Goal: Book appointment/travel/reservation

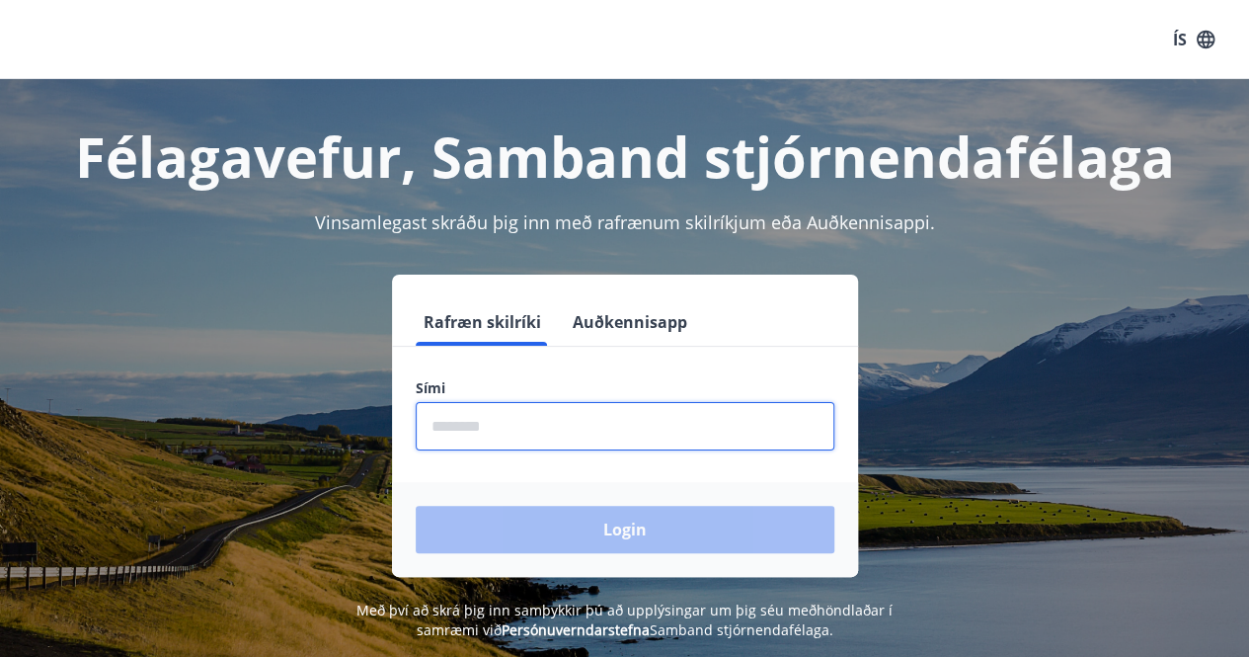
click at [578, 434] on input "phone" at bounding box center [625, 426] width 419 height 48
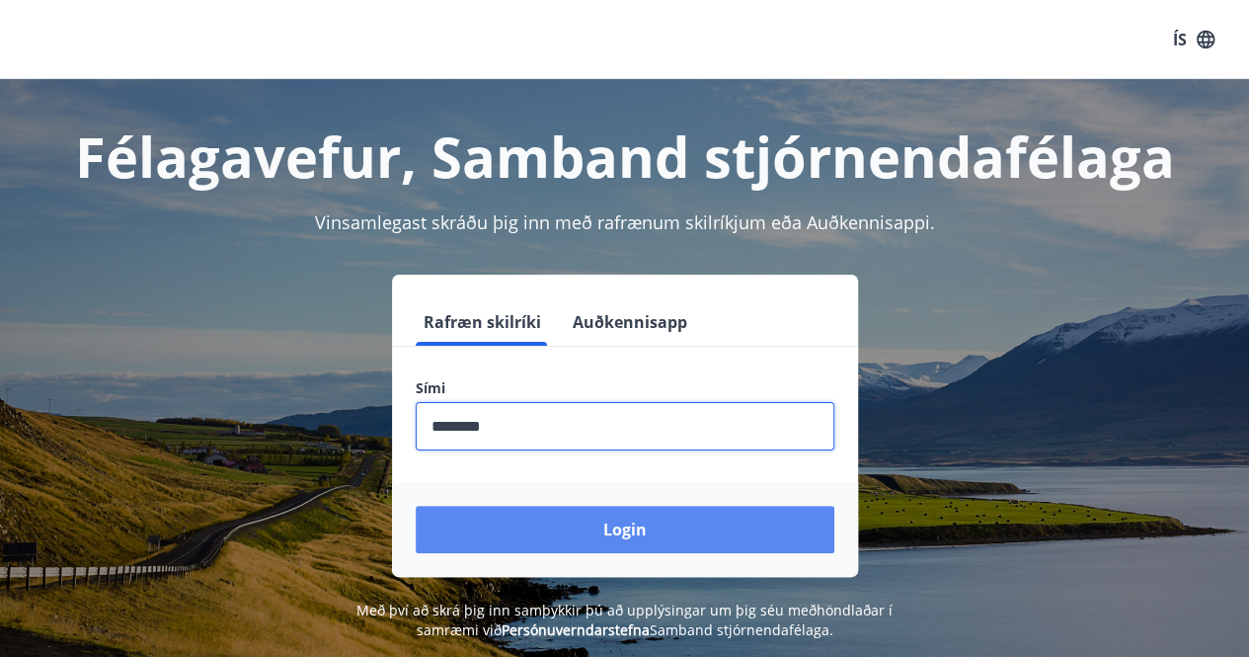
type input "********"
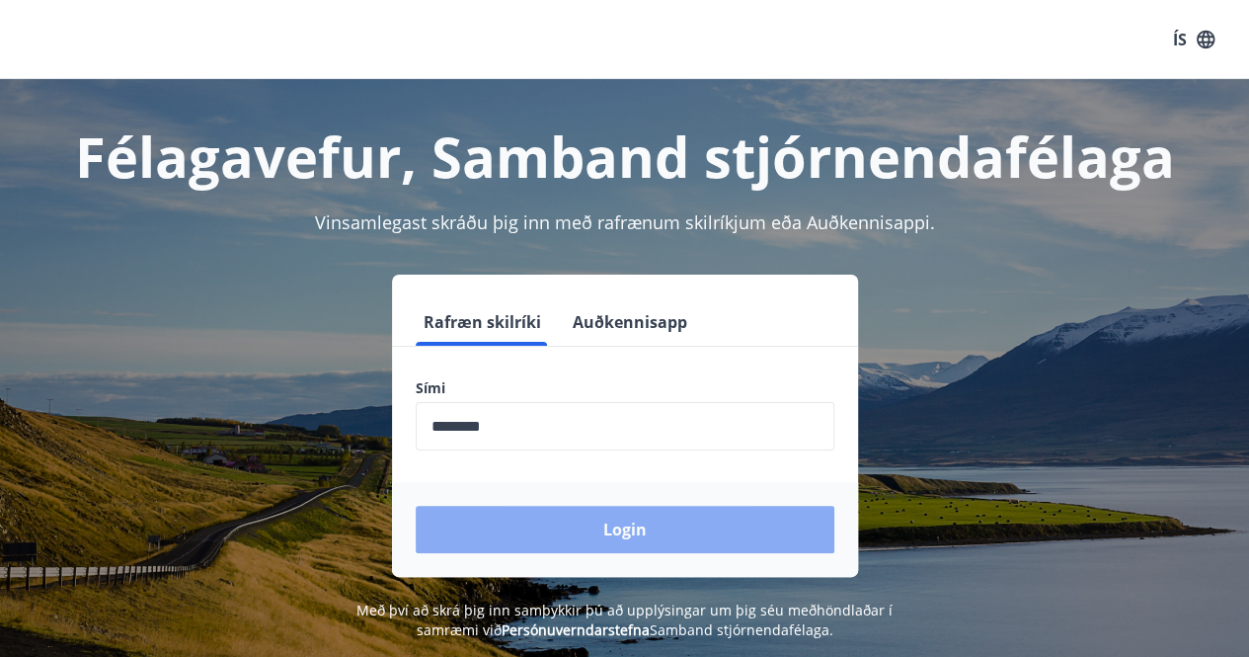
click at [584, 529] on button "Login" at bounding box center [625, 529] width 419 height 47
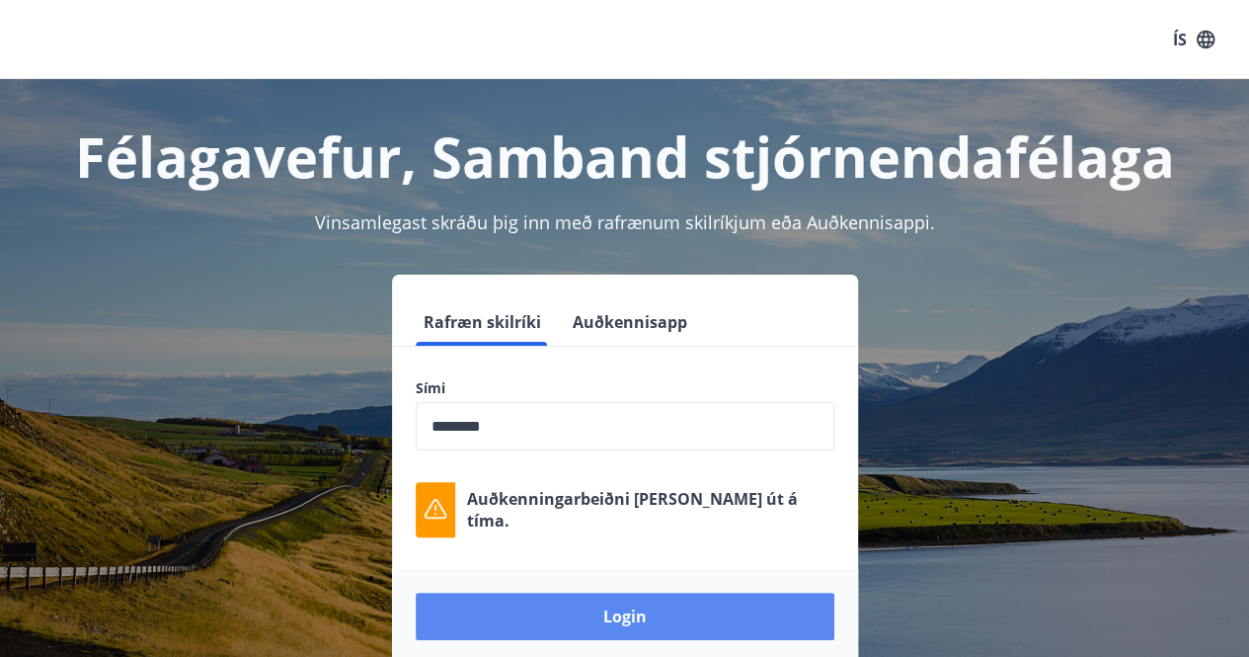
click at [694, 625] on button "Login" at bounding box center [625, 615] width 419 height 47
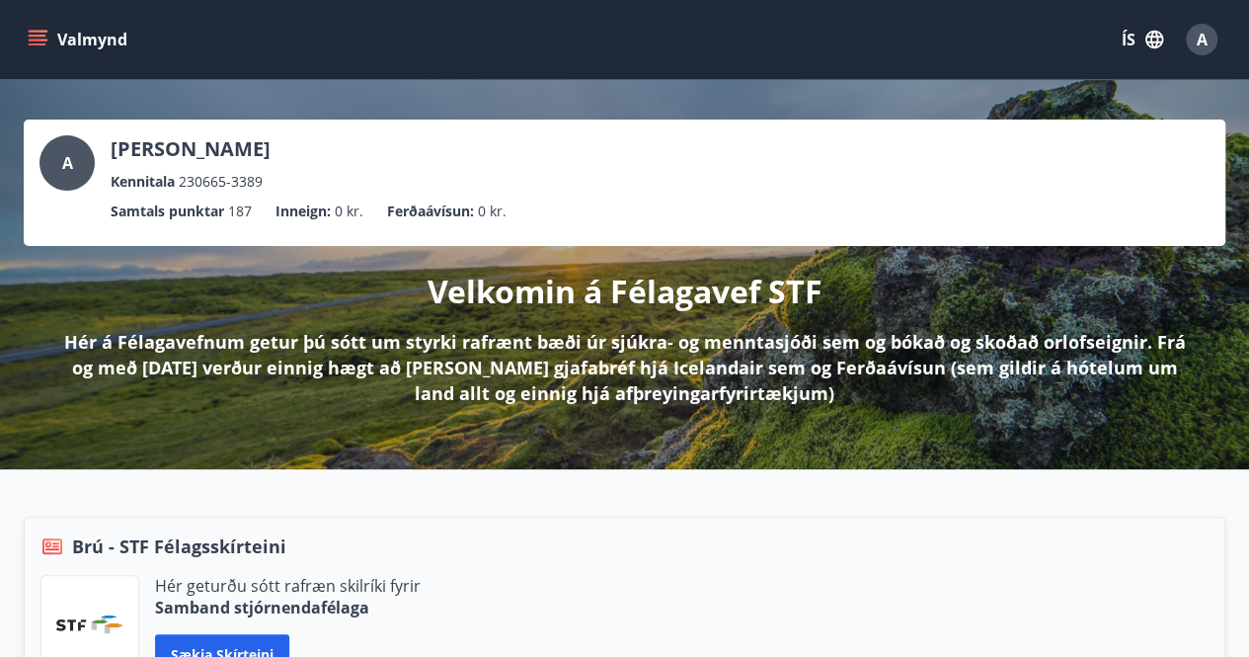
drag, startPoint x: 865, startPoint y: 193, endPoint x: 599, endPoint y: 203, distance: 265.8
click at [599, 203] on ul "Samtals punktar 187 Inneign : 0 kr. Ferðaávísun : 0 kr." at bounding box center [624, 212] width 1170 height 38
click at [39, 41] on icon "menu" at bounding box center [38, 40] width 20 height 20
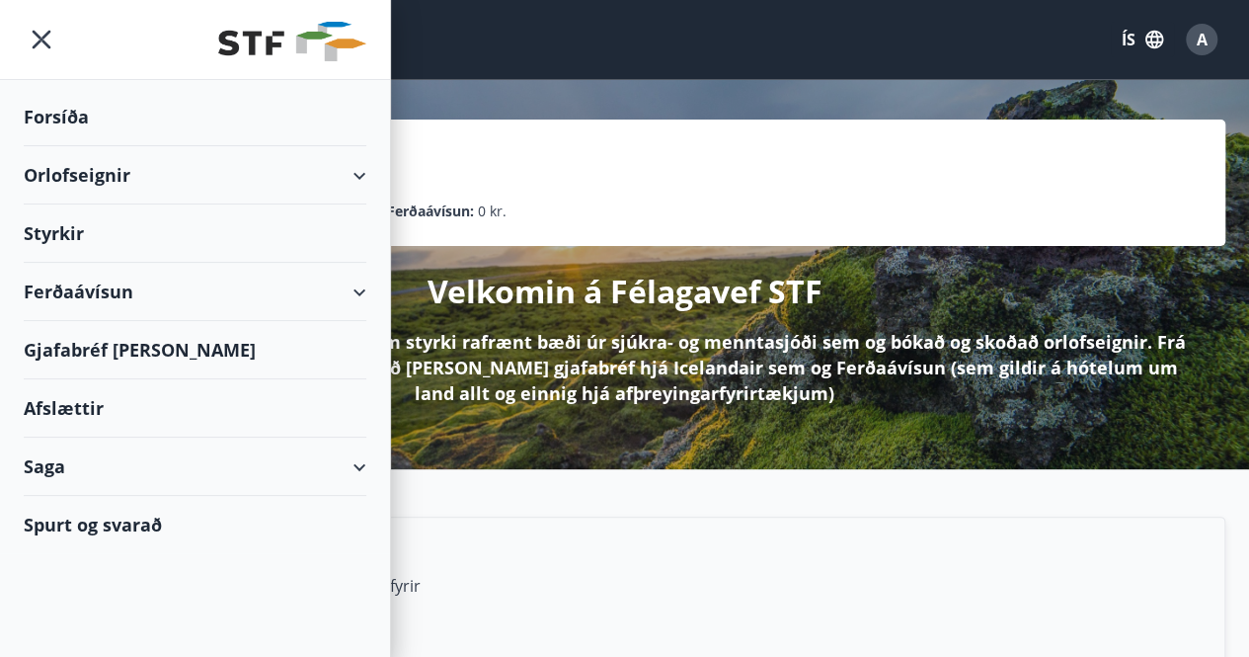
click at [92, 173] on div "Orlofseignir" at bounding box center [195, 175] width 343 height 58
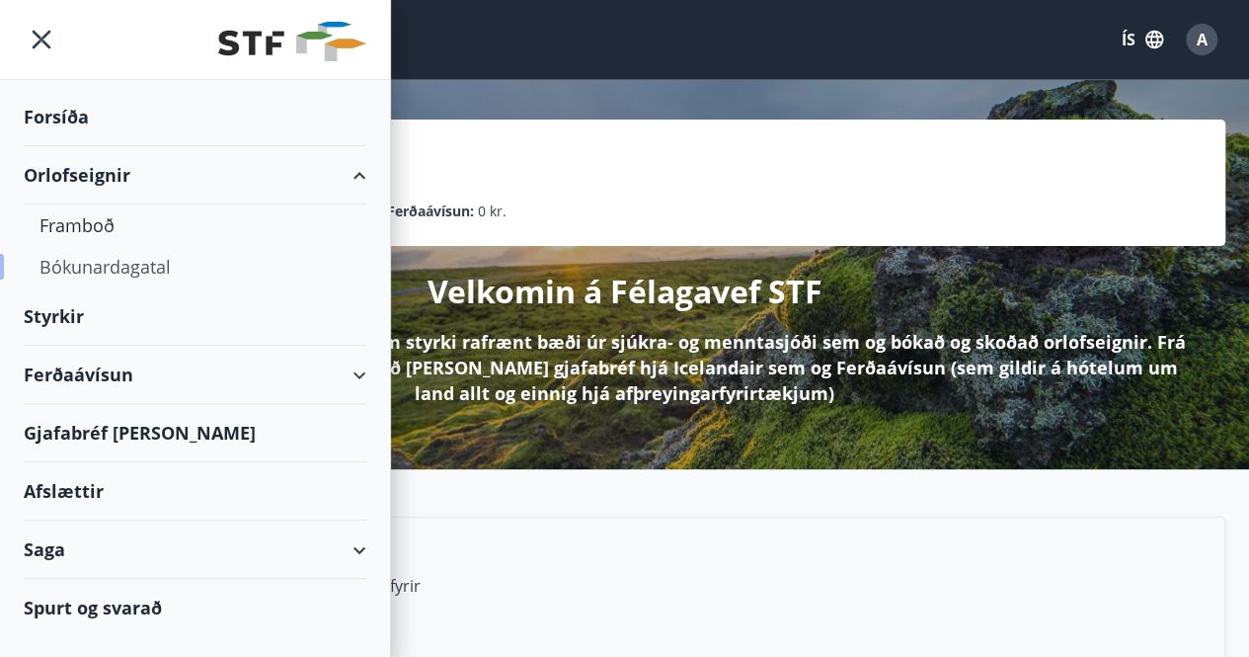
click at [95, 263] on div "Bókunardagatal" at bounding box center [194, 266] width 311 height 41
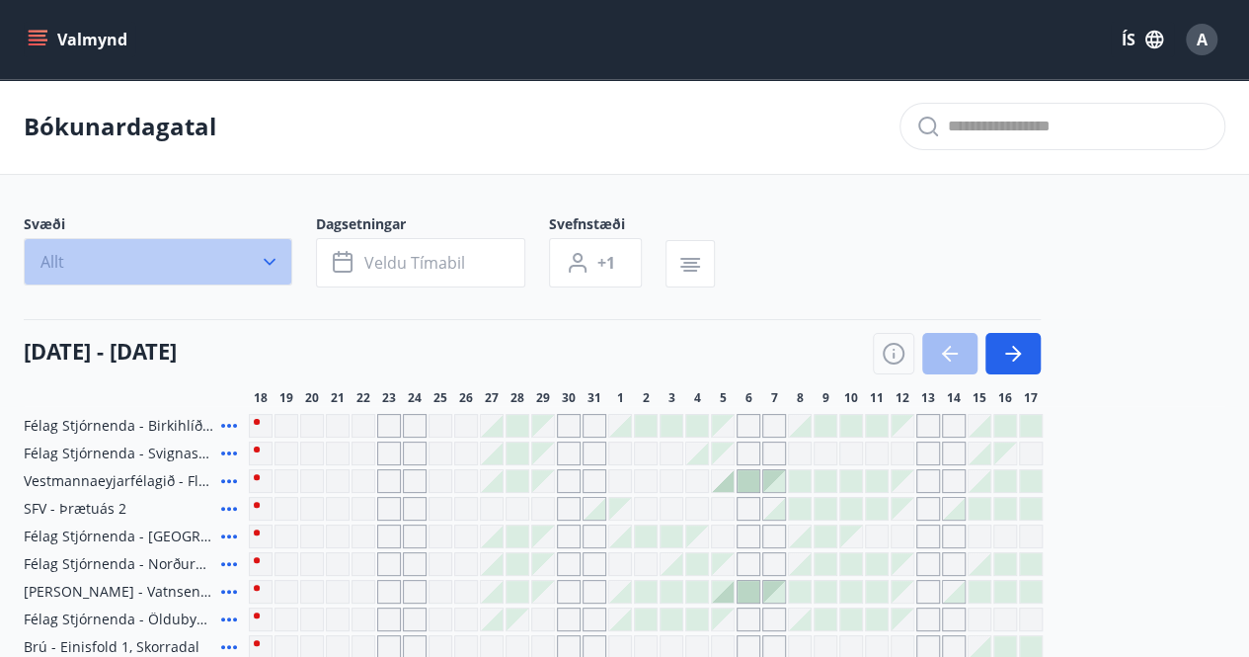
click at [271, 261] on icon "button" at bounding box center [270, 262] width 12 height 7
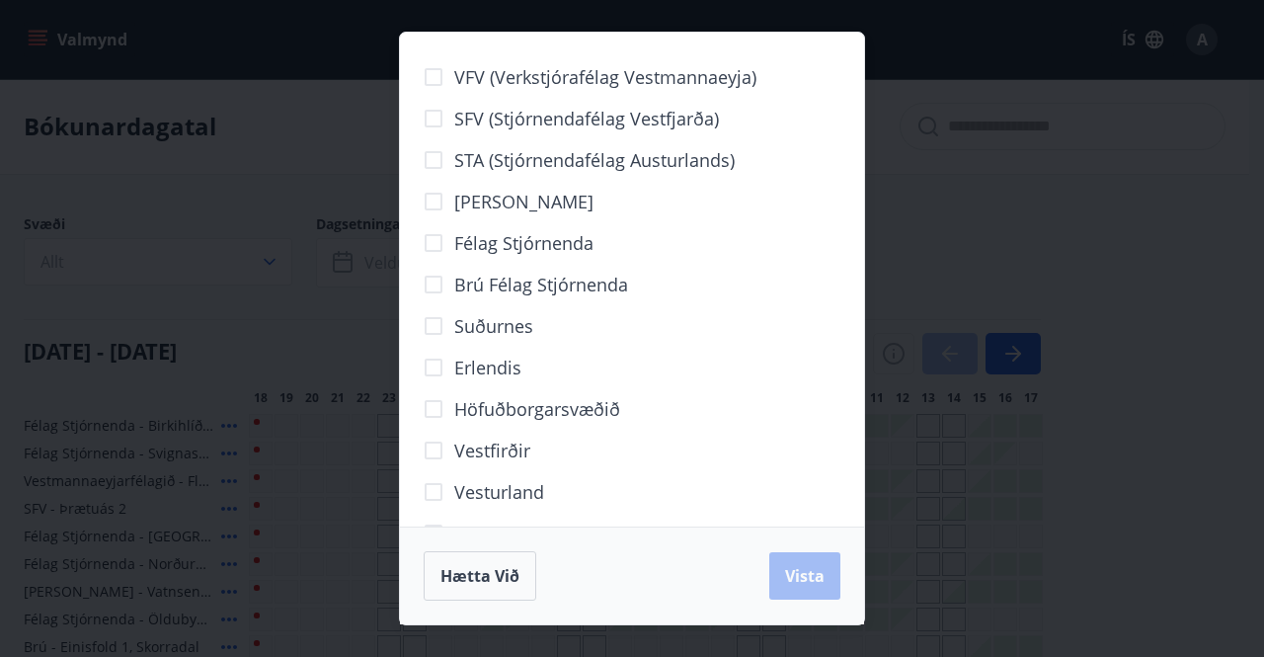
click at [954, 269] on div "VFV (Verkstjórafélag Vestmannaeyja) SFV (Stjórnendafélag Vestfjarða) STA (Stjór…" at bounding box center [632, 328] width 1264 height 657
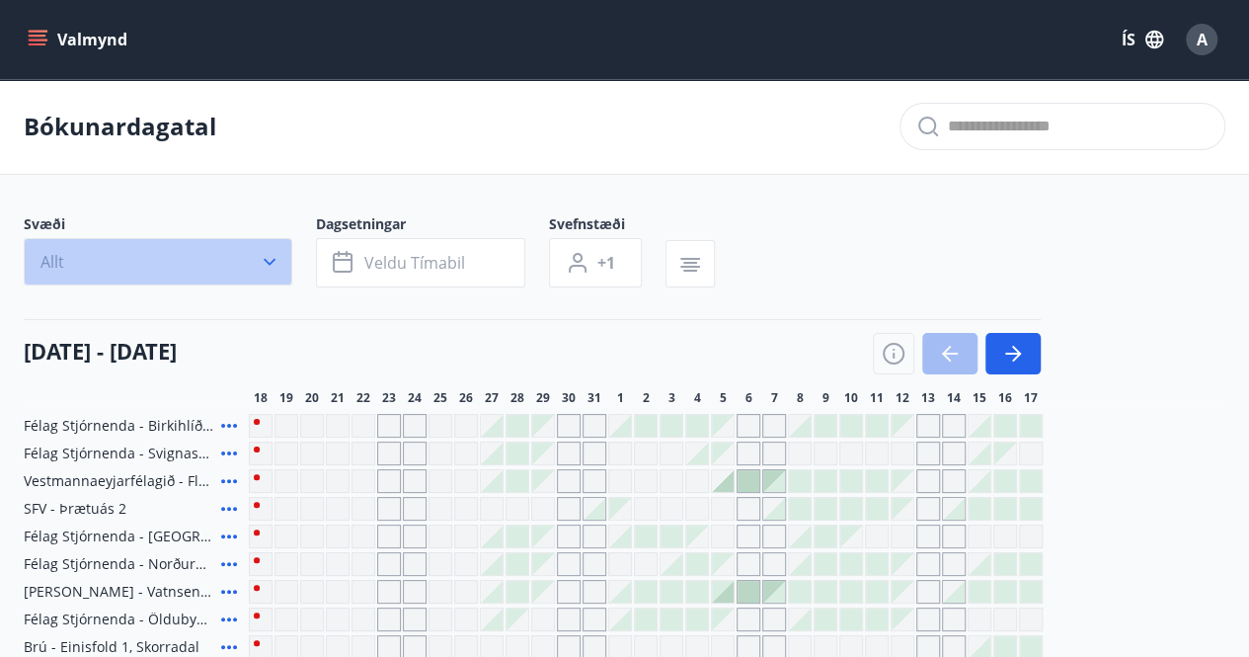
click at [269, 253] on icon "button" at bounding box center [270, 262] width 20 height 20
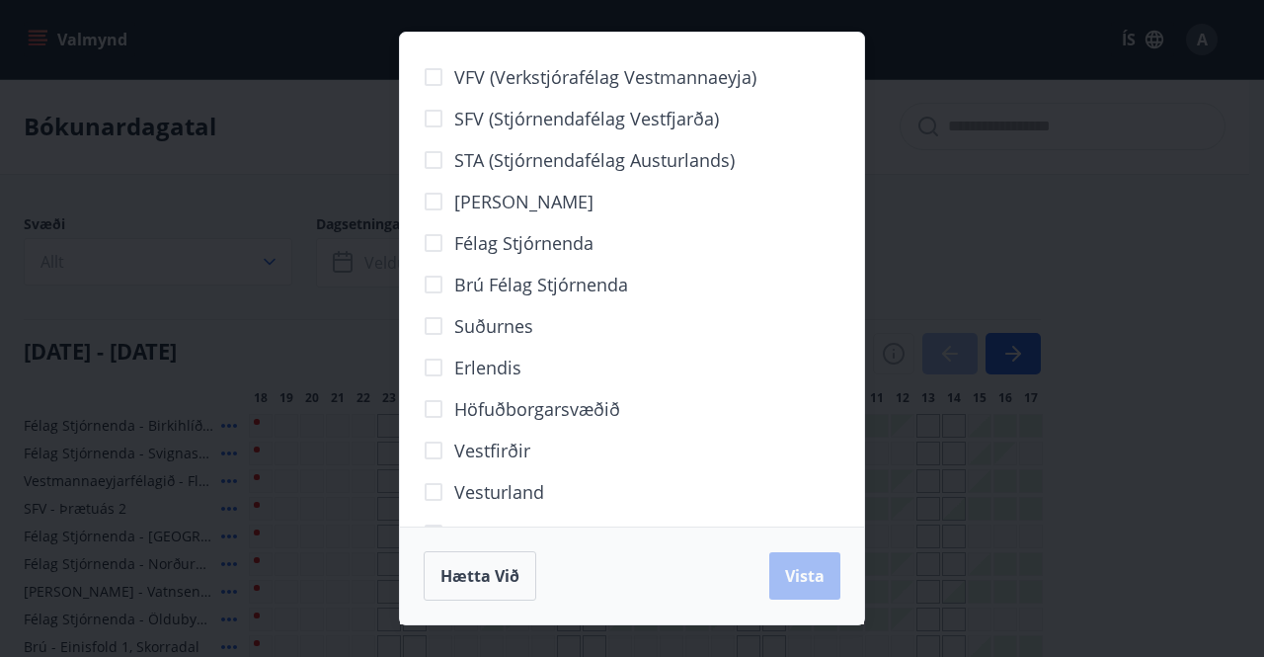
click at [900, 248] on div "VFV (Verkstjórafélag Vestmannaeyja) SFV (Stjórnendafélag Vestfjarða) STA (Stjór…" at bounding box center [632, 328] width 1264 height 657
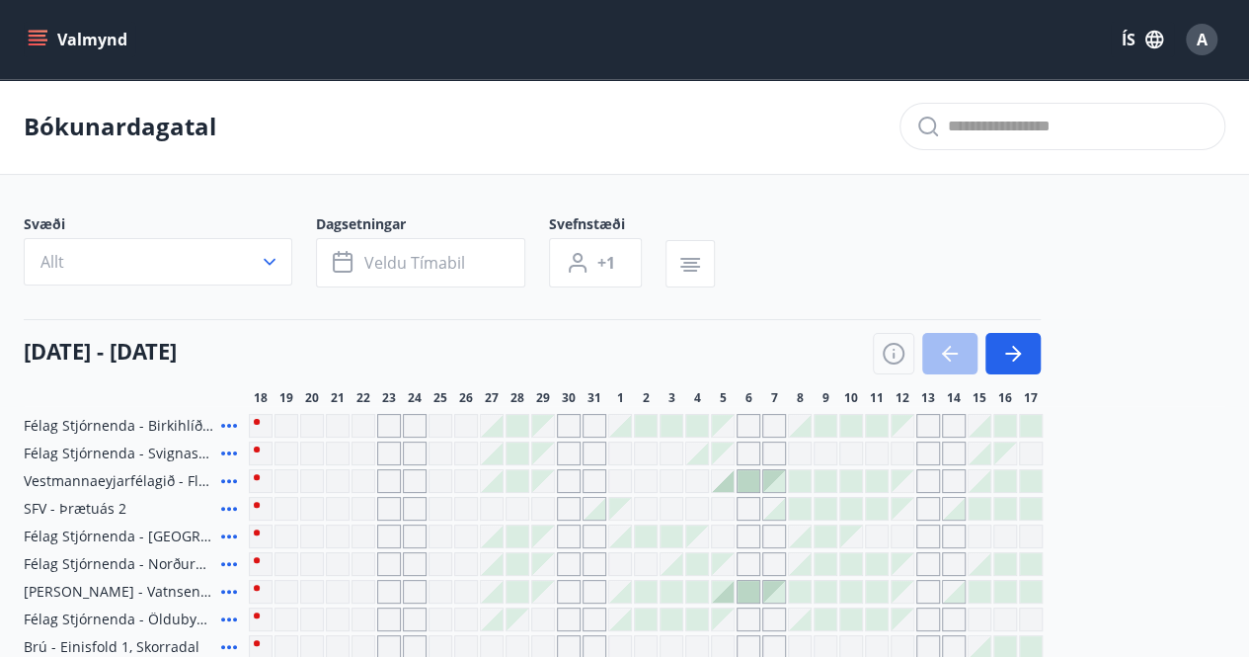
click at [34, 37] on icon "menu" at bounding box center [38, 36] width 18 height 2
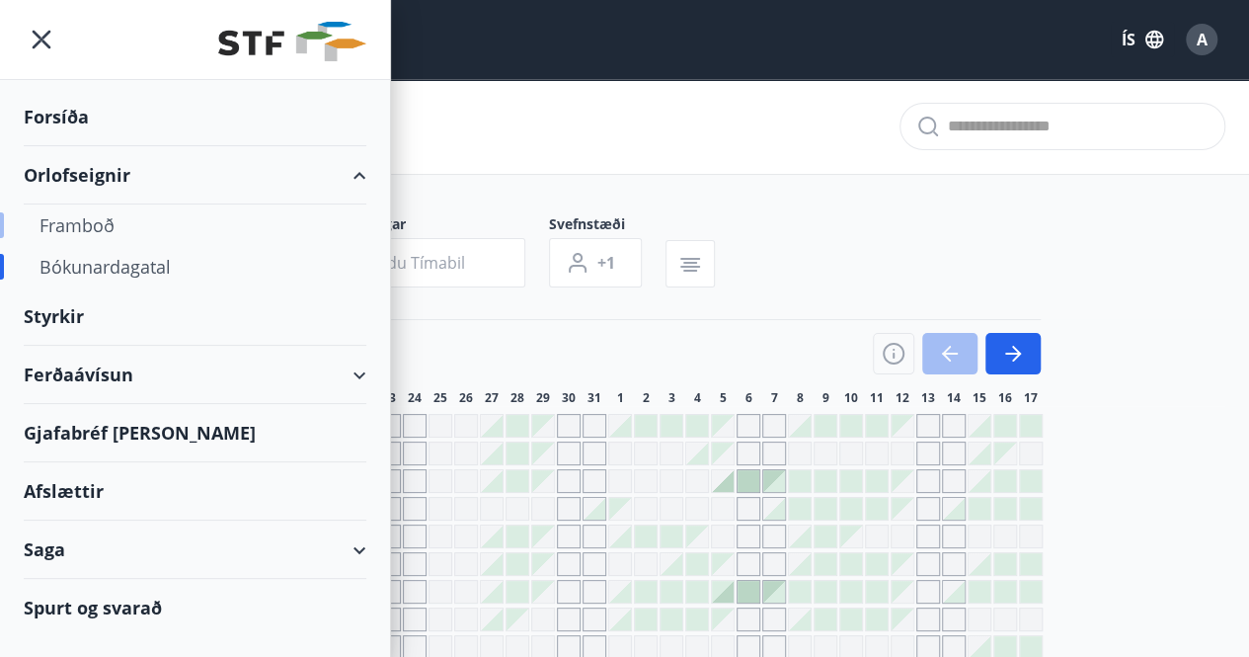
click at [91, 222] on div "Framboð" at bounding box center [194, 224] width 311 height 41
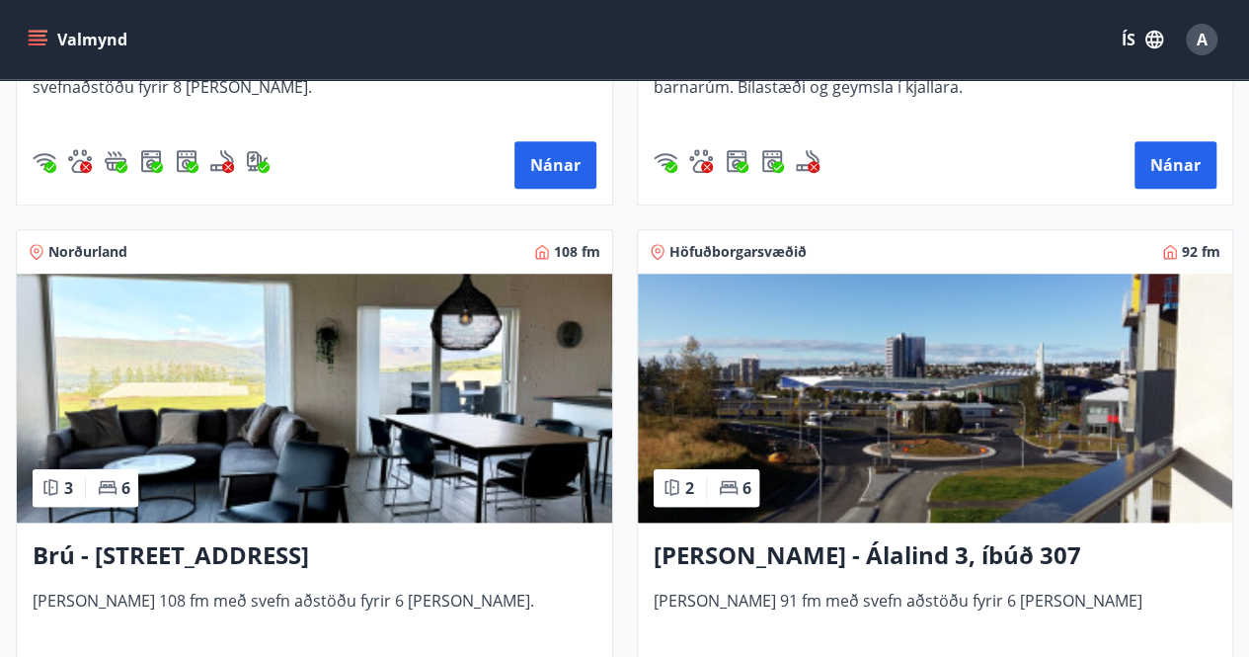
scroll to position [752, 0]
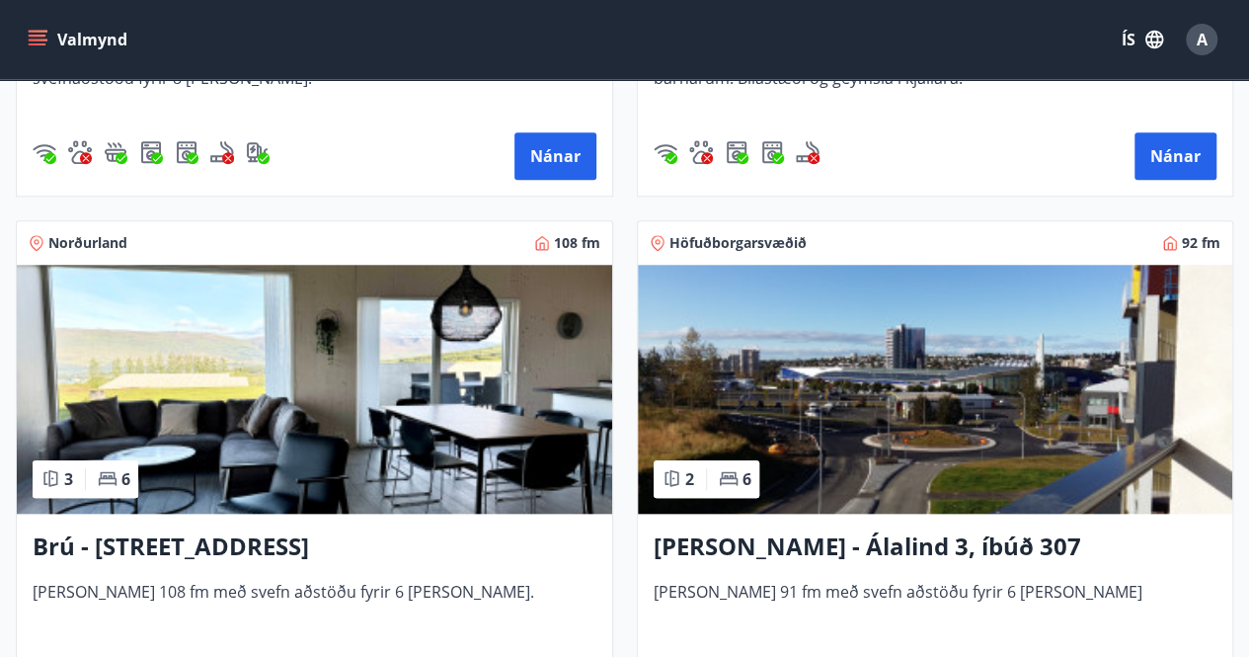
click at [802, 543] on h3 "Berg - Álalind 3, íbúð 307" at bounding box center [936, 547] width 564 height 36
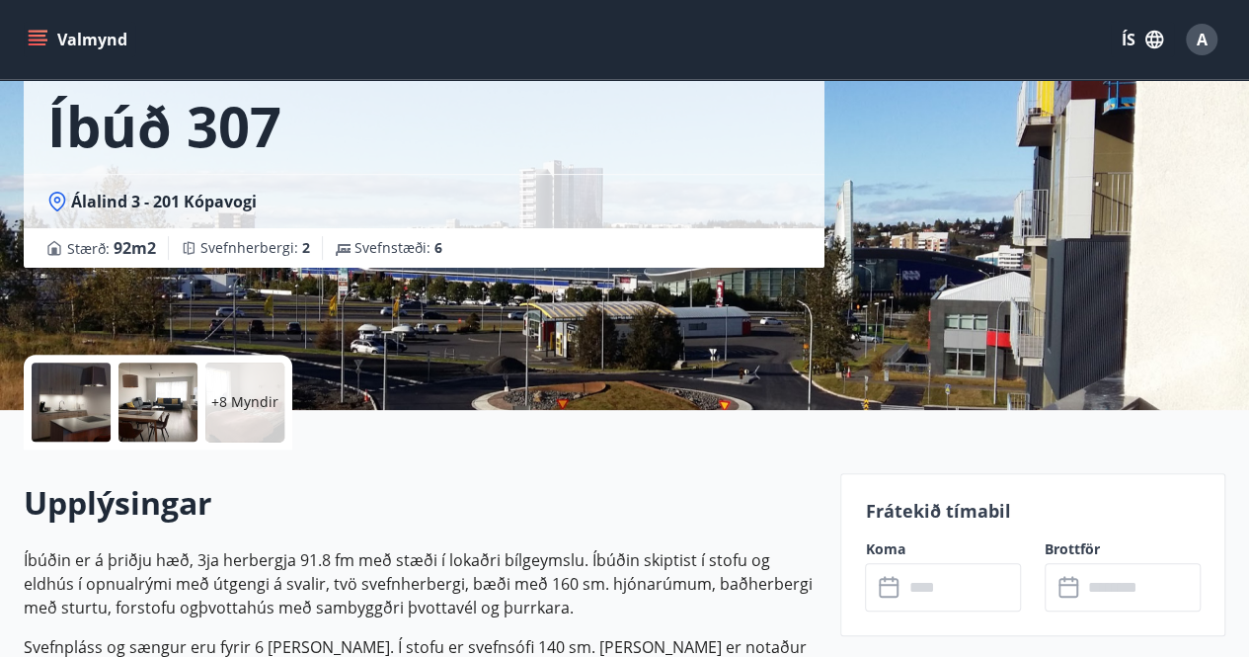
scroll to position [224, 0]
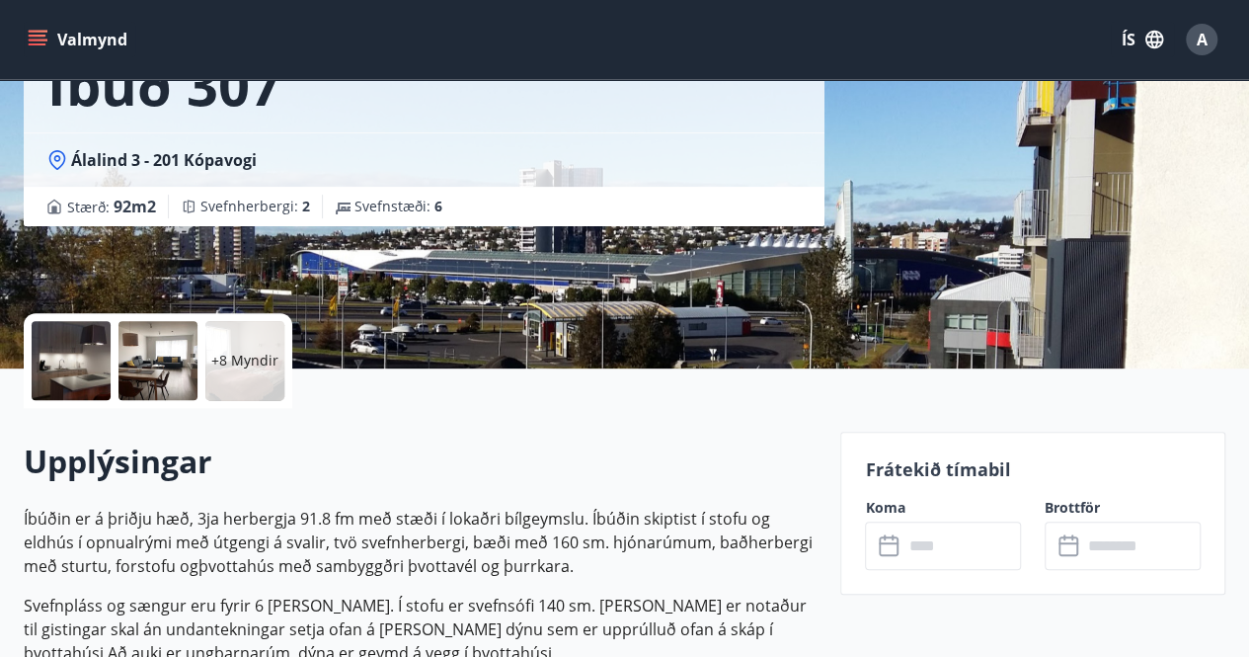
click at [924, 542] on input "text" at bounding box center [961, 545] width 118 height 48
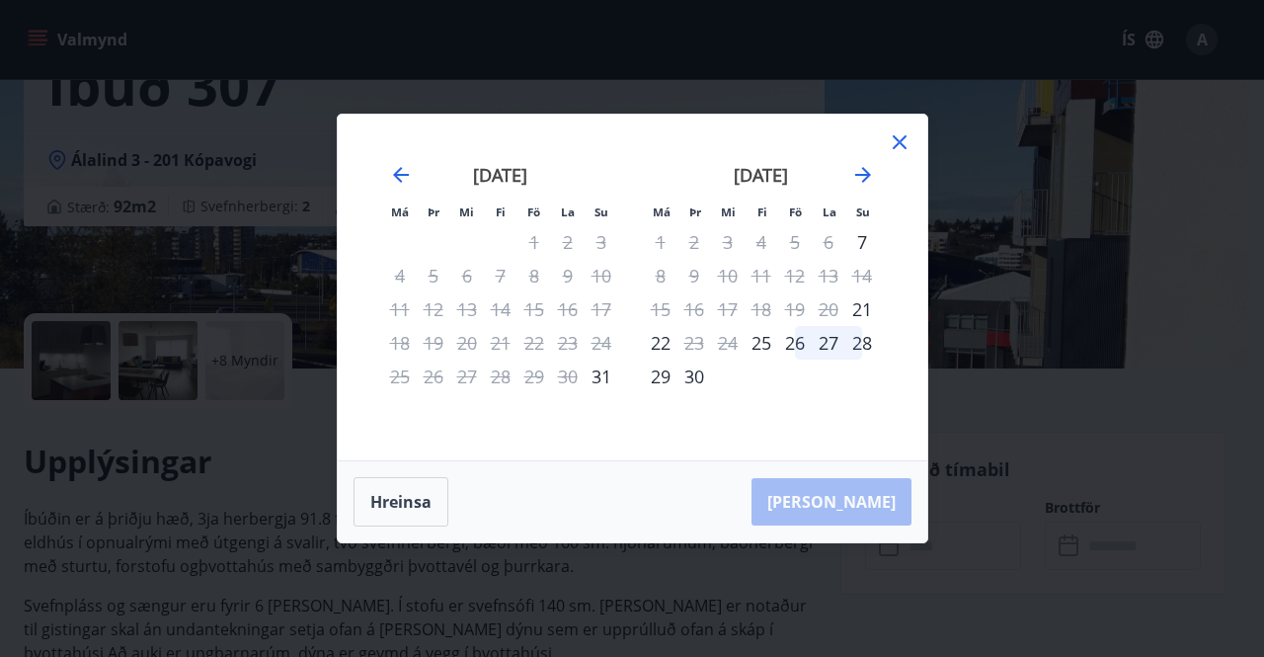
click at [899, 142] on icon at bounding box center [900, 142] width 24 height 24
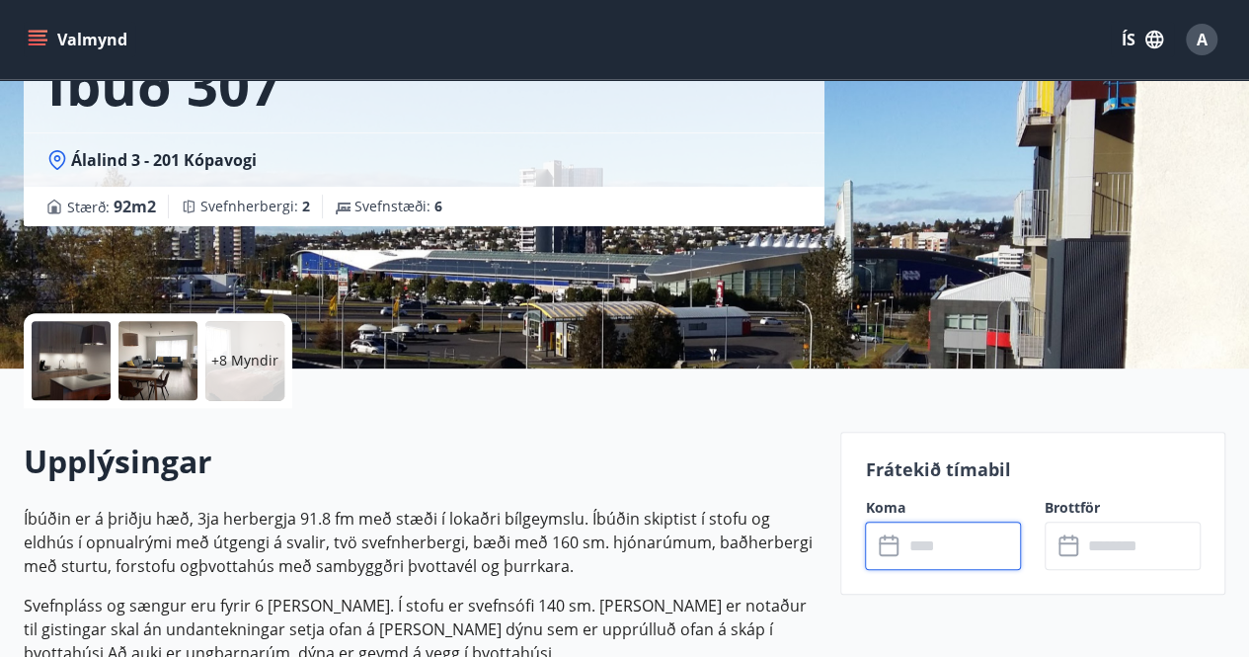
scroll to position [0, 0]
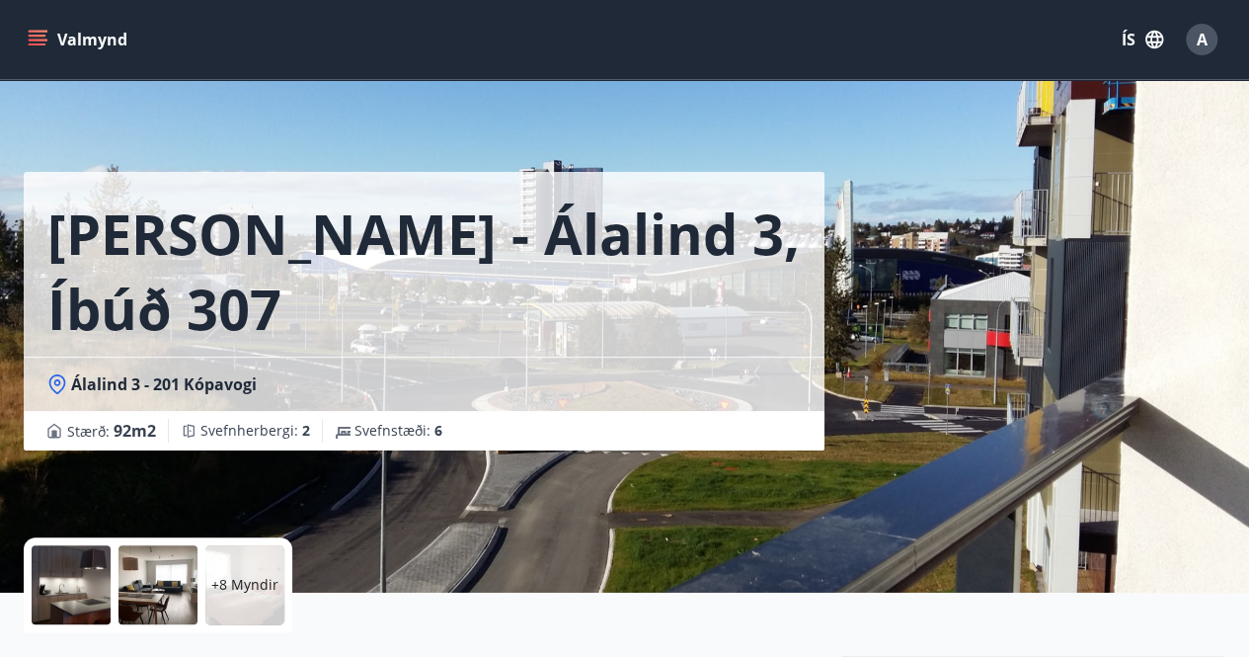
click at [42, 31] on icon "menu" at bounding box center [40, 32] width 22 height 2
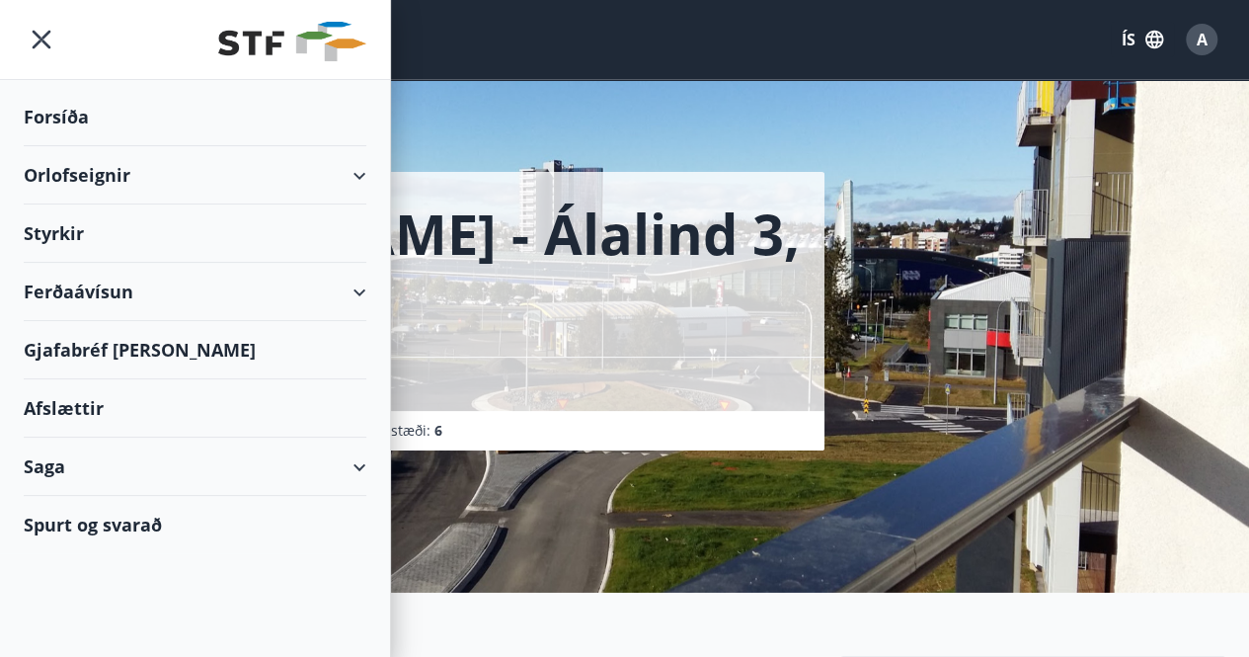
click at [68, 177] on div "Orlofseignir" at bounding box center [195, 175] width 343 height 58
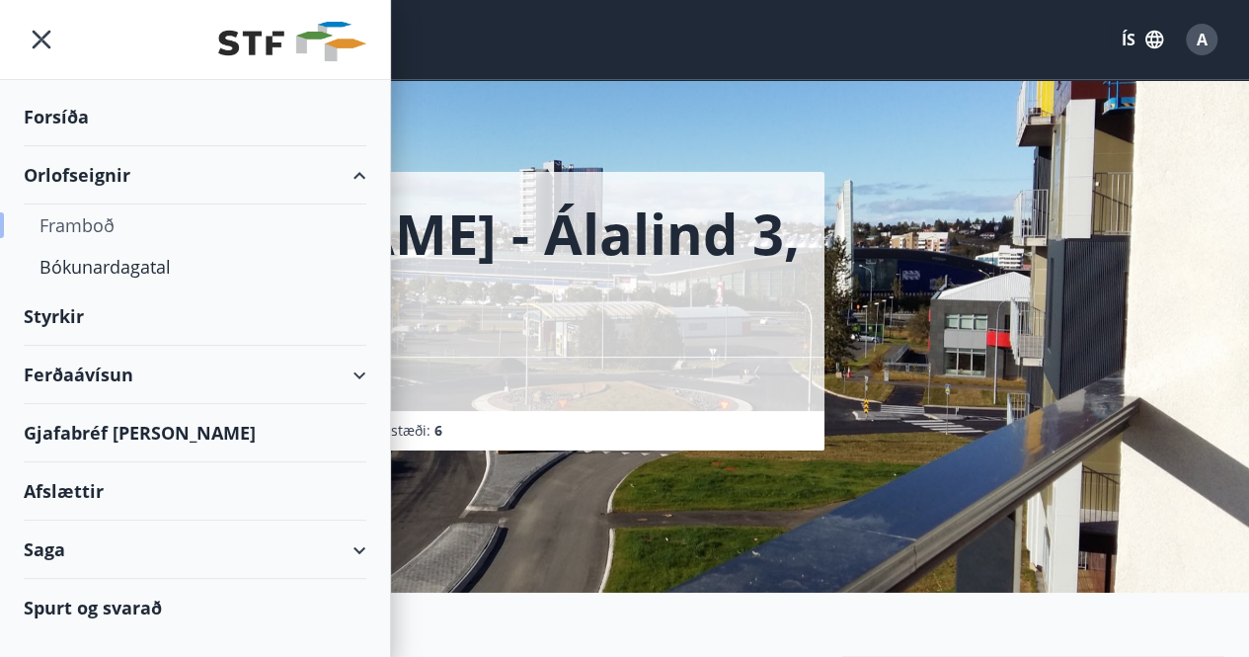
click at [75, 218] on div "Framboð" at bounding box center [194, 224] width 311 height 41
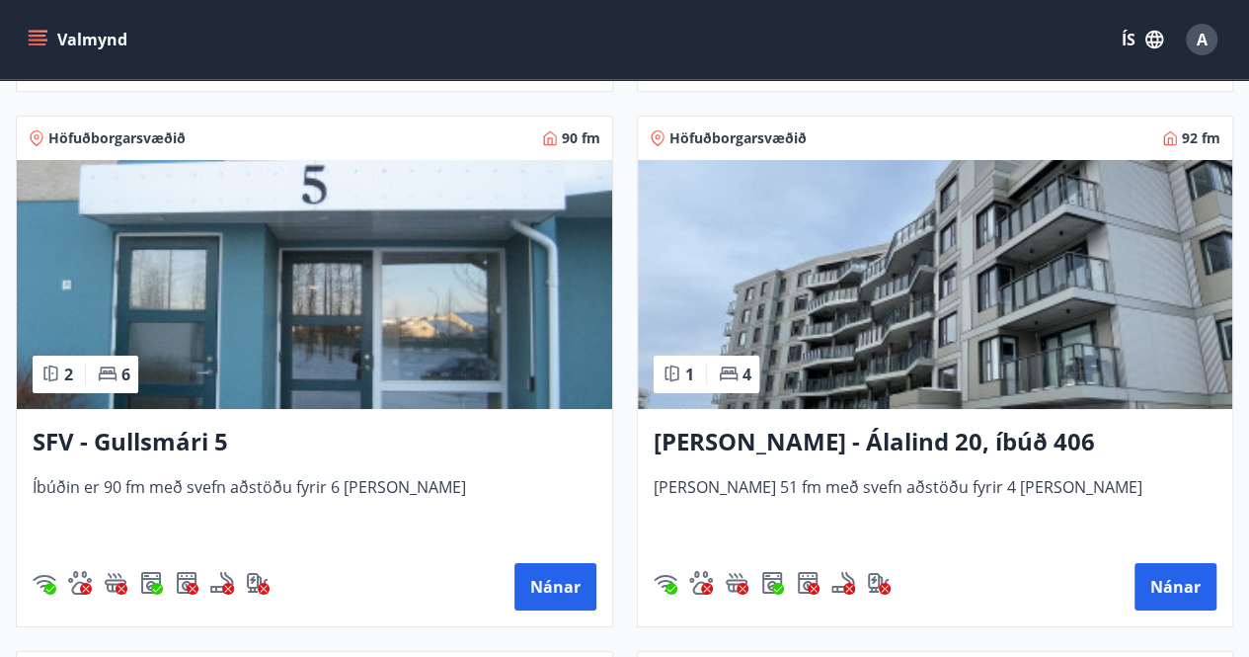
scroll to position [3525, 0]
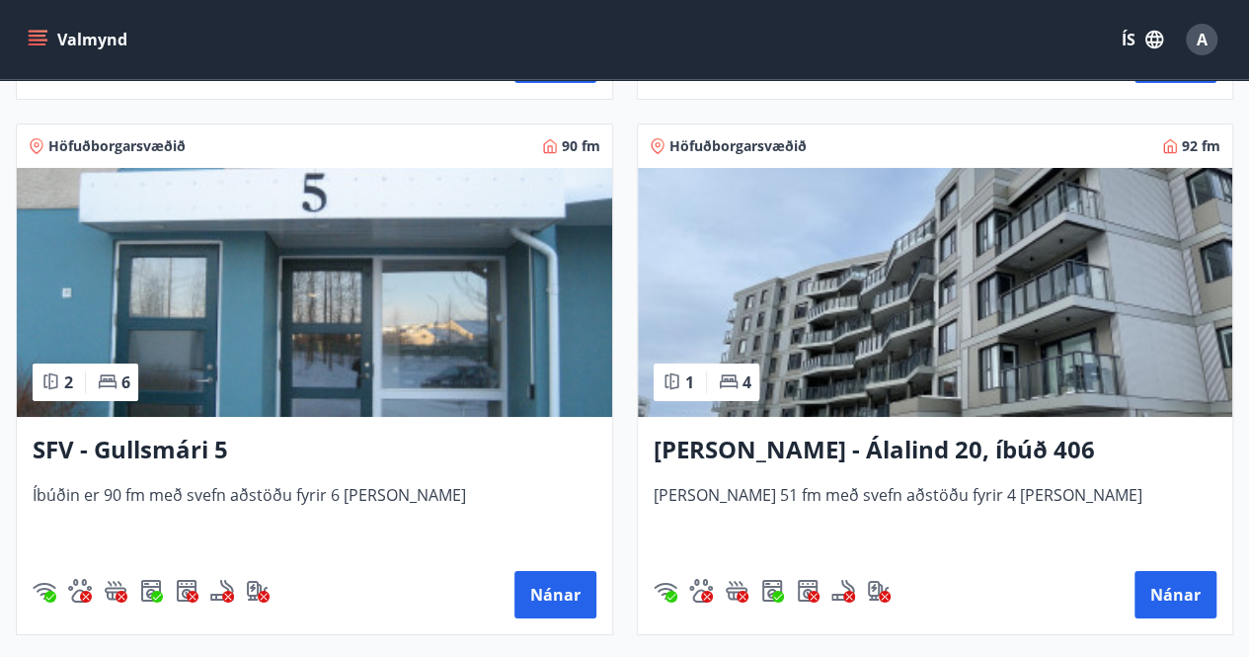
click at [189, 445] on h3 "SFV - Gullsmári 5" at bounding box center [315, 450] width 564 height 36
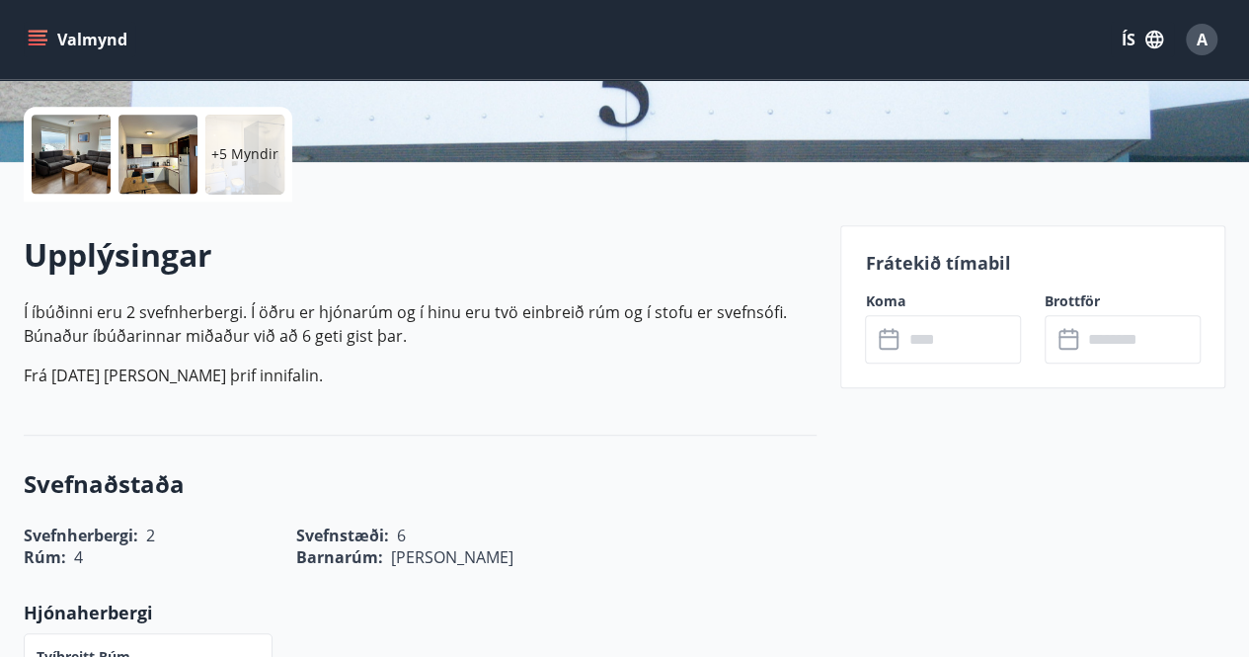
scroll to position [463, 0]
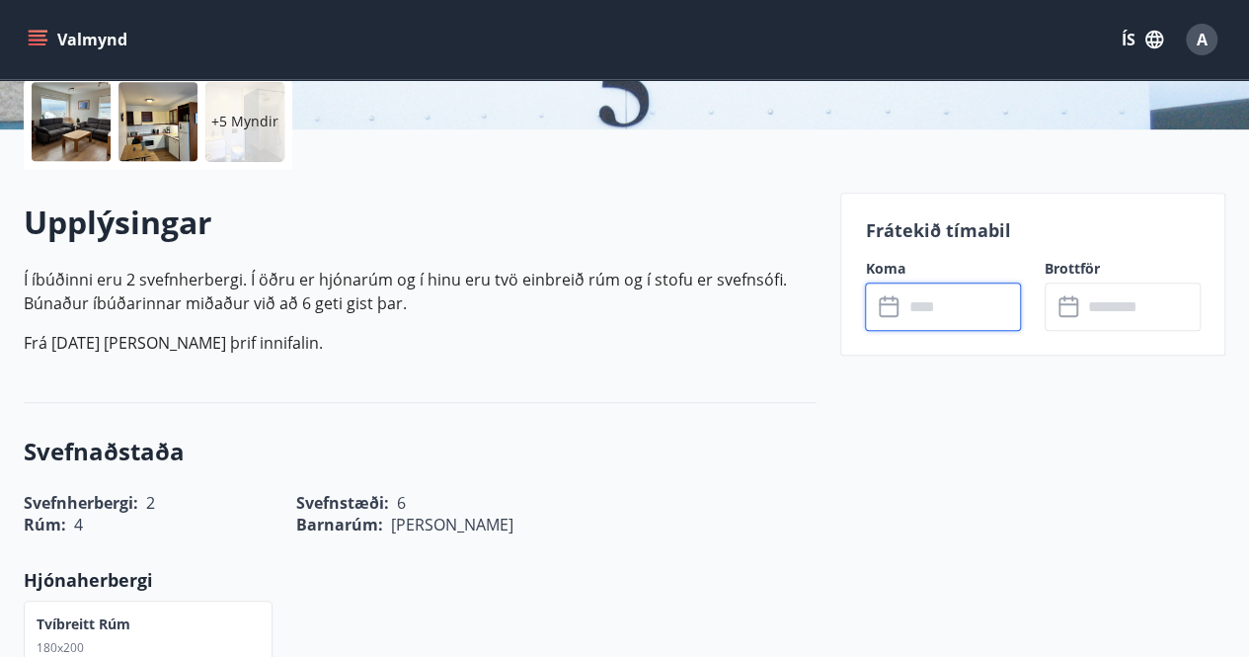
click at [906, 310] on input "text" at bounding box center [961, 306] width 118 height 48
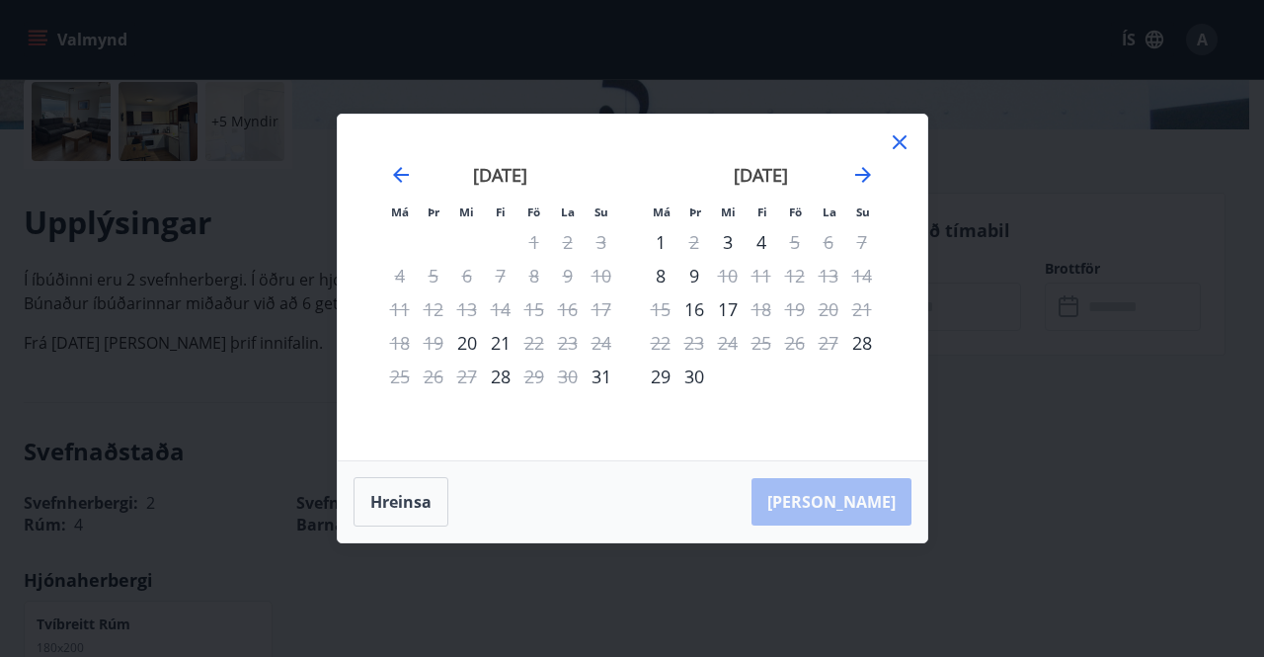
click at [895, 139] on icon at bounding box center [900, 142] width 24 height 24
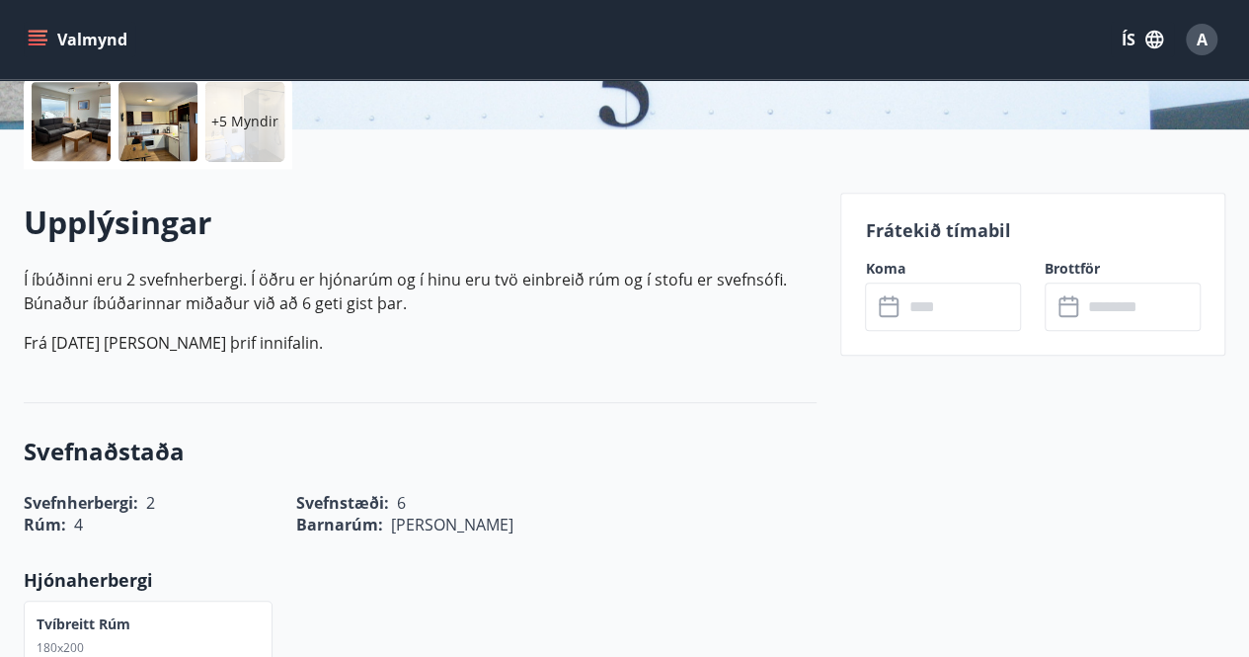
click at [38, 41] on icon "menu" at bounding box center [38, 40] width 20 height 20
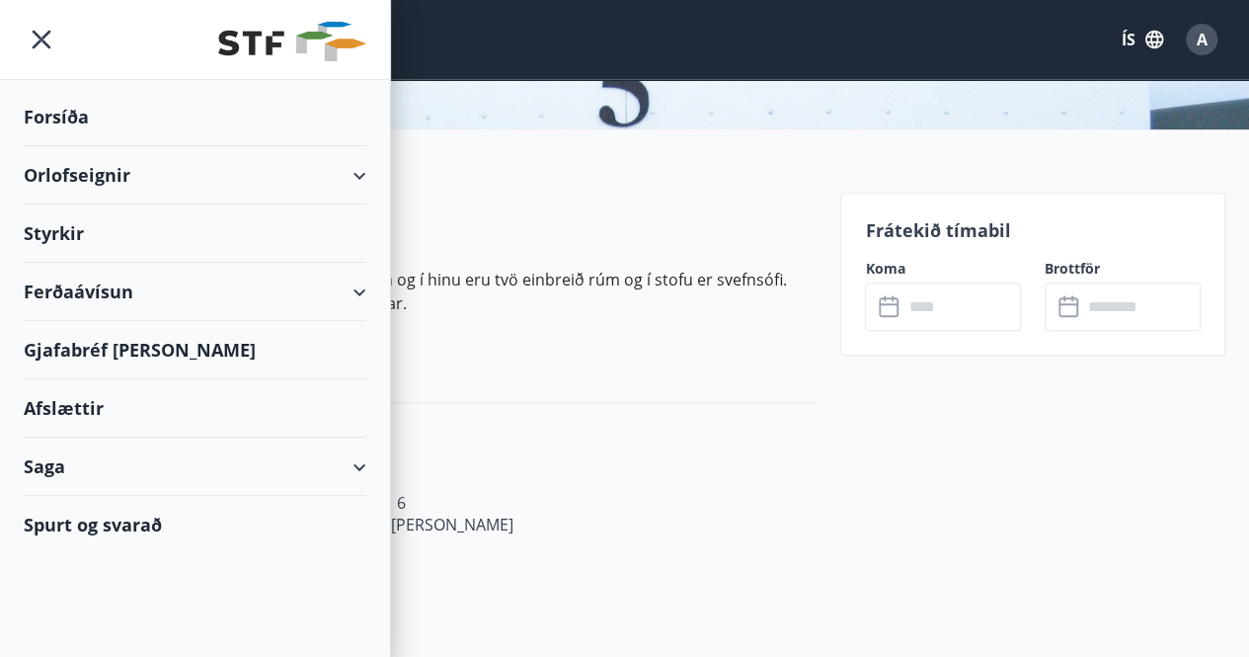
click at [65, 172] on div "Orlofseignir" at bounding box center [195, 175] width 343 height 58
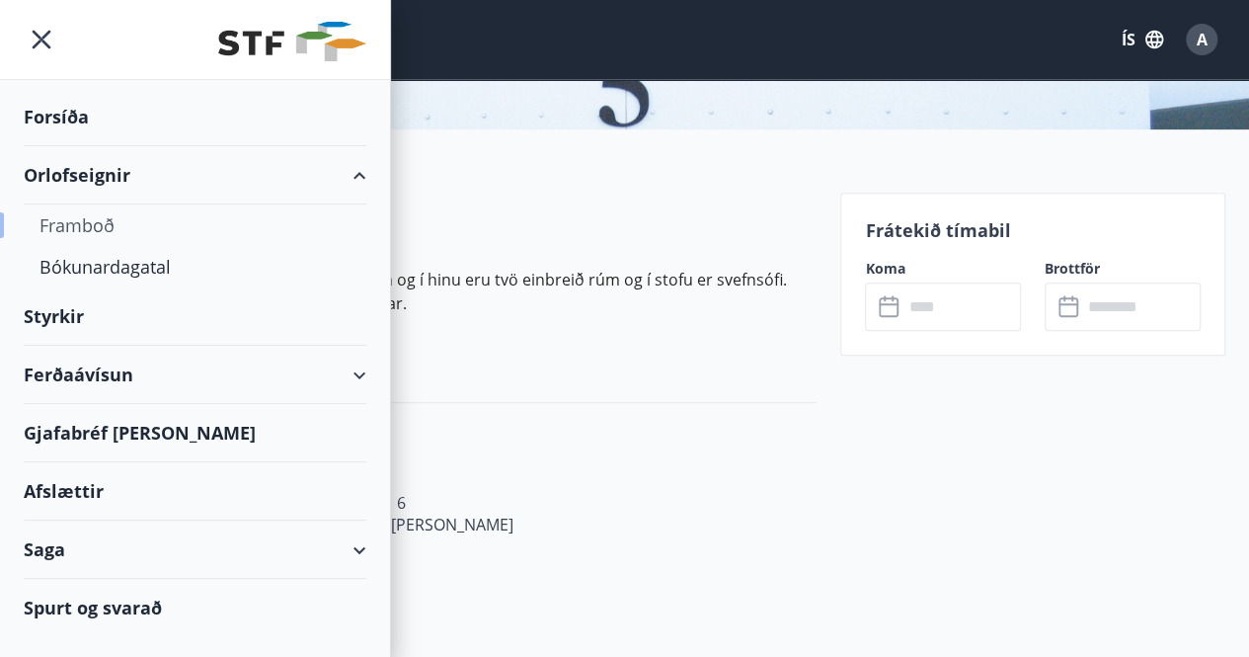
click at [67, 224] on div "Framboð" at bounding box center [194, 224] width 311 height 41
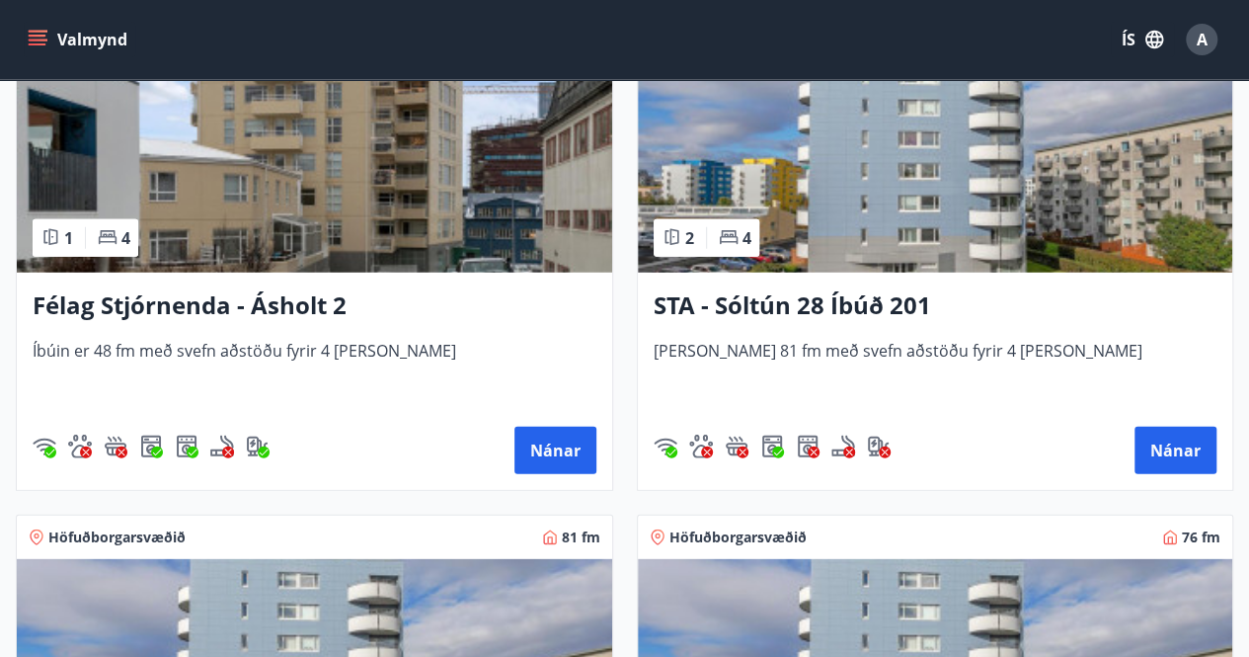
scroll to position [2608, 0]
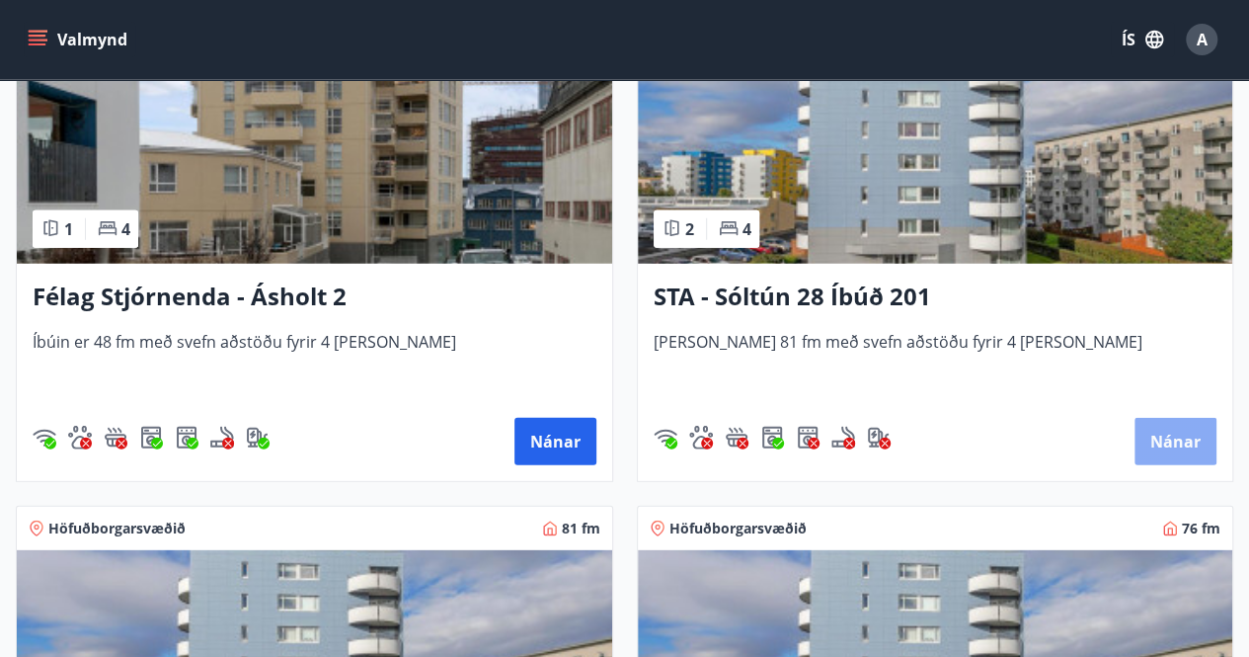
click at [1171, 433] on button "Nánar" at bounding box center [1175, 441] width 82 height 47
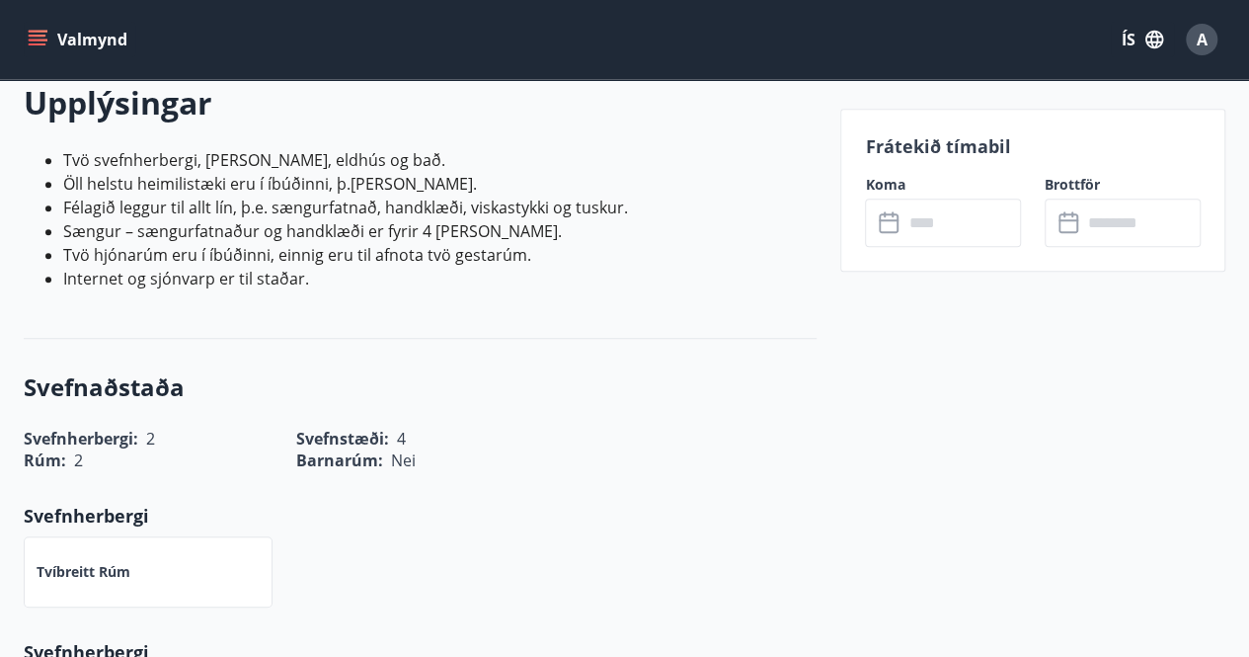
scroll to position [602, 0]
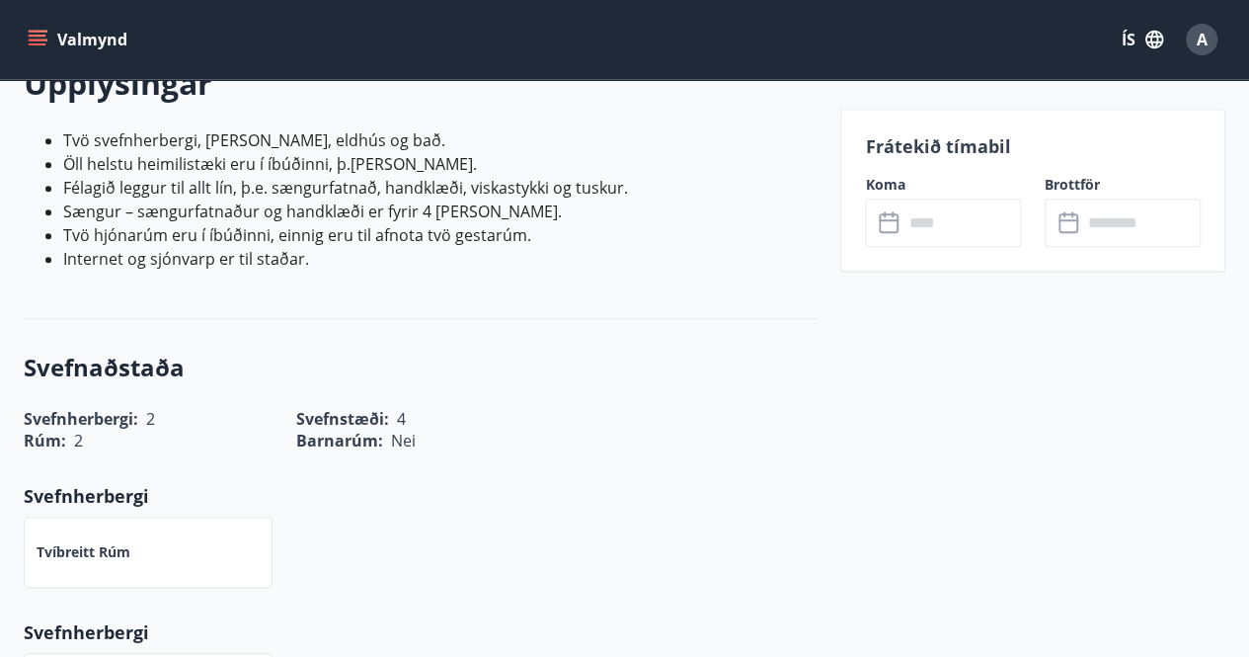
click at [923, 223] on input "text" at bounding box center [961, 222] width 118 height 48
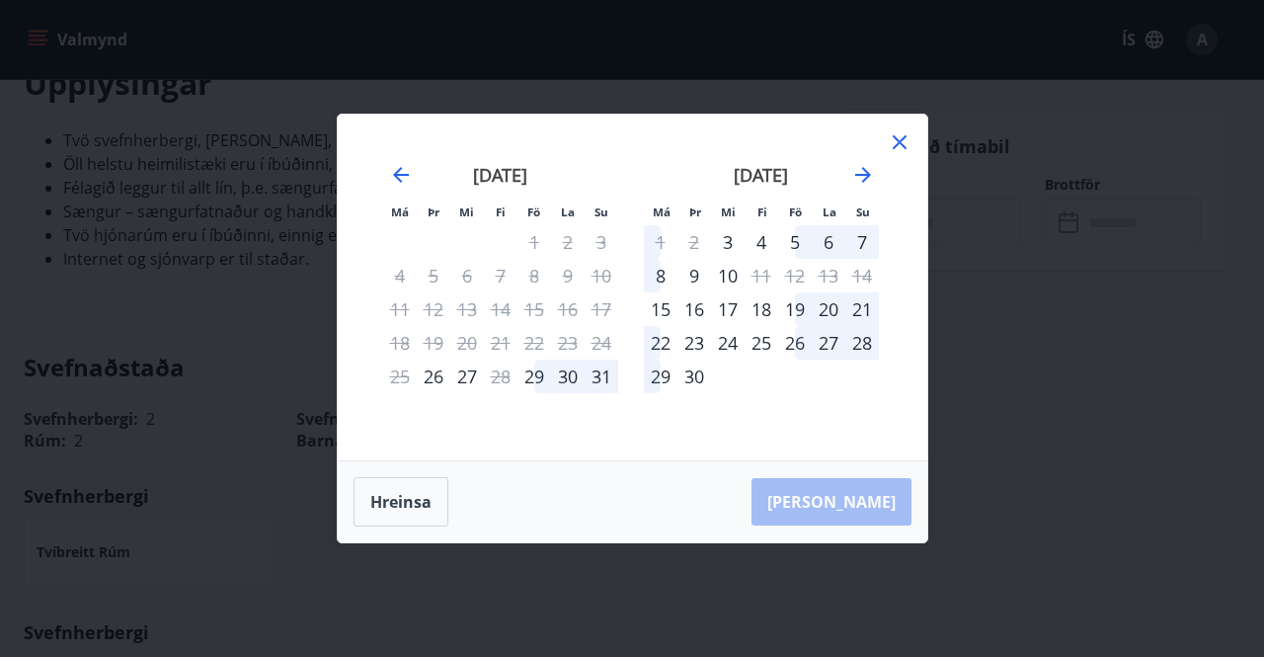
click at [896, 146] on icon at bounding box center [900, 142] width 14 height 14
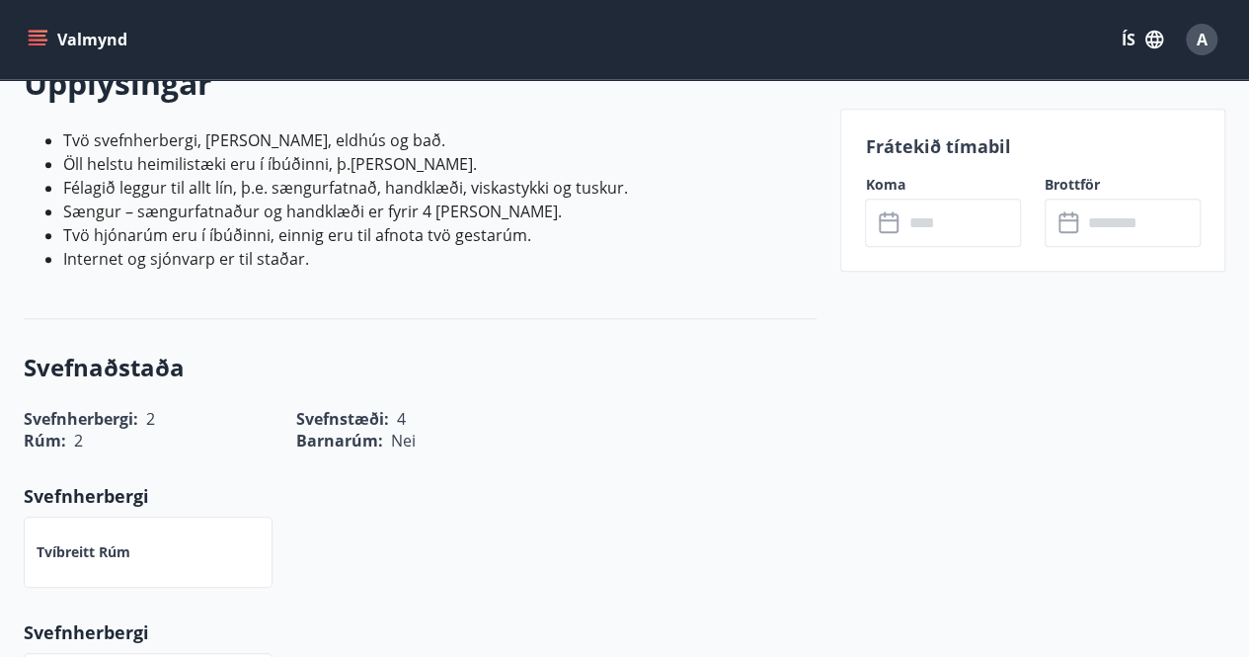
click at [34, 39] on icon "menu" at bounding box center [40, 40] width 22 height 2
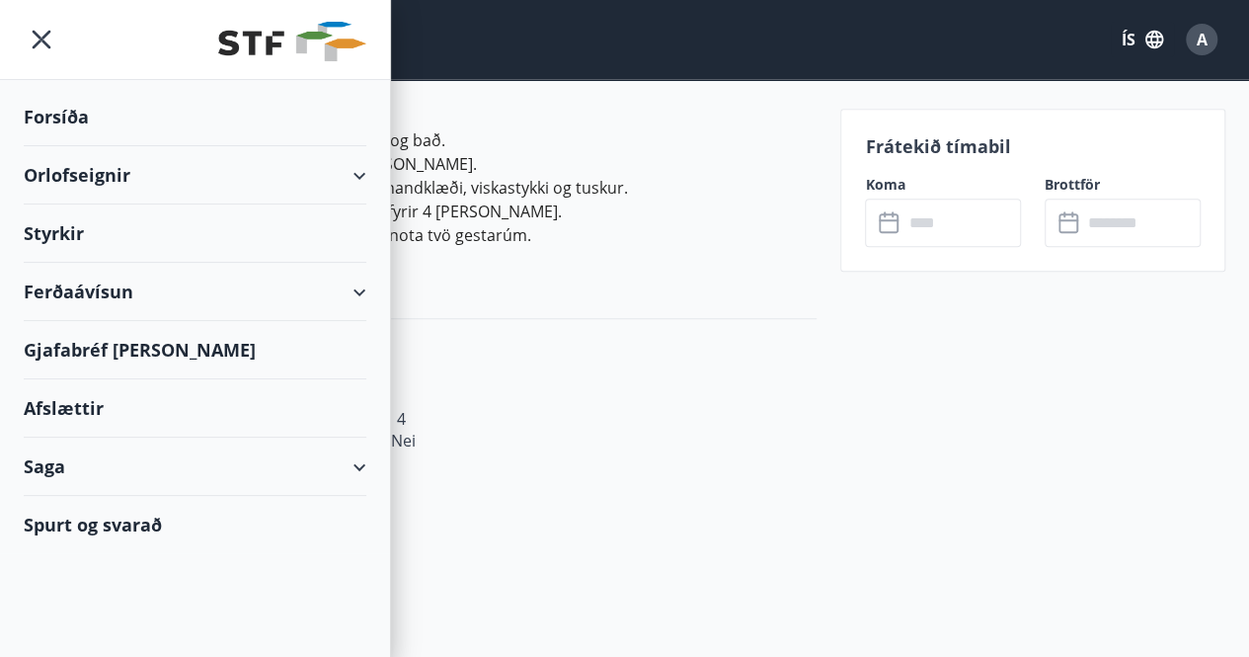
click at [64, 169] on div "Orlofseignir" at bounding box center [195, 175] width 343 height 58
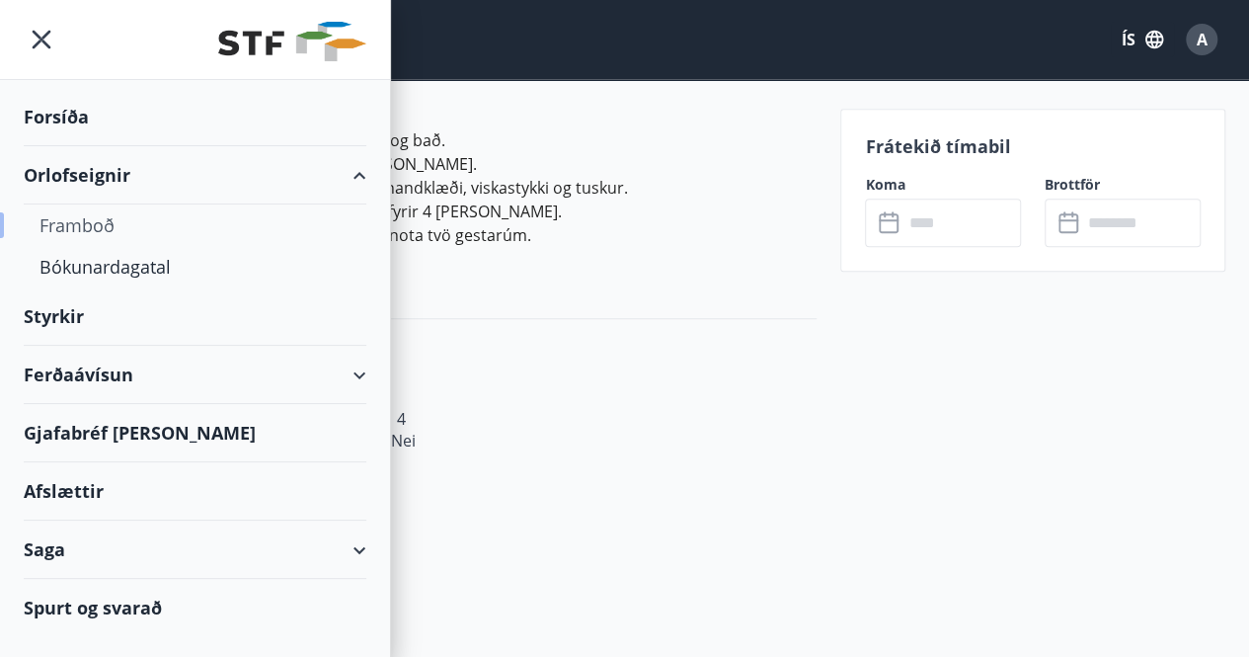
click at [69, 224] on div "Framboð" at bounding box center [194, 224] width 311 height 41
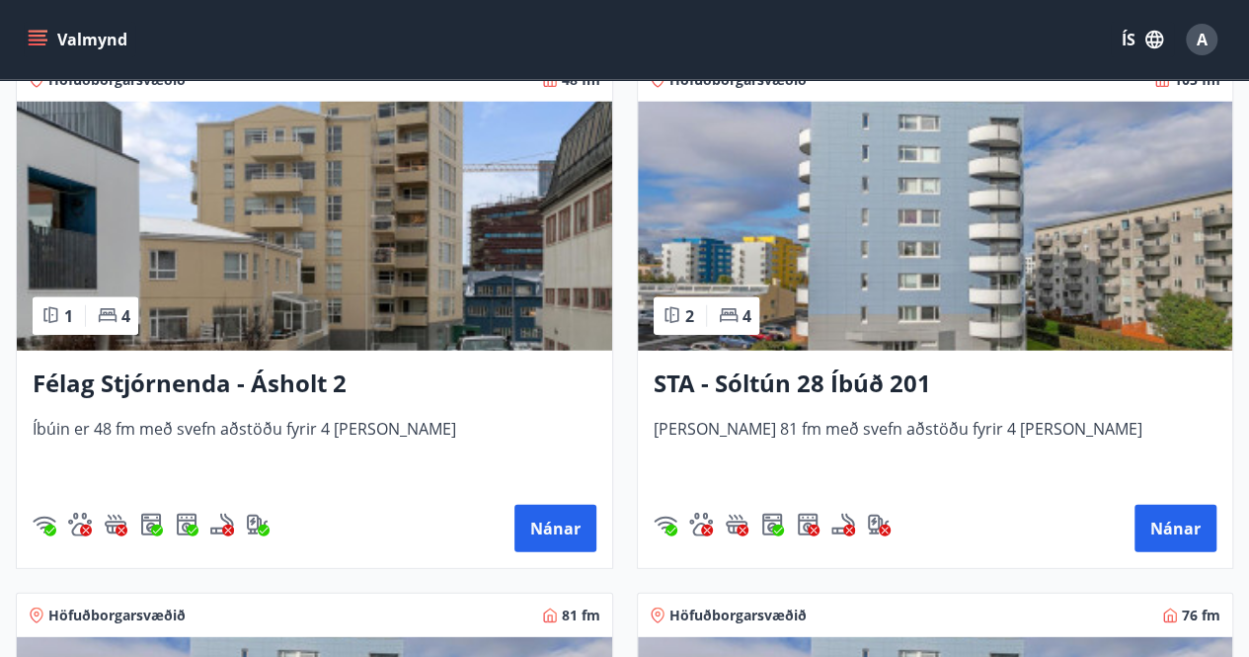
scroll to position [2538, 0]
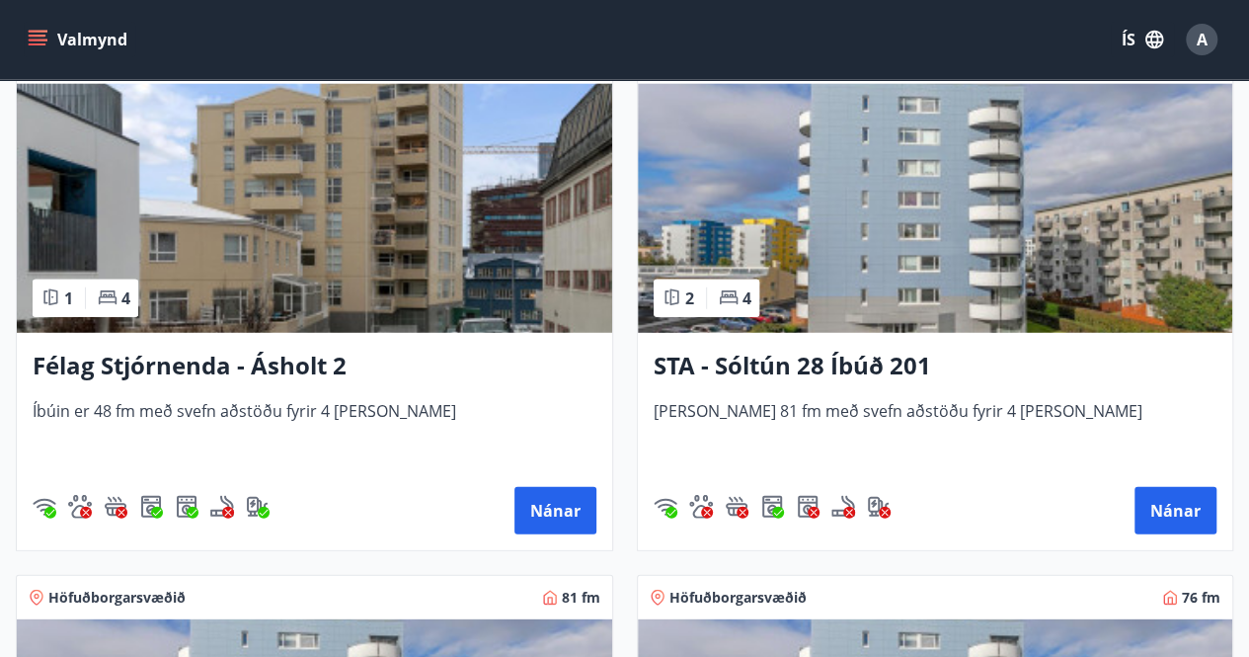
click at [203, 362] on h3 "Félag Stjórnenda - Ásholt 2" at bounding box center [315, 367] width 564 height 36
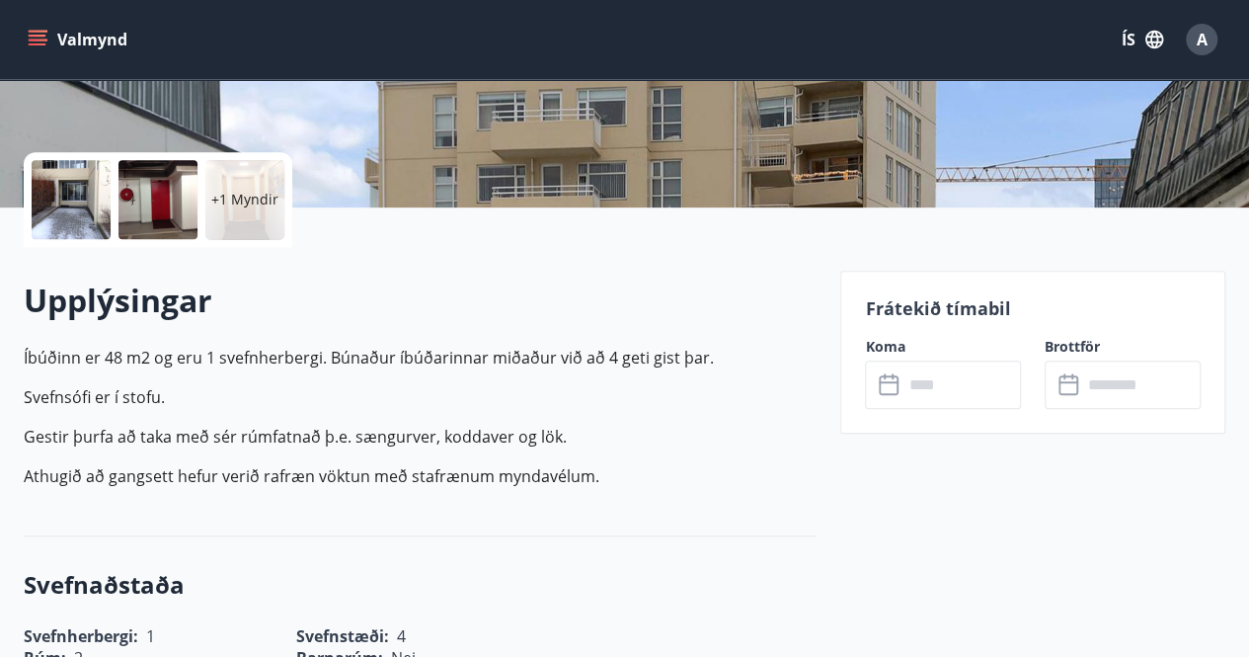
scroll to position [397, 0]
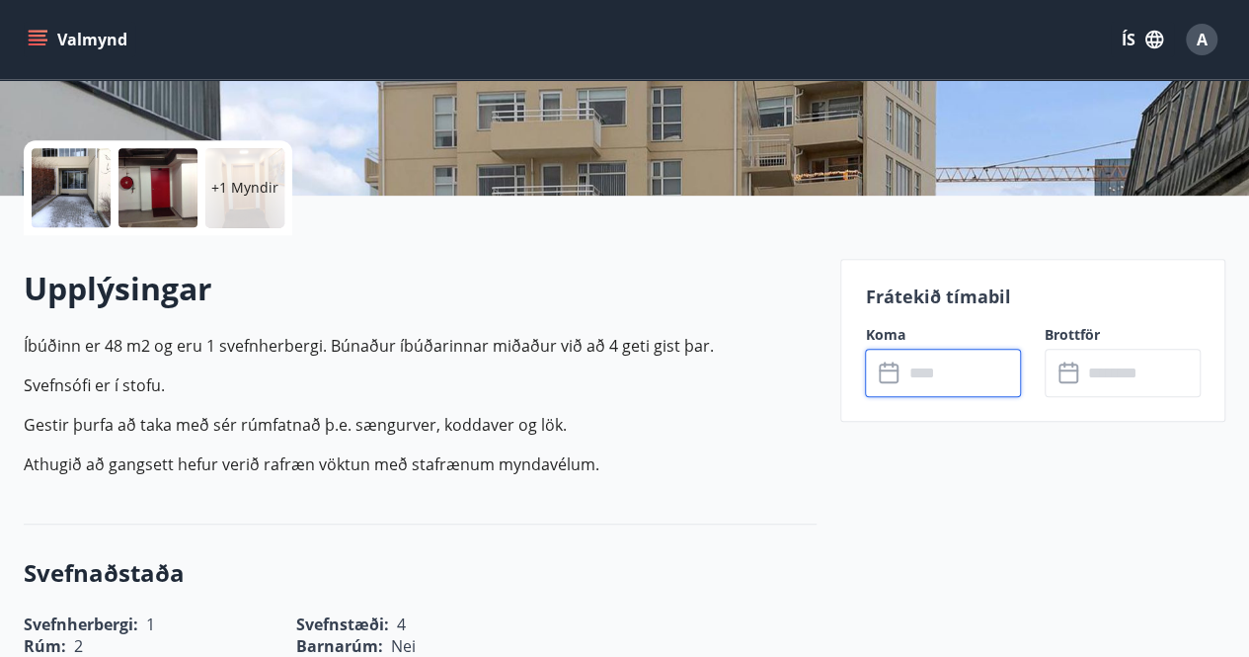
click at [934, 360] on input "text" at bounding box center [961, 373] width 118 height 48
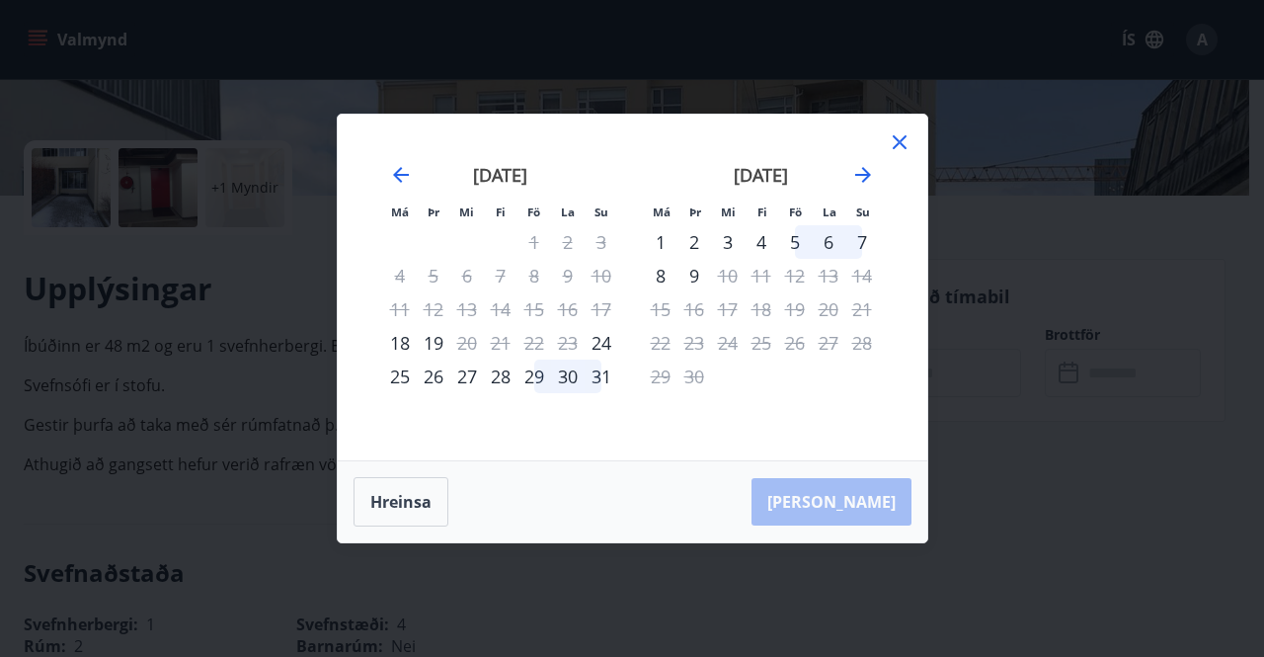
click at [902, 147] on icon at bounding box center [900, 142] width 24 height 24
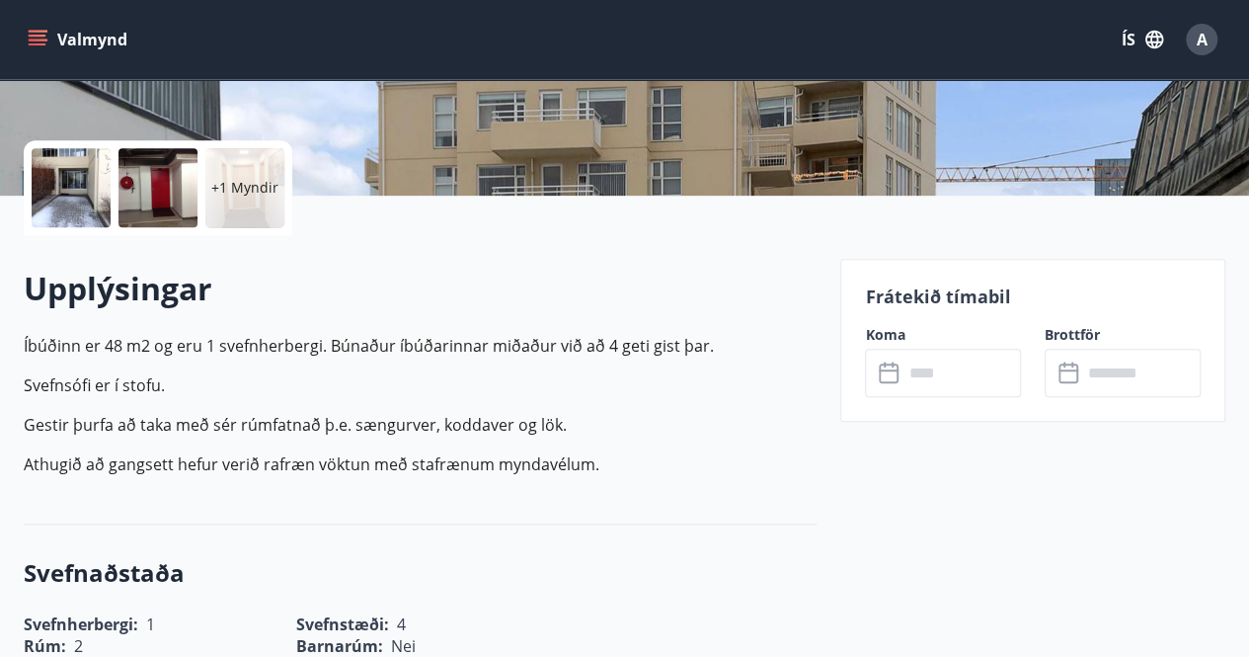
click at [36, 39] on icon "menu" at bounding box center [40, 40] width 22 height 2
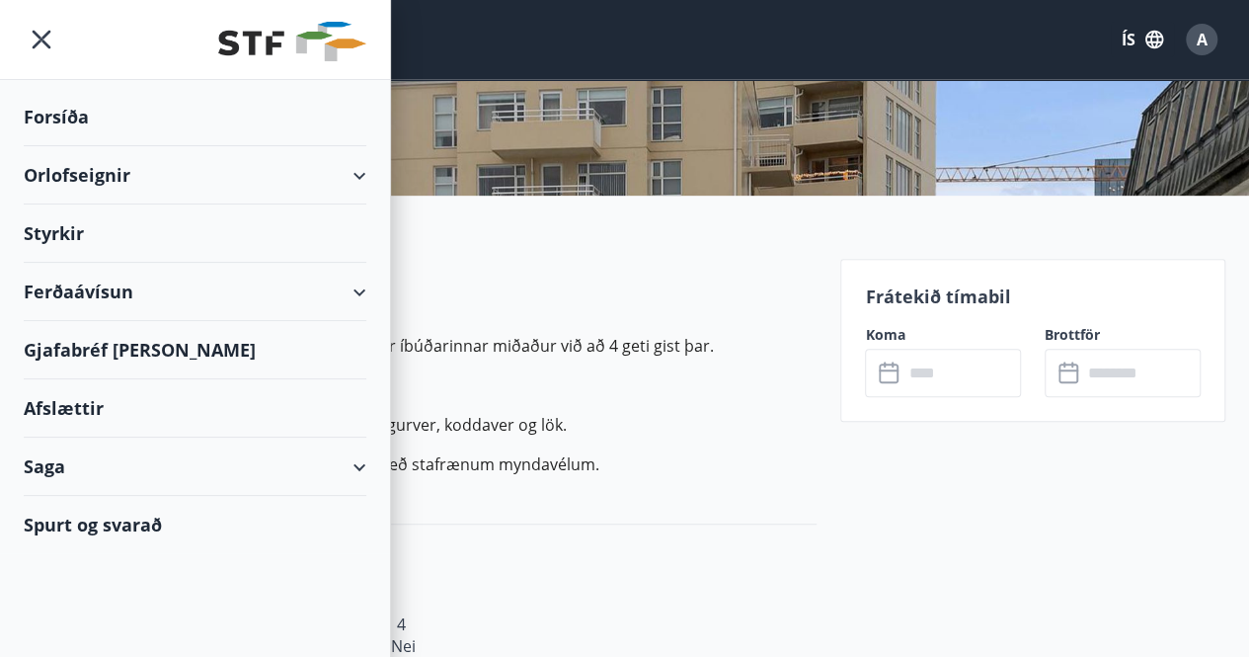
click at [56, 171] on div "Orlofseignir" at bounding box center [195, 175] width 343 height 58
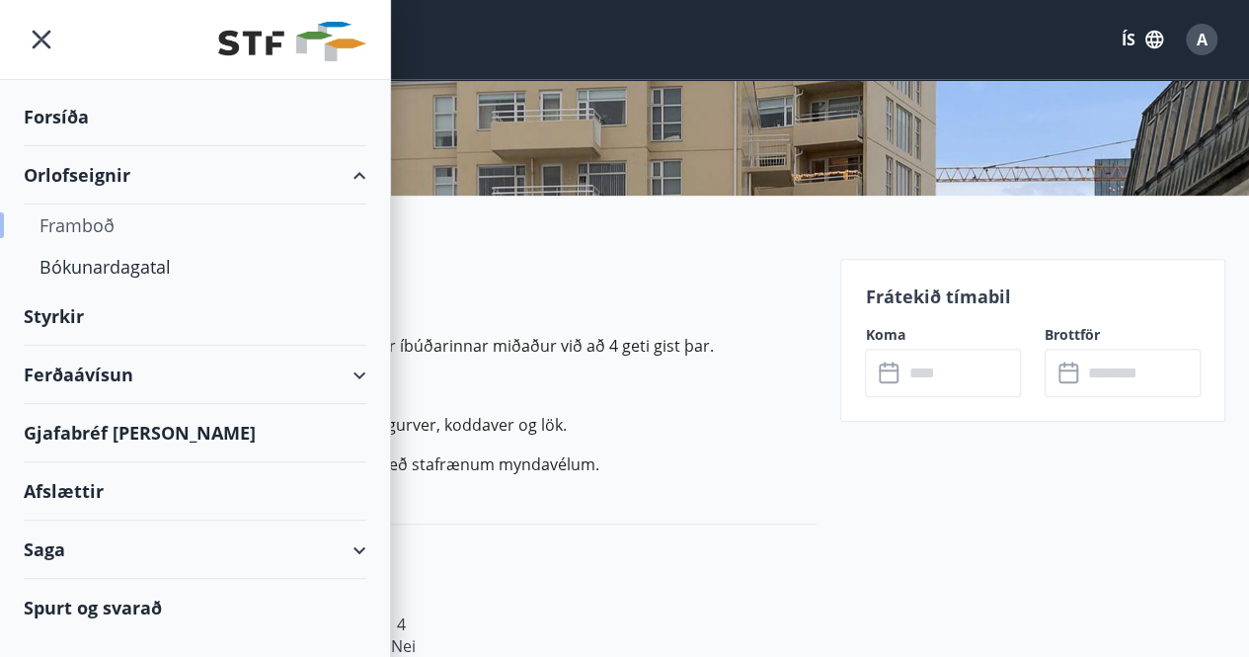
click at [63, 220] on div "Framboð" at bounding box center [194, 224] width 311 height 41
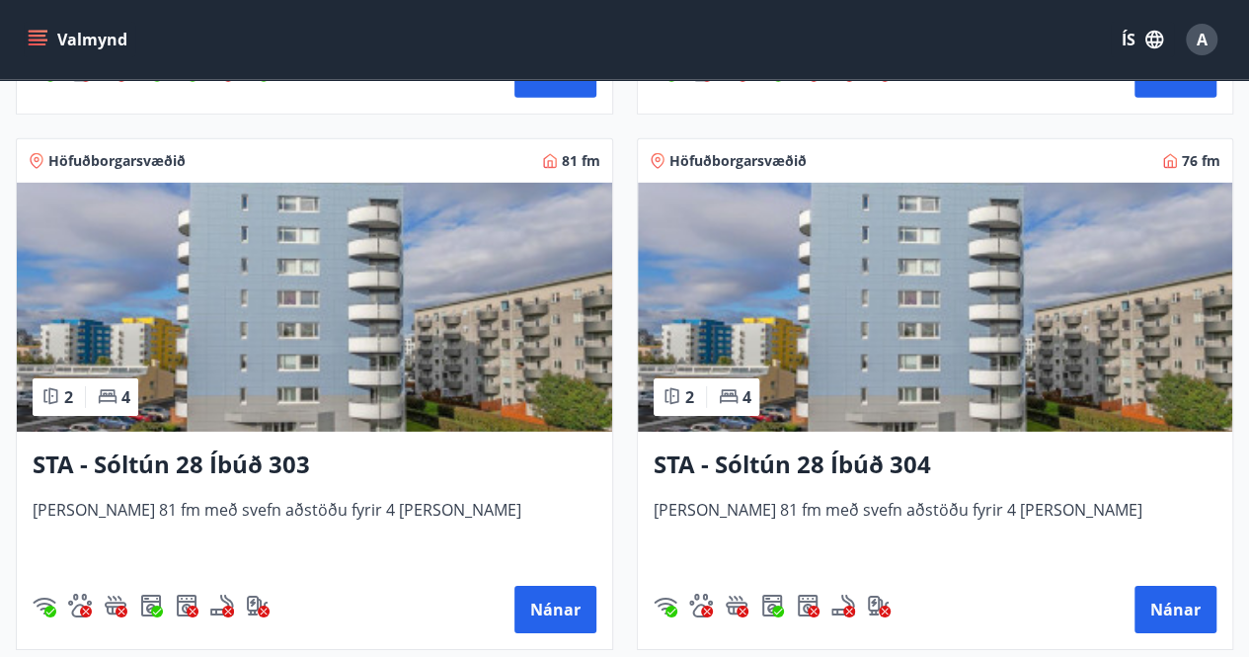
scroll to position [2984, 0]
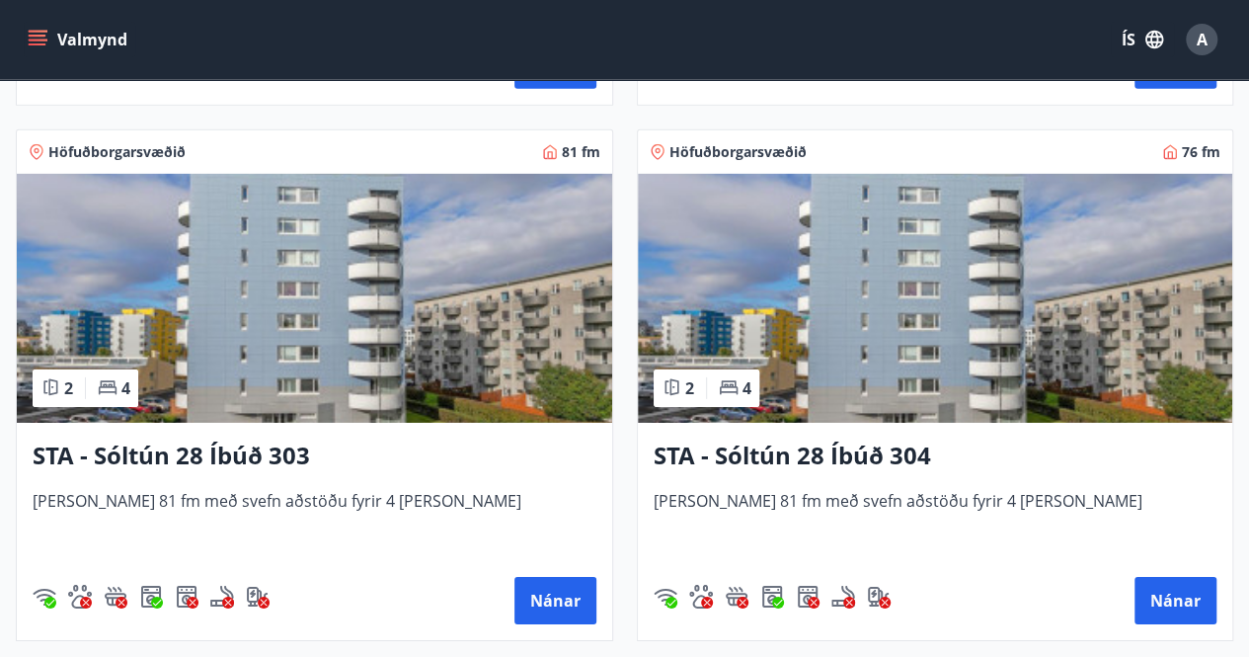
click at [140, 453] on h3 "STA - Sóltún 28 Íbúð 303" at bounding box center [315, 456] width 564 height 36
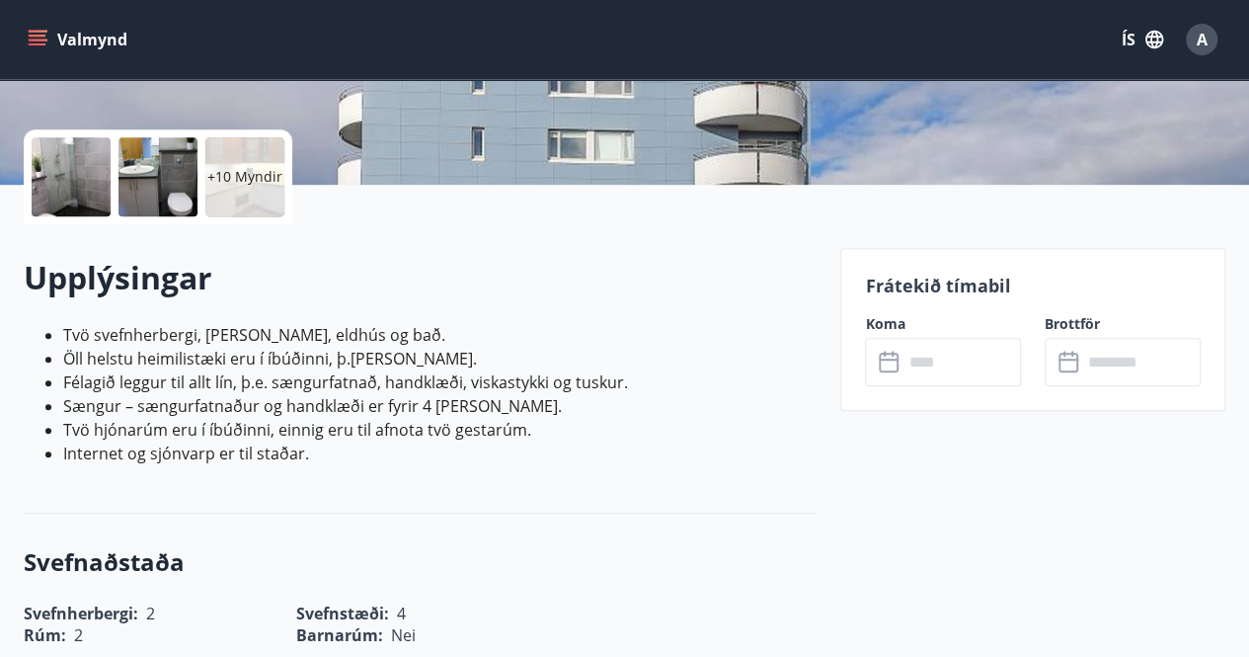
scroll to position [465, 0]
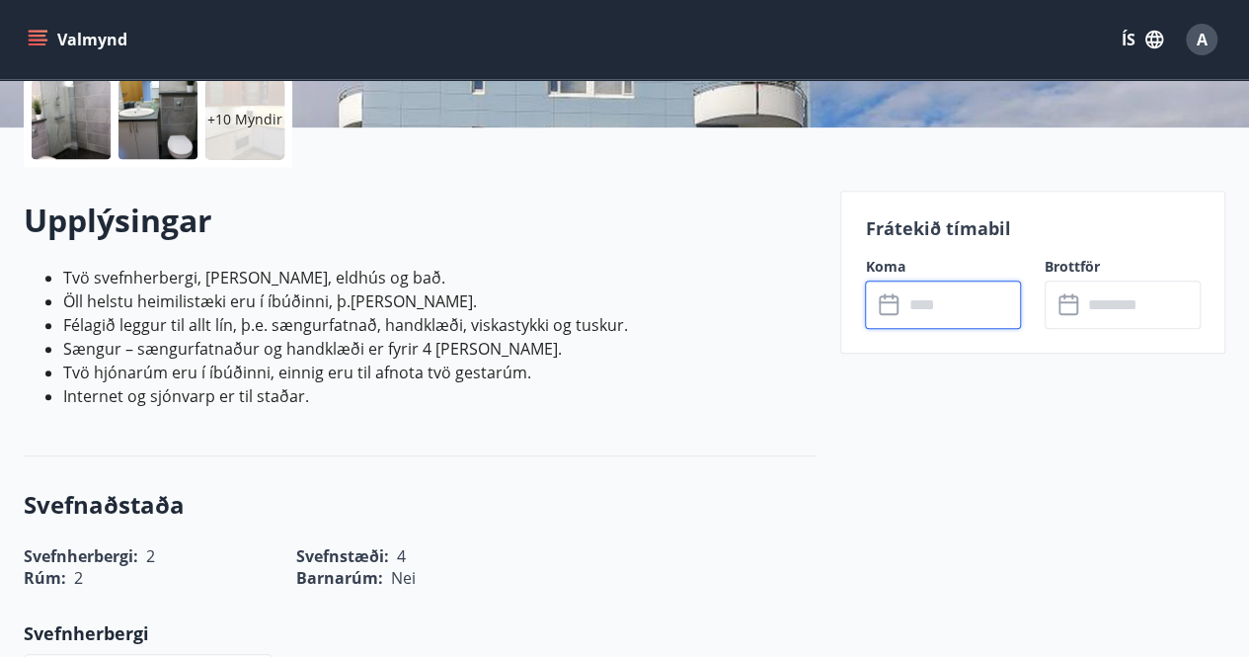
click at [941, 309] on input "text" at bounding box center [961, 304] width 118 height 48
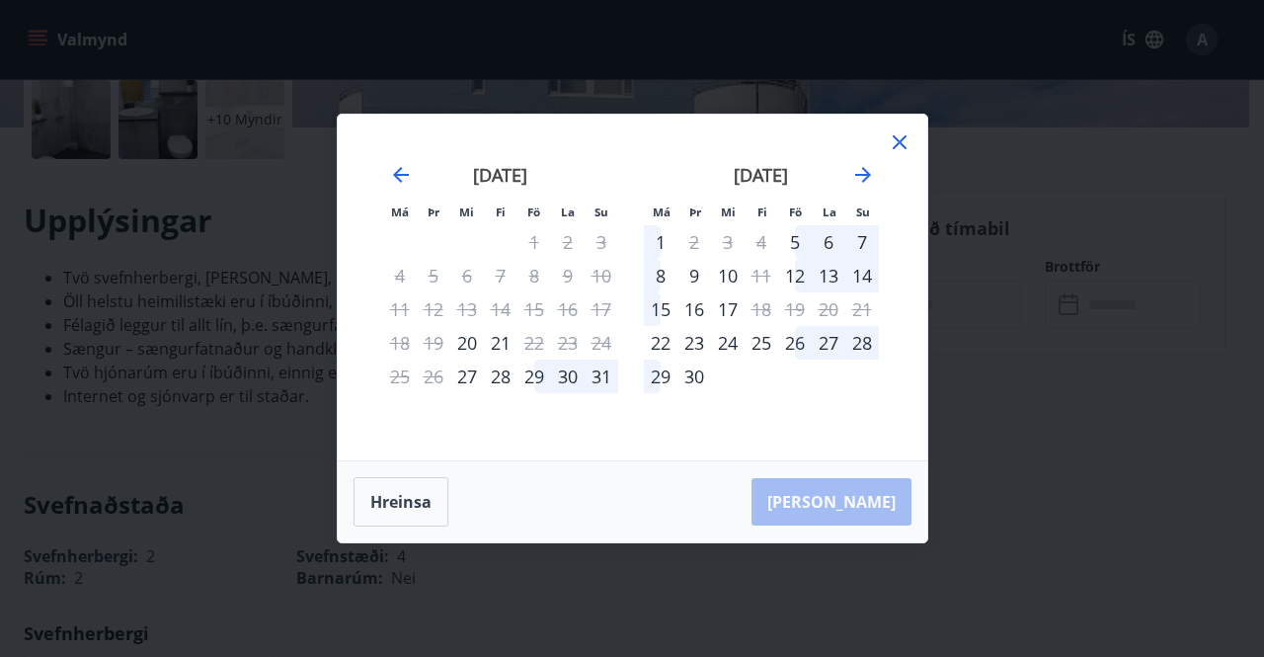
click at [896, 137] on icon at bounding box center [900, 142] width 24 height 24
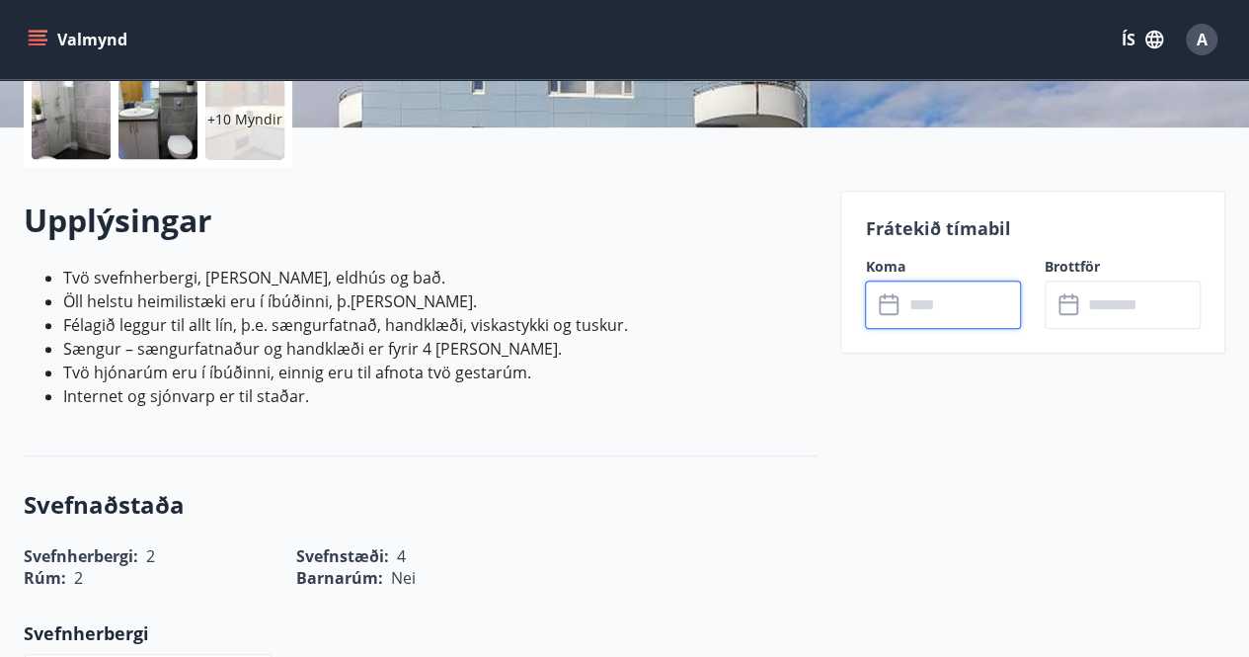
click at [33, 37] on icon "menu" at bounding box center [38, 40] width 20 height 20
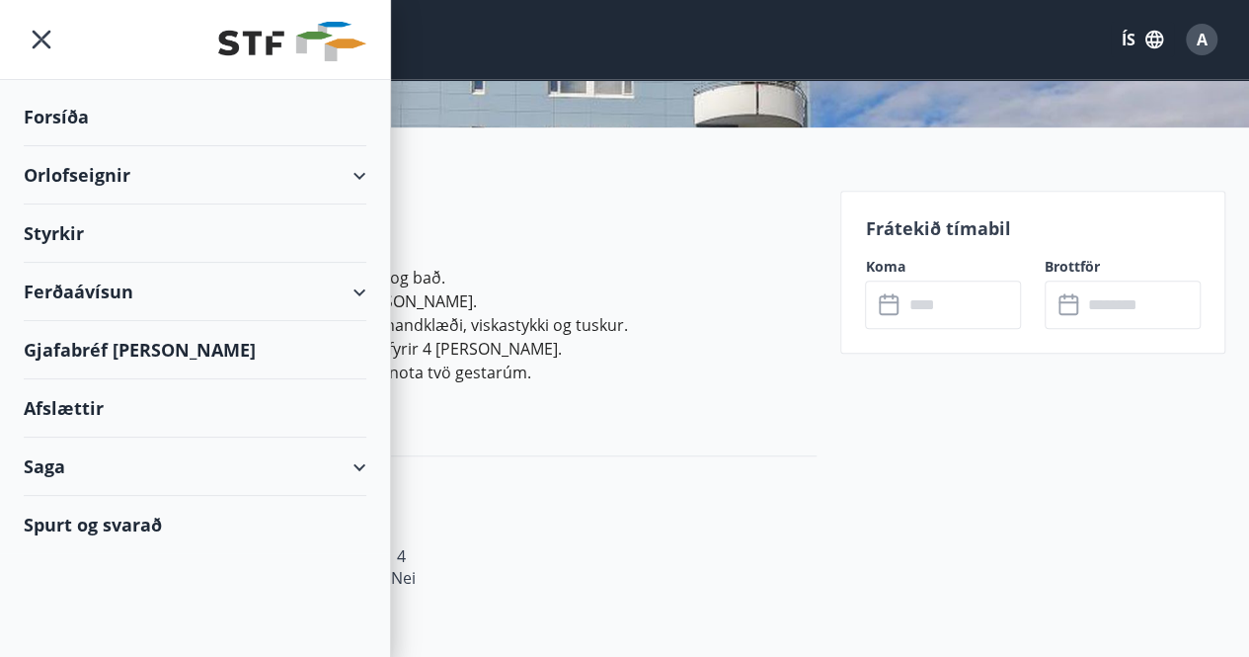
click at [89, 173] on div "Orlofseignir" at bounding box center [195, 175] width 343 height 58
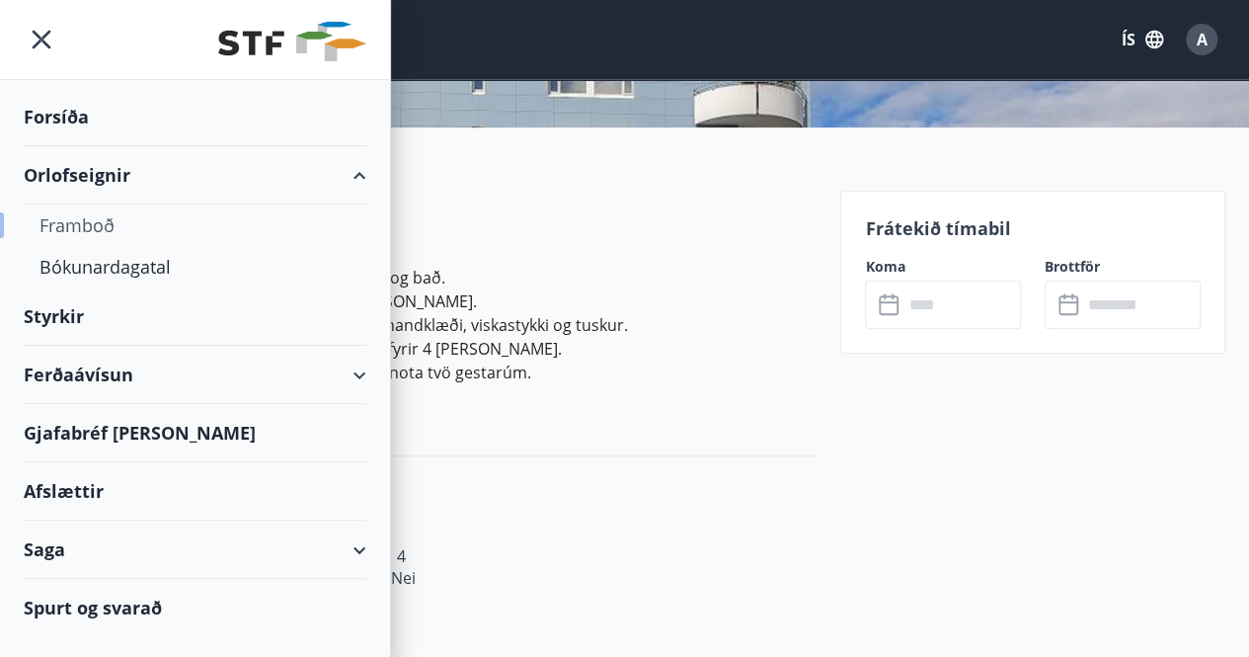
click at [83, 224] on div "Framboð" at bounding box center [194, 224] width 311 height 41
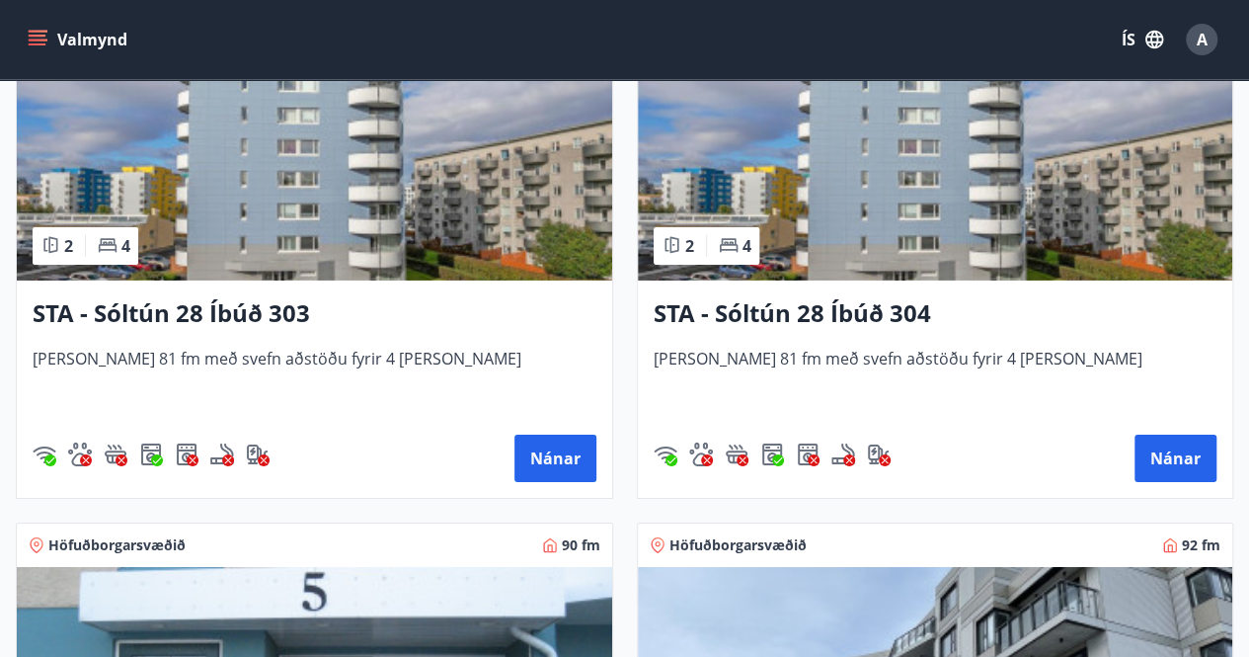
scroll to position [3144, 0]
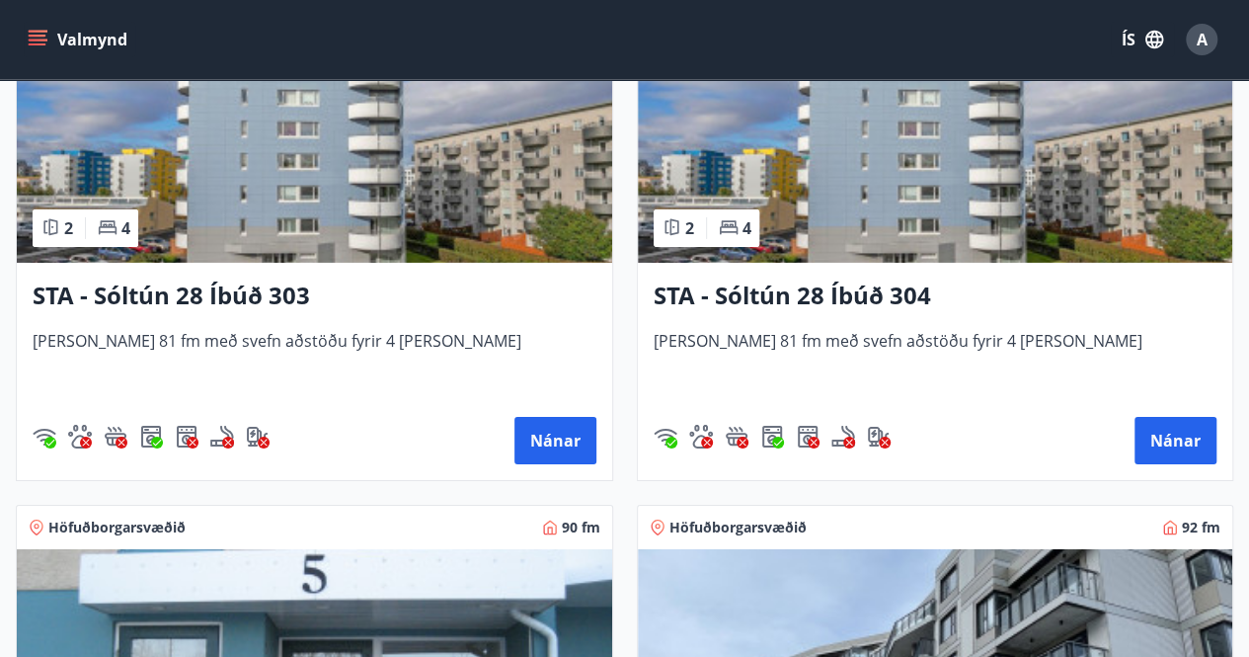
click at [819, 286] on h3 "STA - Sóltún 28 Íbúð 304" at bounding box center [936, 296] width 564 height 36
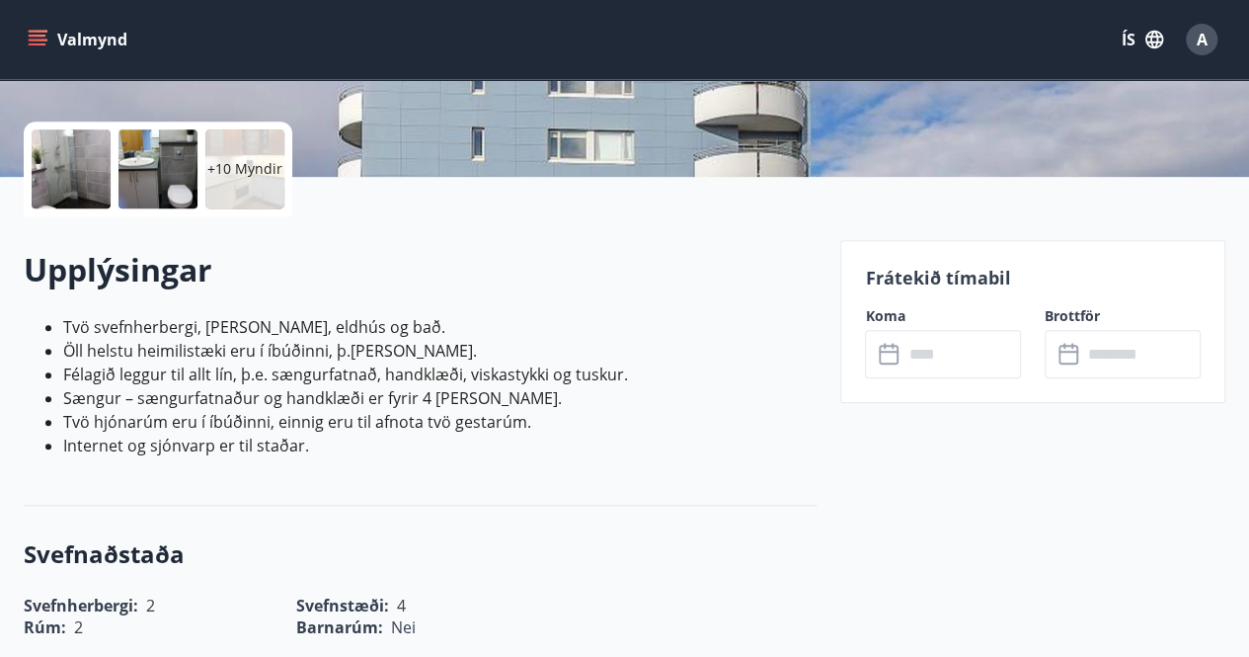
scroll to position [427, 0]
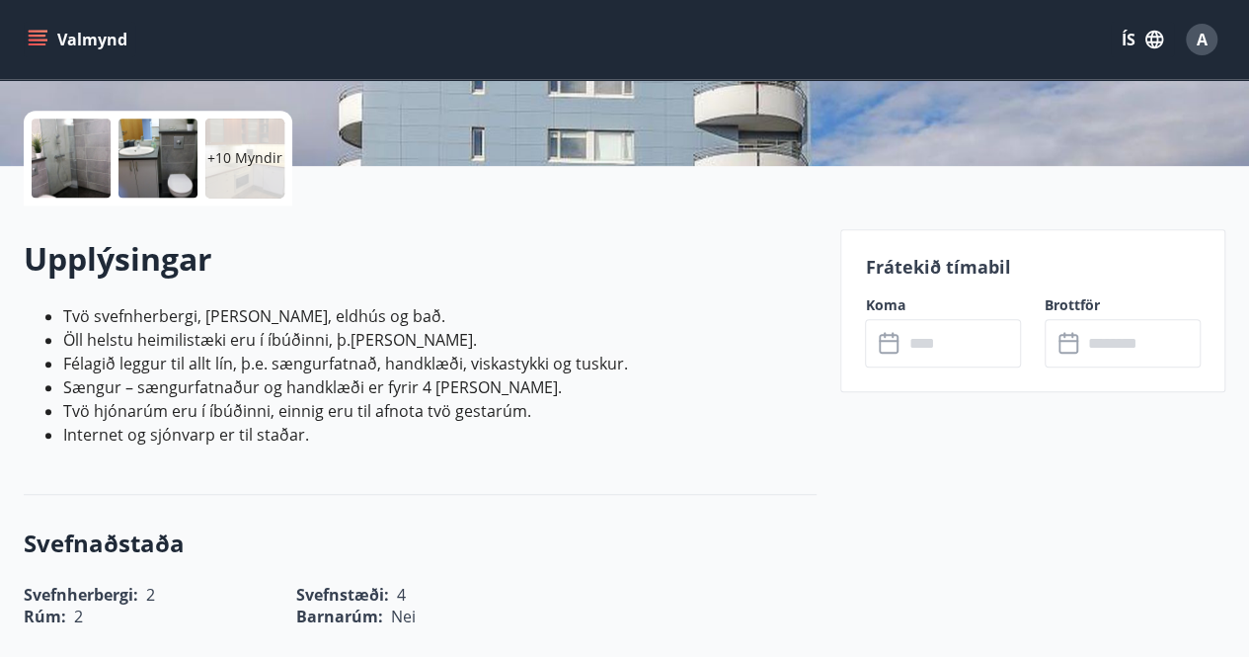
click at [915, 334] on input "text" at bounding box center [961, 343] width 118 height 48
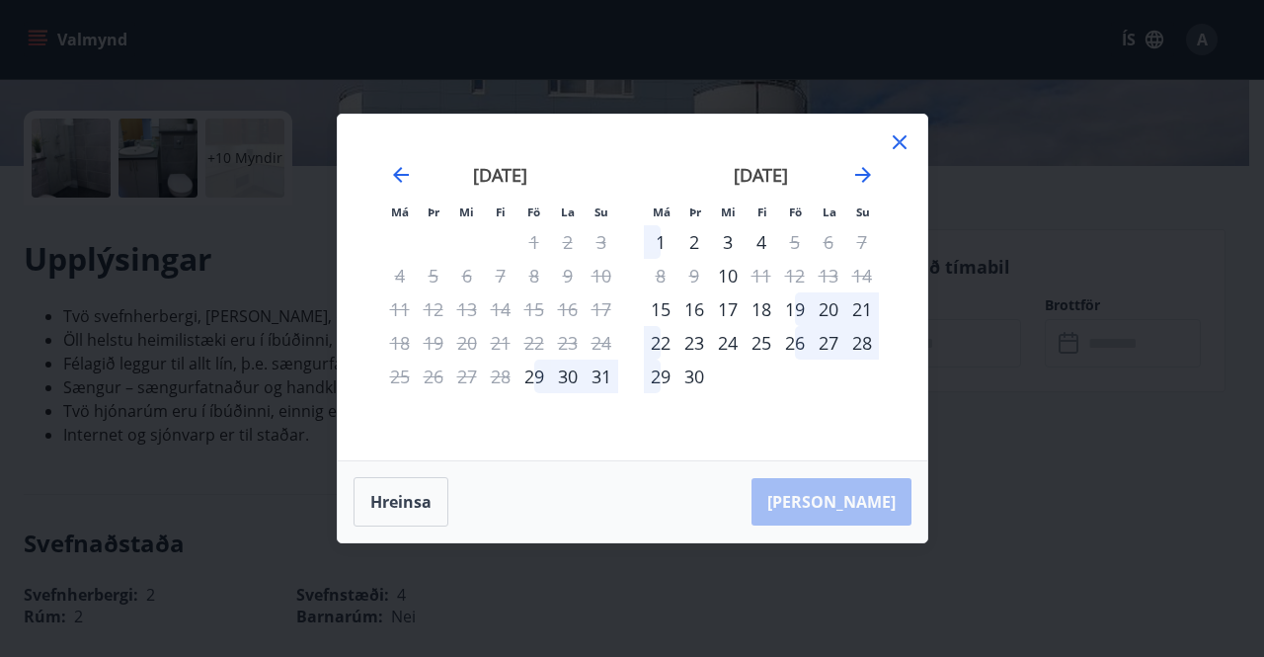
click at [900, 135] on icon at bounding box center [900, 142] width 24 height 24
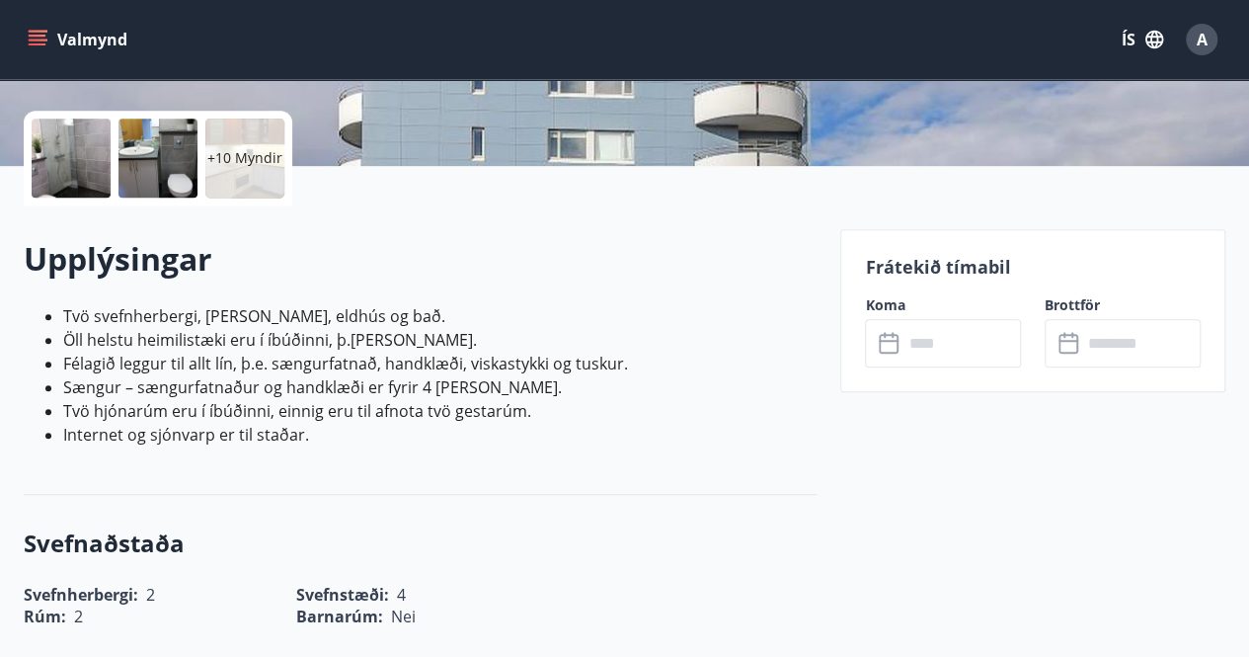
click at [38, 39] on icon "menu" at bounding box center [40, 40] width 22 height 2
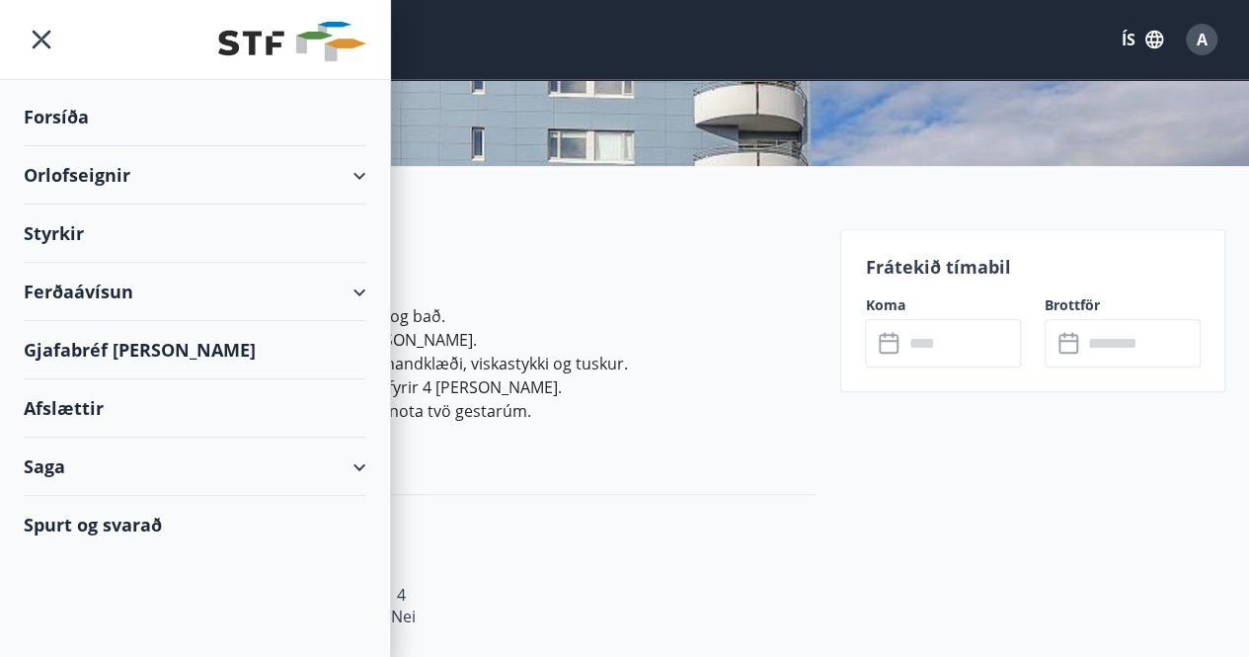
click at [67, 167] on div "Orlofseignir" at bounding box center [195, 175] width 343 height 58
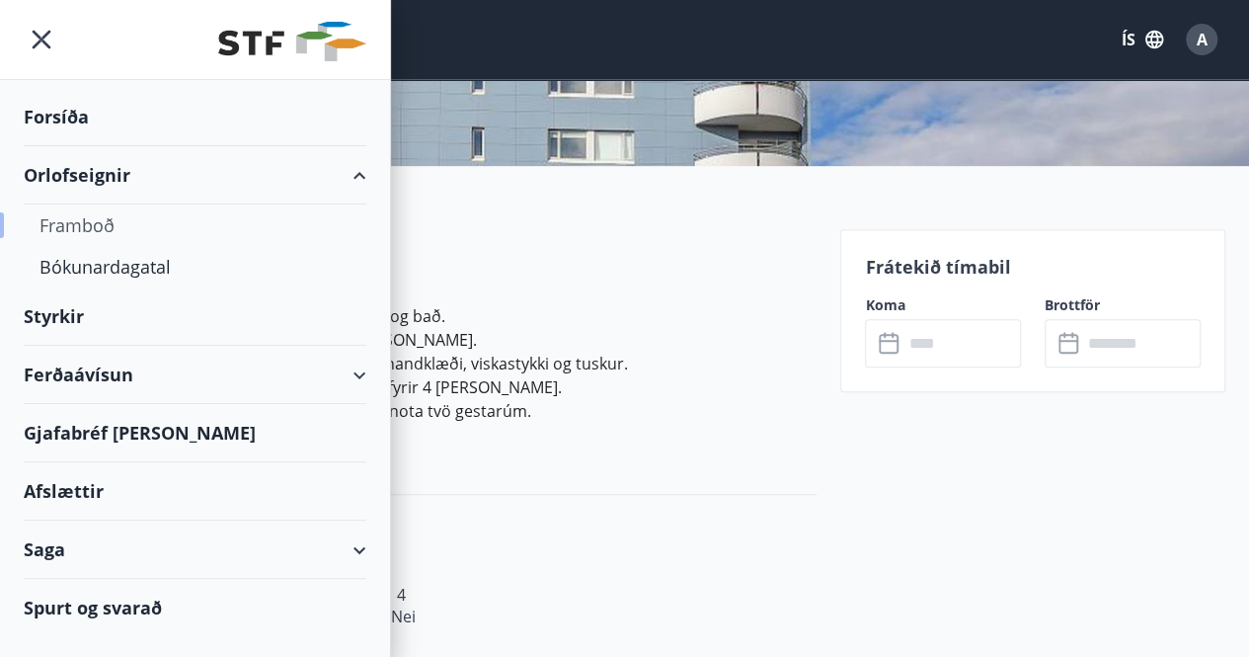
click at [74, 222] on div "Framboð" at bounding box center [194, 224] width 311 height 41
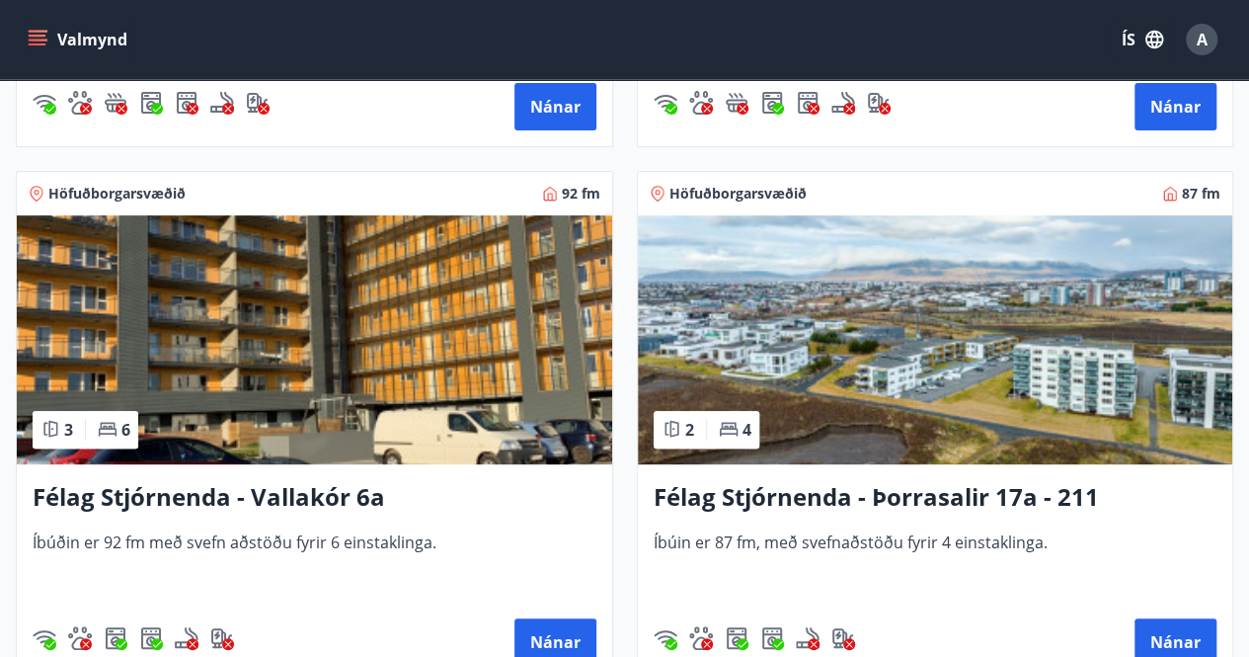
scroll to position [4065, 0]
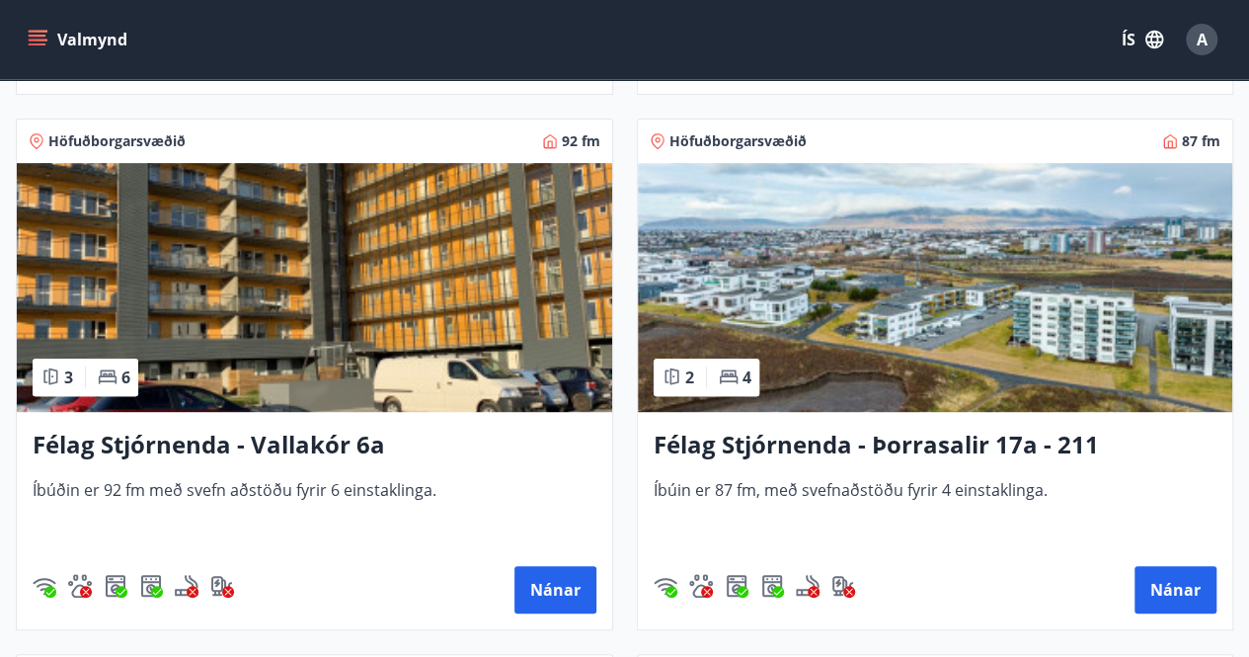
click at [287, 436] on h3 "Félag Stjórnenda - Vallakór 6a" at bounding box center [315, 446] width 564 height 36
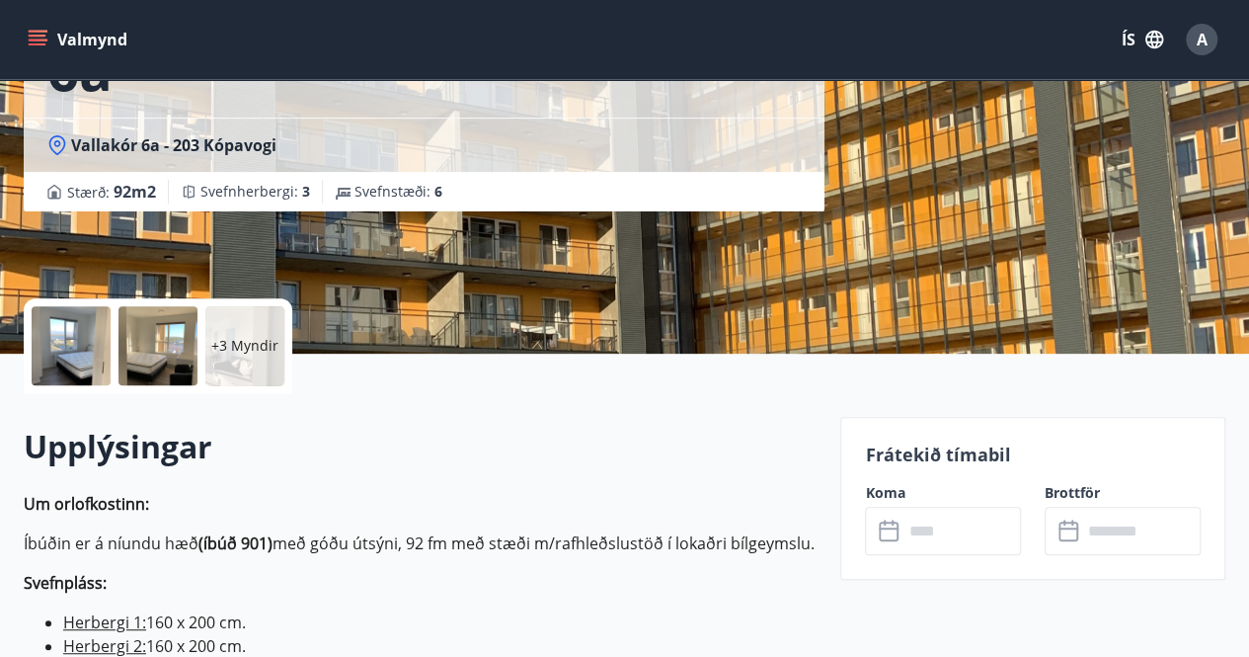
scroll to position [302, 0]
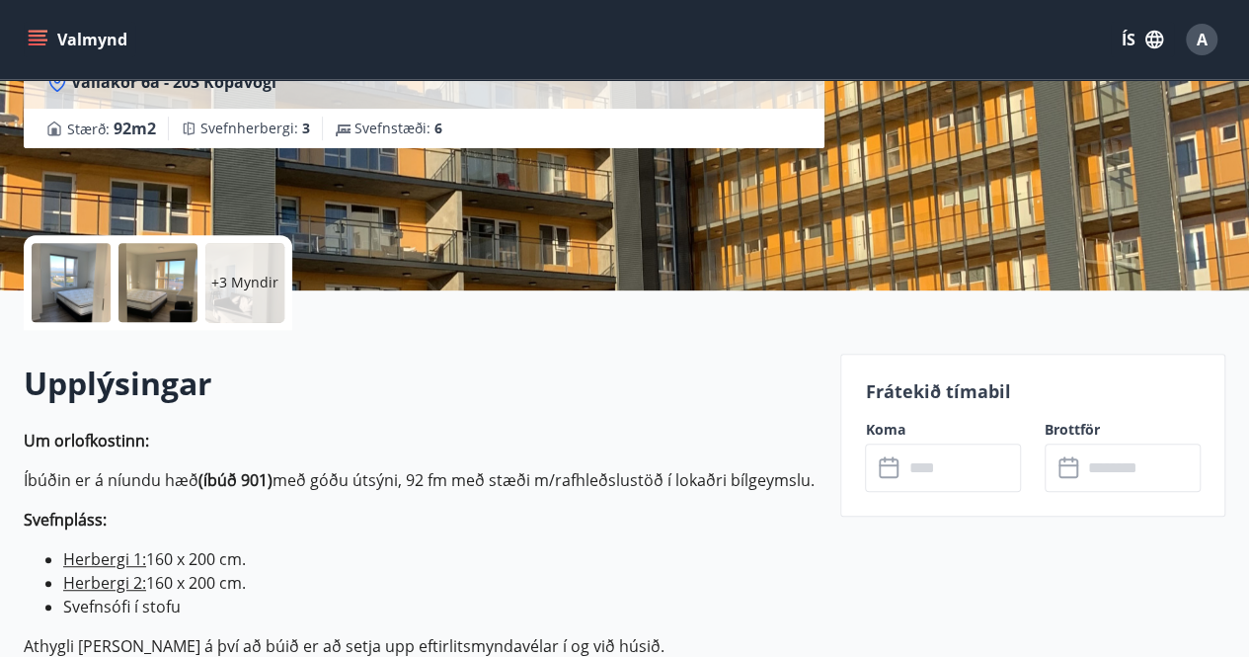
click at [947, 458] on input "text" at bounding box center [961, 467] width 118 height 48
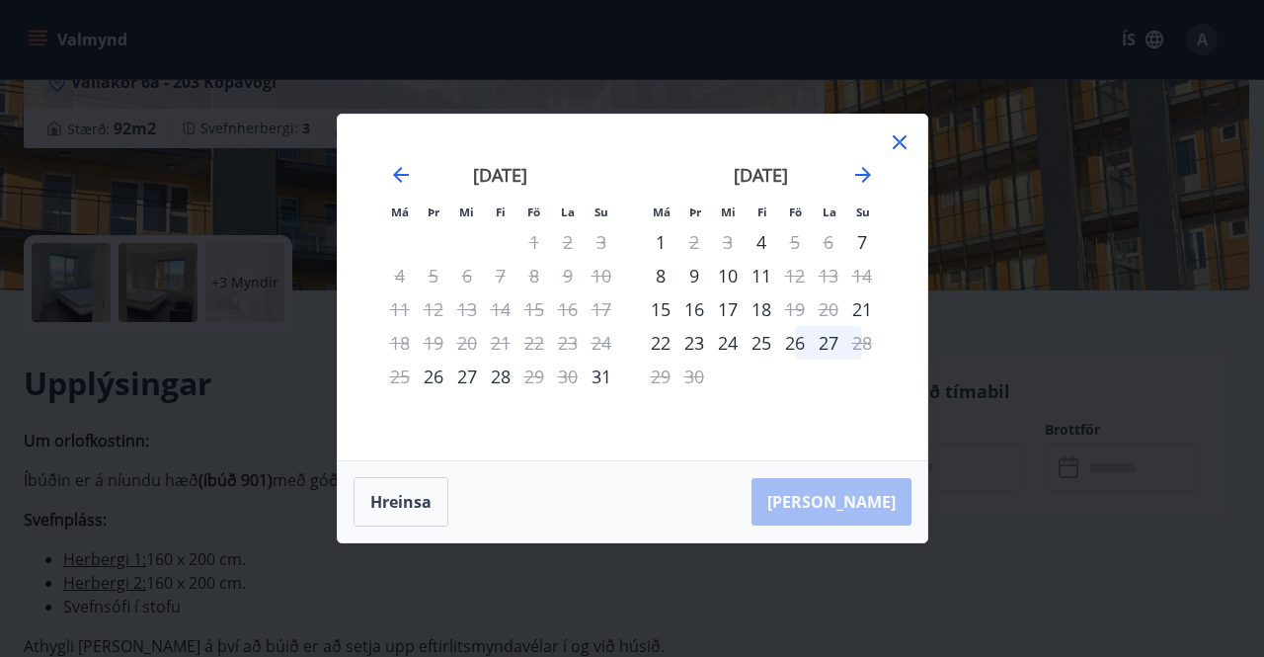
click at [900, 142] on icon at bounding box center [900, 142] width 14 height 14
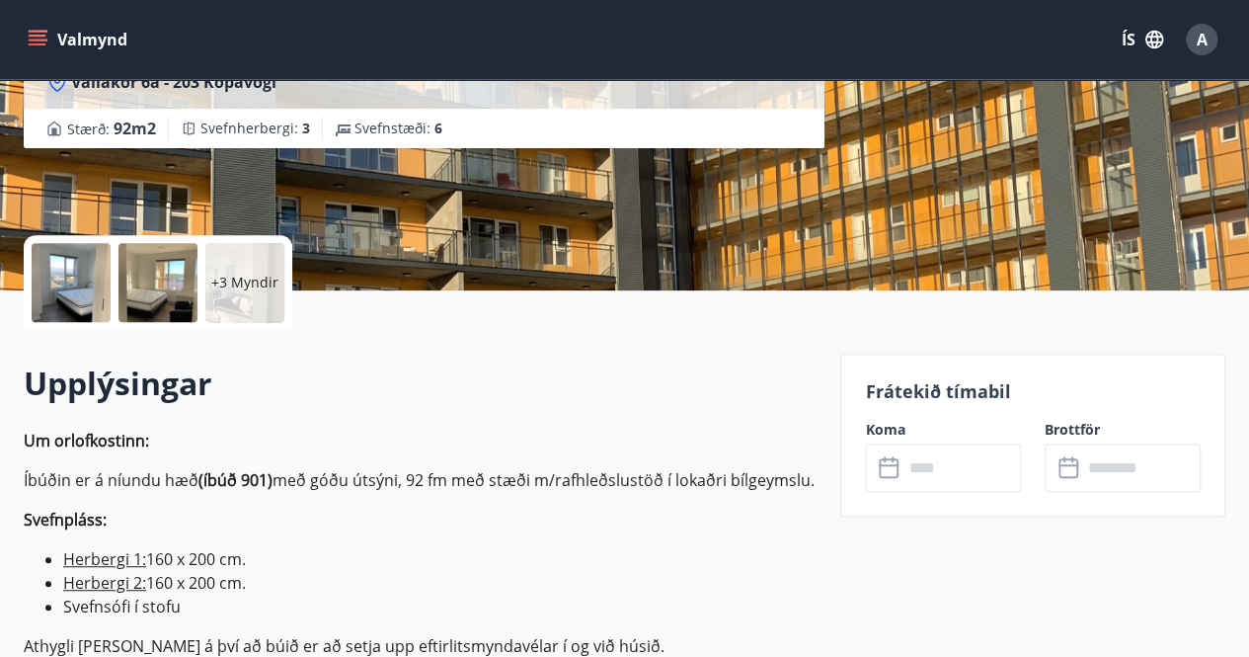
click at [32, 37] on icon "menu" at bounding box center [38, 36] width 18 height 2
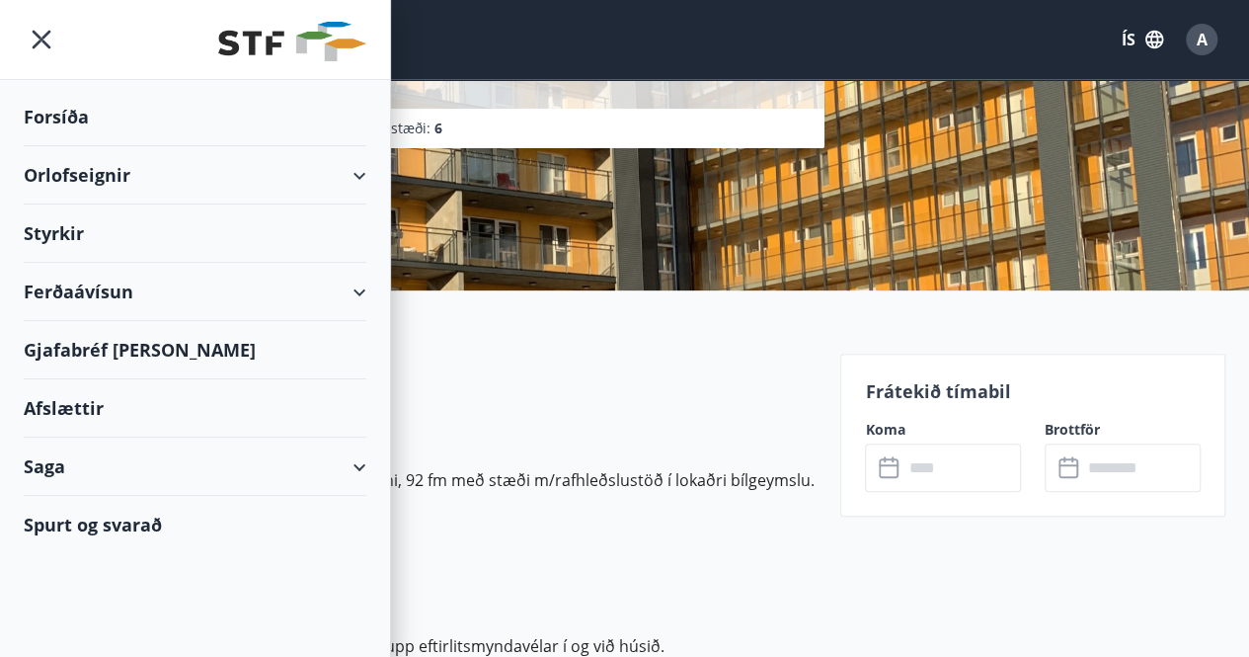
click at [56, 166] on div "Orlofseignir" at bounding box center [195, 175] width 343 height 58
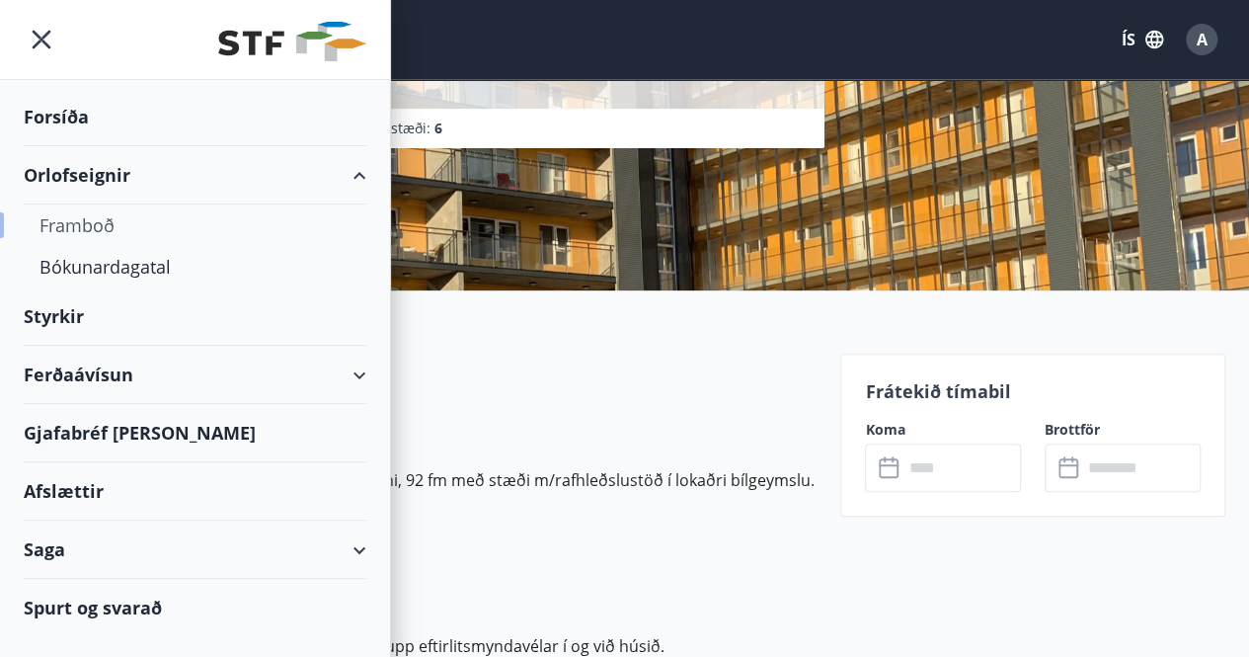
click at [67, 230] on div "Framboð" at bounding box center [194, 224] width 311 height 41
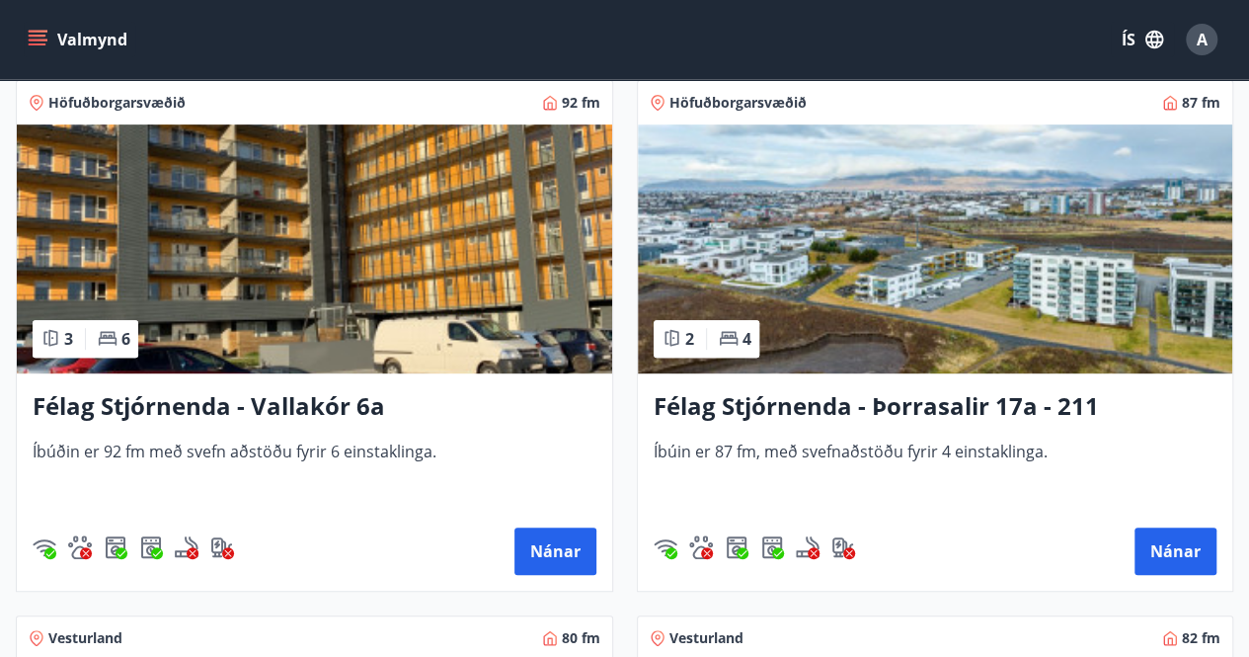
scroll to position [4078, 0]
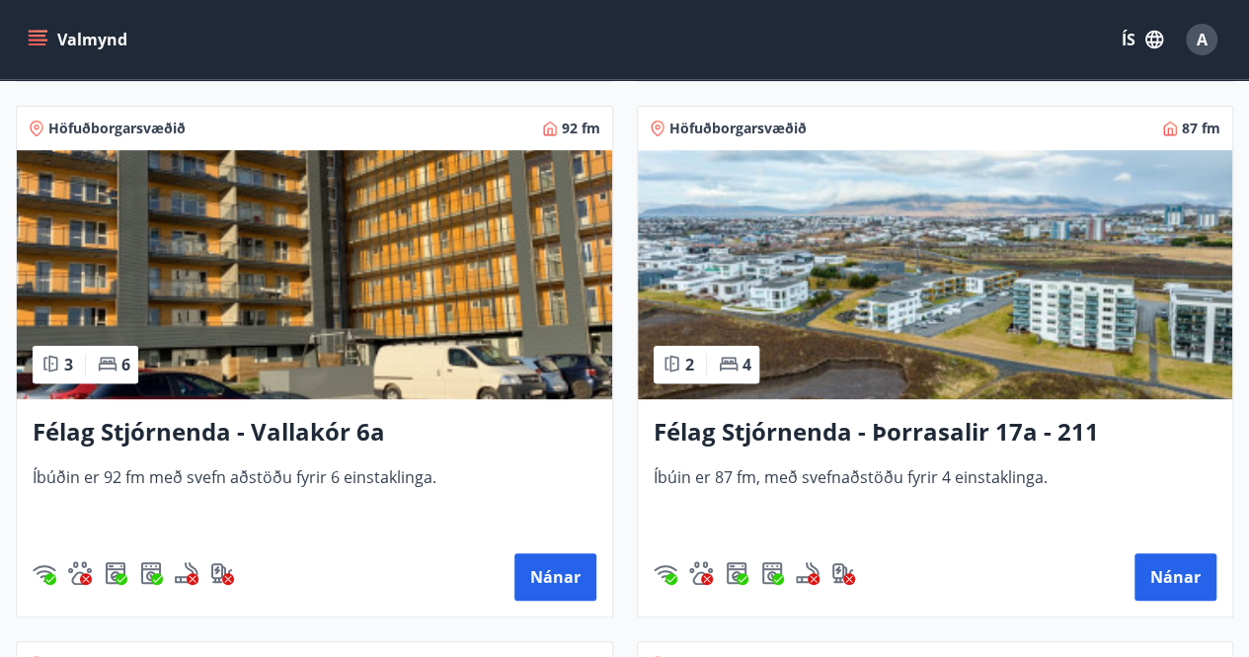
click at [923, 432] on h3 "Félag Stjórnenda - Þorrasalir 17a - 211" at bounding box center [936, 433] width 564 height 36
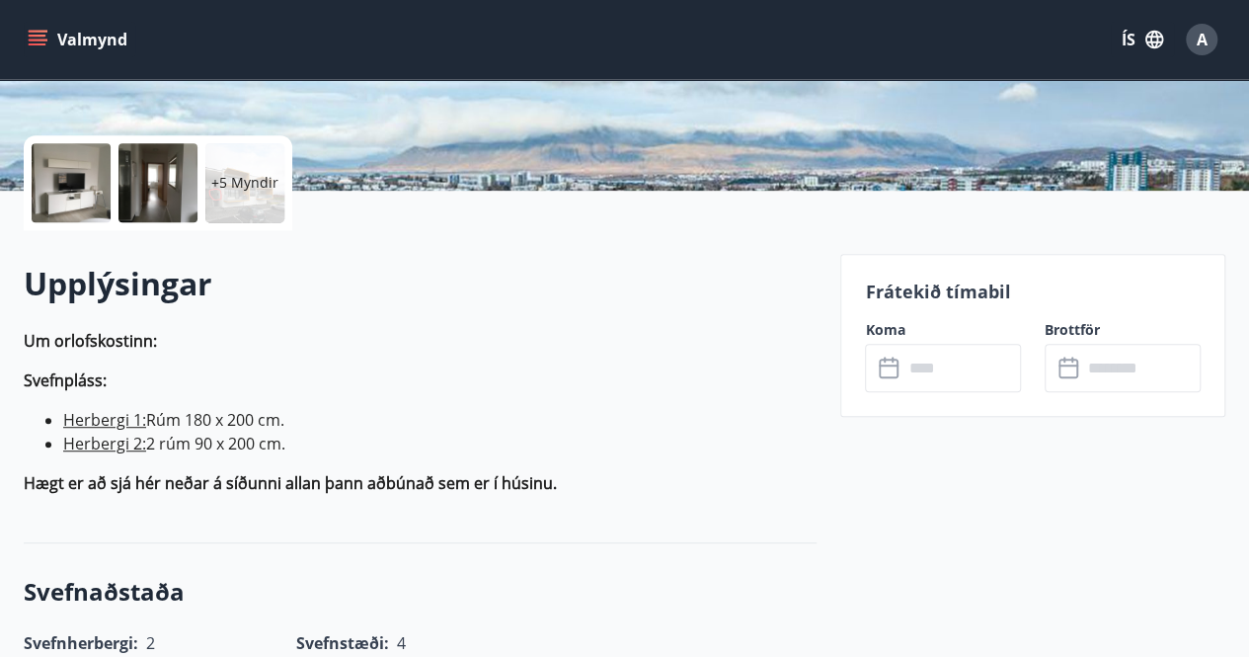
scroll to position [430, 0]
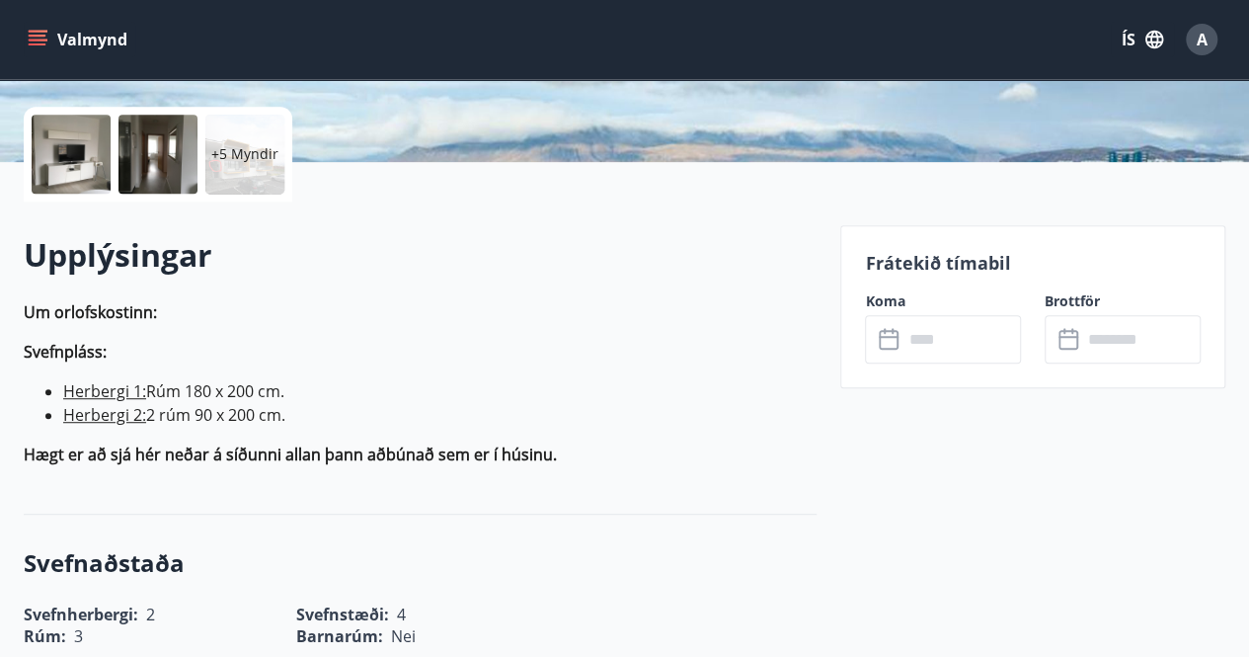
click at [954, 350] on input "text" at bounding box center [961, 339] width 118 height 48
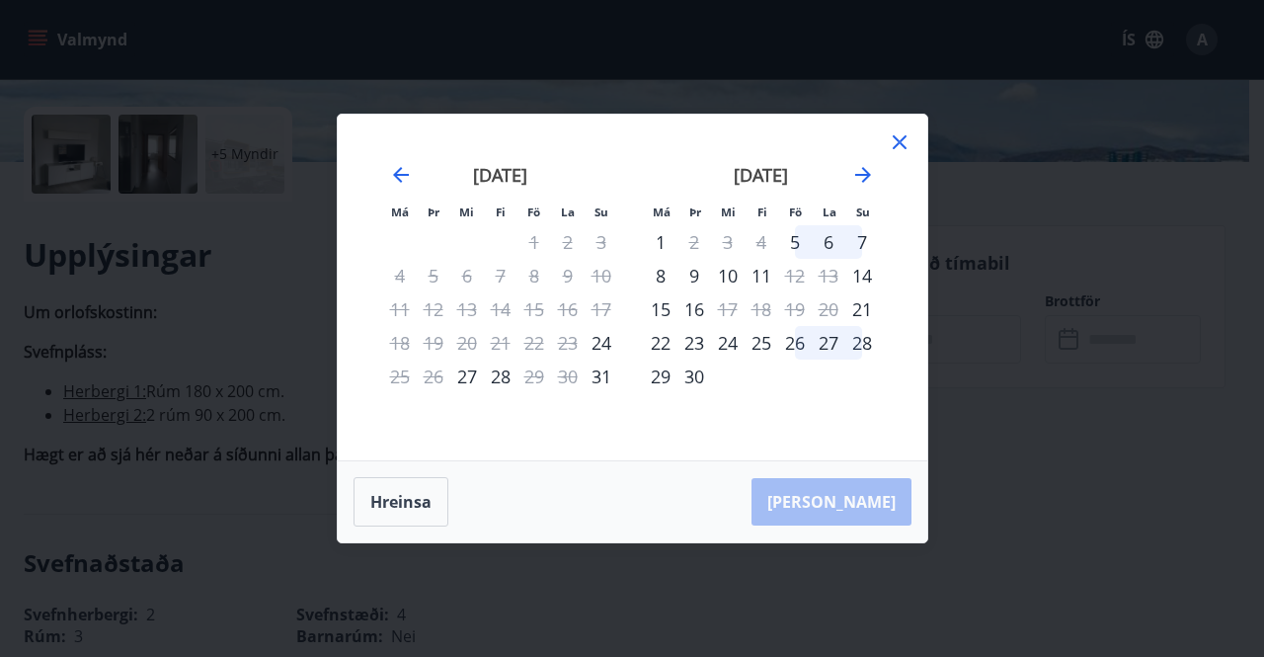
click at [895, 141] on icon at bounding box center [900, 142] width 24 height 24
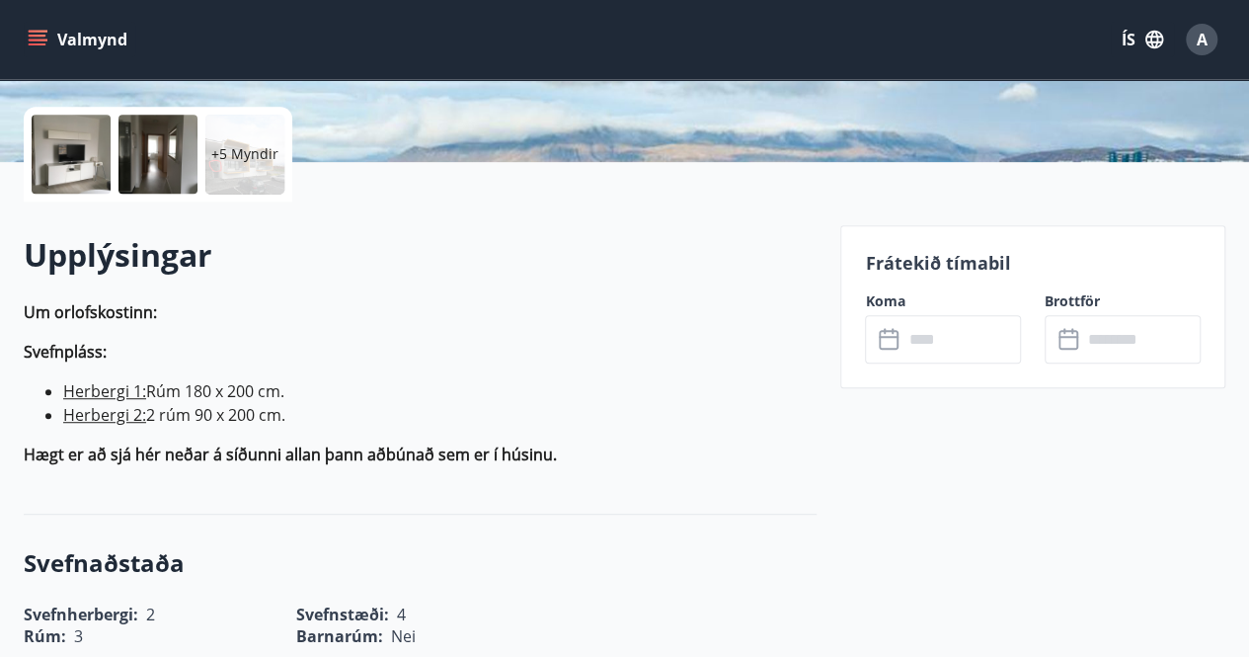
click at [44, 35] on icon "menu" at bounding box center [38, 40] width 20 height 20
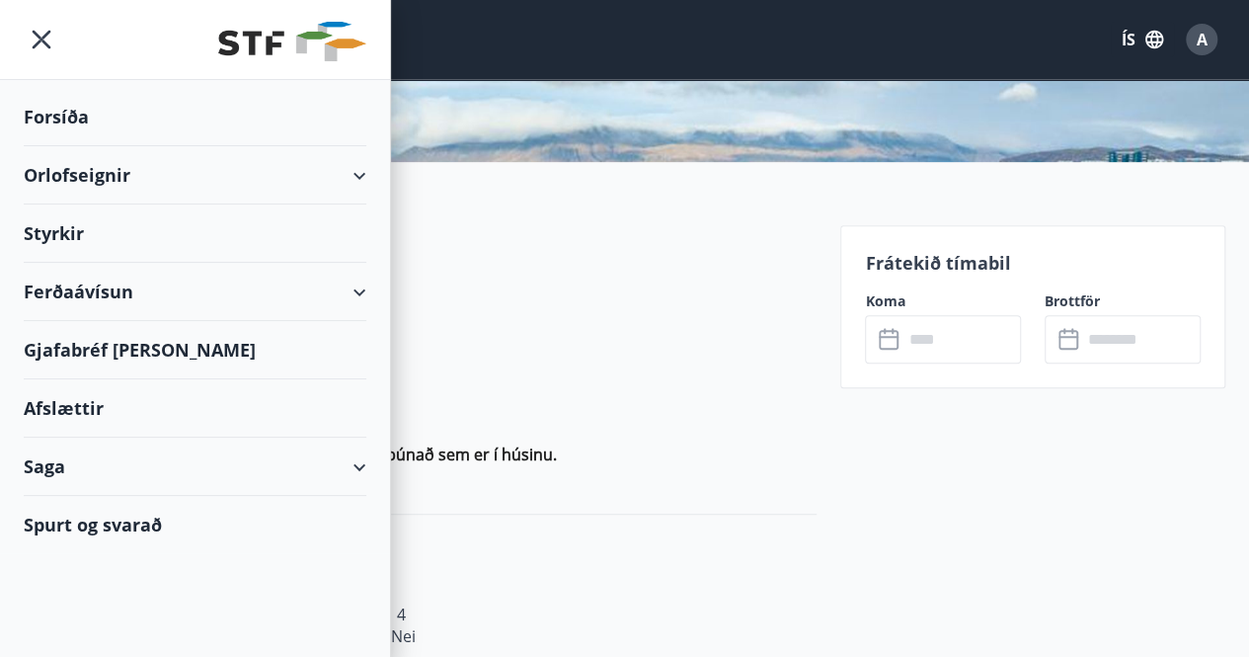
click at [57, 176] on div "Orlofseignir" at bounding box center [195, 175] width 343 height 58
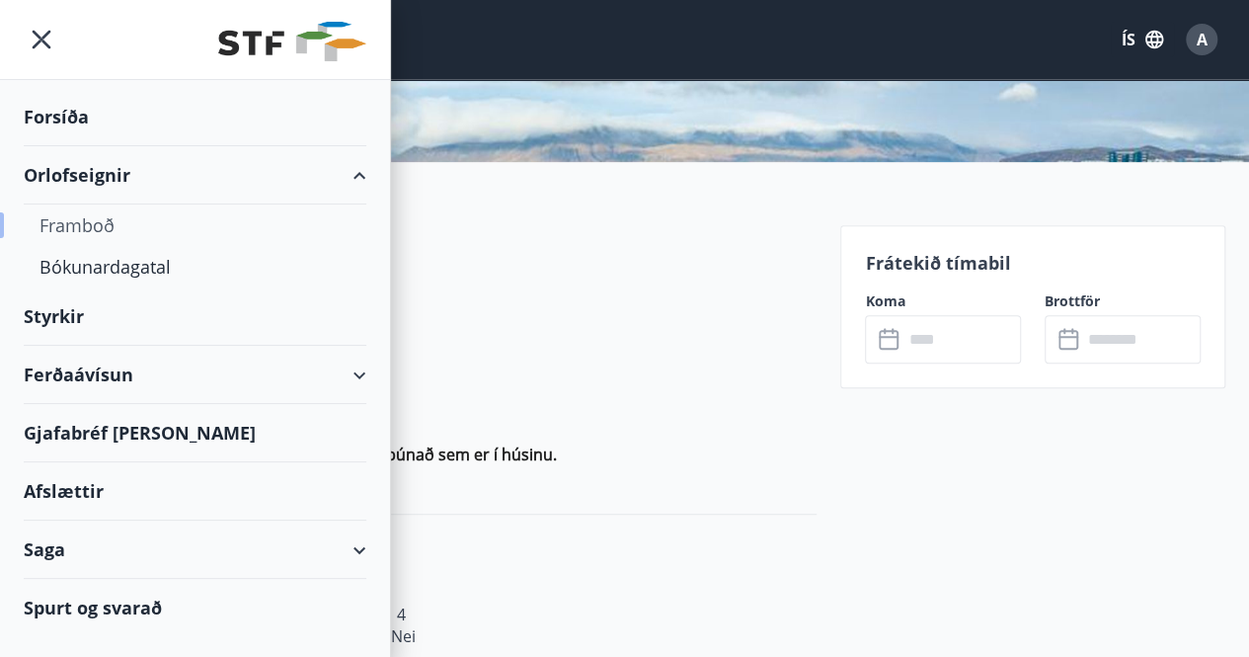
click at [74, 223] on div "Framboð" at bounding box center [194, 224] width 311 height 41
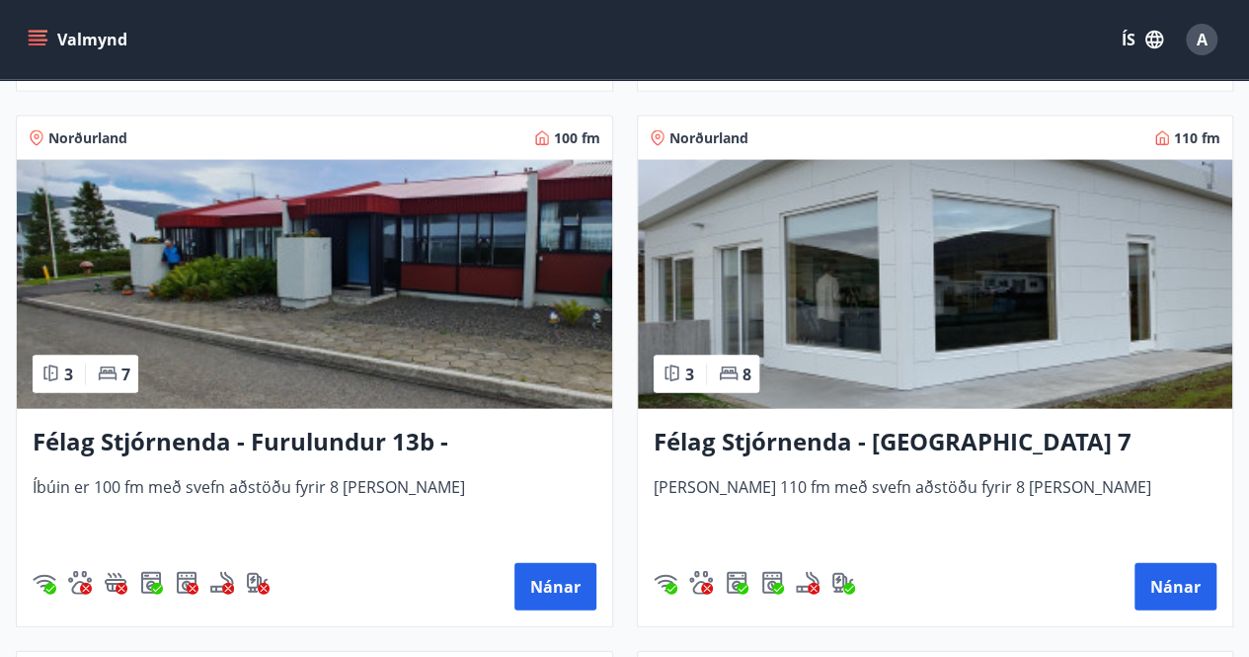
scroll to position [5691, 0]
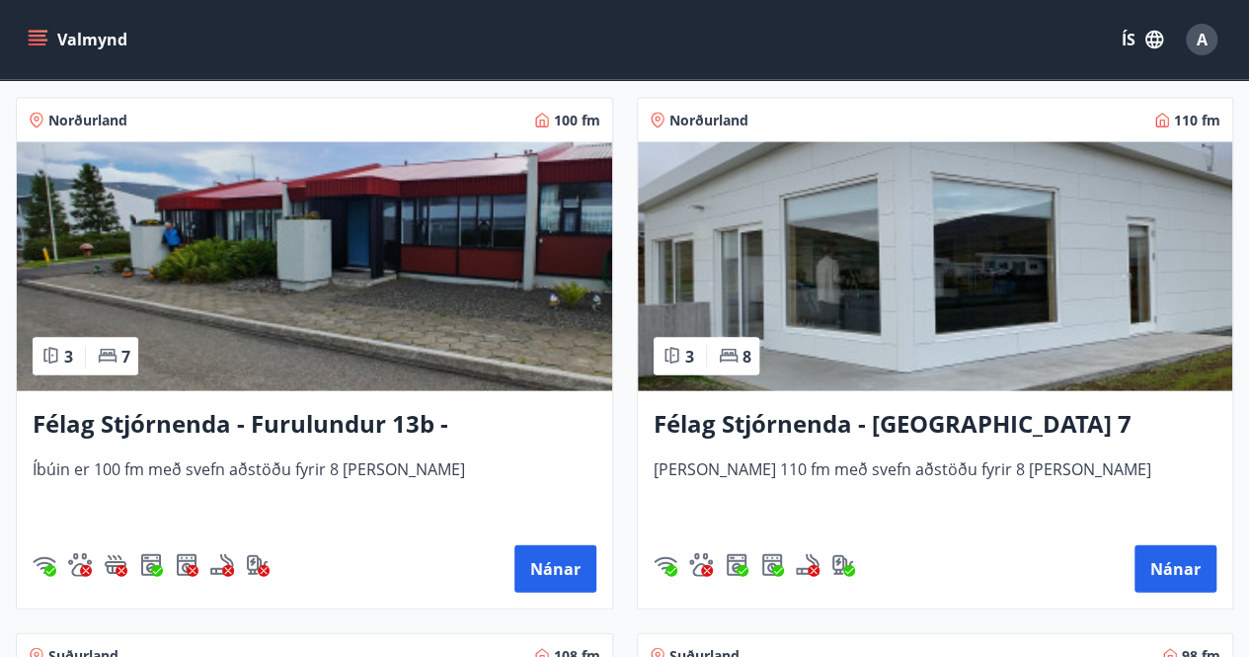
click at [924, 419] on h3 "Félag Stjórnenda - Hvassaland 7" at bounding box center [936, 425] width 564 height 36
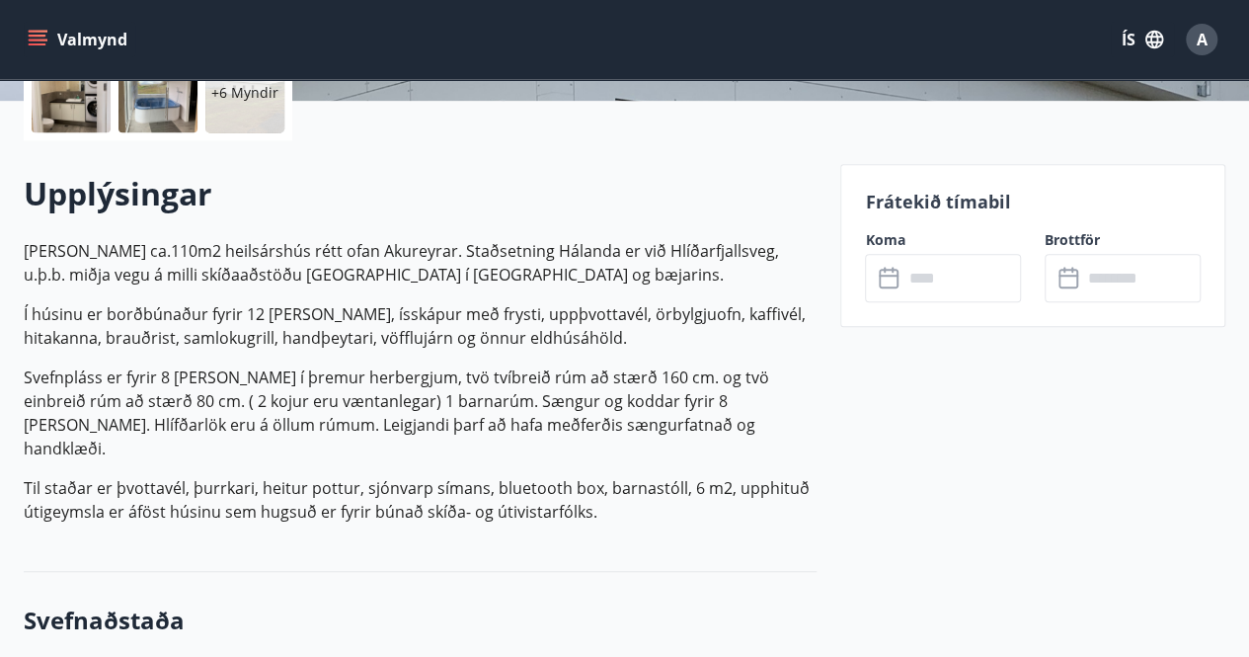
scroll to position [553, 0]
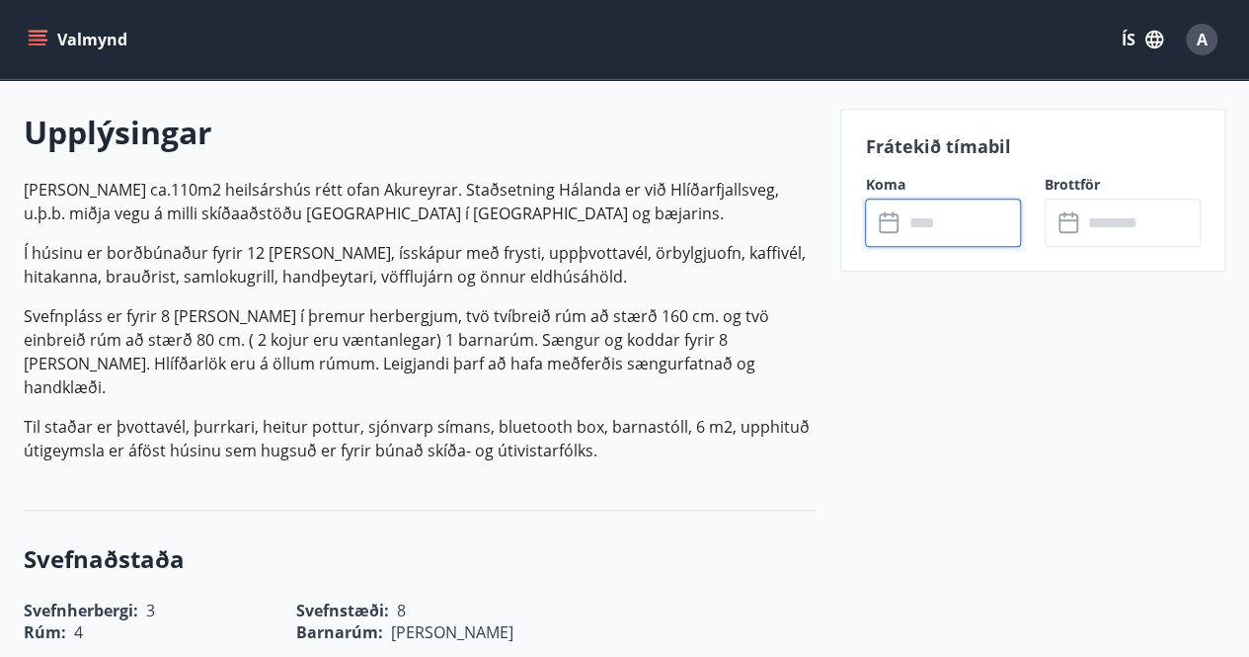
click at [923, 216] on input "text" at bounding box center [961, 222] width 118 height 48
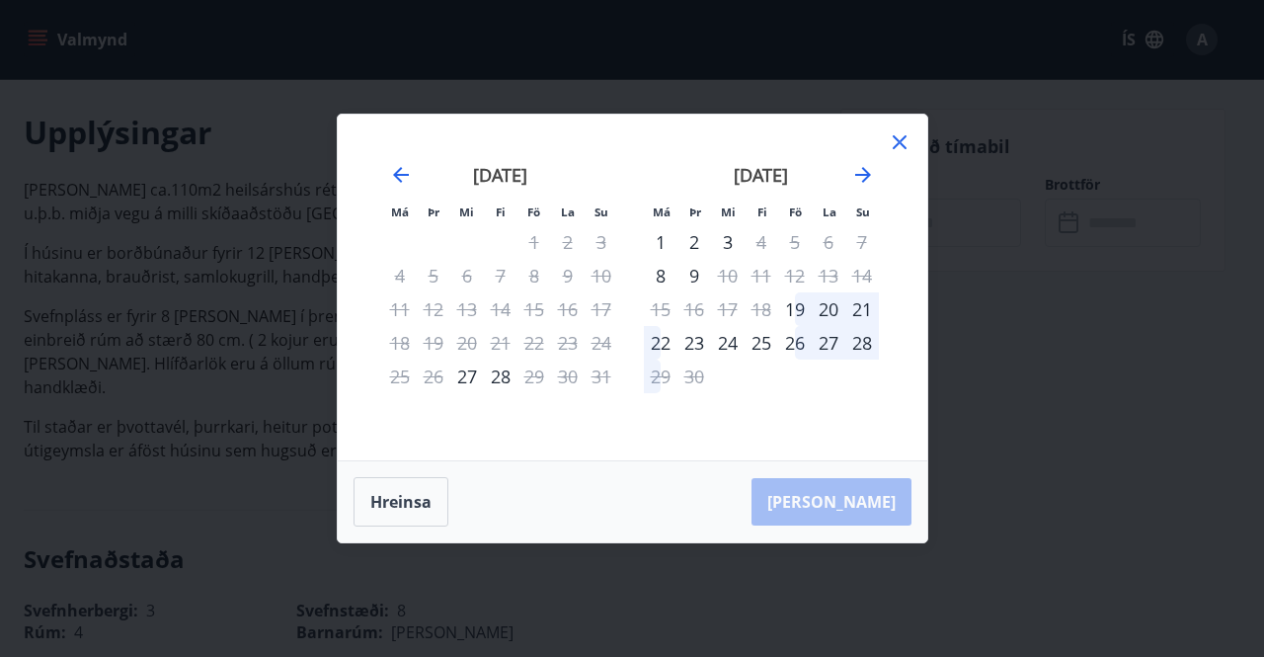
click at [900, 139] on icon at bounding box center [900, 142] width 24 height 24
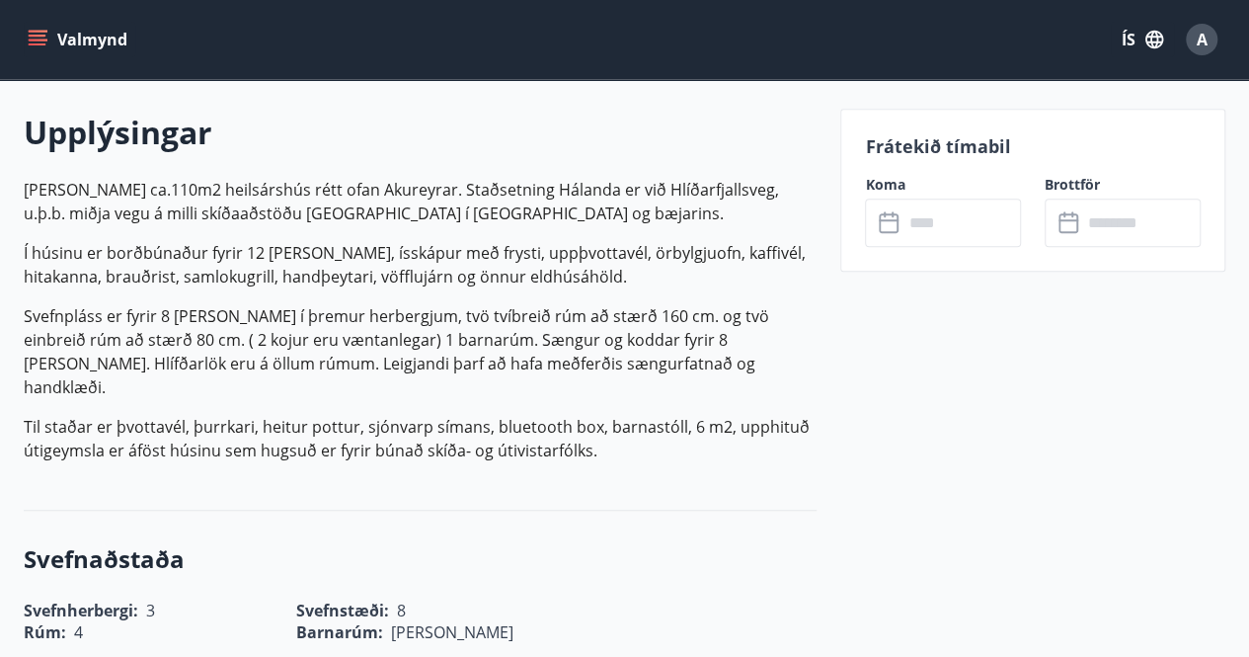
click at [49, 39] on button "Valmynd" at bounding box center [80, 40] width 112 height 36
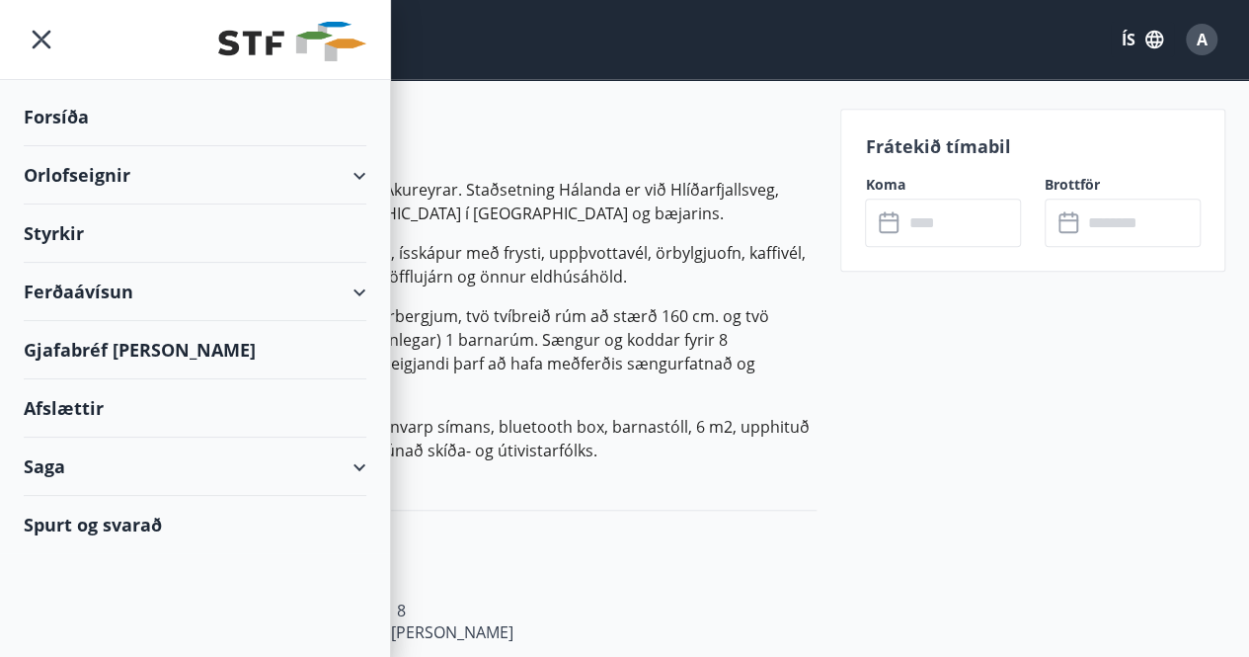
click at [65, 164] on div "Orlofseignir" at bounding box center [195, 175] width 343 height 58
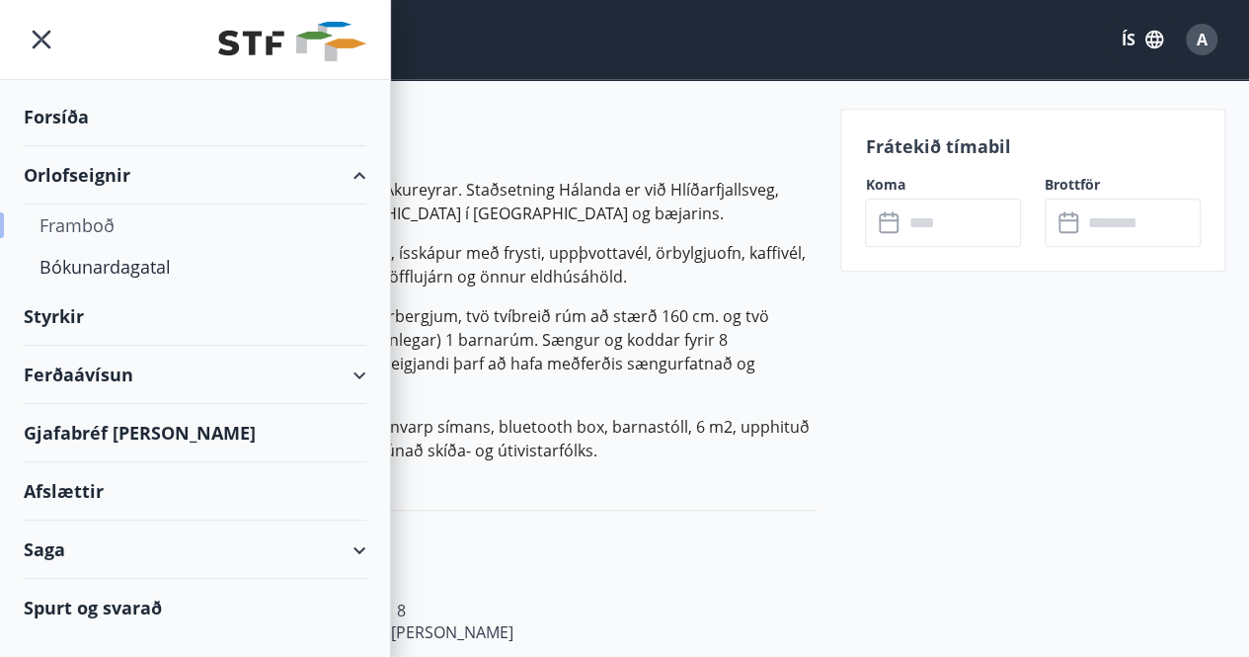
click at [71, 227] on div "Framboð" at bounding box center [194, 224] width 311 height 41
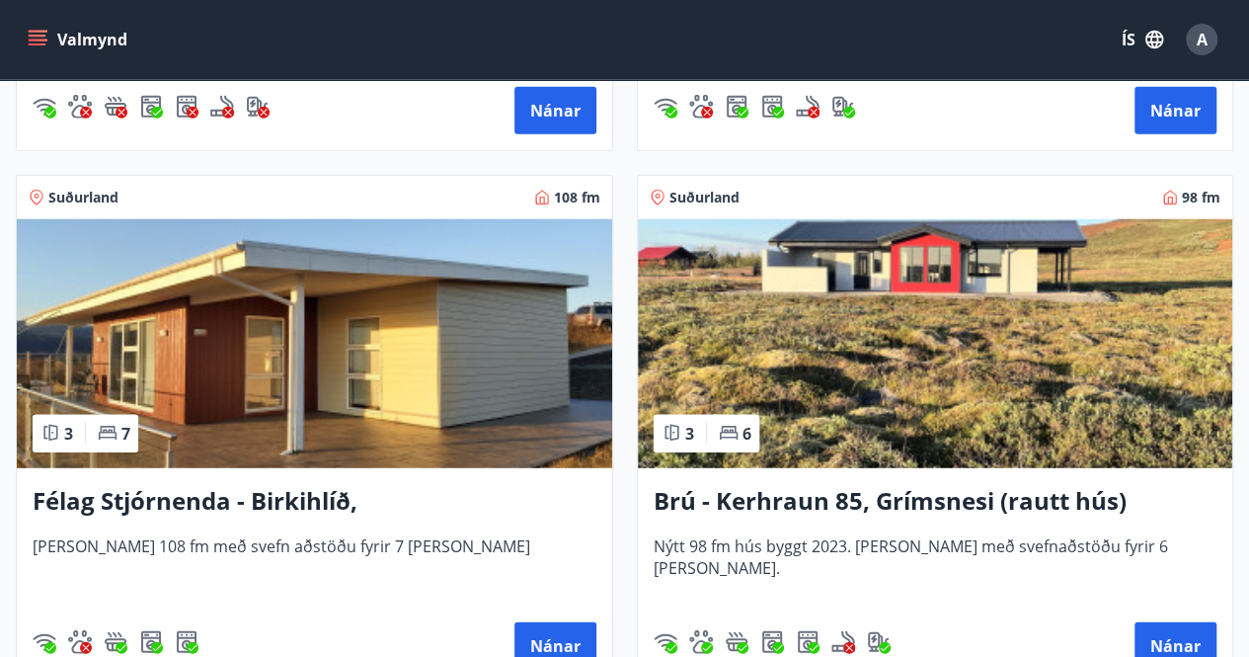
scroll to position [6175, 0]
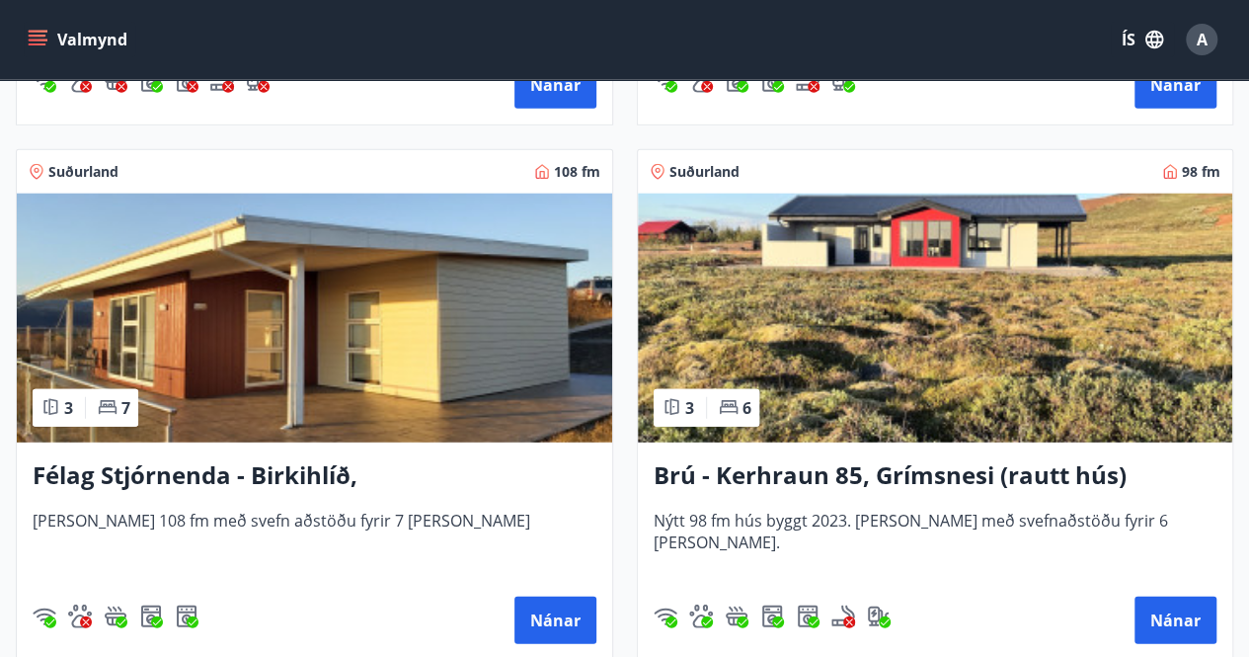
click at [962, 471] on h3 "Brú - Kerhraun 85, Grímsnesi (rautt hús) (gæludýr velkomin)" at bounding box center [936, 476] width 564 height 36
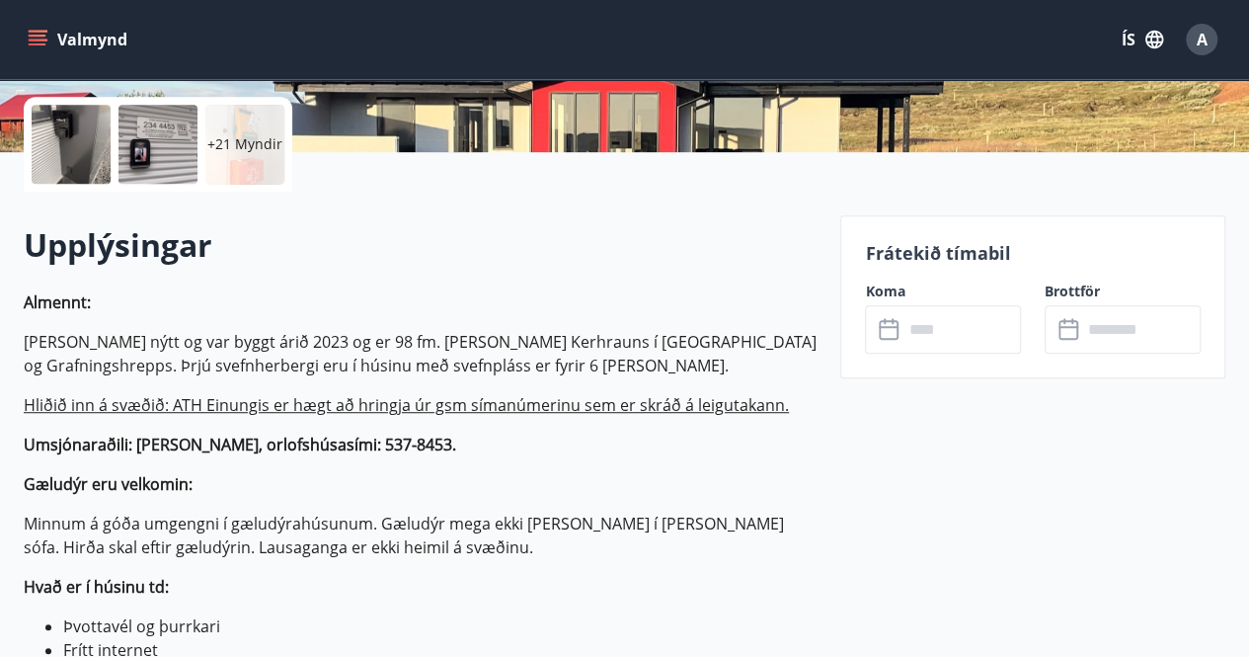
scroll to position [473, 0]
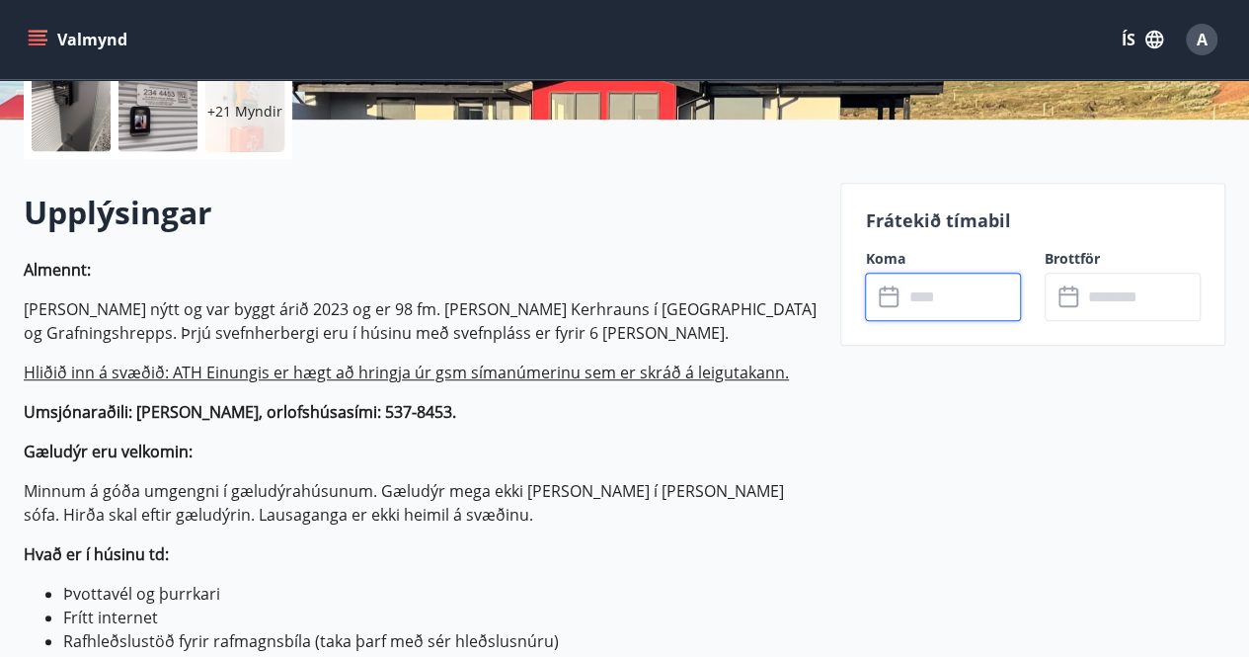
click at [916, 299] on input "text" at bounding box center [961, 297] width 118 height 48
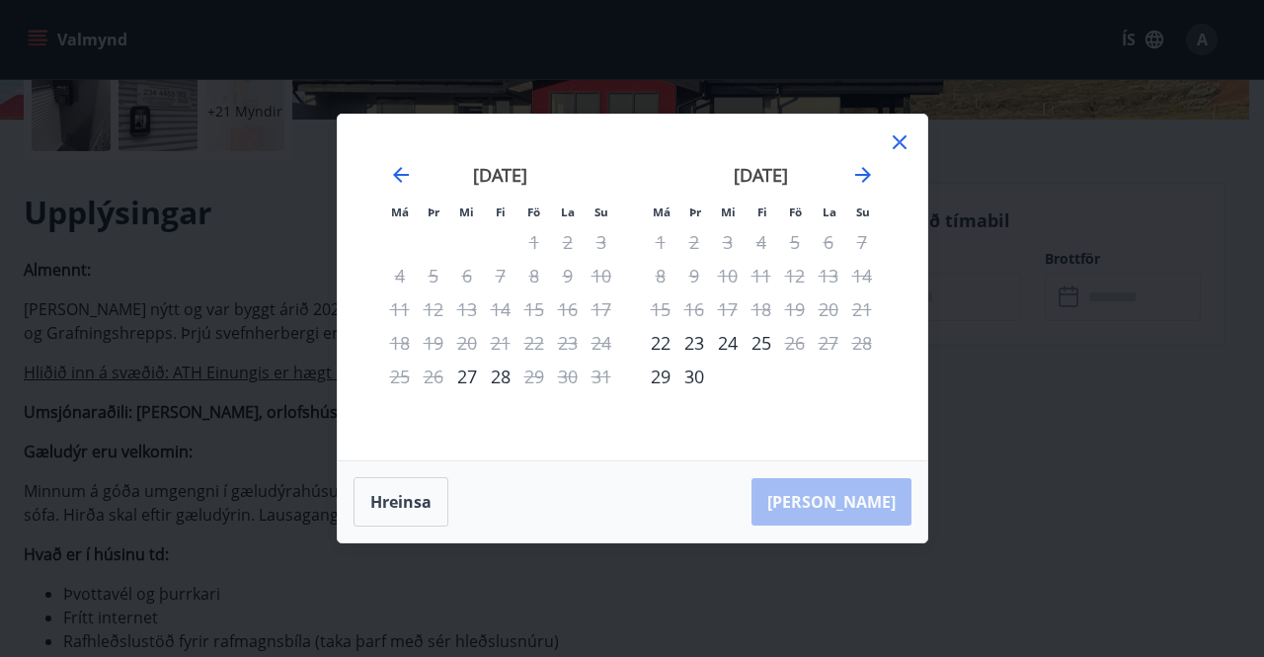
click at [898, 139] on icon at bounding box center [900, 142] width 24 height 24
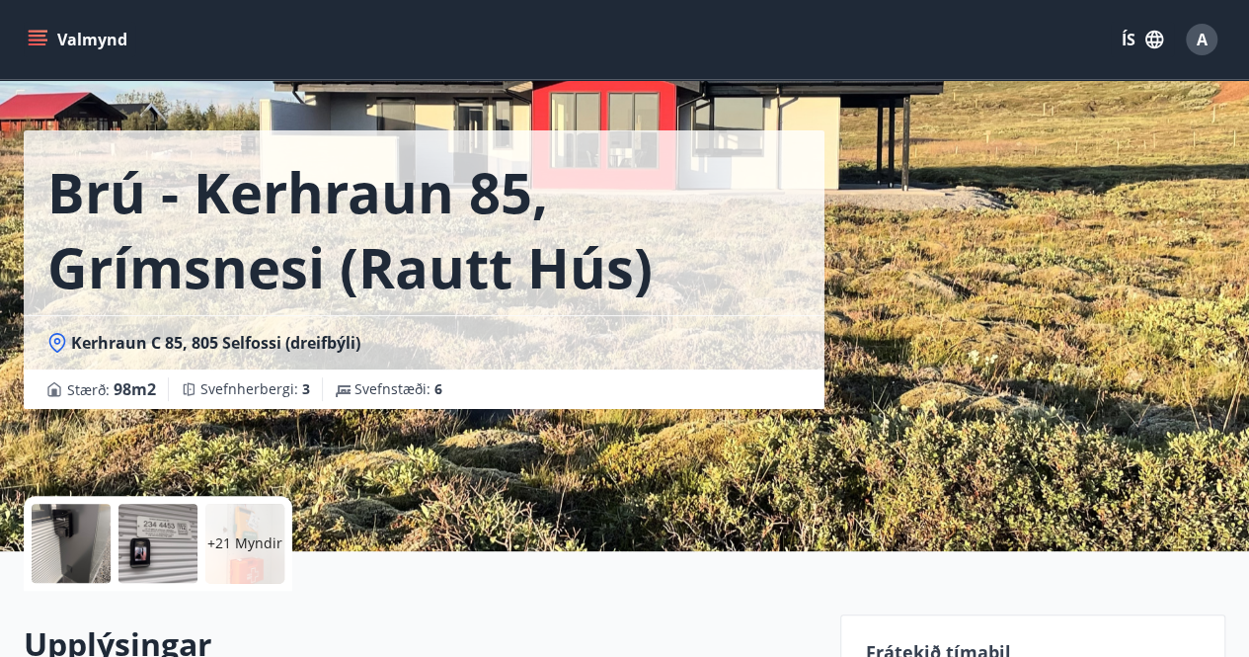
scroll to position [0, 0]
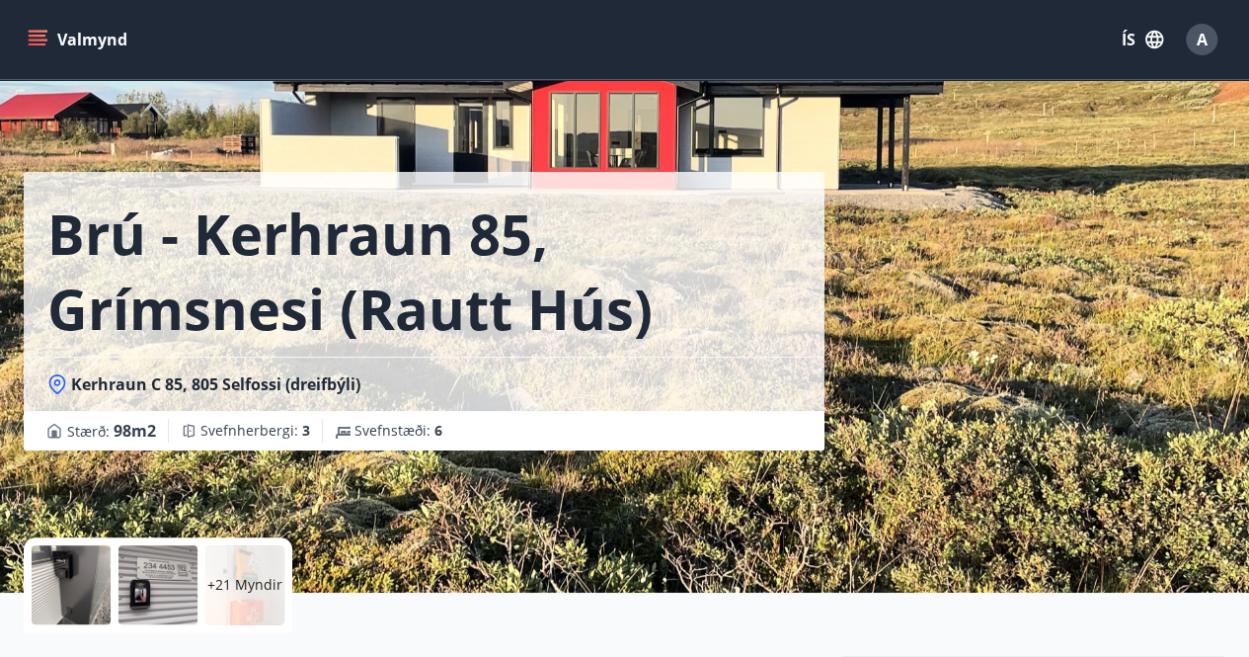
drag, startPoint x: 719, startPoint y: 102, endPoint x: 203, endPoint y: 46, distance: 518.3
click at [36, 38] on icon "menu" at bounding box center [38, 40] width 20 height 20
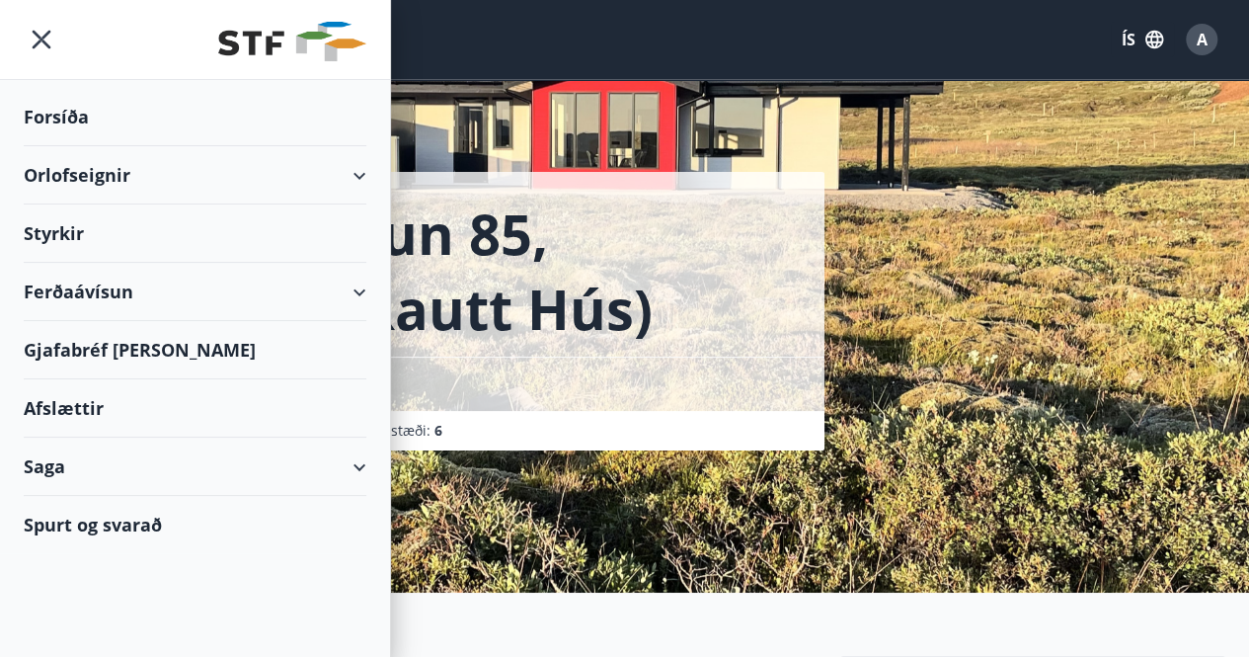
click at [54, 179] on div "Orlofseignir" at bounding box center [195, 175] width 343 height 58
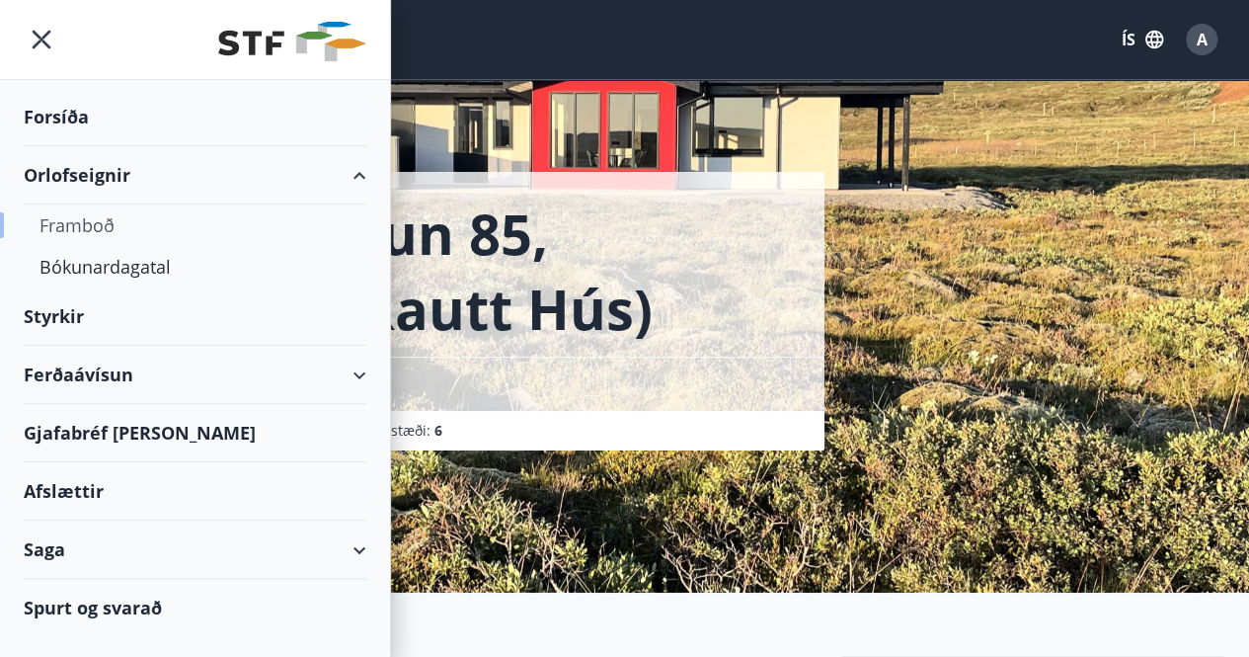
click at [57, 222] on div "Framboð" at bounding box center [194, 224] width 311 height 41
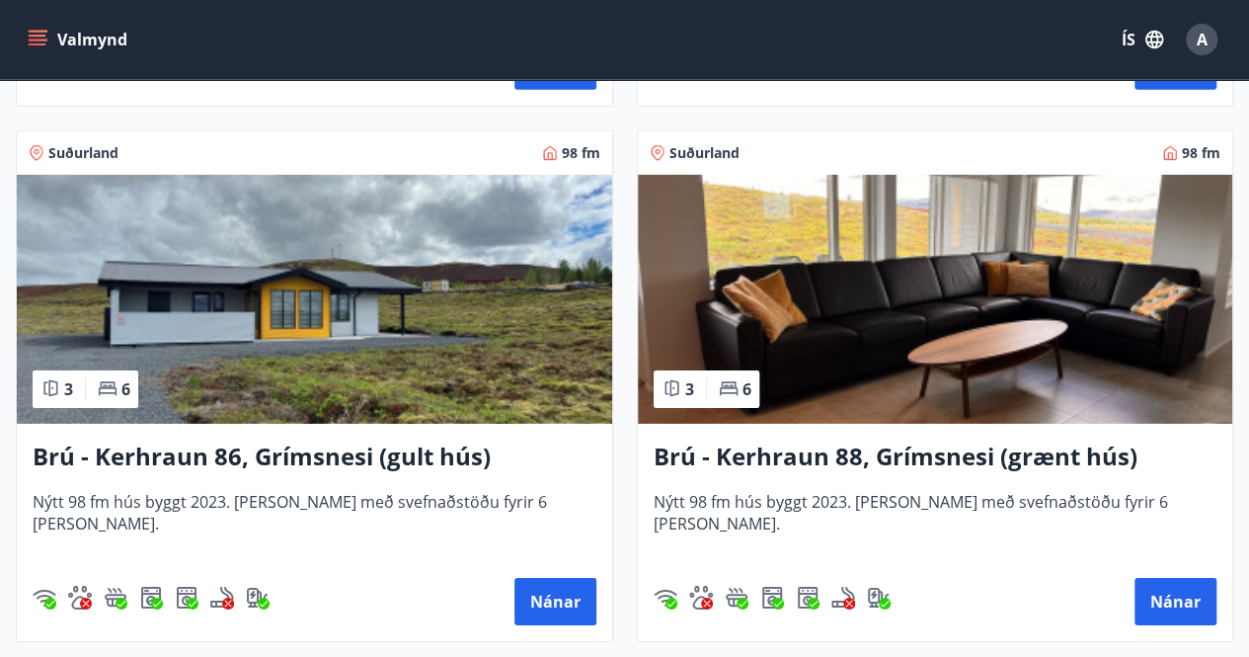
scroll to position [6738, 0]
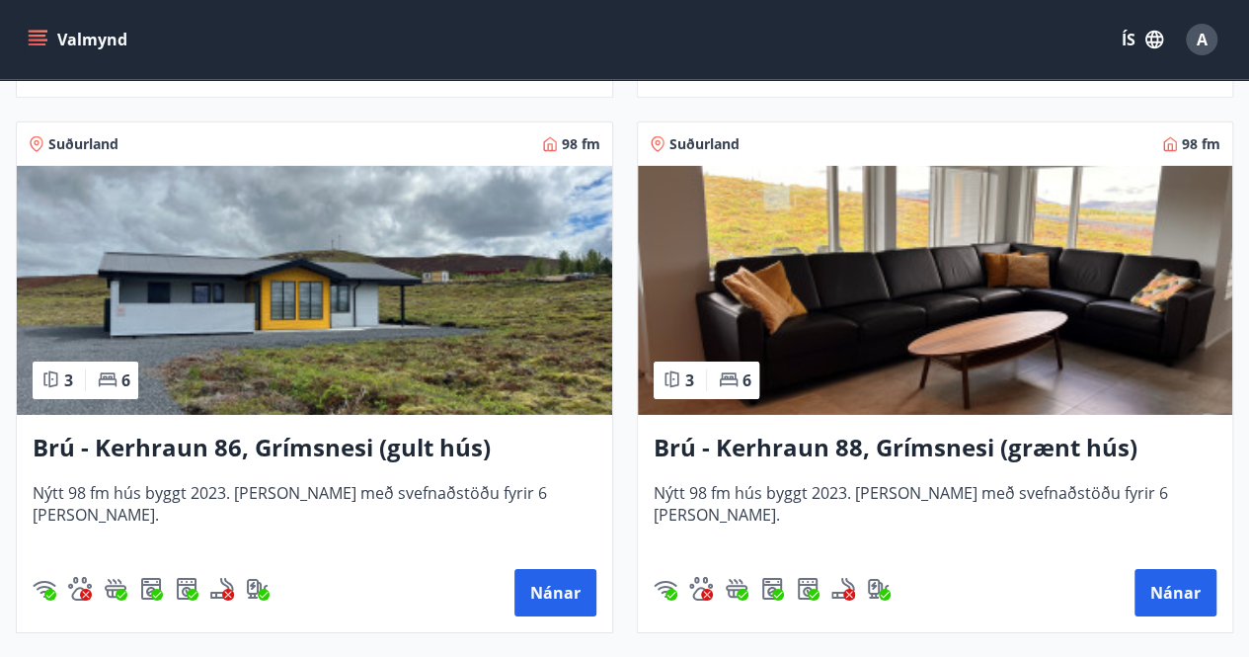
click at [375, 443] on h3 "Brú - Kerhraun 86, Grímsnesi (gult hús)" at bounding box center [315, 448] width 564 height 36
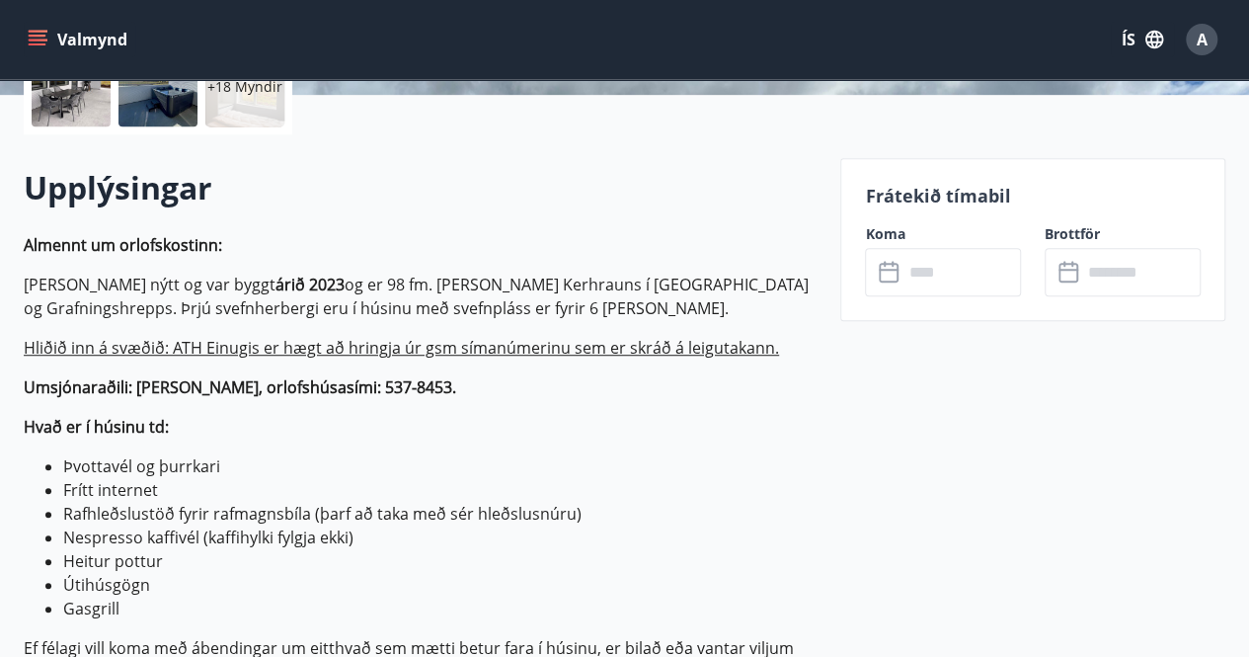
scroll to position [484, 0]
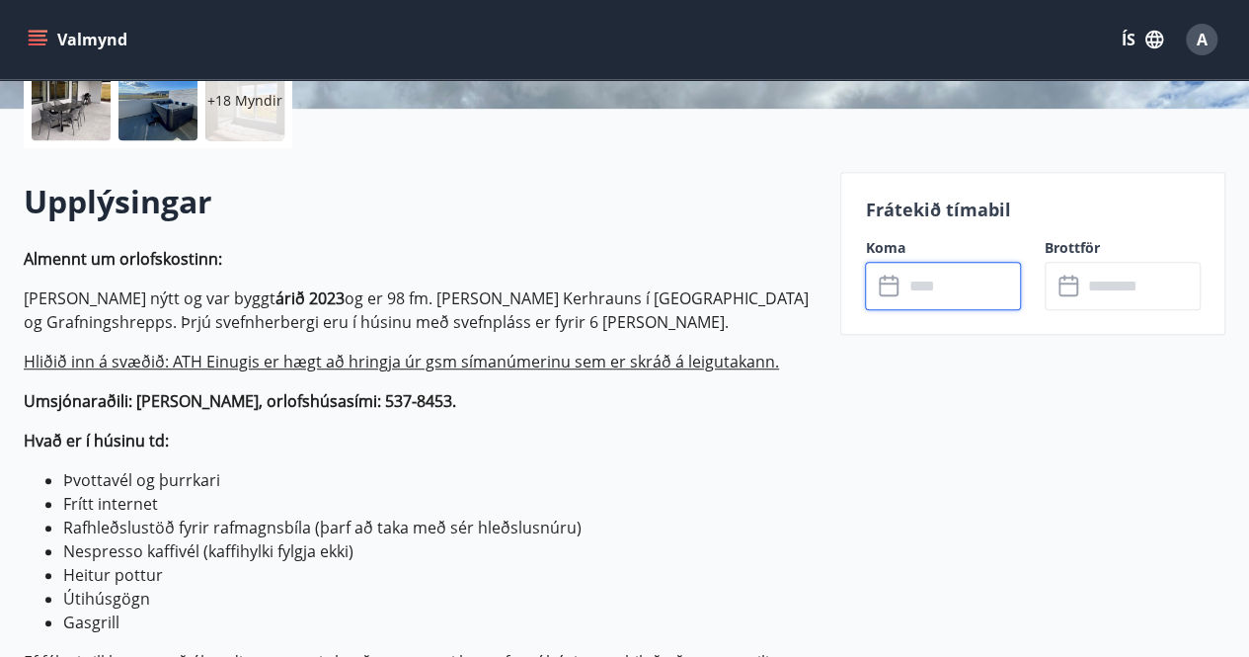
click at [937, 276] on input "text" at bounding box center [961, 286] width 118 height 48
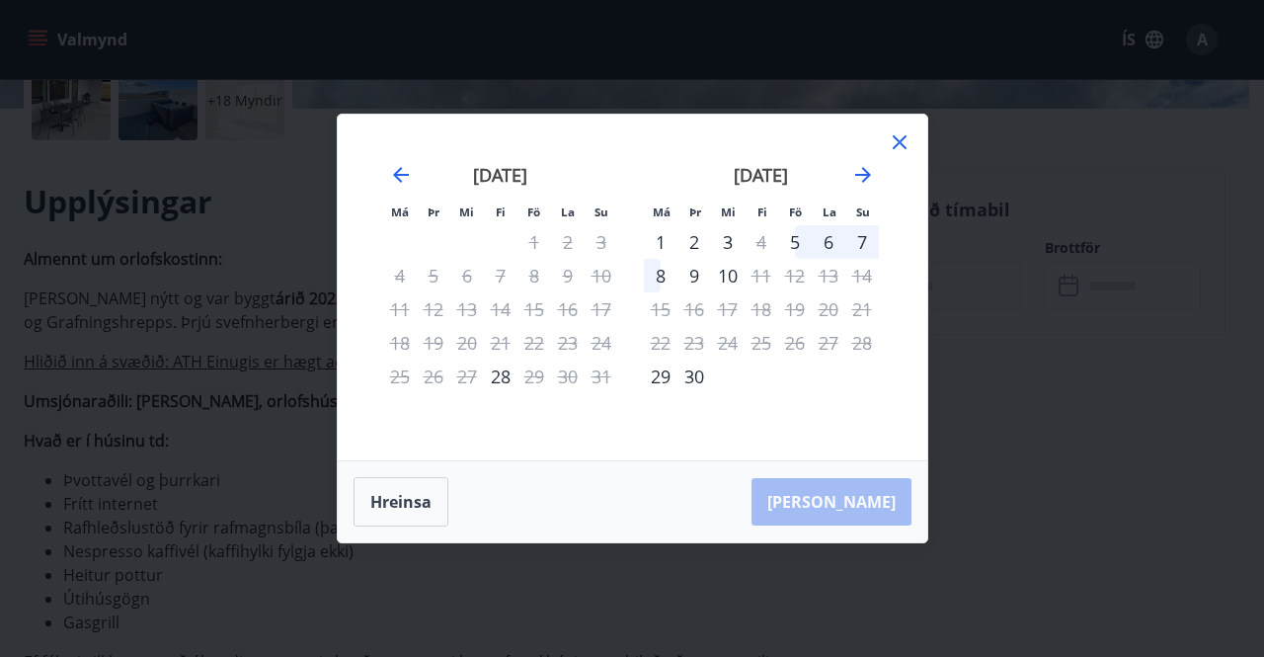
click at [897, 141] on icon at bounding box center [900, 142] width 14 height 14
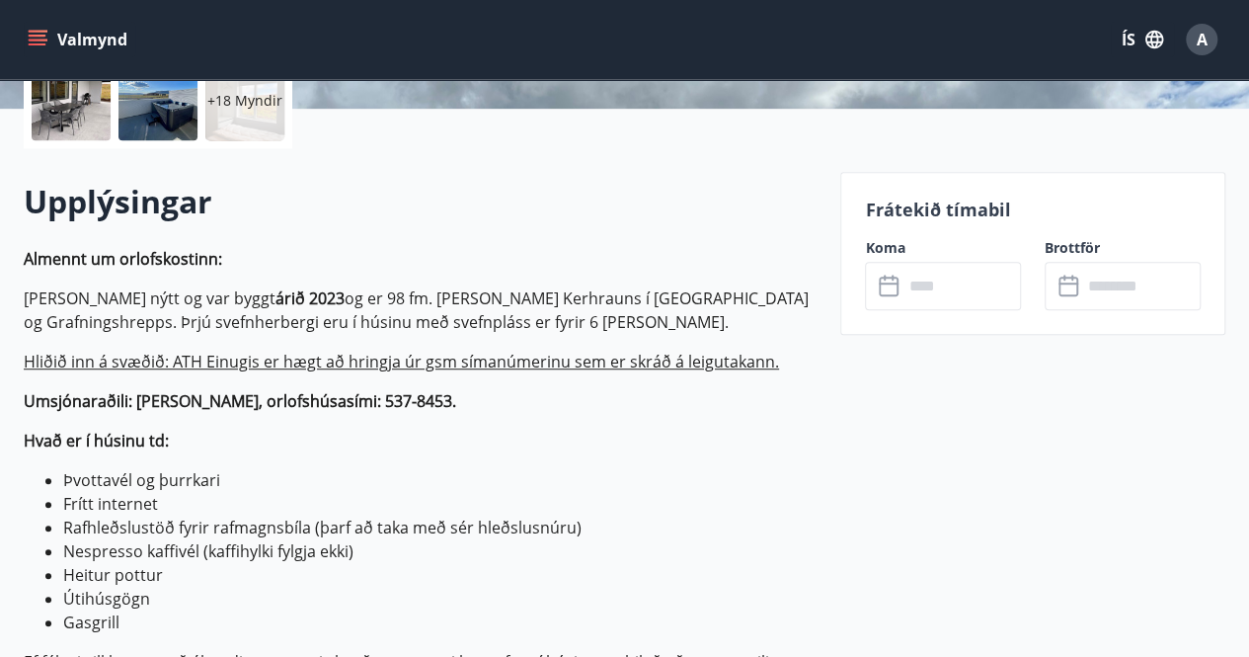
click at [35, 37] on icon "menu" at bounding box center [38, 36] width 18 height 2
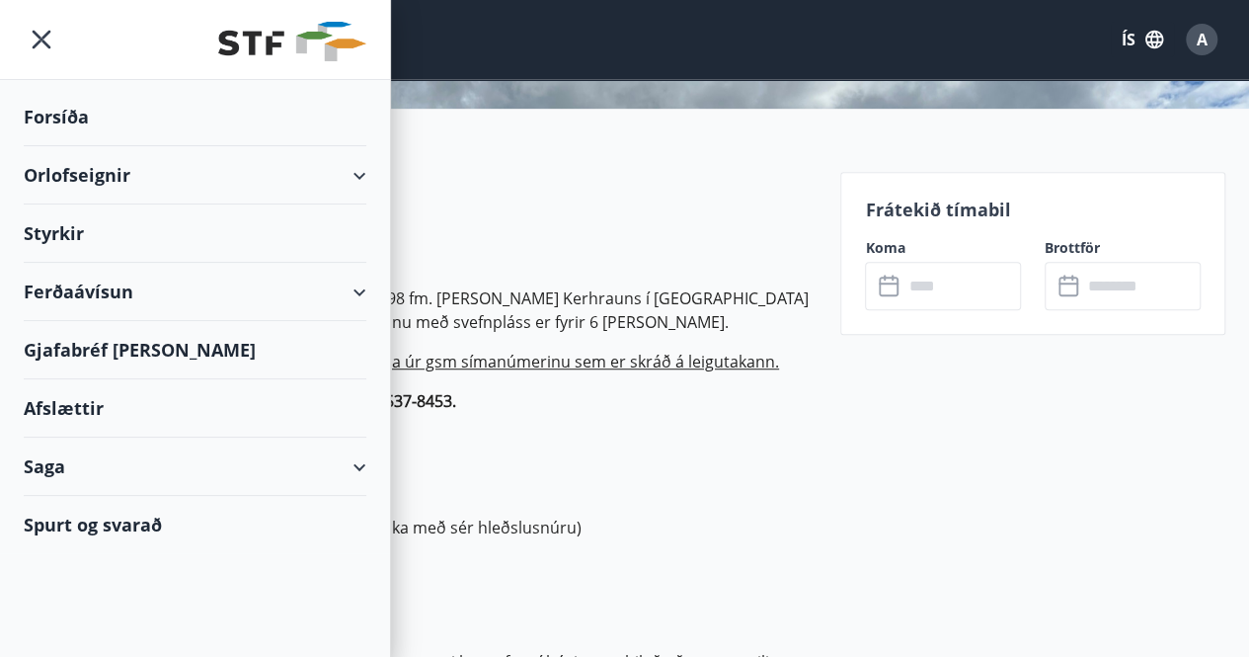
click at [59, 169] on div "Orlofseignir" at bounding box center [195, 175] width 343 height 58
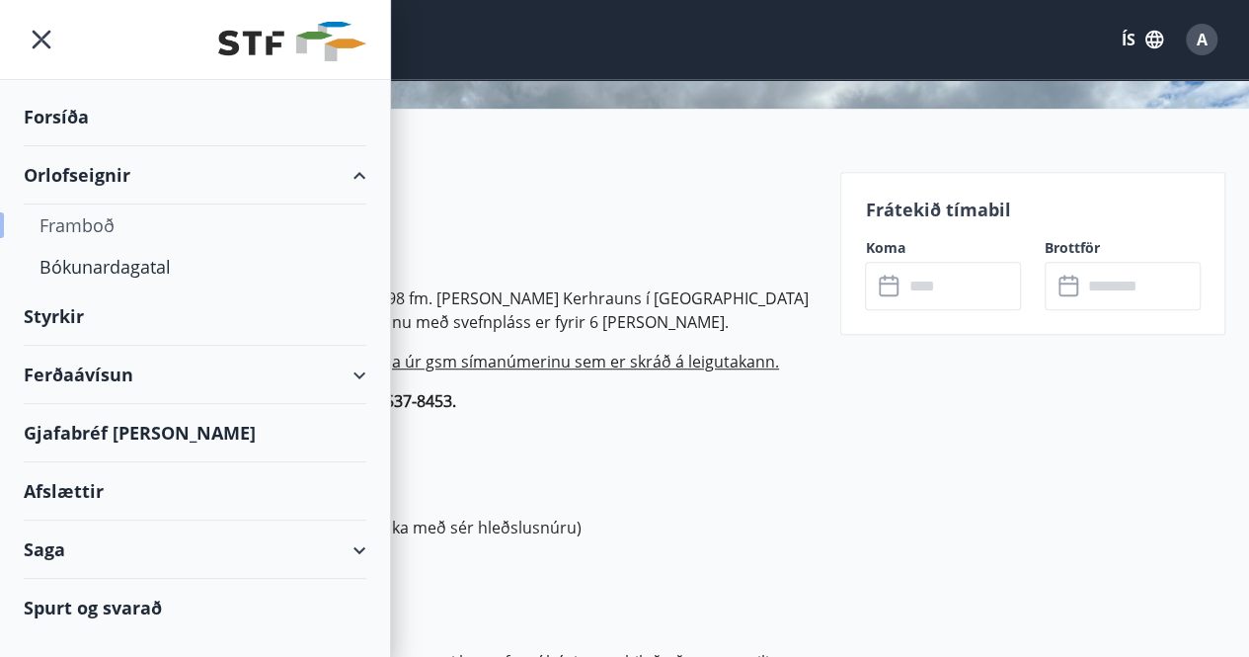
click at [64, 221] on div "Framboð" at bounding box center [194, 224] width 311 height 41
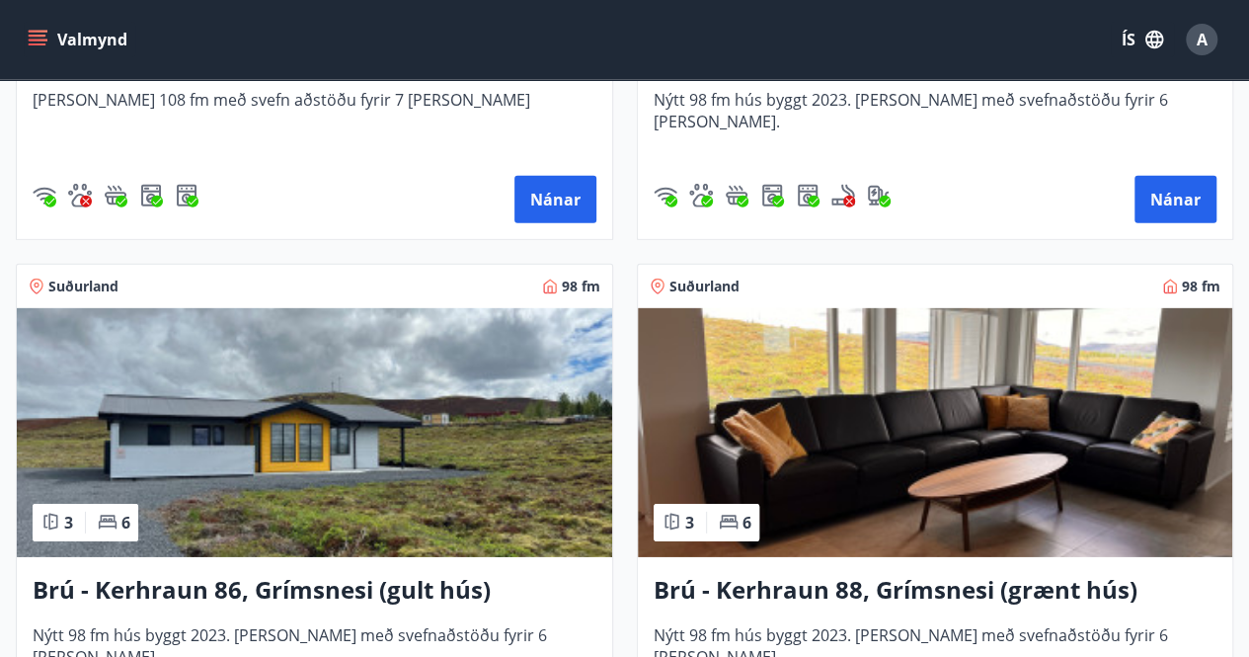
scroll to position [6638, 0]
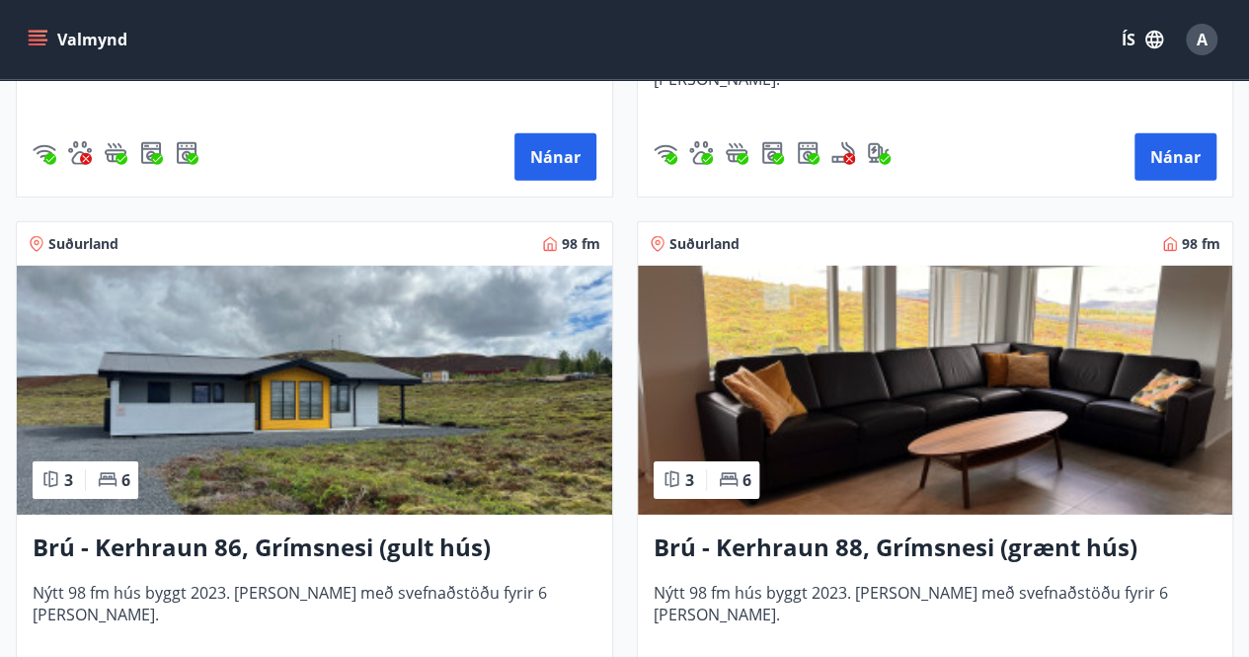
click at [390, 510] on img at bounding box center [314, 390] width 595 height 249
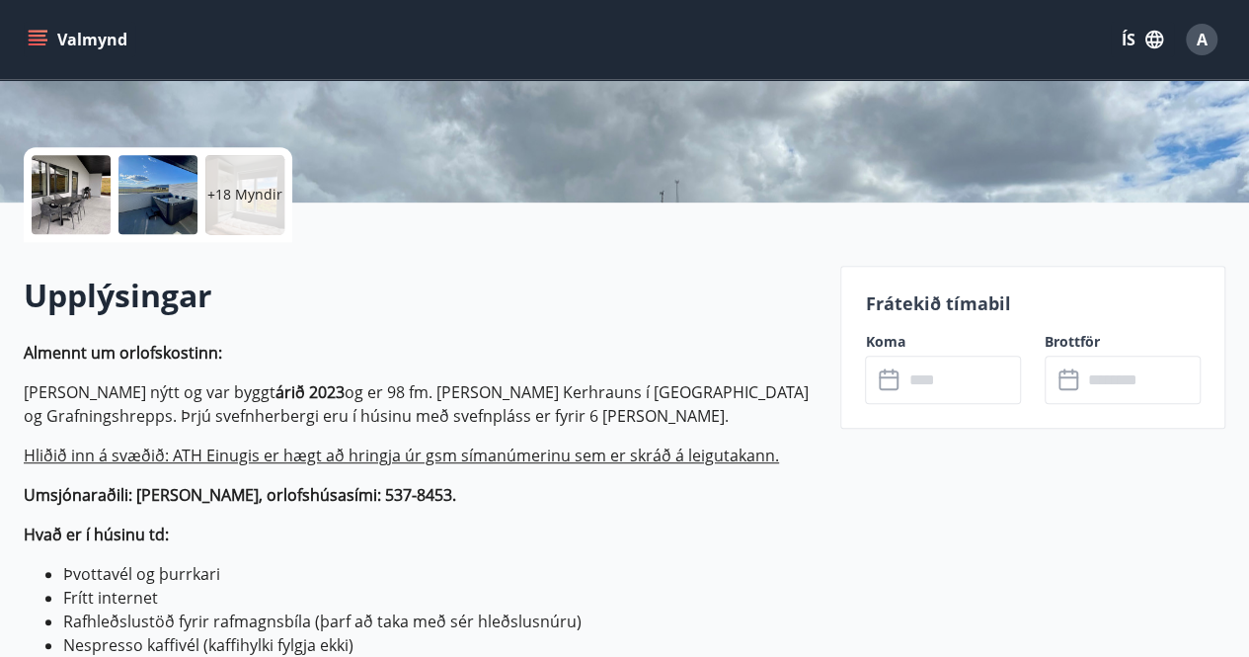
scroll to position [441, 0]
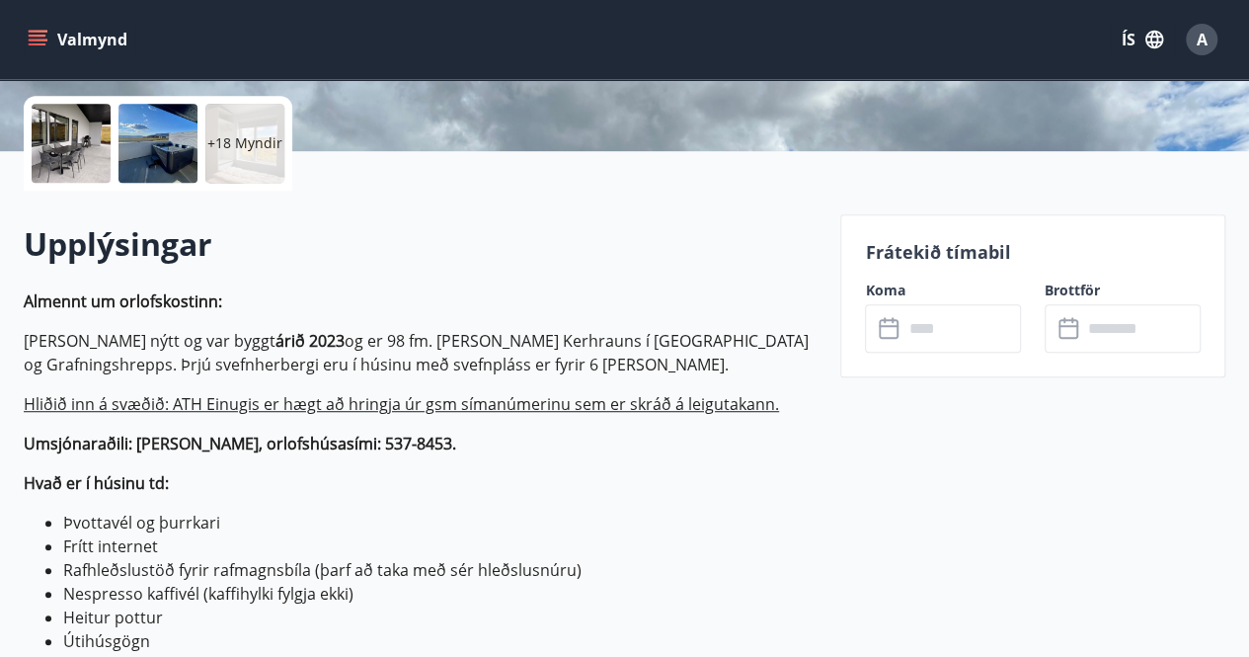
click at [900, 337] on icon at bounding box center [891, 329] width 24 height 24
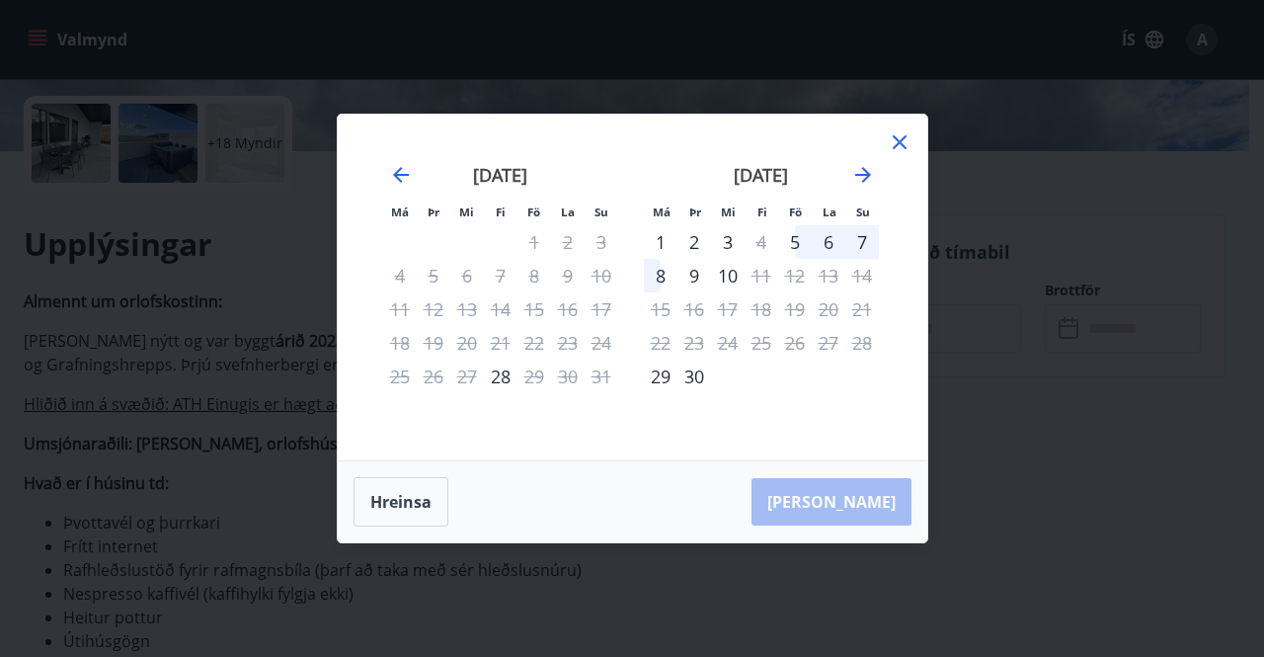
click at [894, 143] on icon at bounding box center [900, 142] width 24 height 24
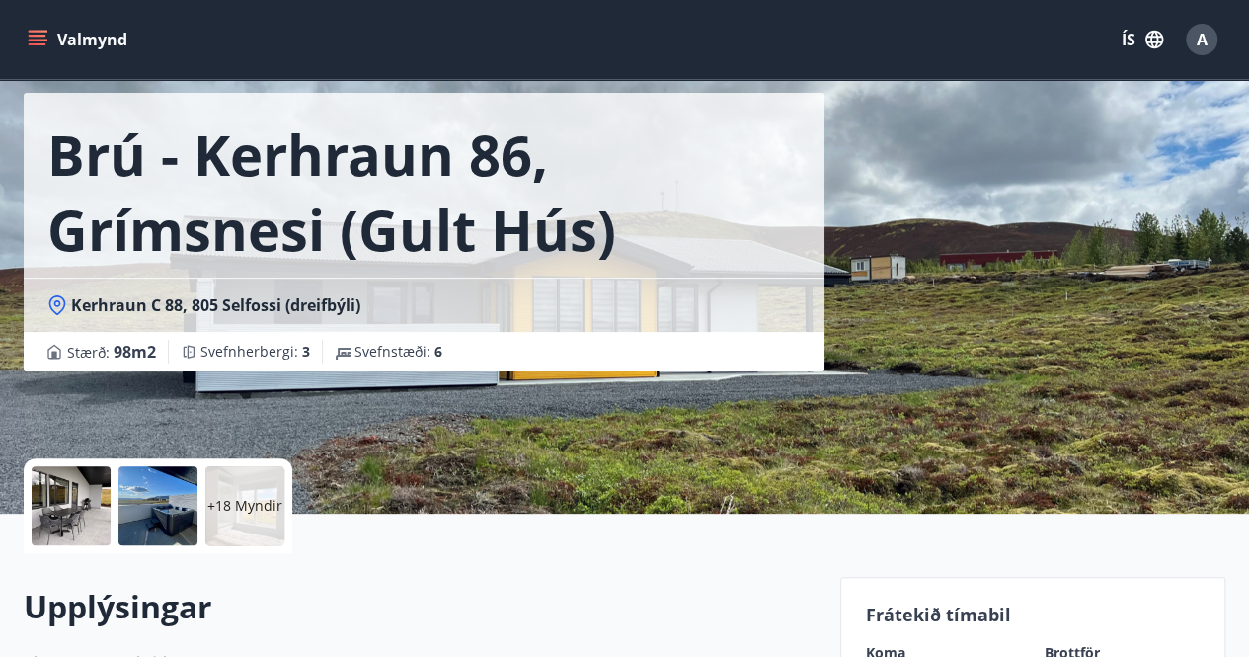
scroll to position [486, 0]
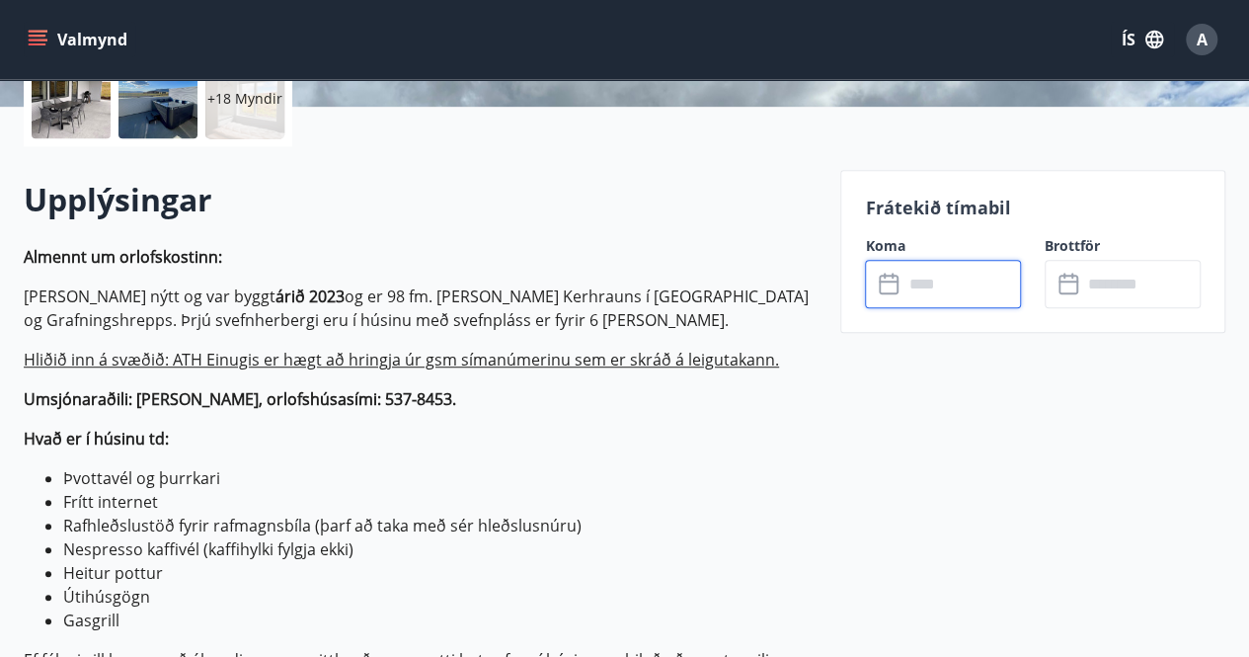
click at [919, 283] on input "text" at bounding box center [961, 284] width 118 height 48
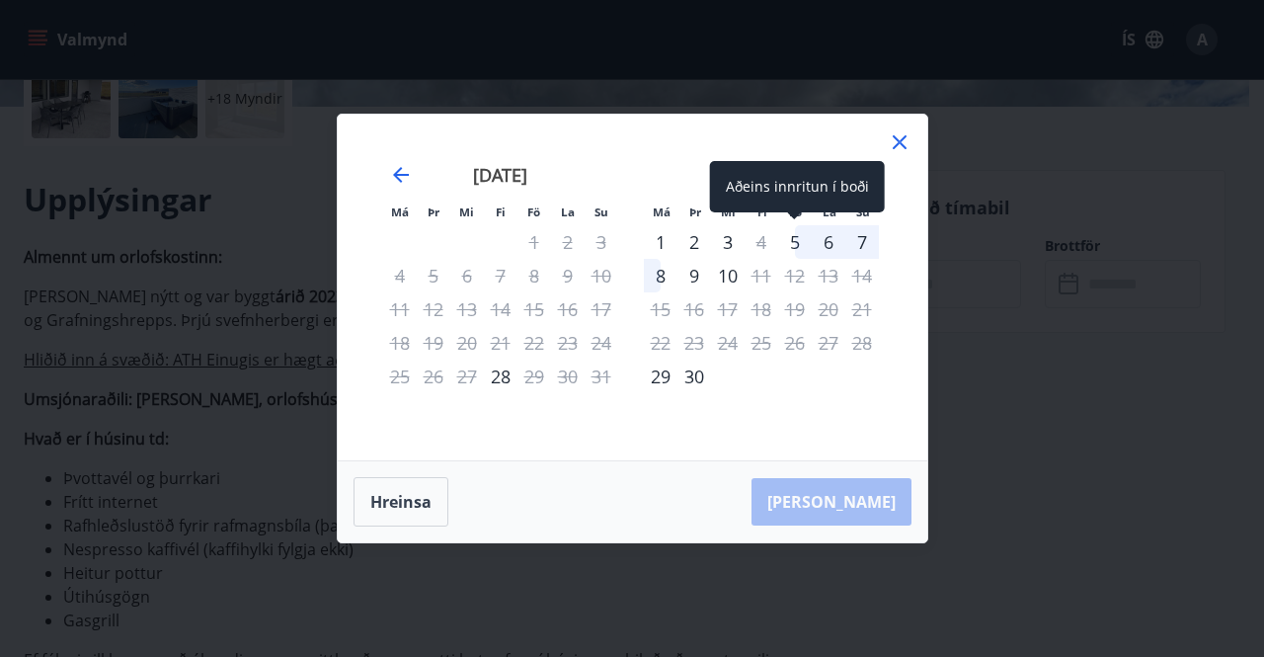
click at [798, 239] on div "5" at bounding box center [795, 242] width 34 height 34
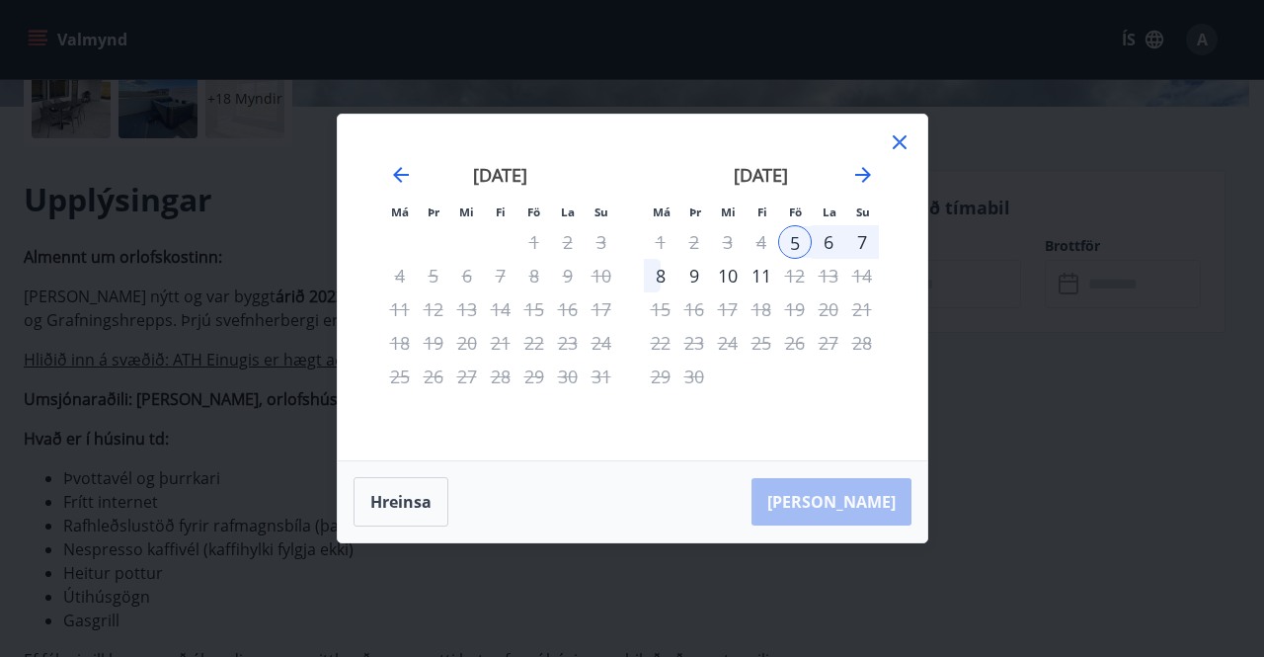
click at [902, 135] on icon at bounding box center [900, 142] width 24 height 24
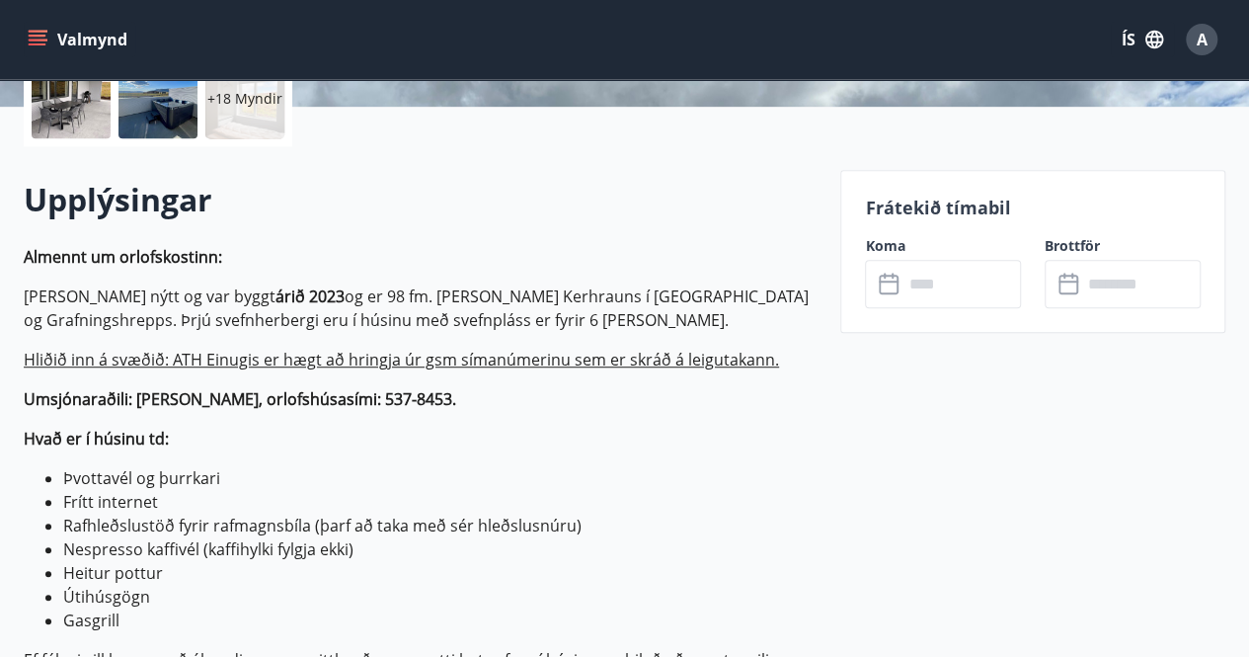
click at [39, 39] on icon "menu" at bounding box center [38, 40] width 20 height 20
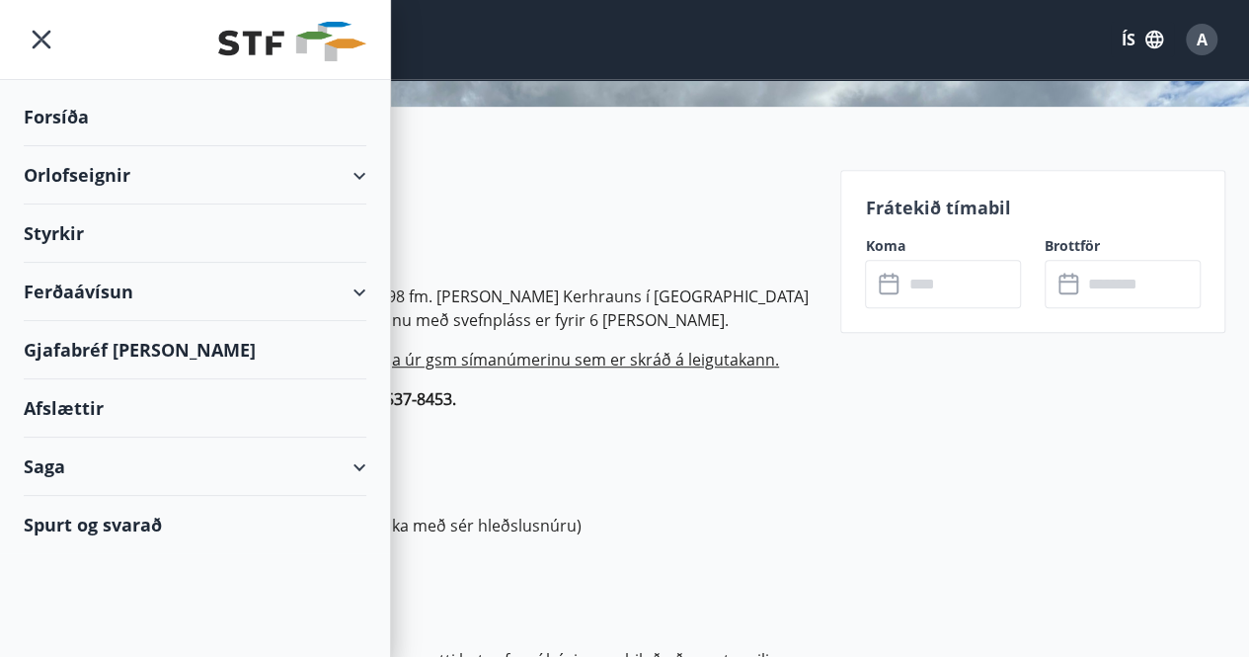
click at [61, 176] on div "Orlofseignir" at bounding box center [195, 175] width 343 height 58
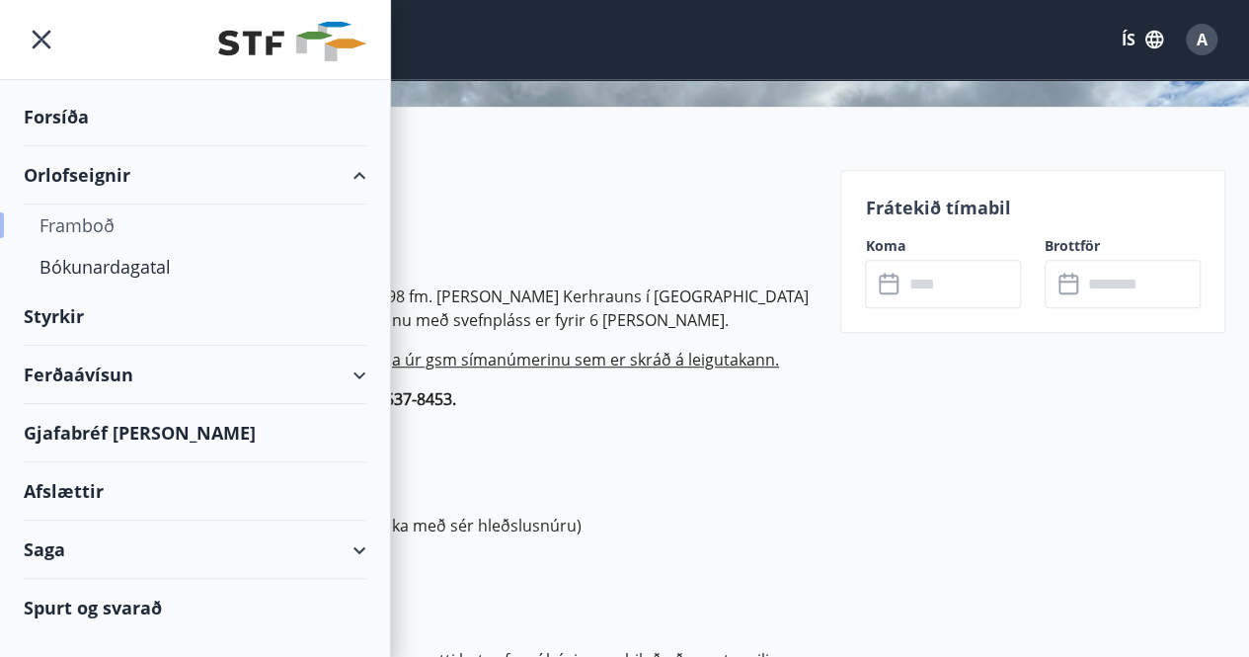
click at [71, 230] on div "Framboð" at bounding box center [194, 224] width 311 height 41
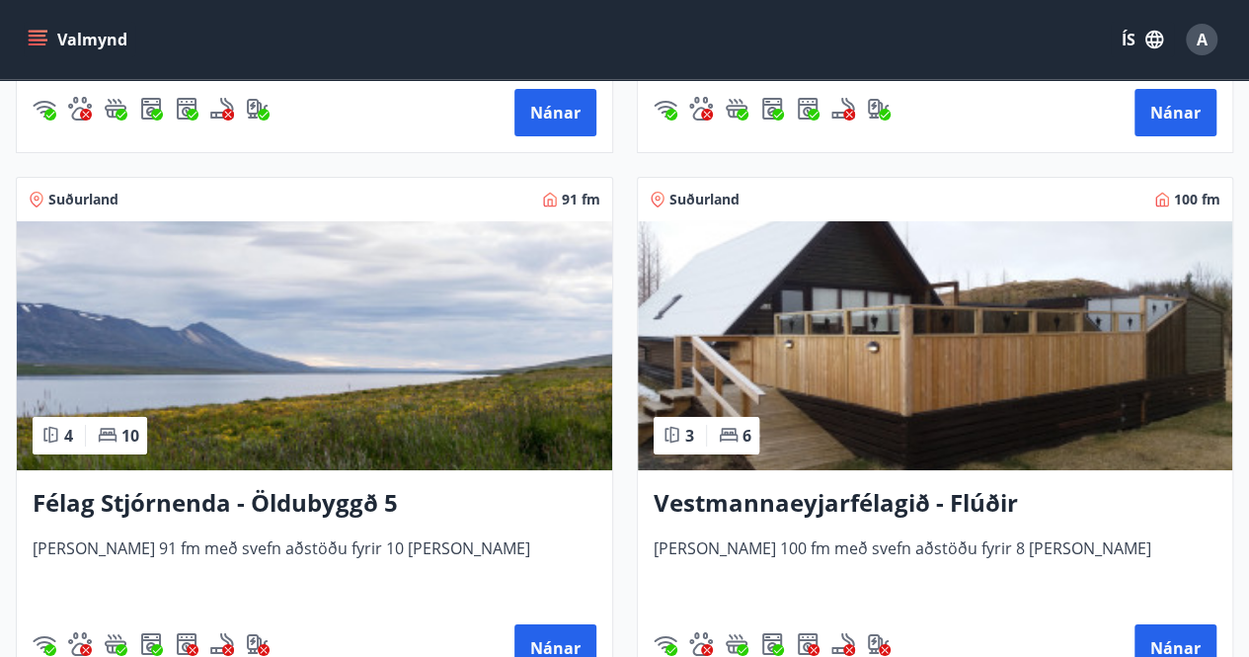
scroll to position [7235, 0]
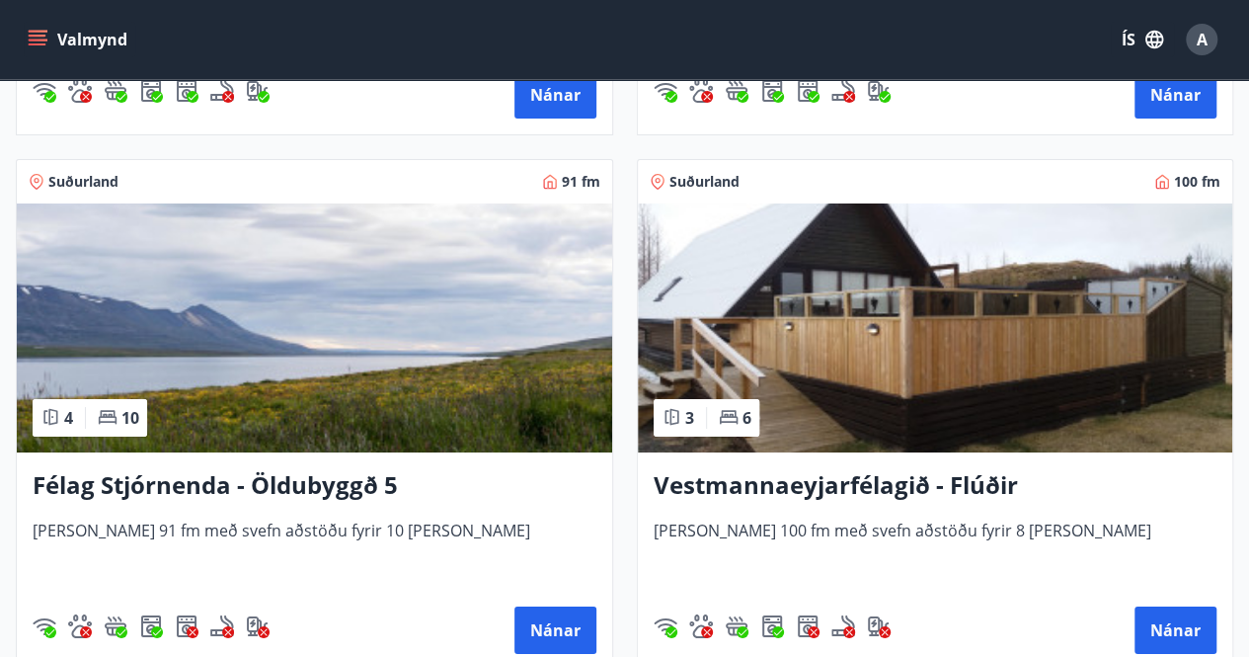
click at [371, 486] on h3 "Félag Stjórnenda - Öldubyggð 5" at bounding box center [315, 486] width 564 height 36
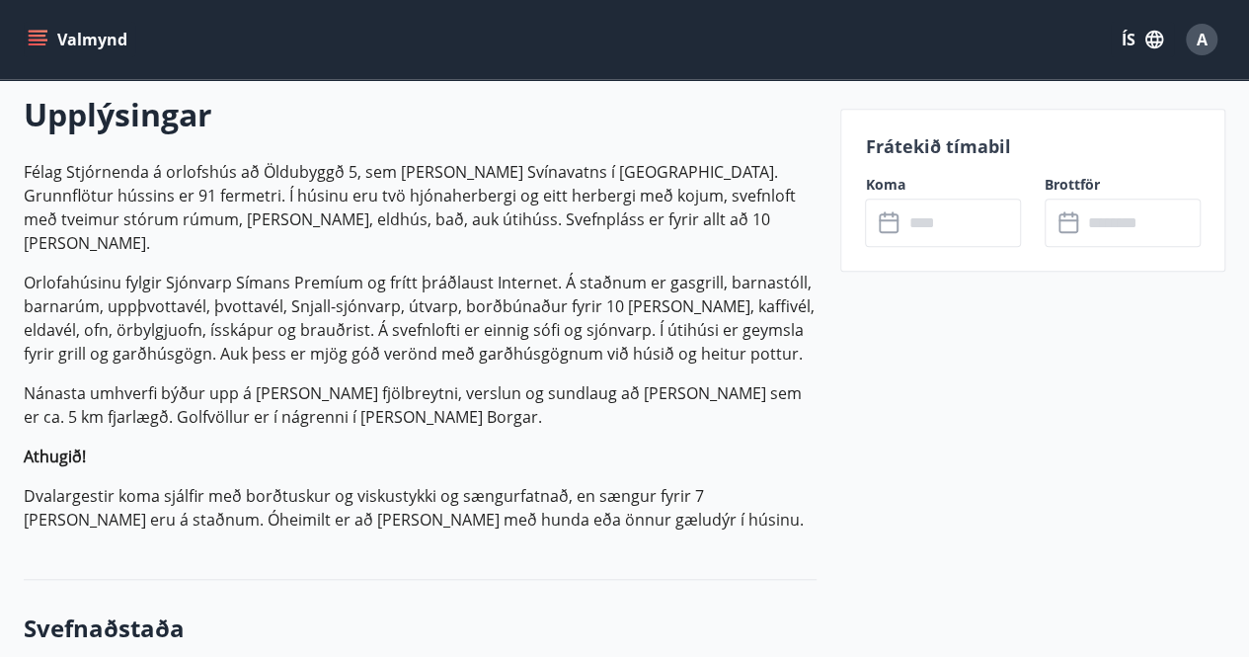
scroll to position [576, 0]
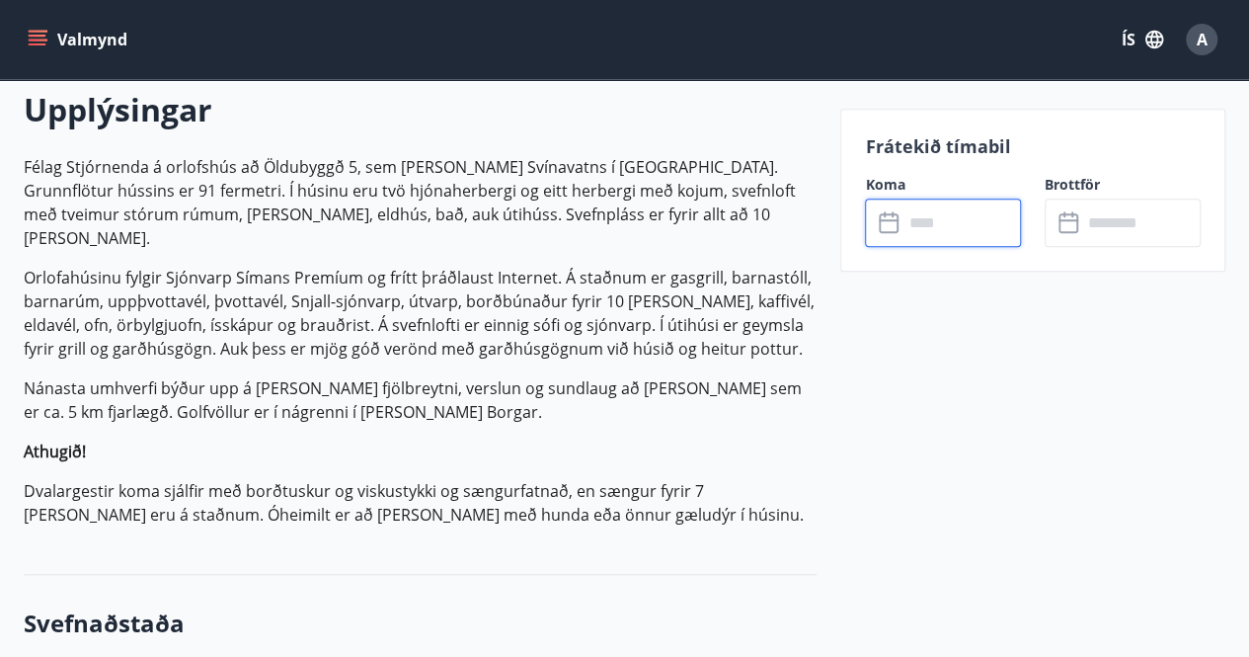
click at [948, 218] on input "text" at bounding box center [961, 222] width 118 height 48
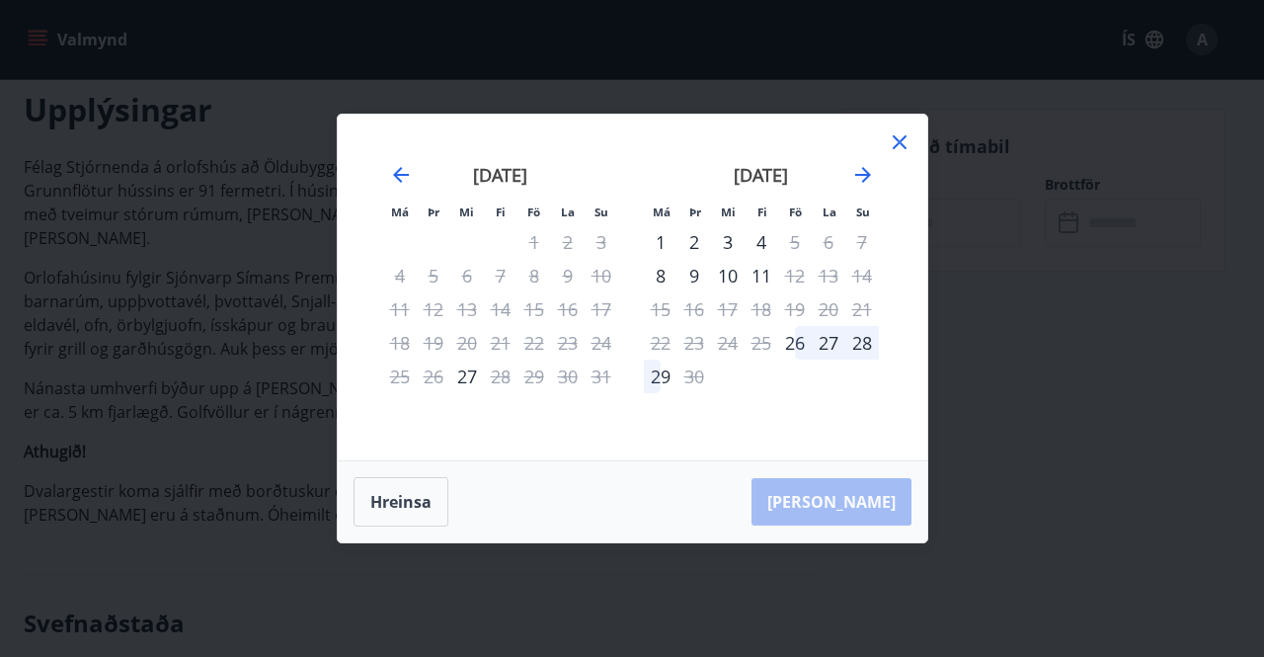
drag, startPoint x: 893, startPoint y: 133, endPoint x: 968, endPoint y: 183, distance: 89.8
click at [895, 135] on icon at bounding box center [900, 142] width 24 height 24
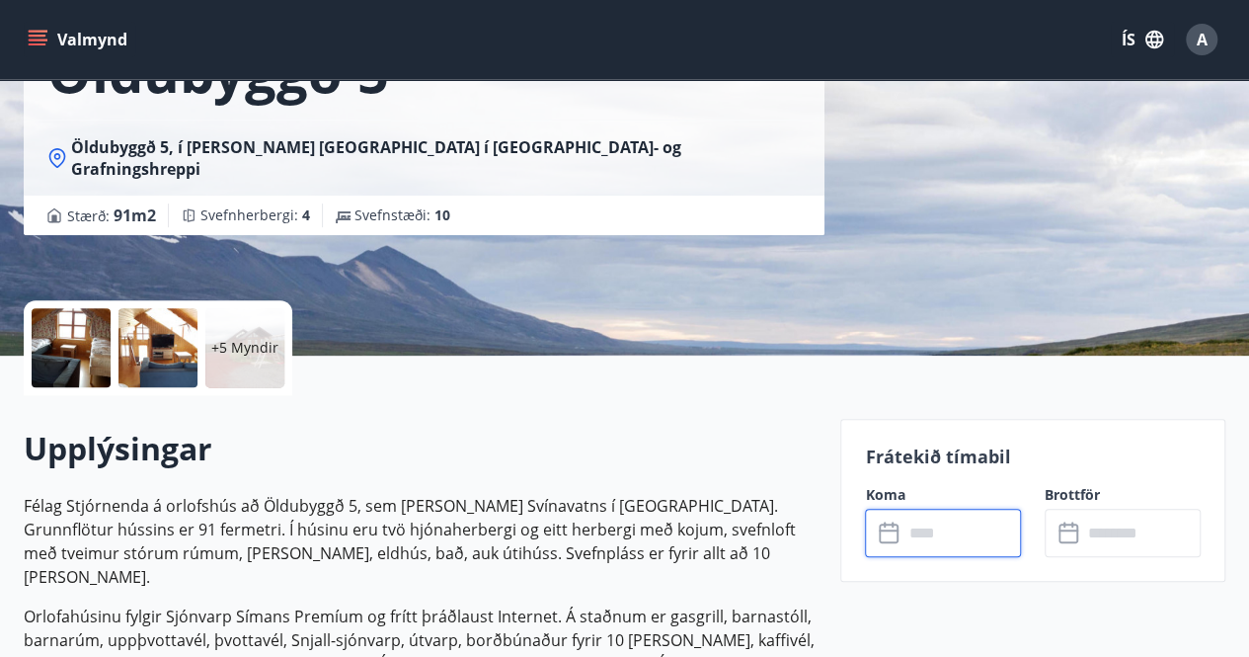
scroll to position [107, 0]
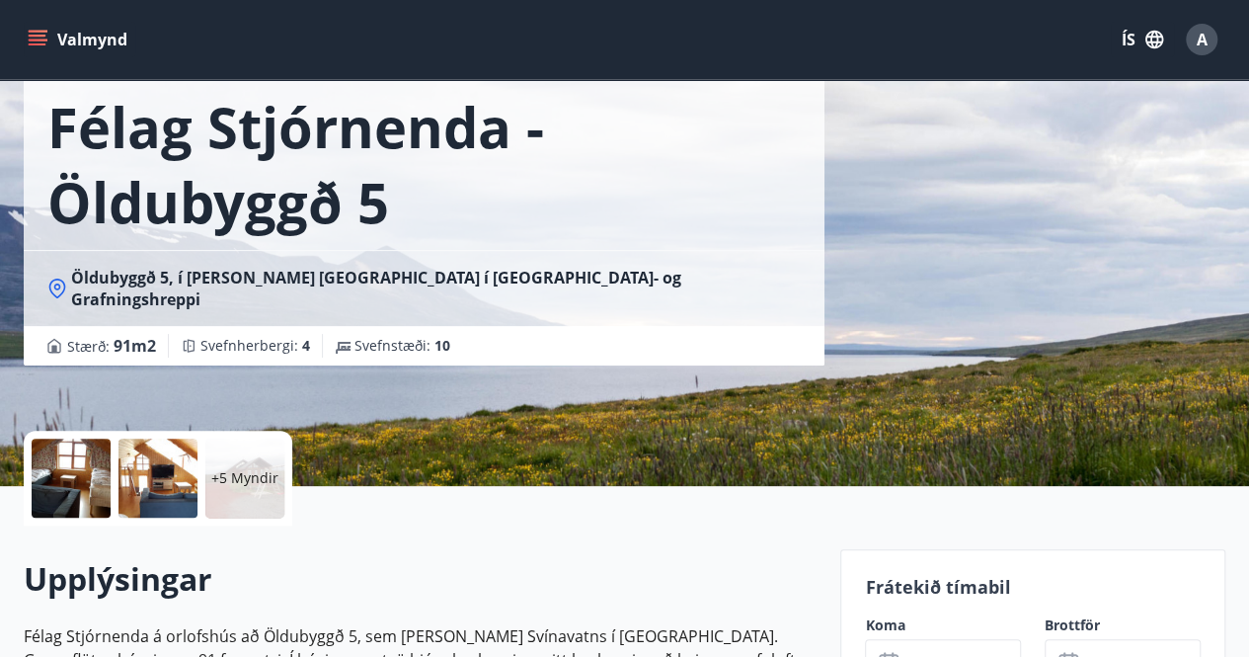
click at [51, 457] on div at bounding box center [71, 477] width 79 height 79
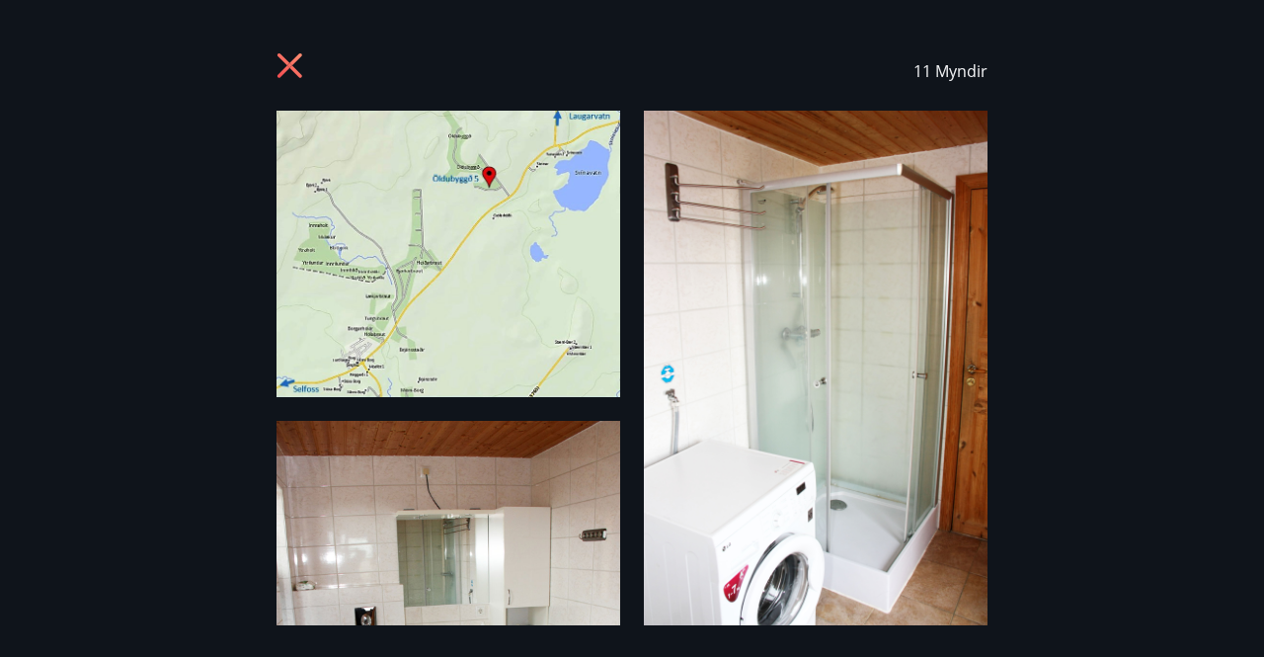
click at [289, 61] on icon at bounding box center [292, 68] width 32 height 32
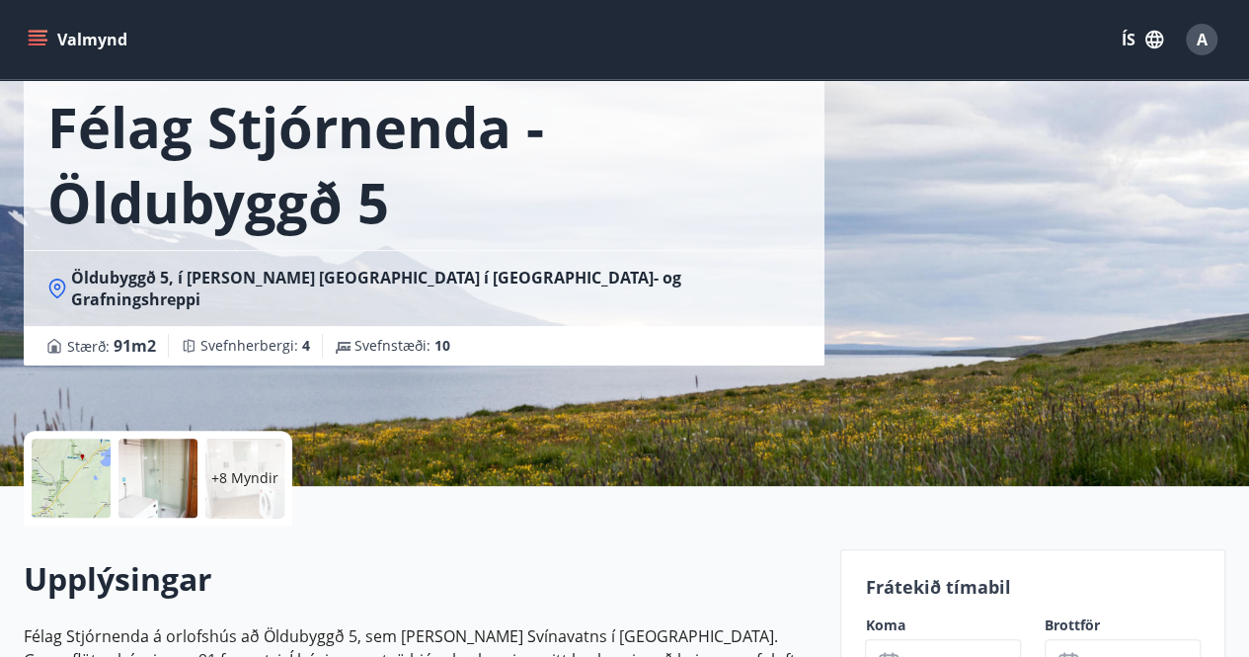
click at [34, 41] on icon "menu" at bounding box center [38, 40] width 20 height 20
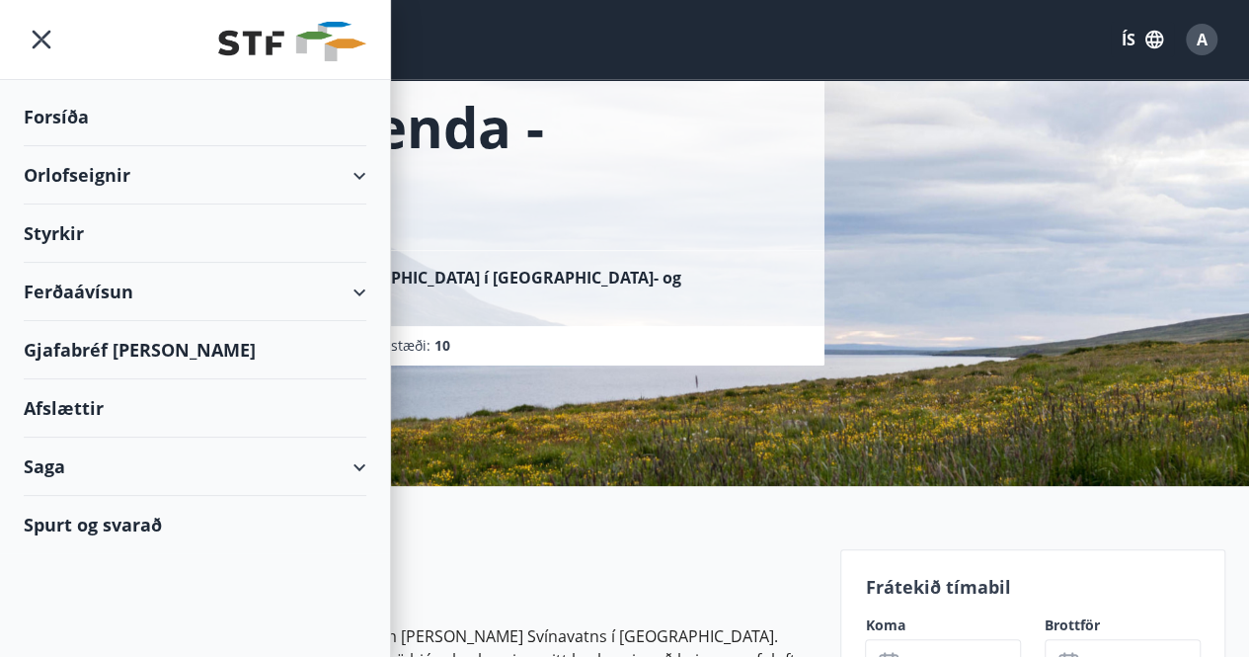
click at [65, 170] on div "Orlofseignir" at bounding box center [195, 175] width 343 height 58
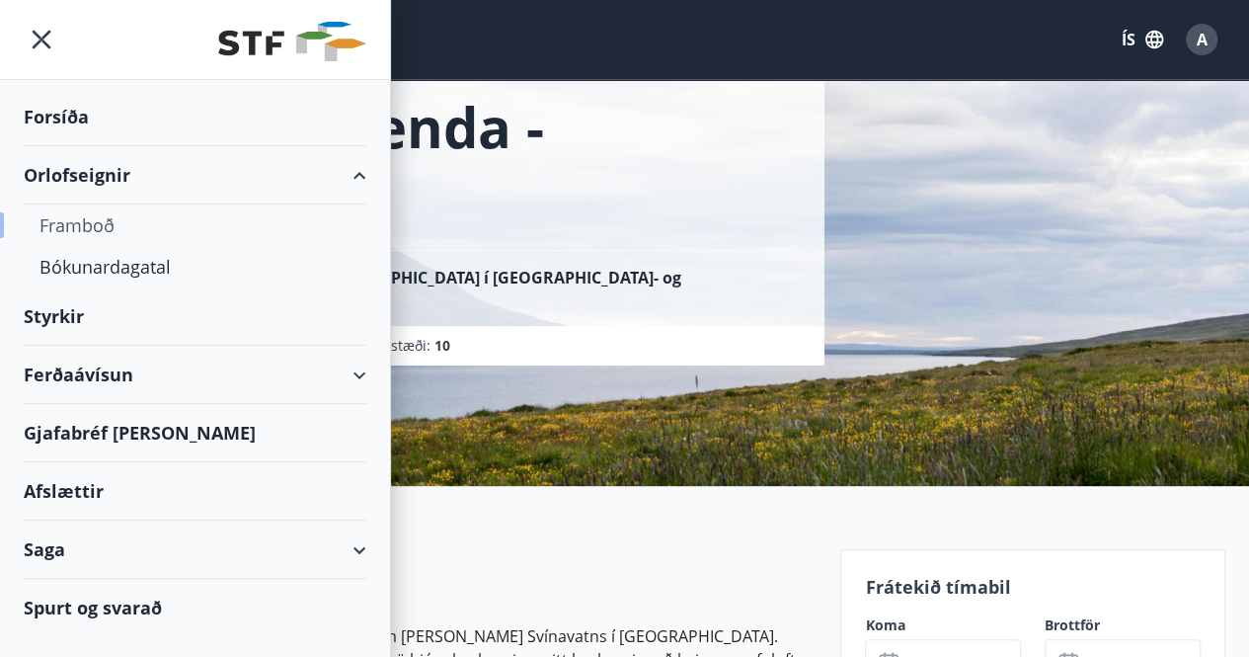
click at [72, 226] on div "Framboð" at bounding box center [194, 224] width 311 height 41
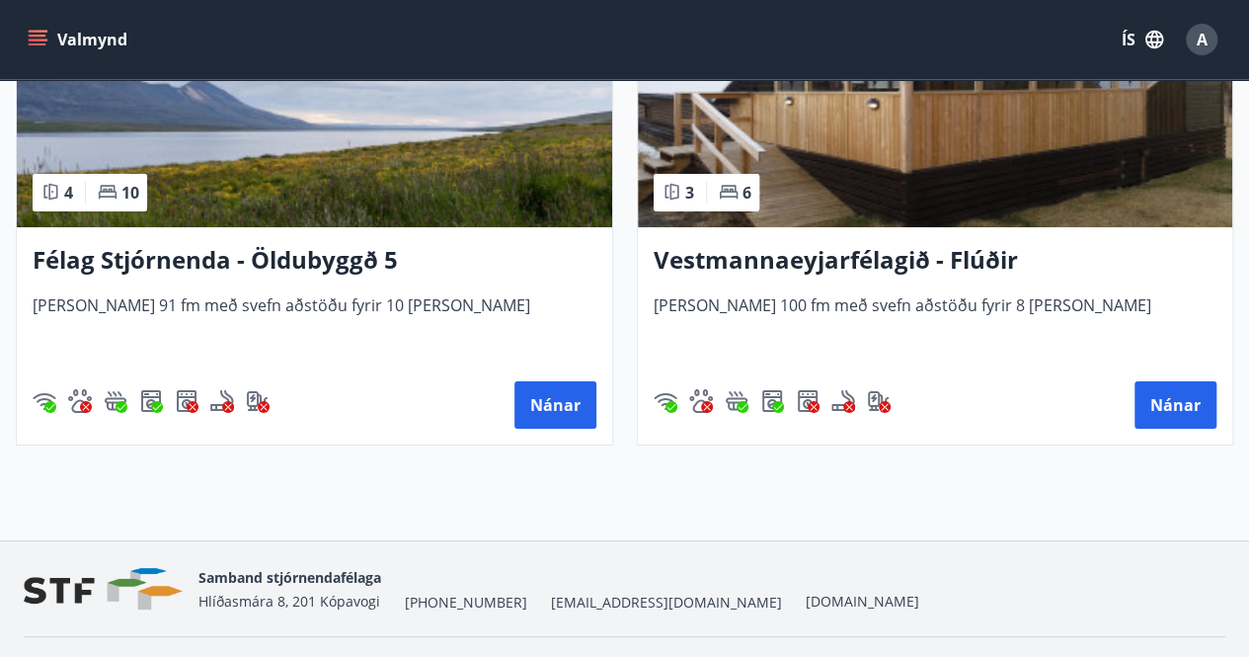
scroll to position [7468, 0]
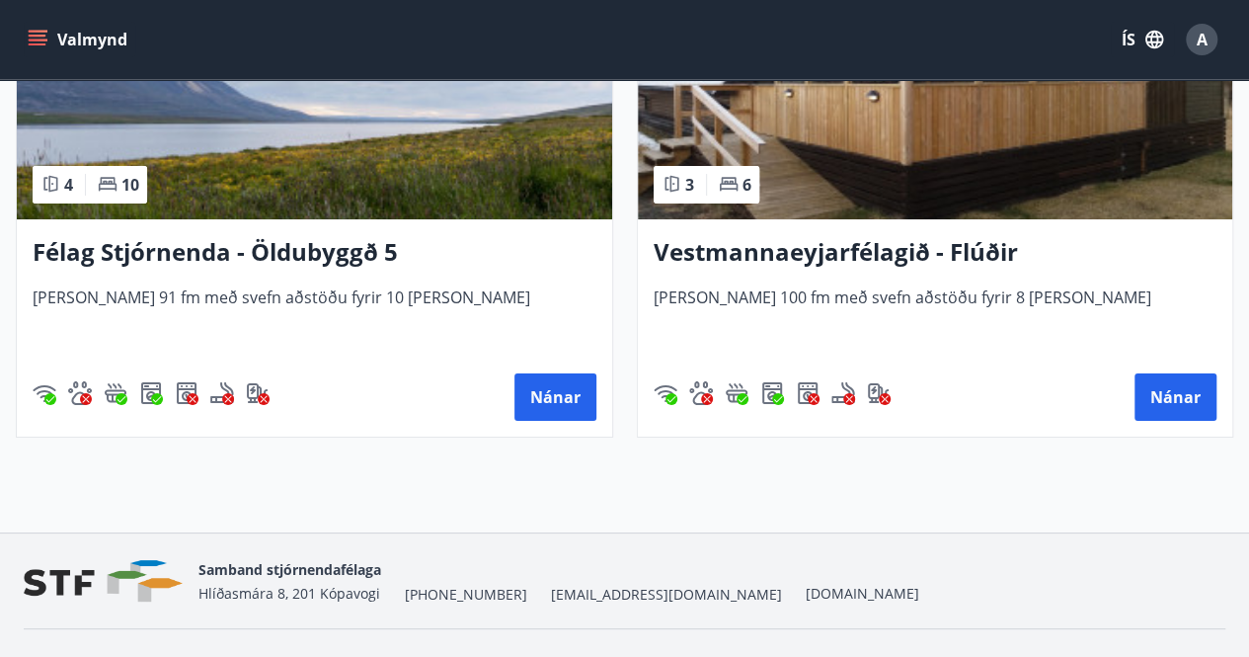
click at [849, 240] on h3 "Vestmannaeyjarfélagið - Flúðir" at bounding box center [936, 253] width 564 height 36
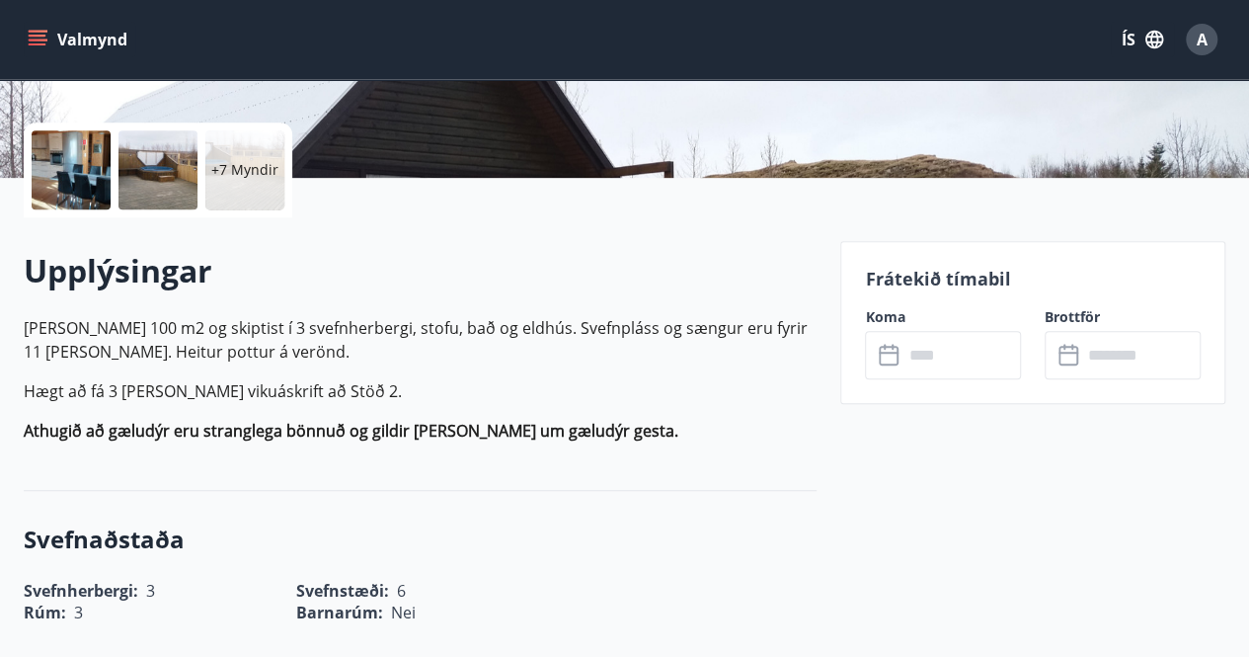
scroll to position [419, 0]
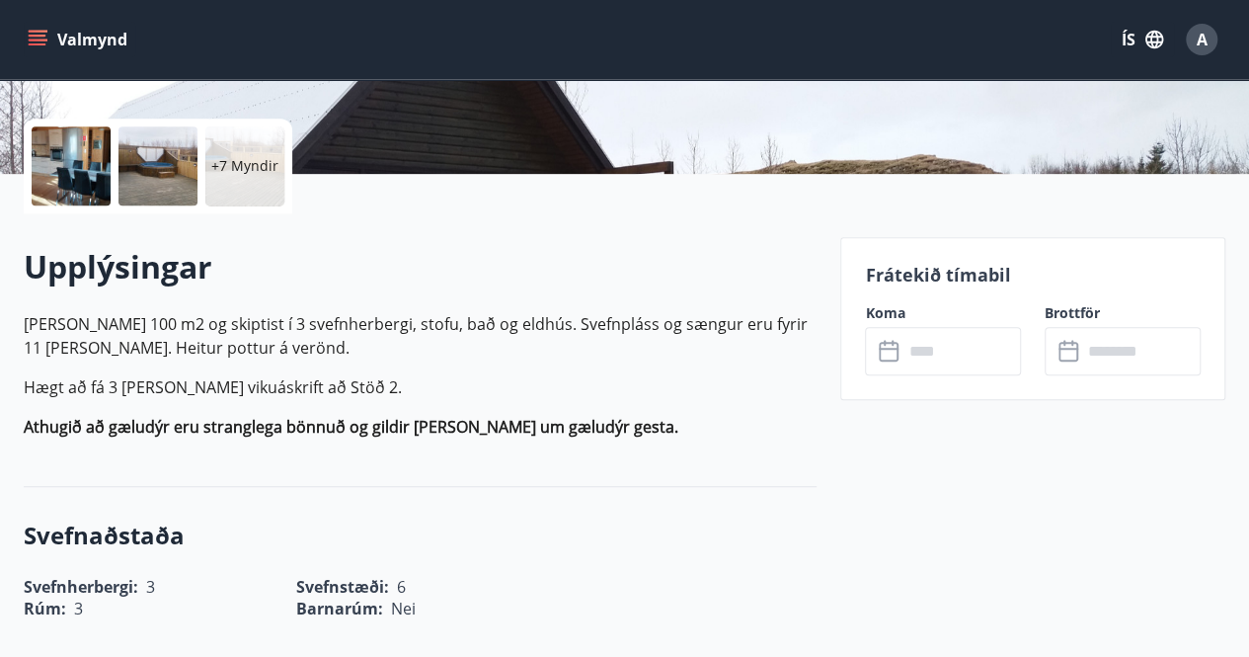
click at [900, 357] on icon at bounding box center [891, 352] width 24 height 24
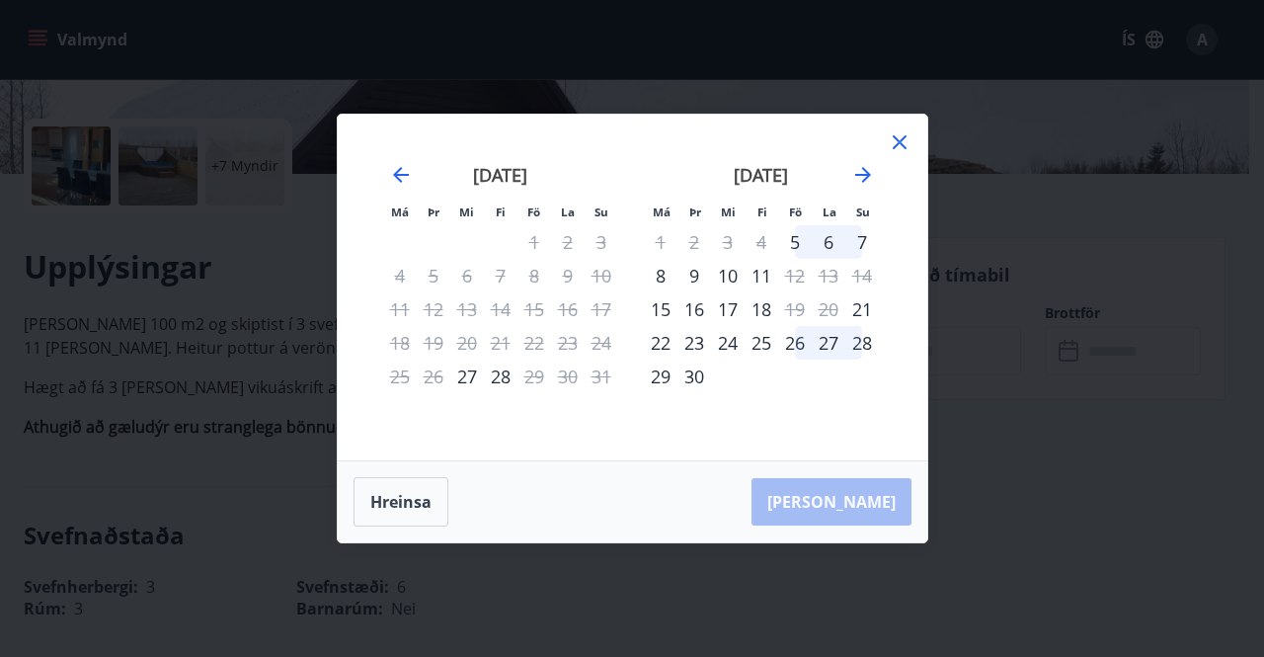
click at [896, 150] on icon at bounding box center [900, 142] width 24 height 24
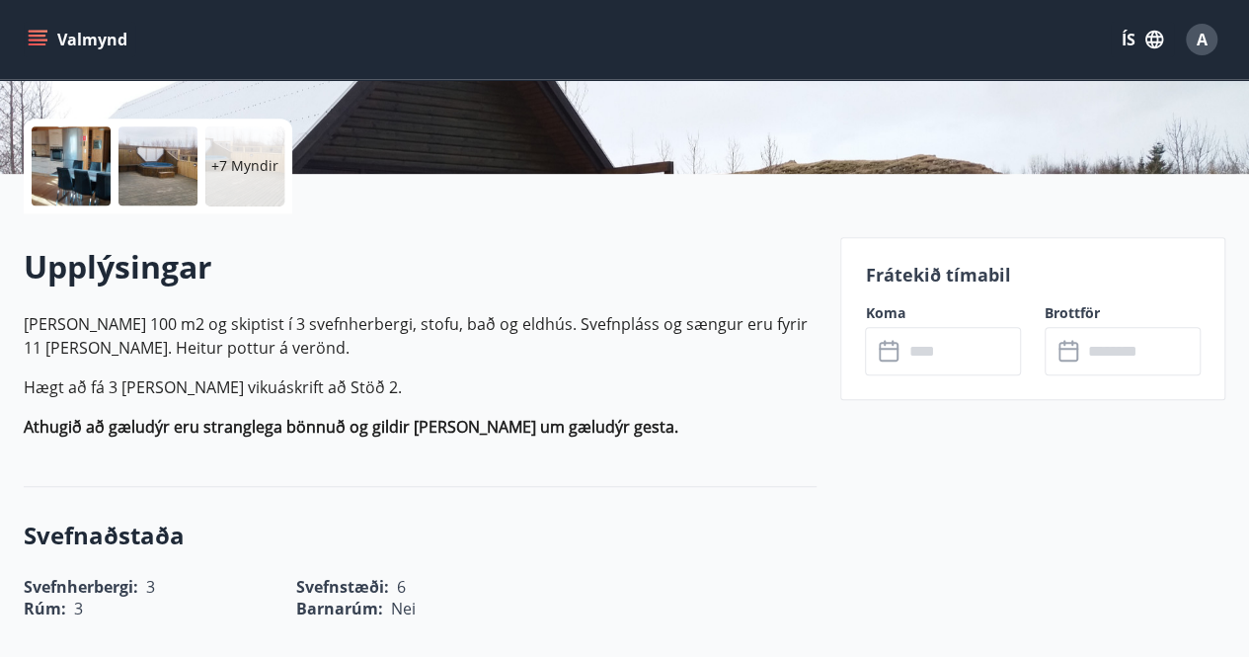
click at [39, 33] on icon "menu" at bounding box center [38, 40] width 20 height 20
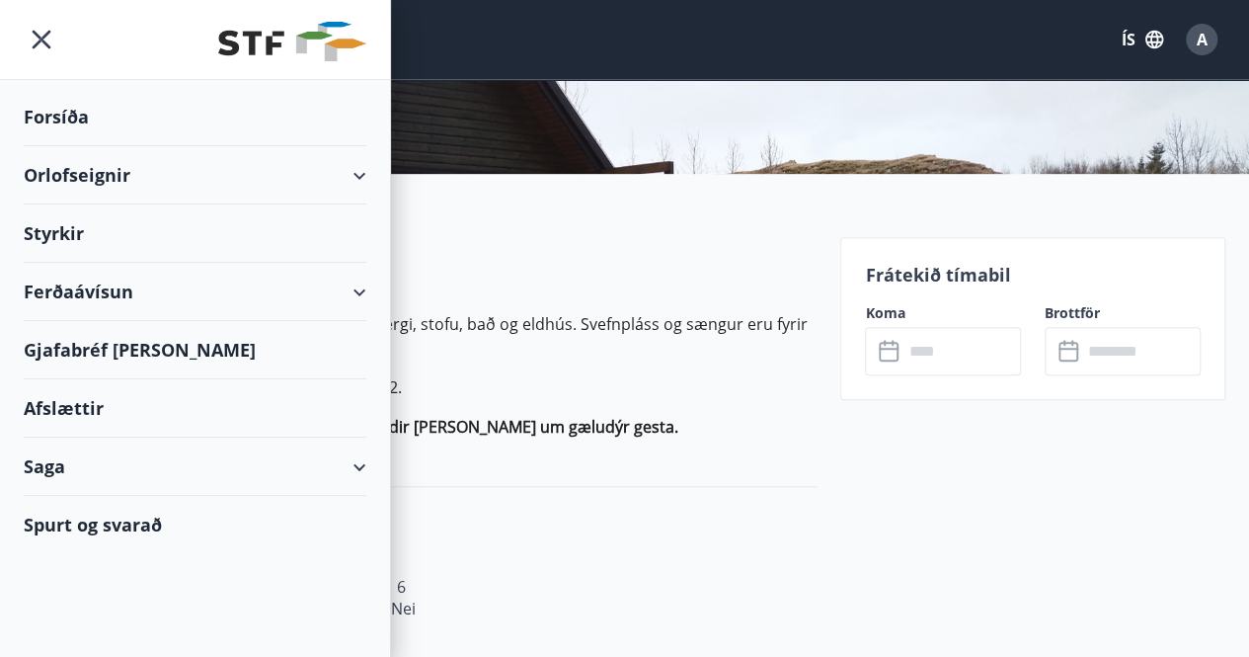
click at [73, 168] on div "Orlofseignir" at bounding box center [195, 175] width 343 height 58
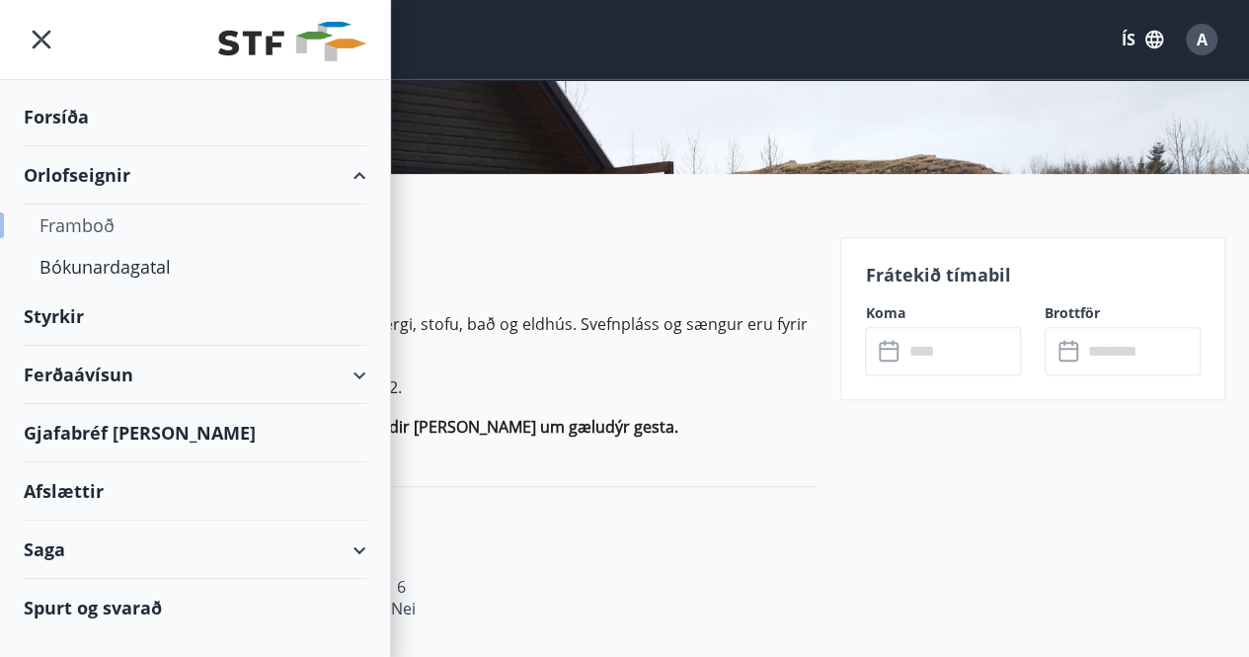
click at [77, 226] on div "Framboð" at bounding box center [194, 224] width 311 height 41
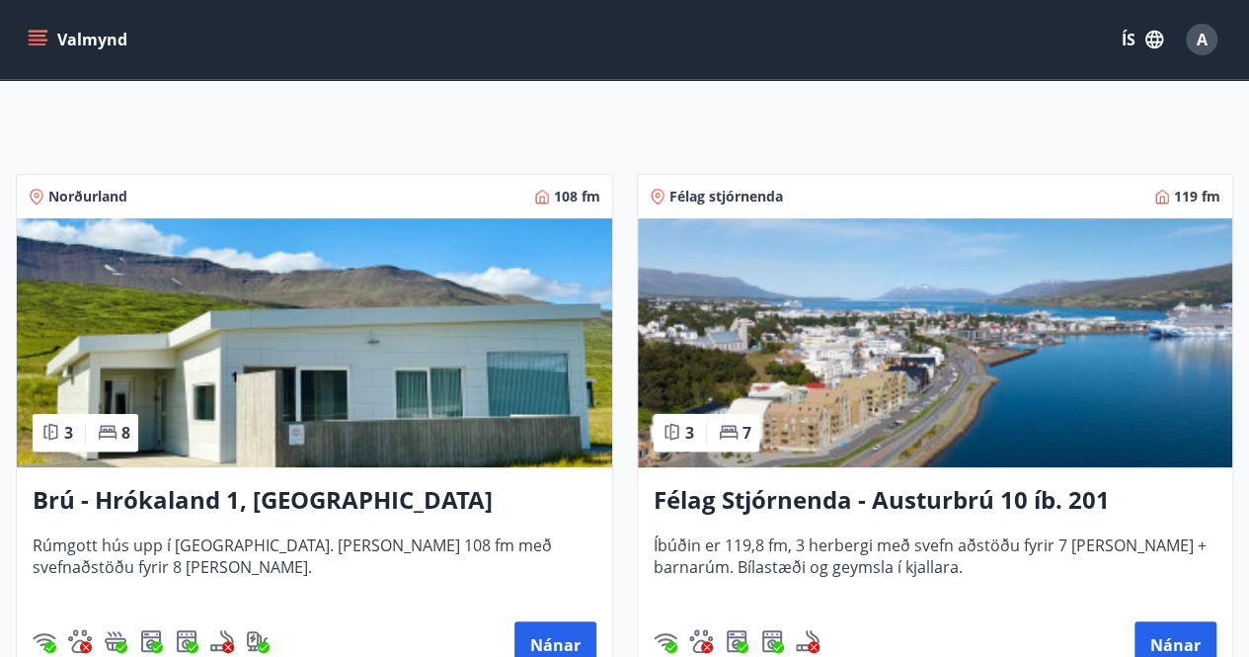
scroll to position [273, 0]
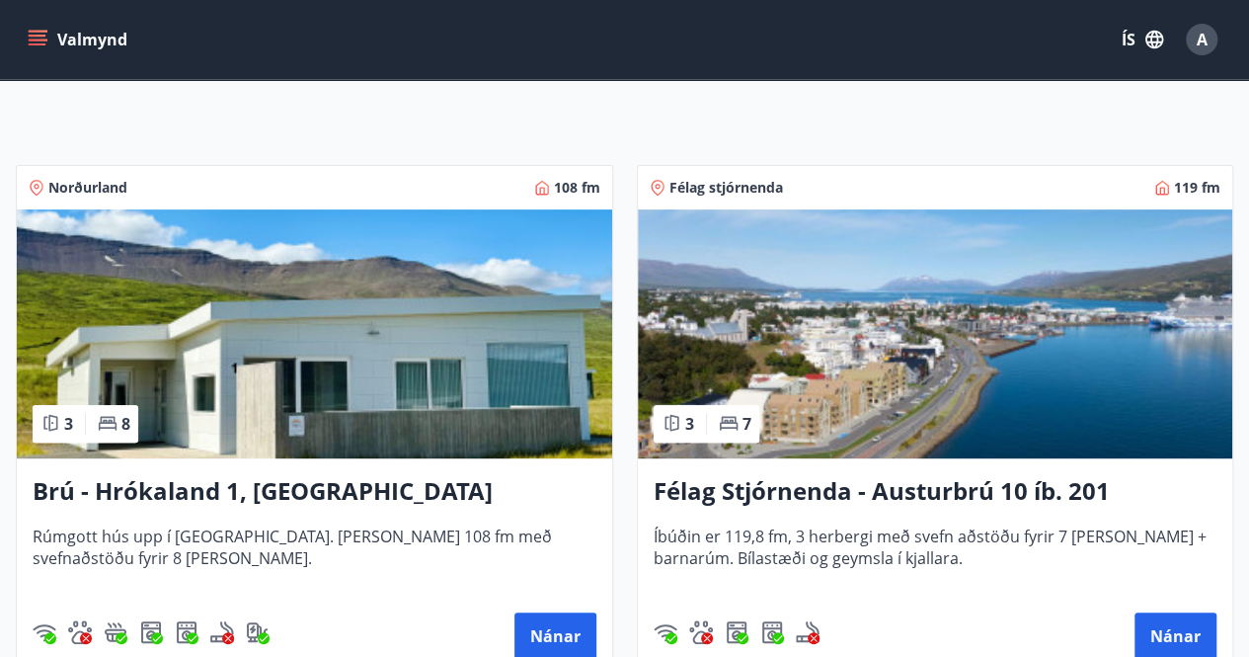
click at [307, 495] on h3 "Brú - Hrókaland 1, Akureyri" at bounding box center [315, 492] width 564 height 36
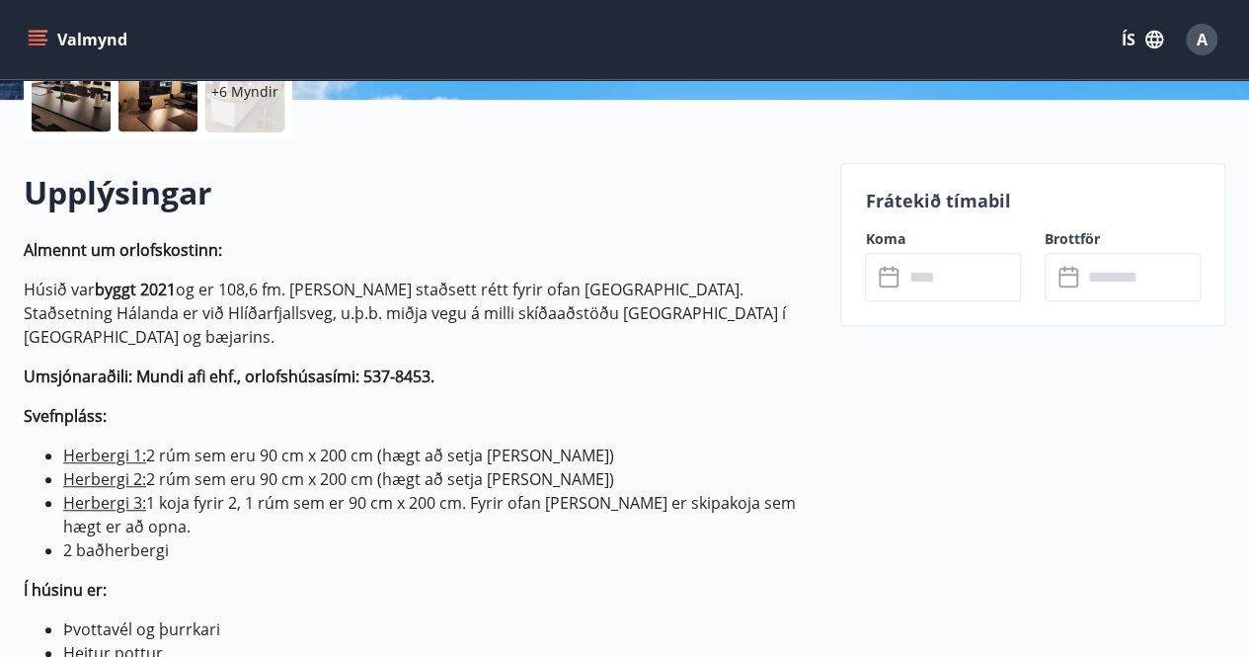
scroll to position [498, 0]
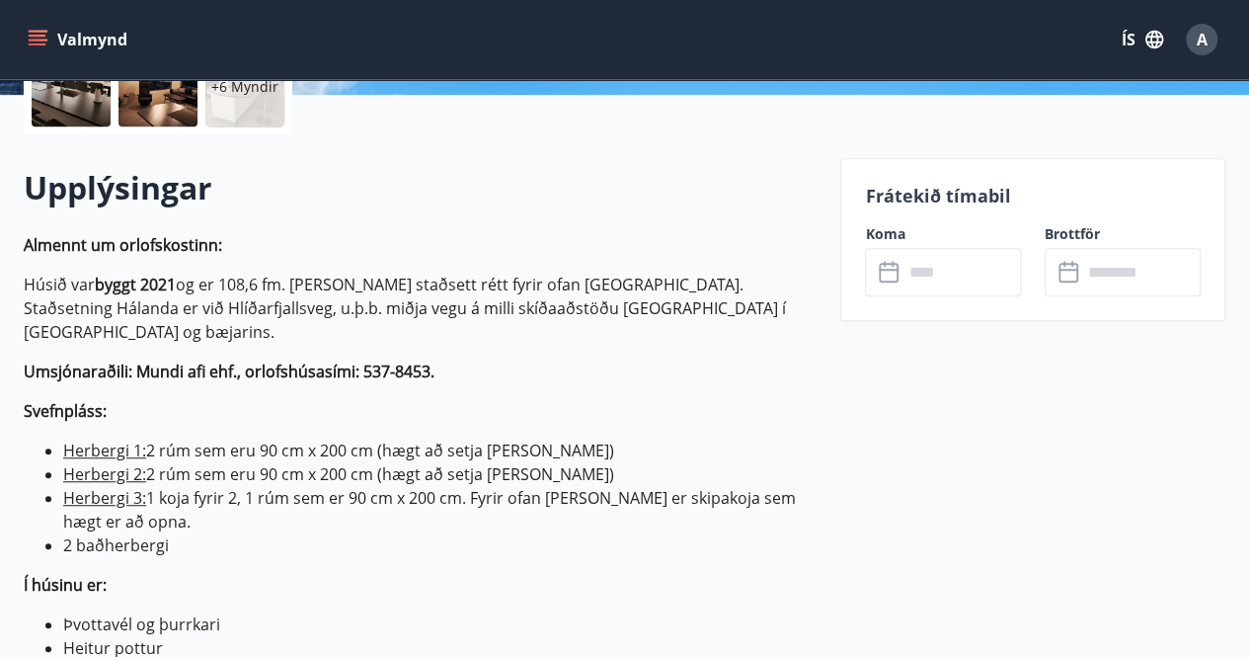
click at [954, 282] on input "text" at bounding box center [961, 272] width 118 height 48
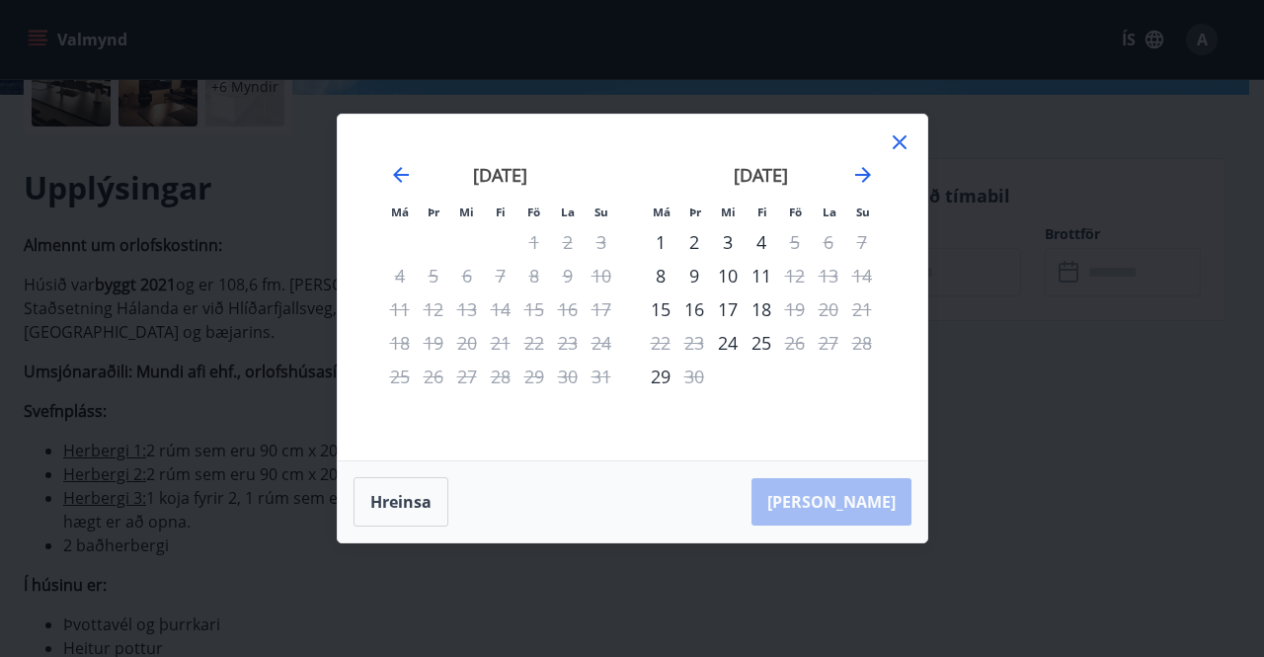
click at [900, 144] on icon at bounding box center [900, 142] width 14 height 14
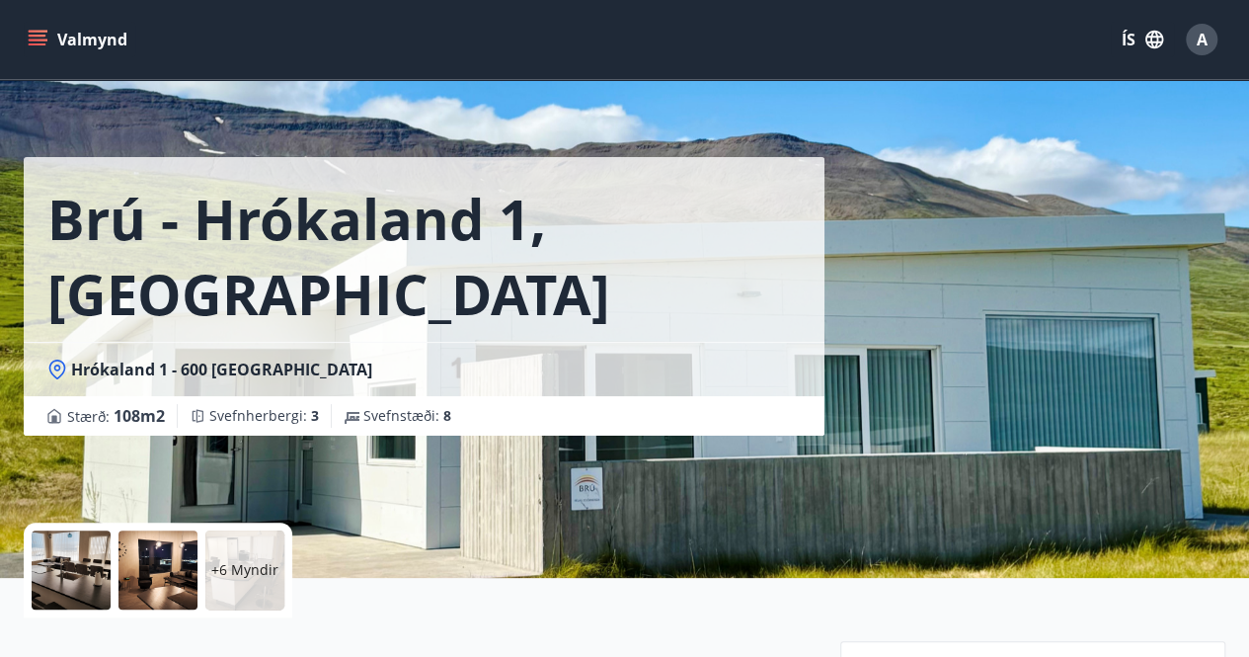
scroll to position [0, 0]
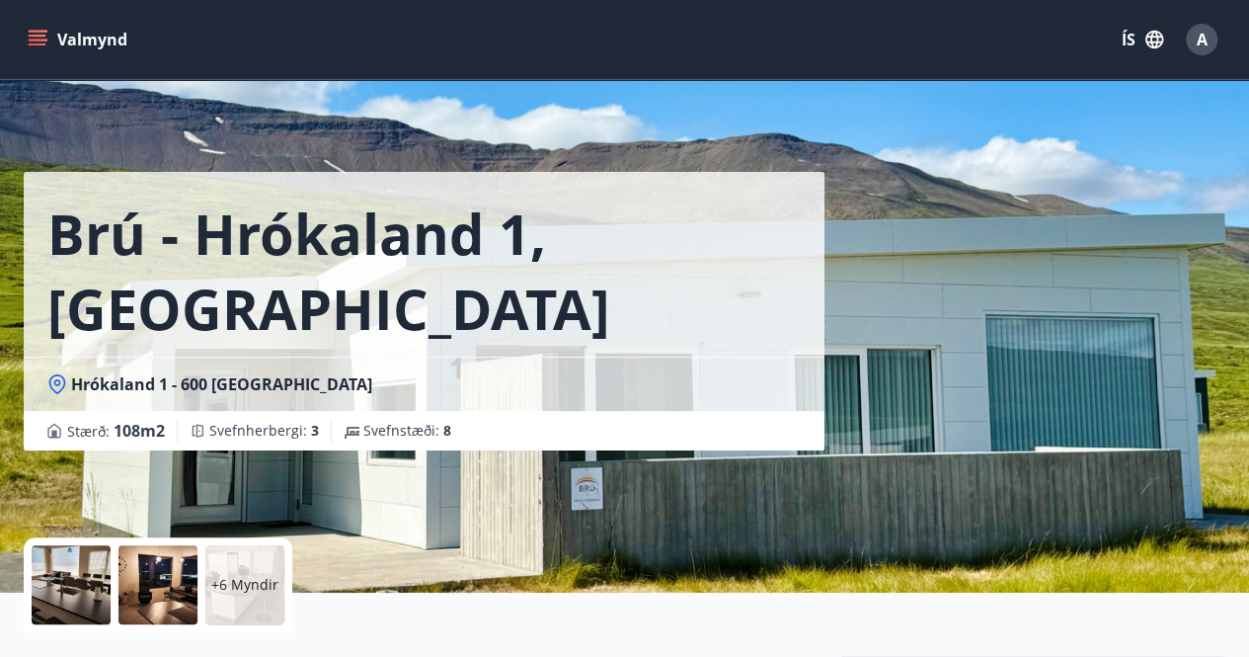
click at [63, 548] on div at bounding box center [71, 584] width 79 height 79
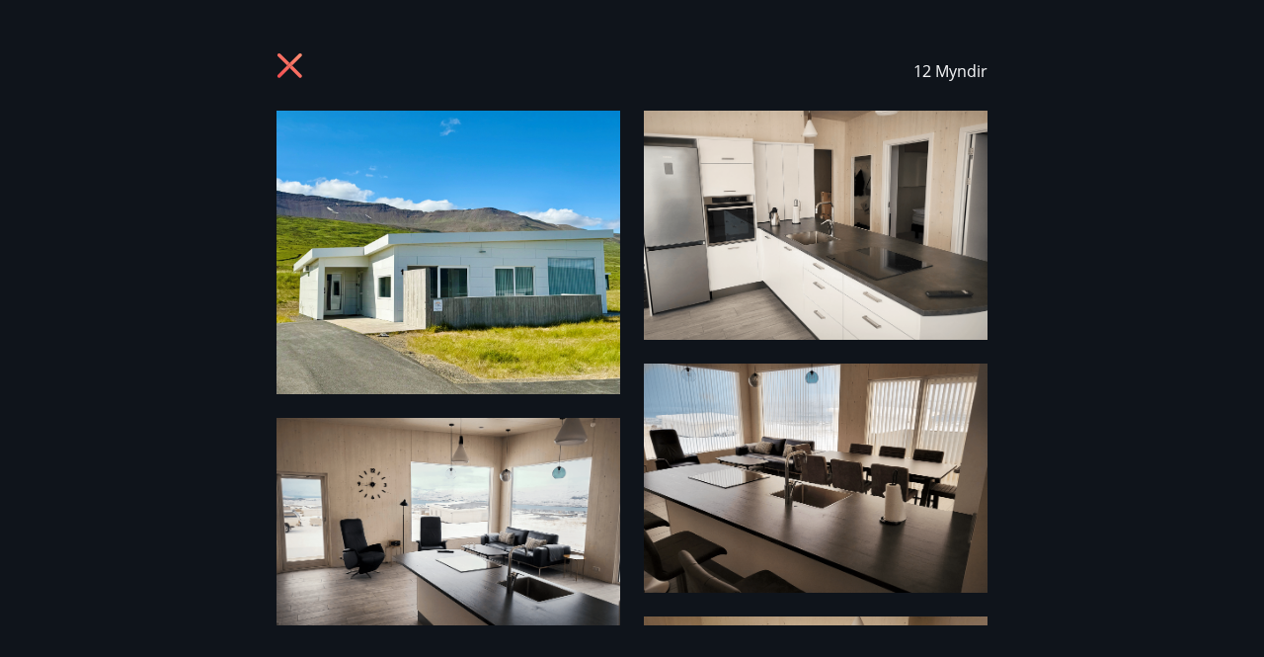
click at [470, 208] on img at bounding box center [448, 252] width 344 height 283
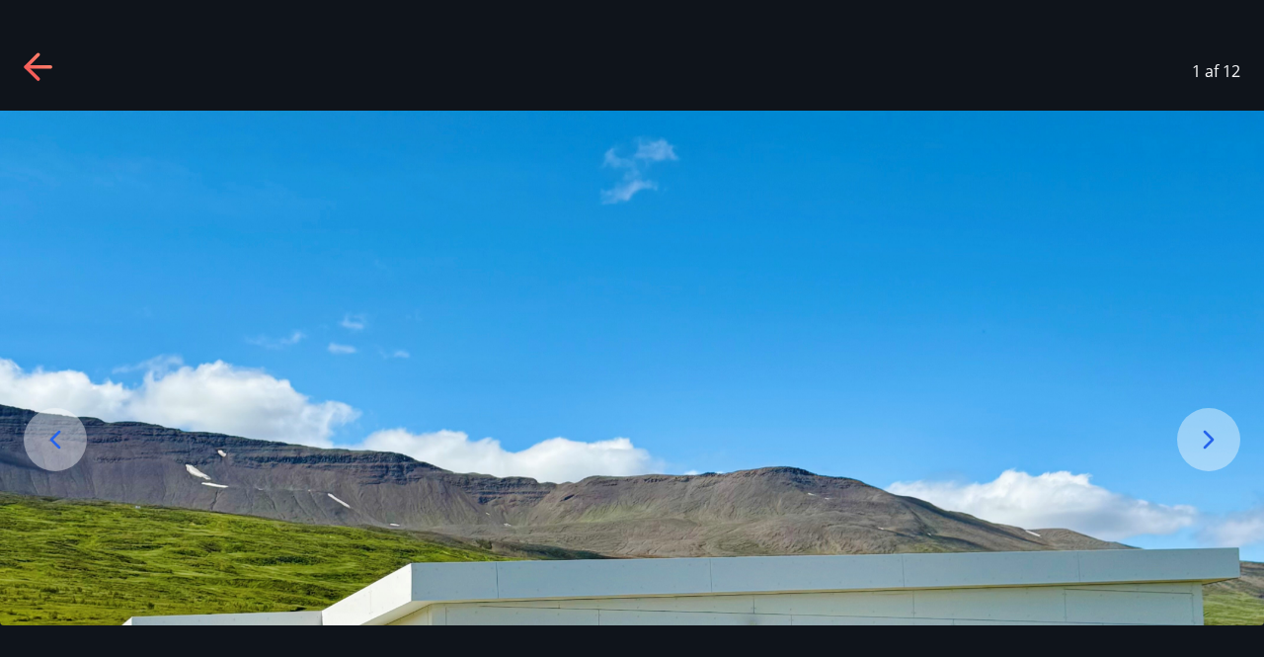
click at [1216, 429] on icon at bounding box center [1209, 440] width 32 height 32
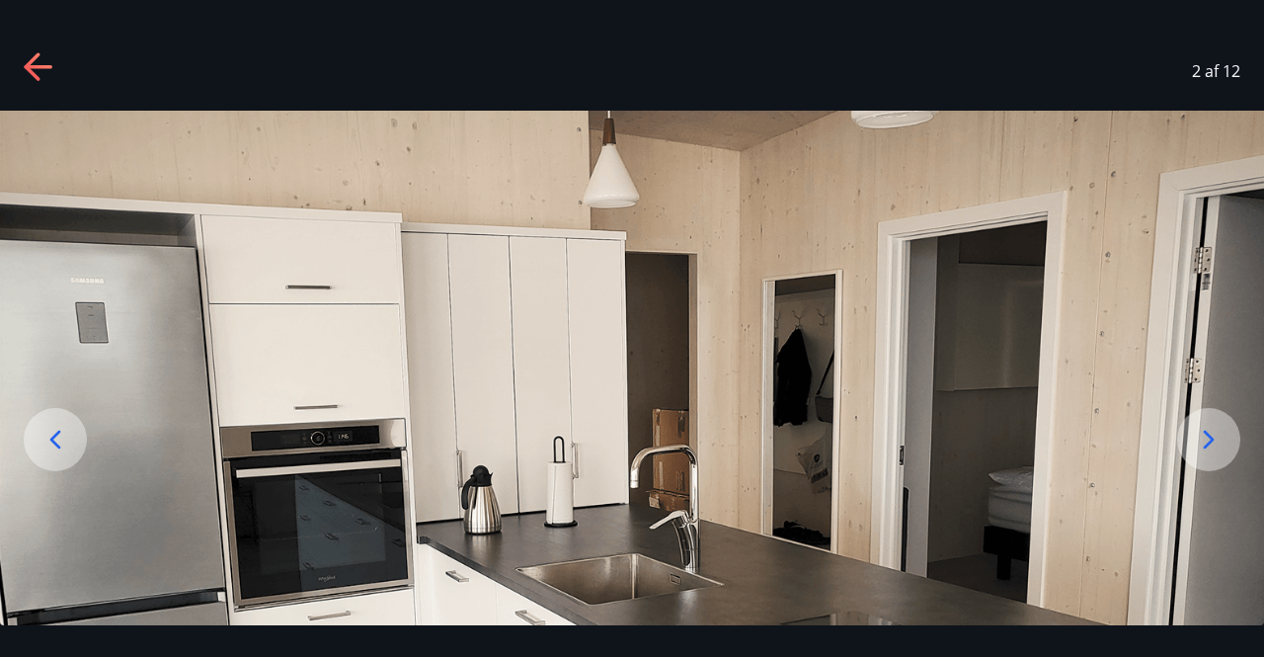
click at [1216, 429] on icon at bounding box center [1209, 440] width 32 height 32
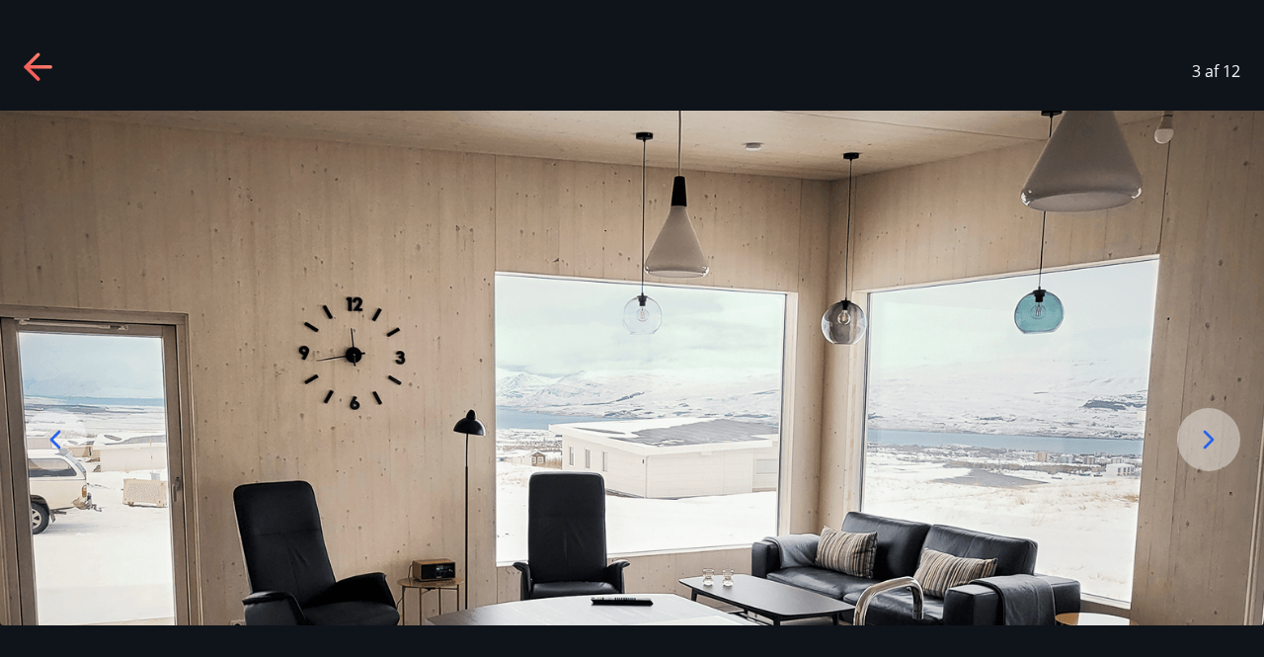
click at [1216, 429] on icon at bounding box center [1209, 440] width 32 height 32
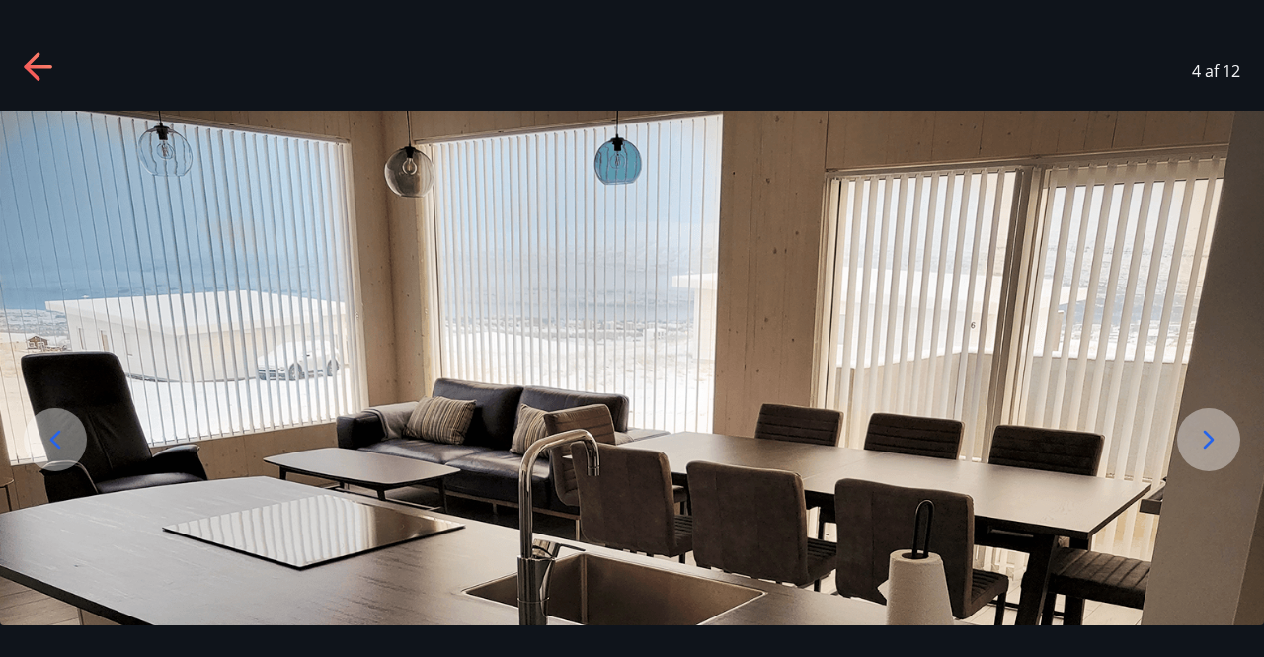
click at [1216, 429] on icon at bounding box center [1209, 440] width 32 height 32
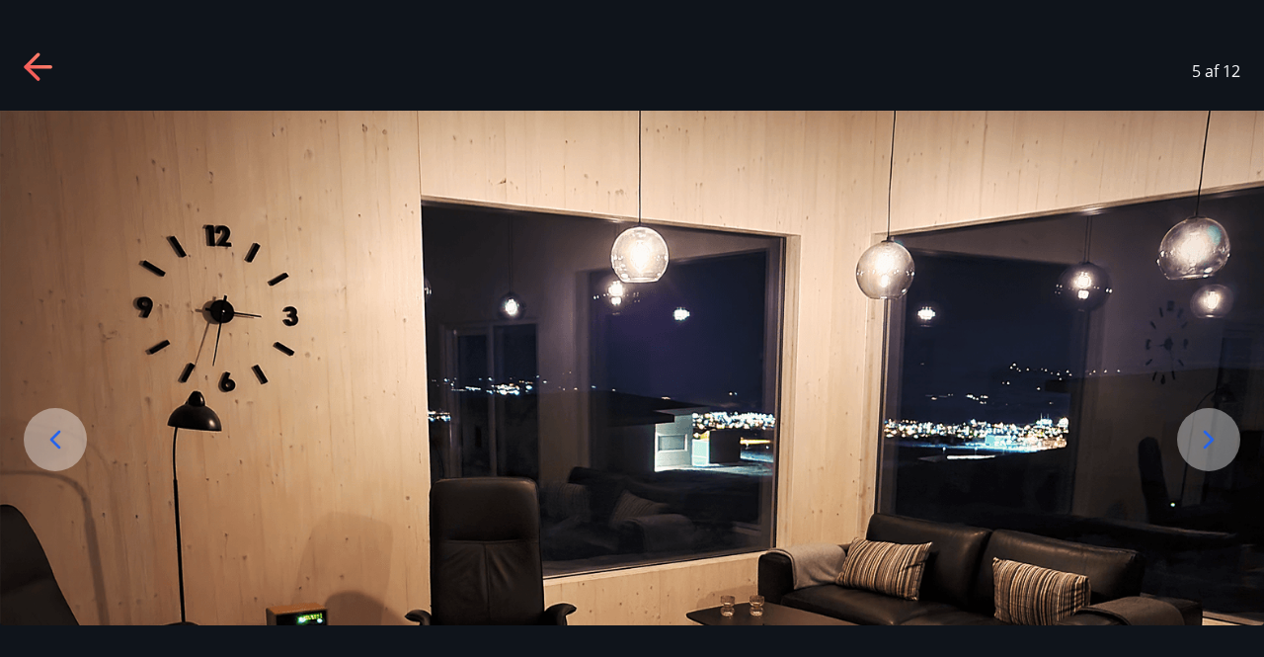
click at [1216, 429] on icon at bounding box center [1209, 440] width 32 height 32
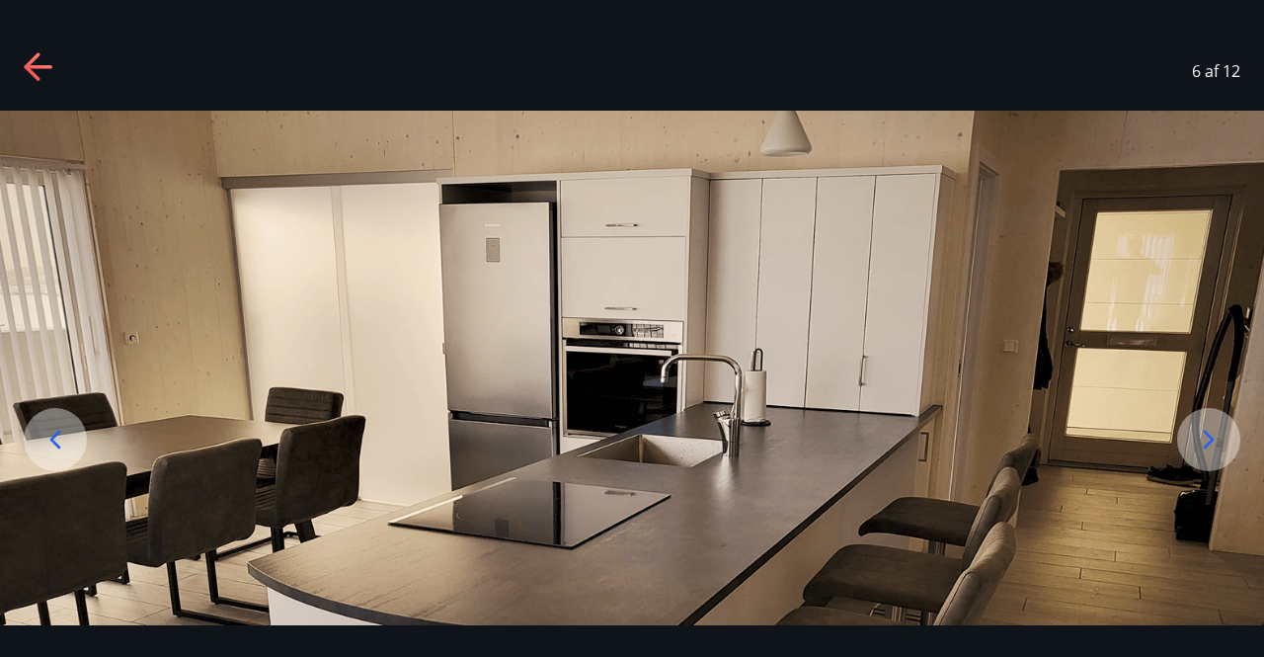
click at [1216, 429] on icon at bounding box center [1209, 440] width 32 height 32
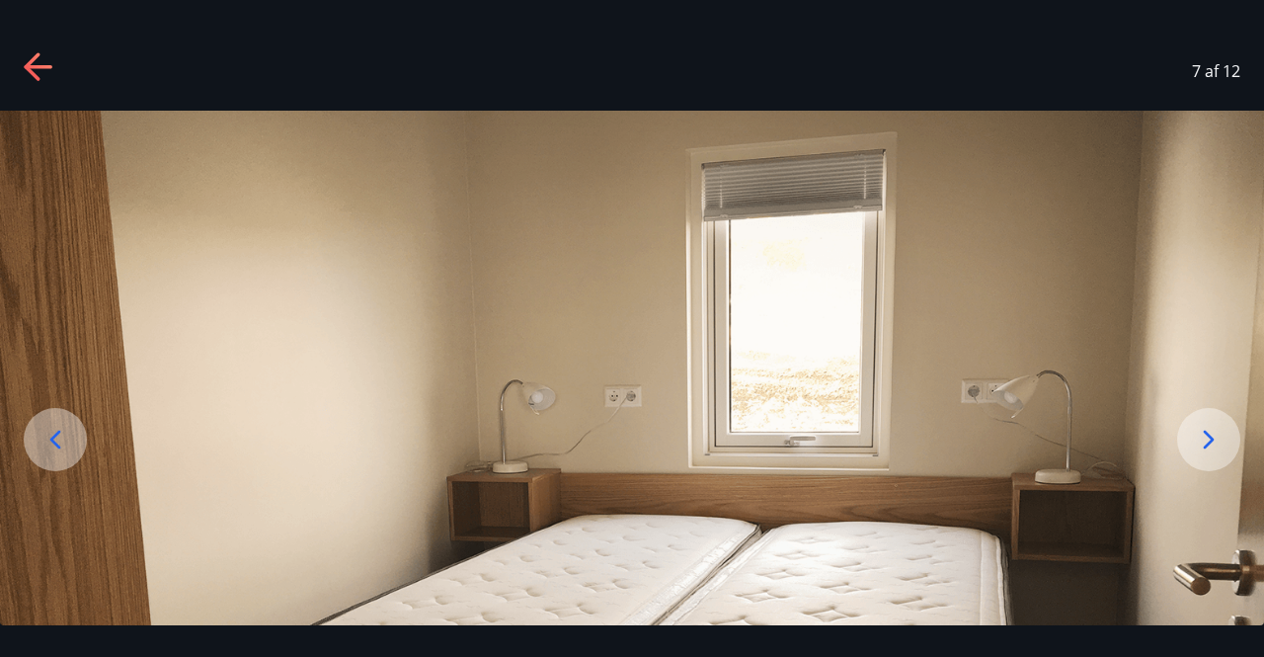
click at [33, 68] on icon at bounding box center [40, 68] width 32 height 32
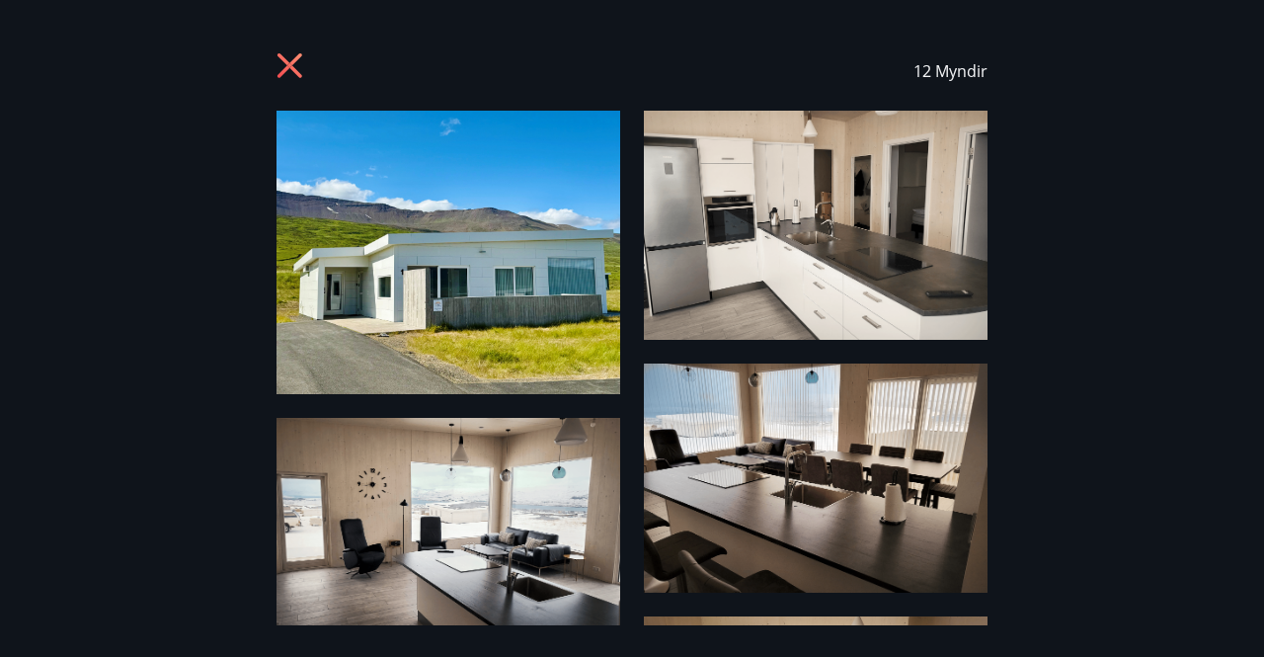
click at [295, 72] on icon at bounding box center [289, 65] width 25 height 25
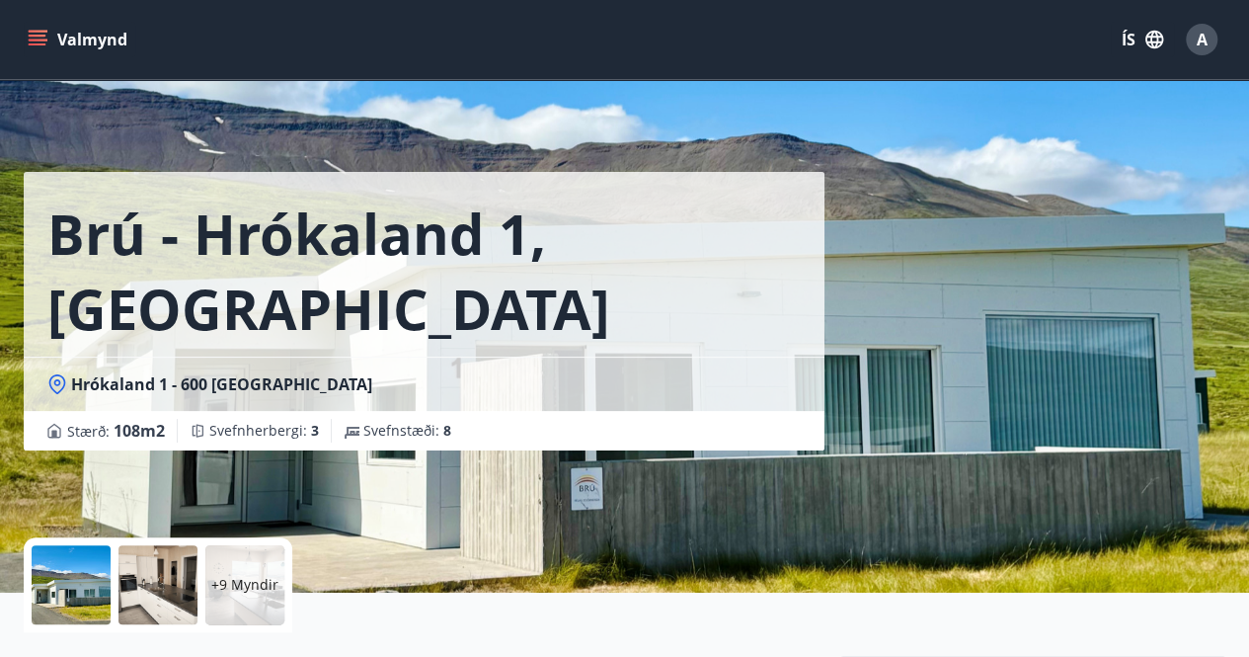
click at [37, 39] on icon "menu" at bounding box center [40, 40] width 22 height 2
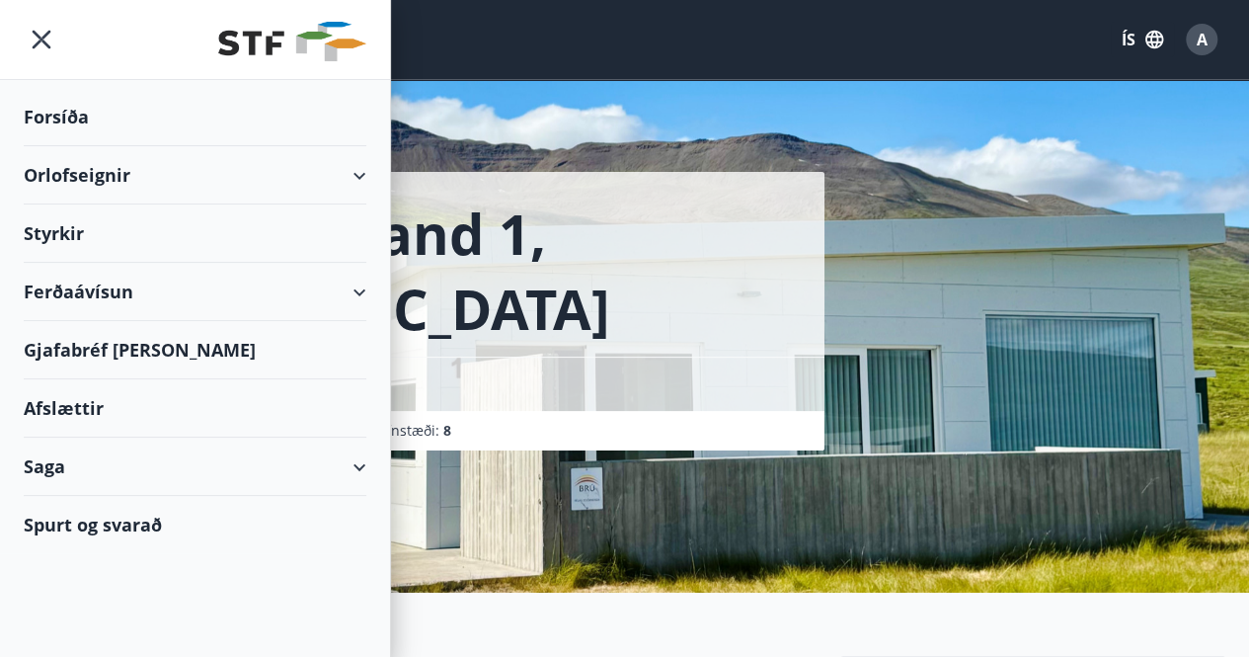
click at [71, 174] on div "Orlofseignir" at bounding box center [195, 175] width 343 height 58
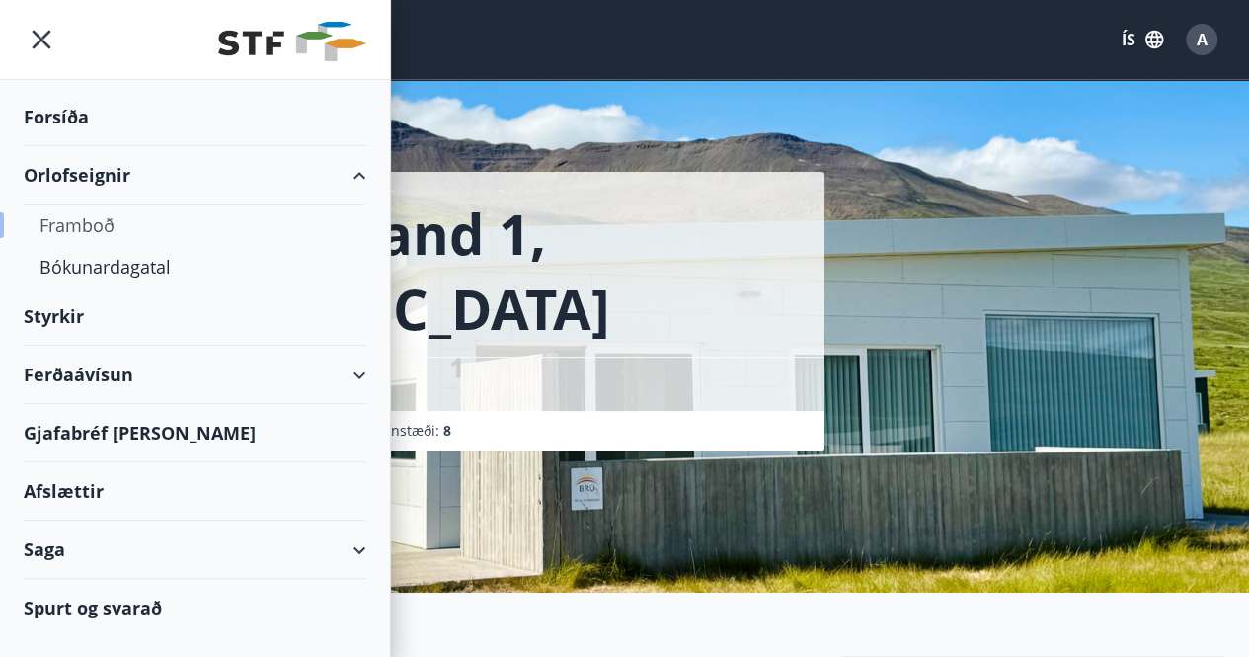
click at [75, 216] on div "Framboð" at bounding box center [194, 224] width 311 height 41
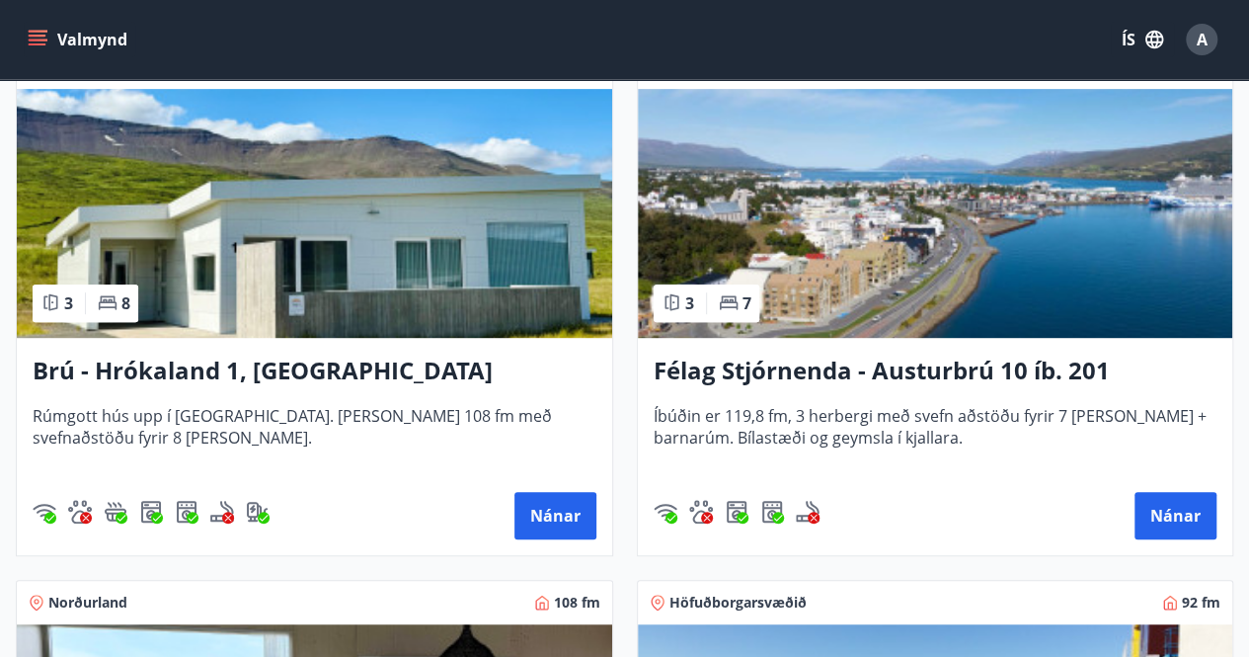
scroll to position [385, 0]
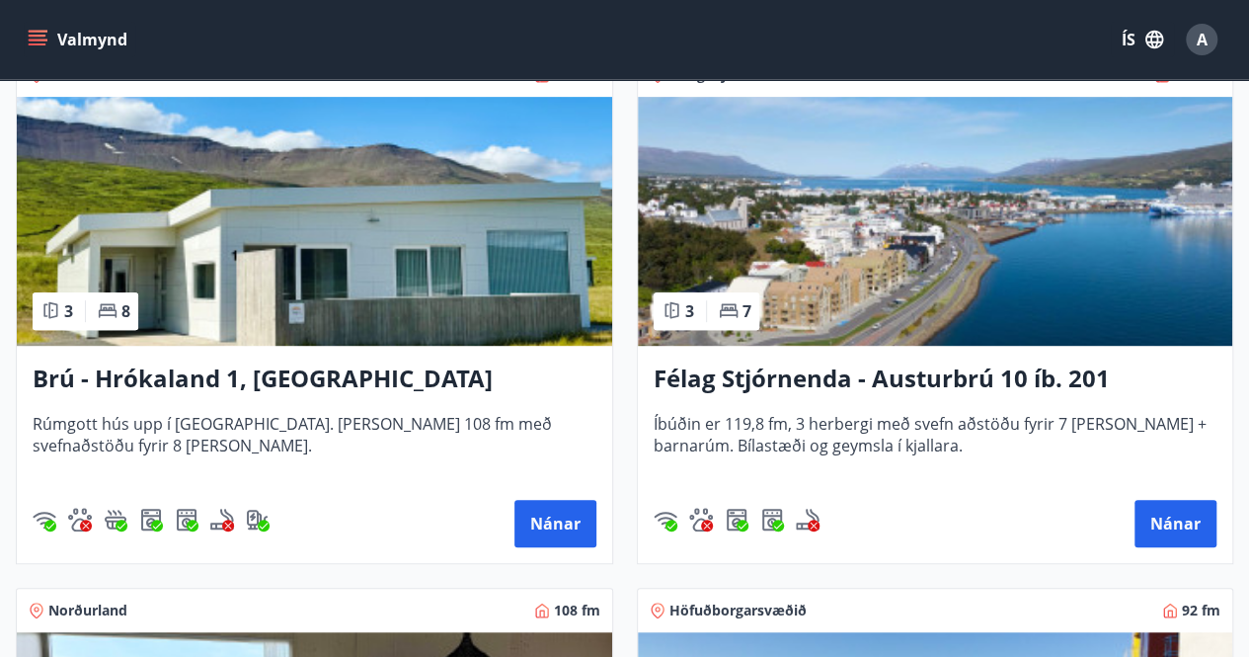
click at [947, 366] on h3 "Félag Stjórnenda - Austurbrú 10 íb. 201" at bounding box center [936, 379] width 564 height 36
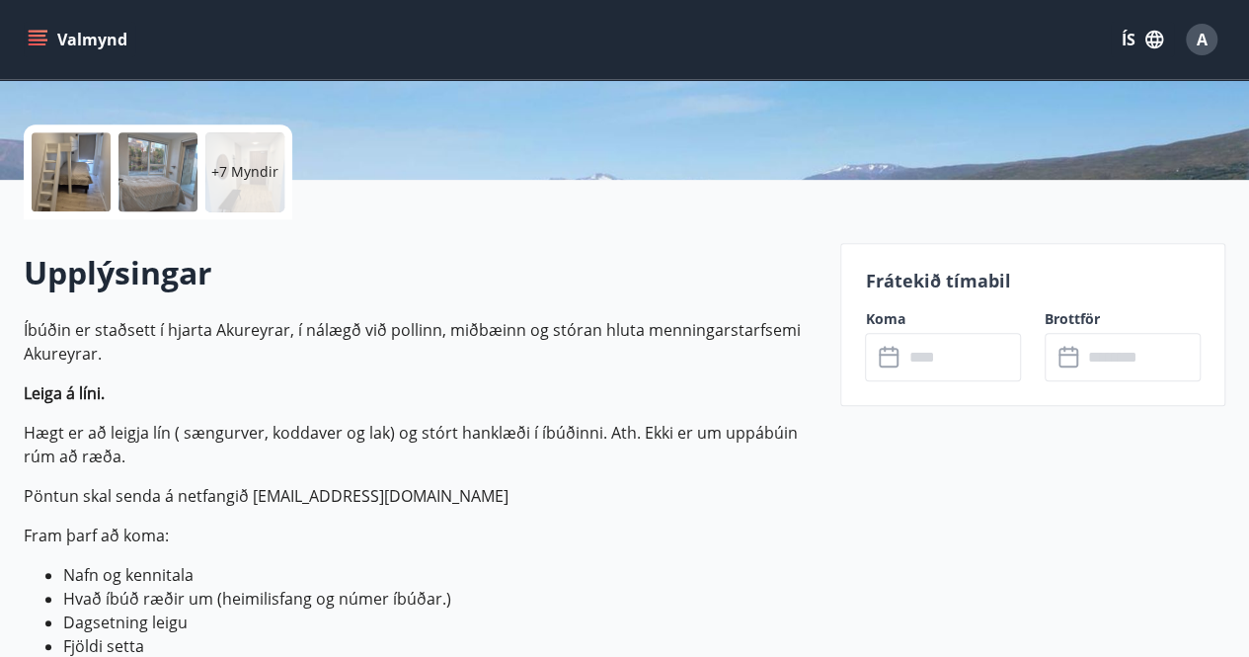
scroll to position [507, 0]
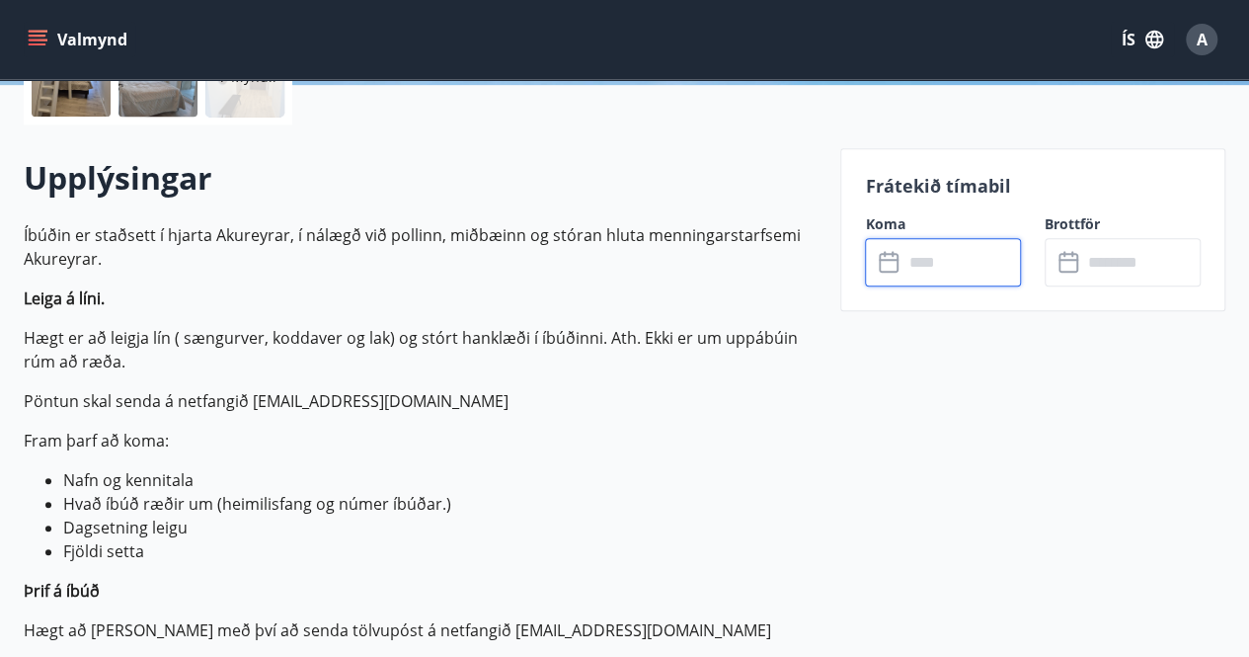
click at [920, 250] on input "text" at bounding box center [961, 262] width 118 height 48
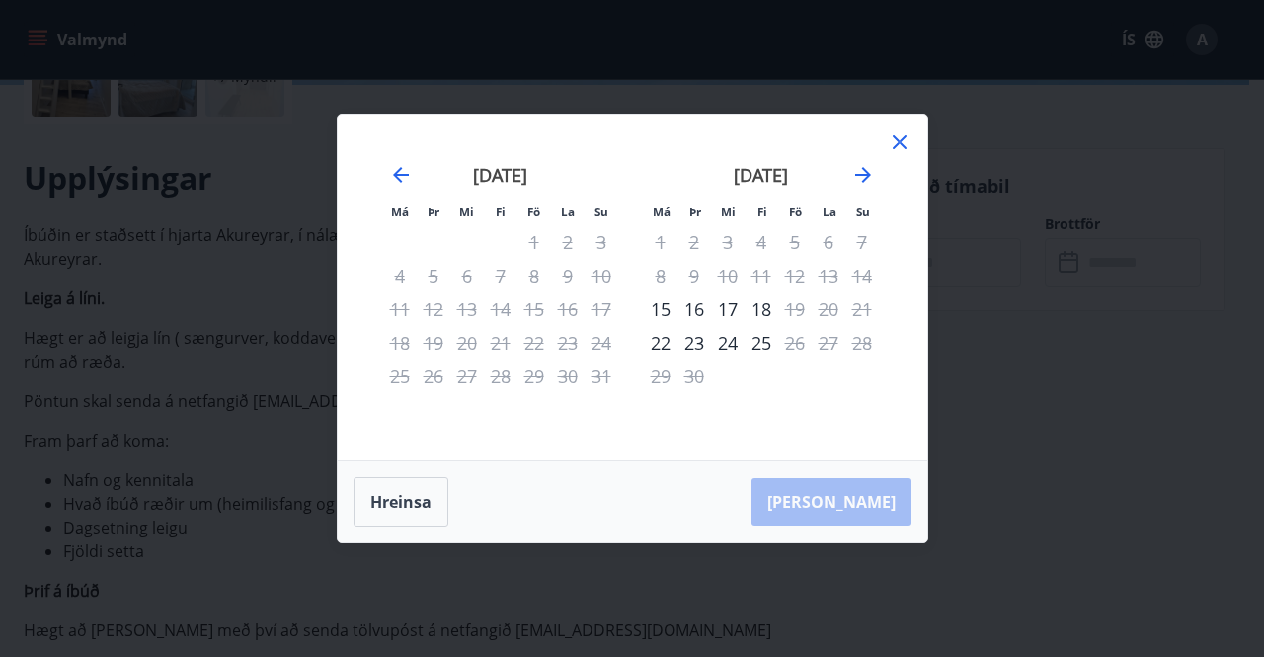
click at [904, 147] on icon at bounding box center [900, 142] width 24 height 24
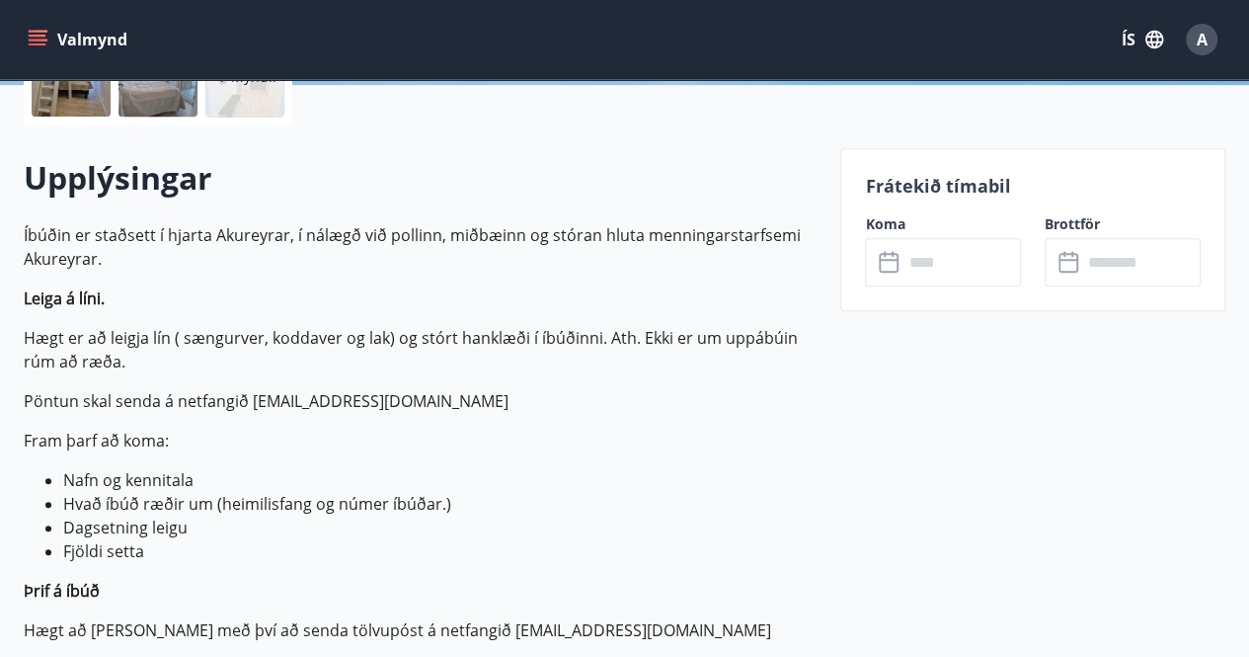
click at [38, 44] on icon "menu" at bounding box center [38, 44] width 18 height 2
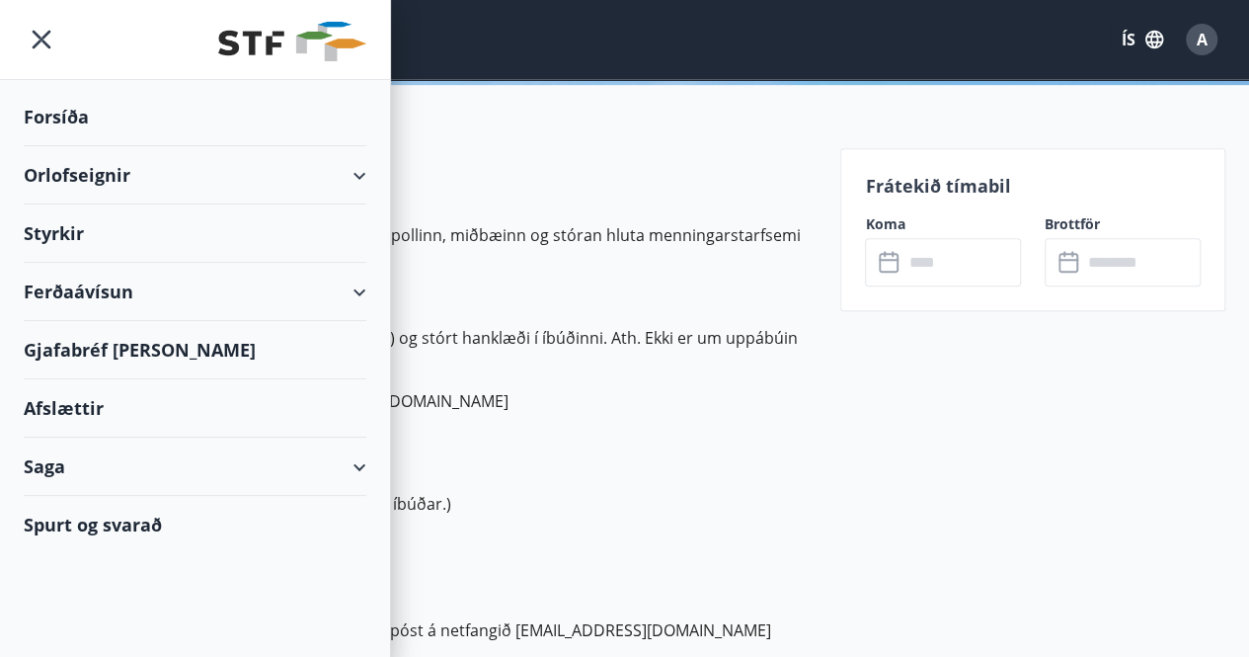
click at [61, 172] on div "Orlofseignir" at bounding box center [195, 175] width 343 height 58
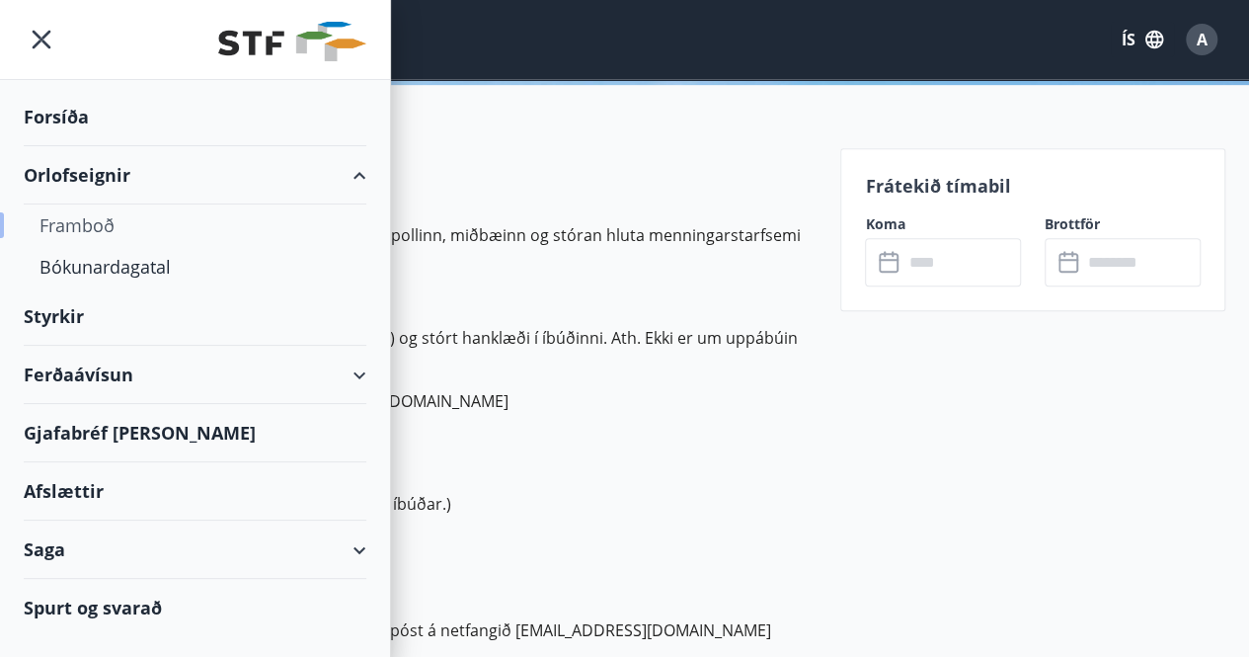
click at [65, 221] on div "Framboð" at bounding box center [194, 224] width 311 height 41
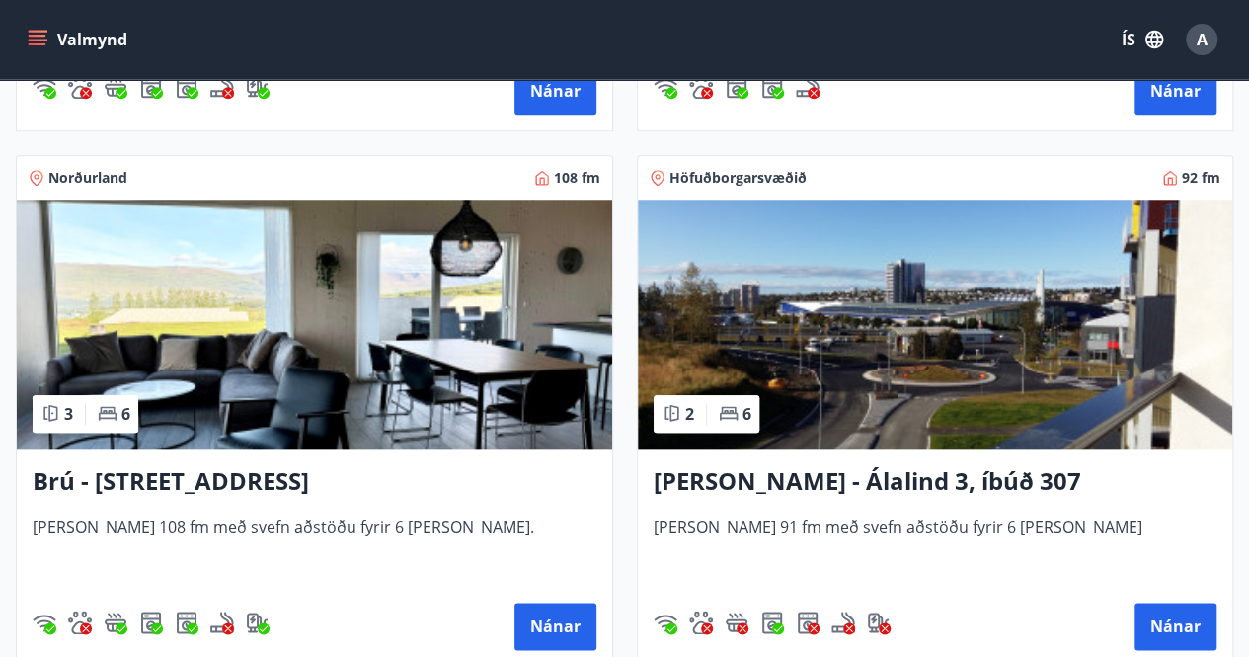
scroll to position [882, 0]
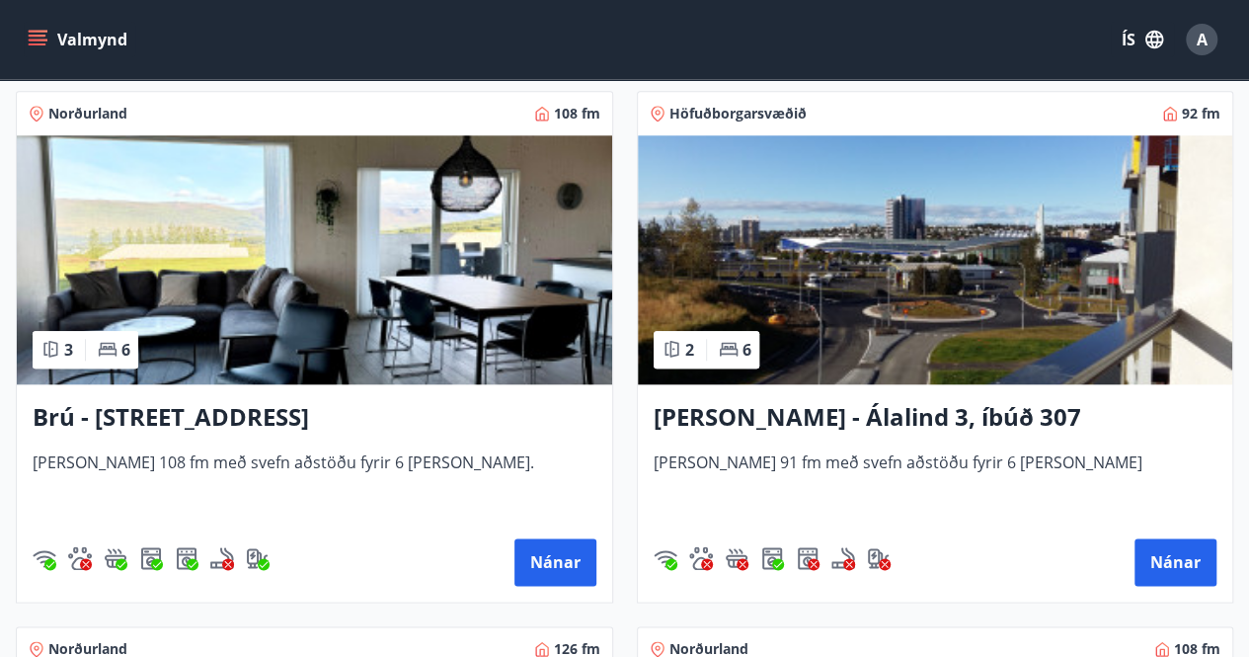
click at [329, 405] on h3 "Brú - Hyrnuland 14, Akureyri" at bounding box center [315, 418] width 564 height 36
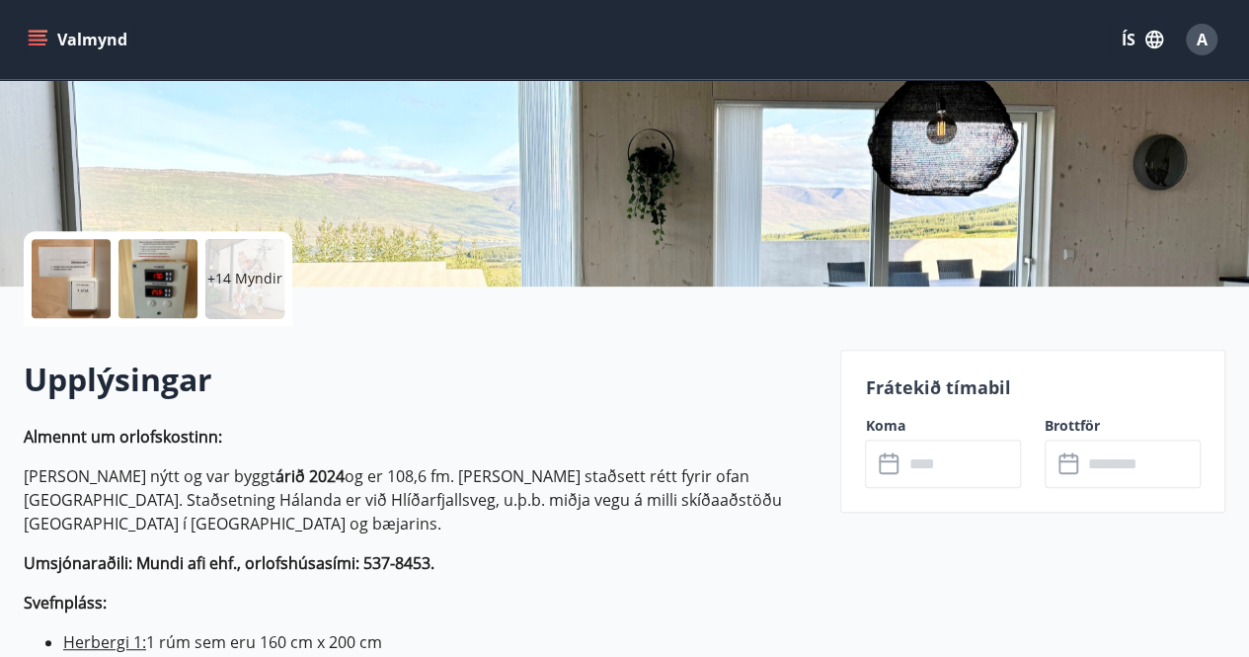
scroll to position [387, 0]
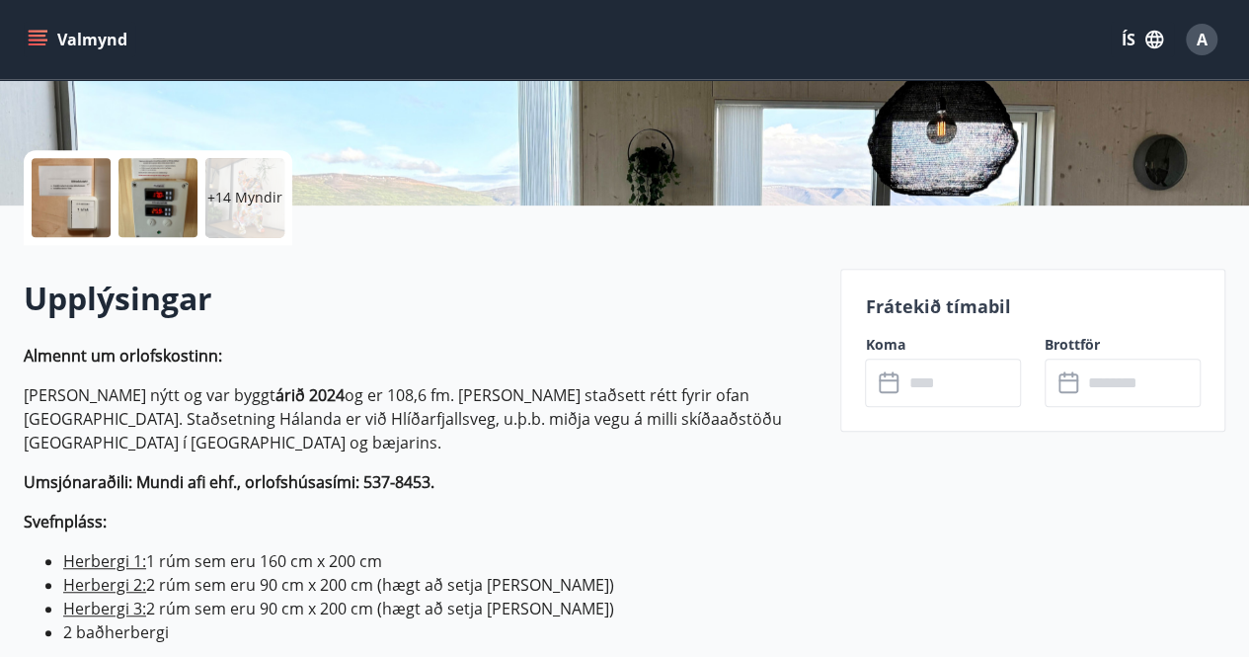
click at [950, 379] on input "text" at bounding box center [961, 382] width 118 height 48
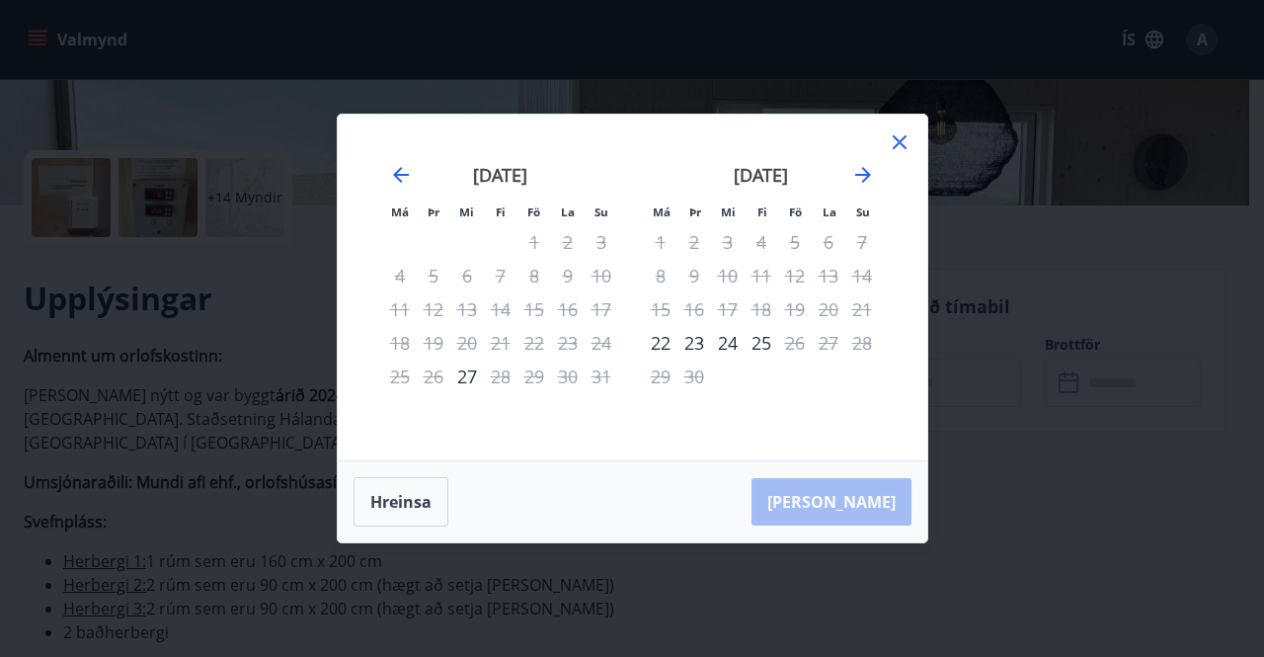
click at [901, 139] on icon at bounding box center [900, 142] width 14 height 14
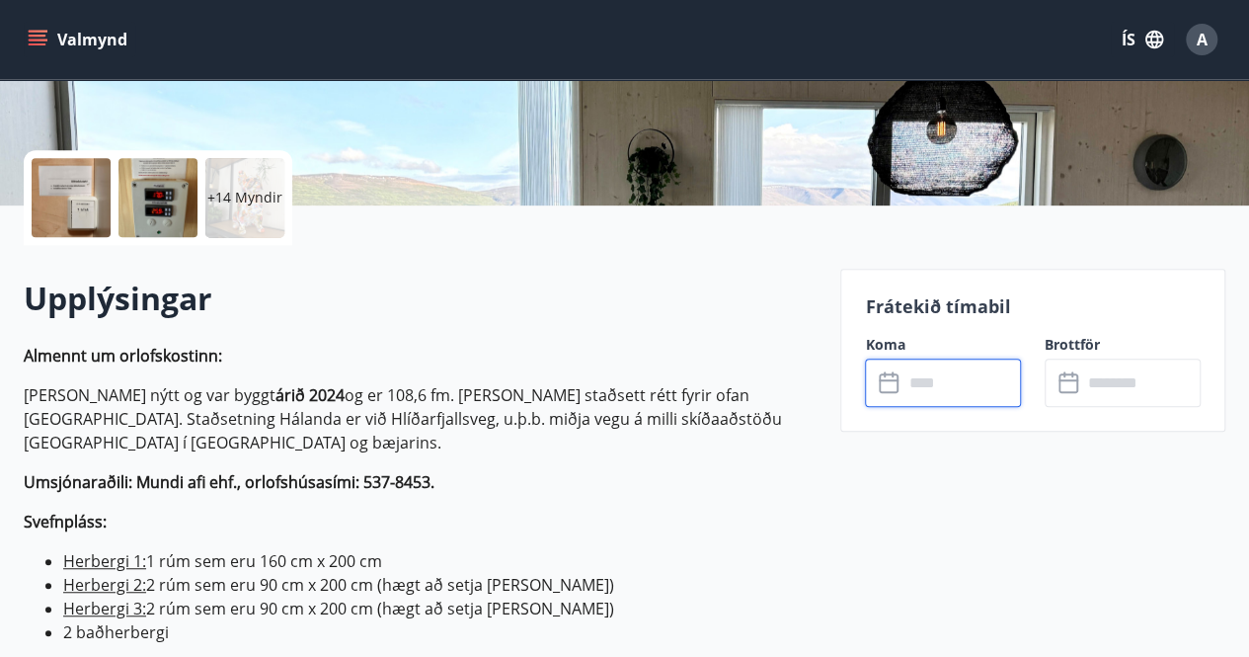
click at [43, 28] on button "Valmynd" at bounding box center [80, 40] width 112 height 36
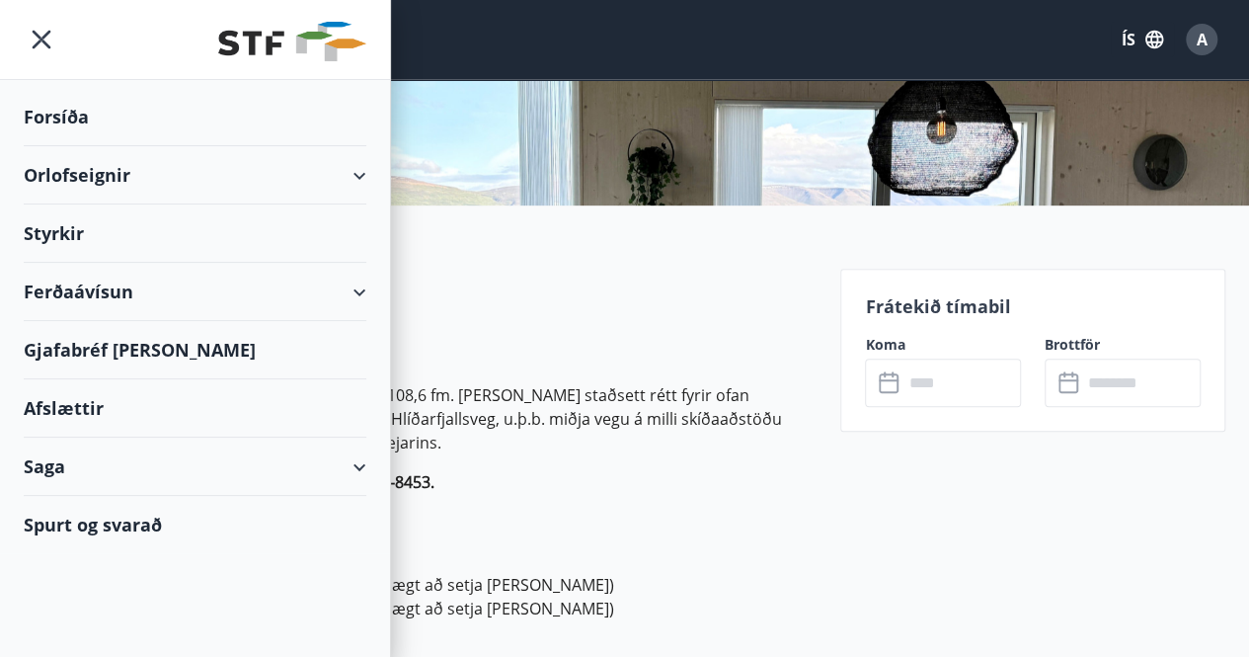
click at [69, 165] on div "Orlofseignir" at bounding box center [195, 175] width 343 height 58
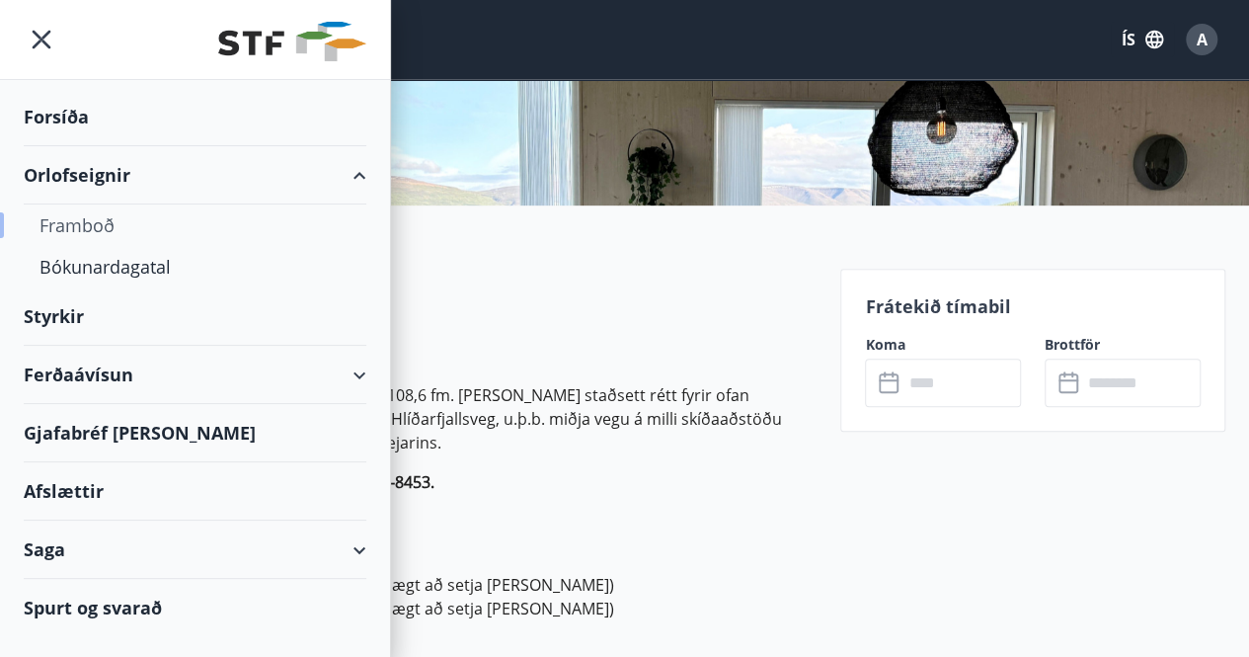
click at [79, 222] on div "Framboð" at bounding box center [194, 224] width 311 height 41
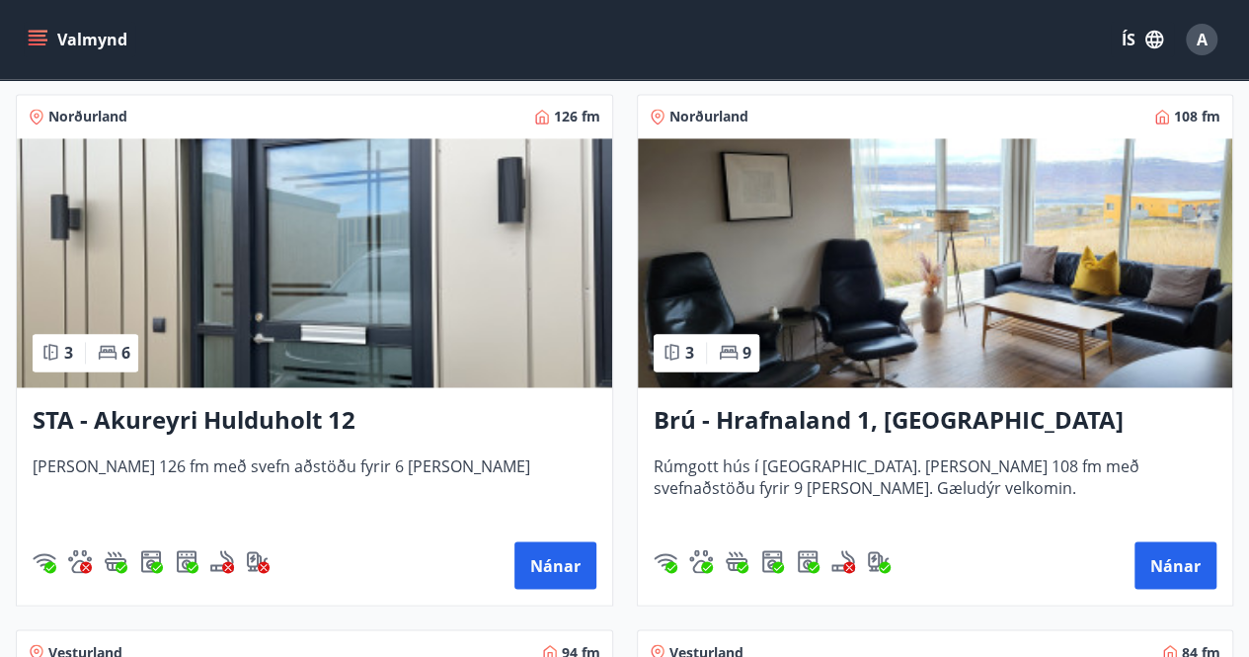
scroll to position [1370, 0]
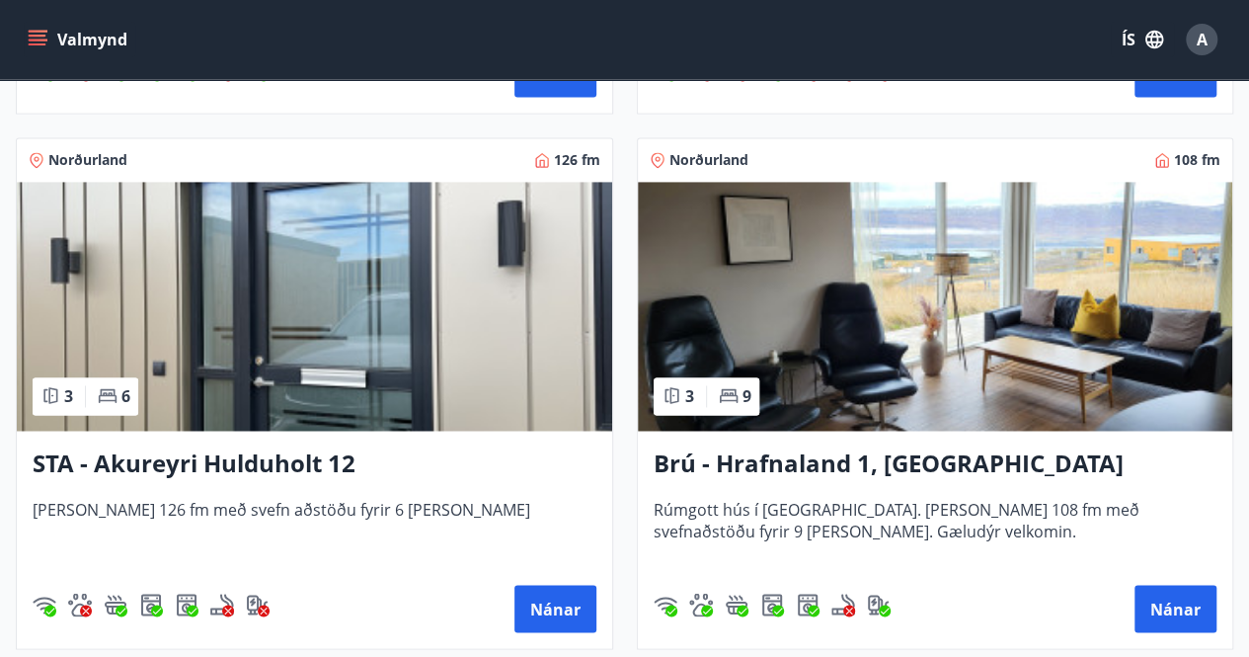
click at [941, 451] on h3 "Brú - Hrafnaland 1, Akureyri (gæludýr velkomin)" at bounding box center [936, 464] width 564 height 36
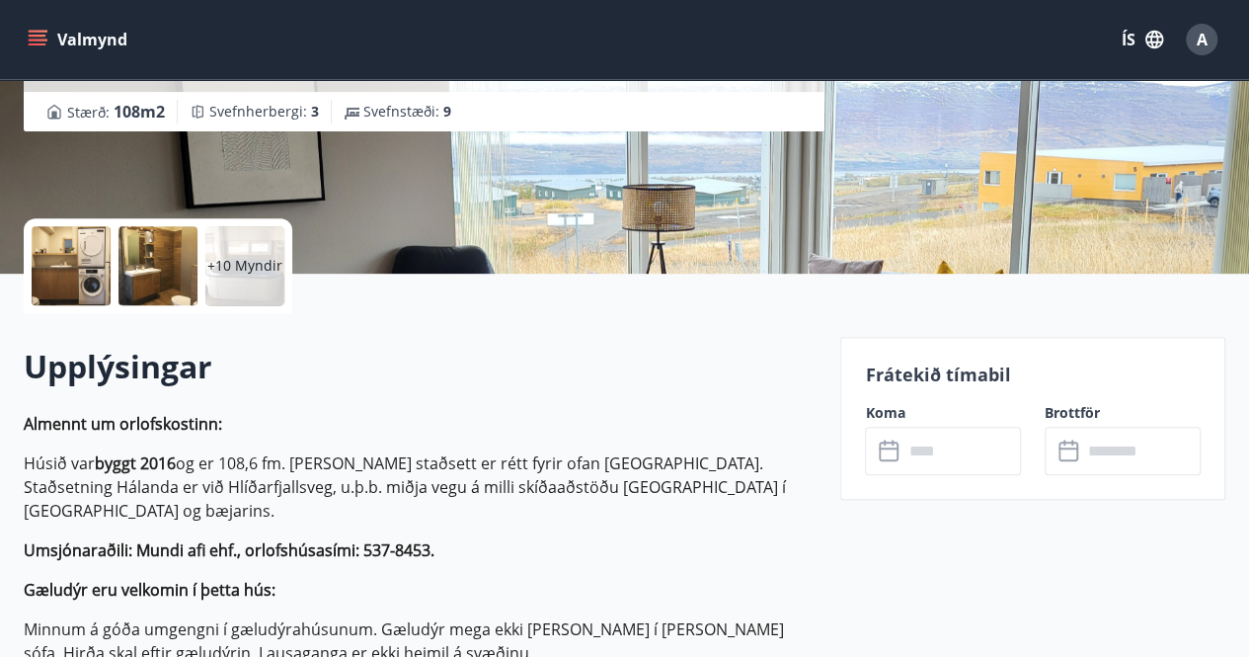
scroll to position [340, 0]
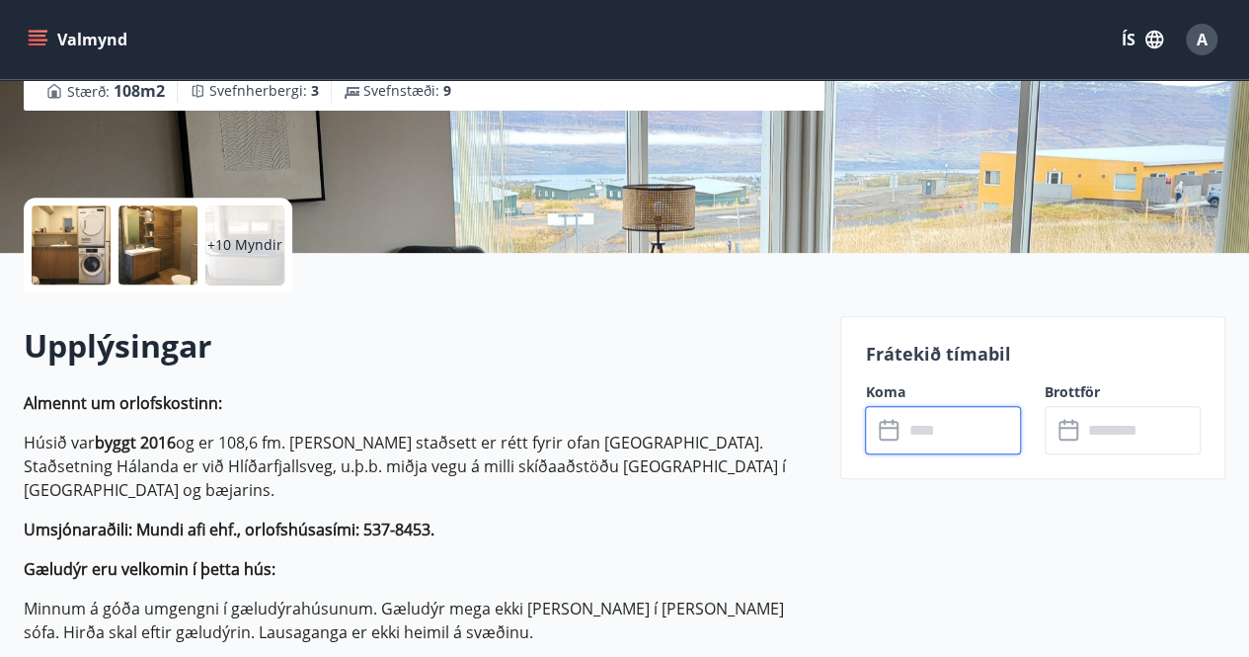
click at [916, 433] on input "text" at bounding box center [961, 430] width 118 height 48
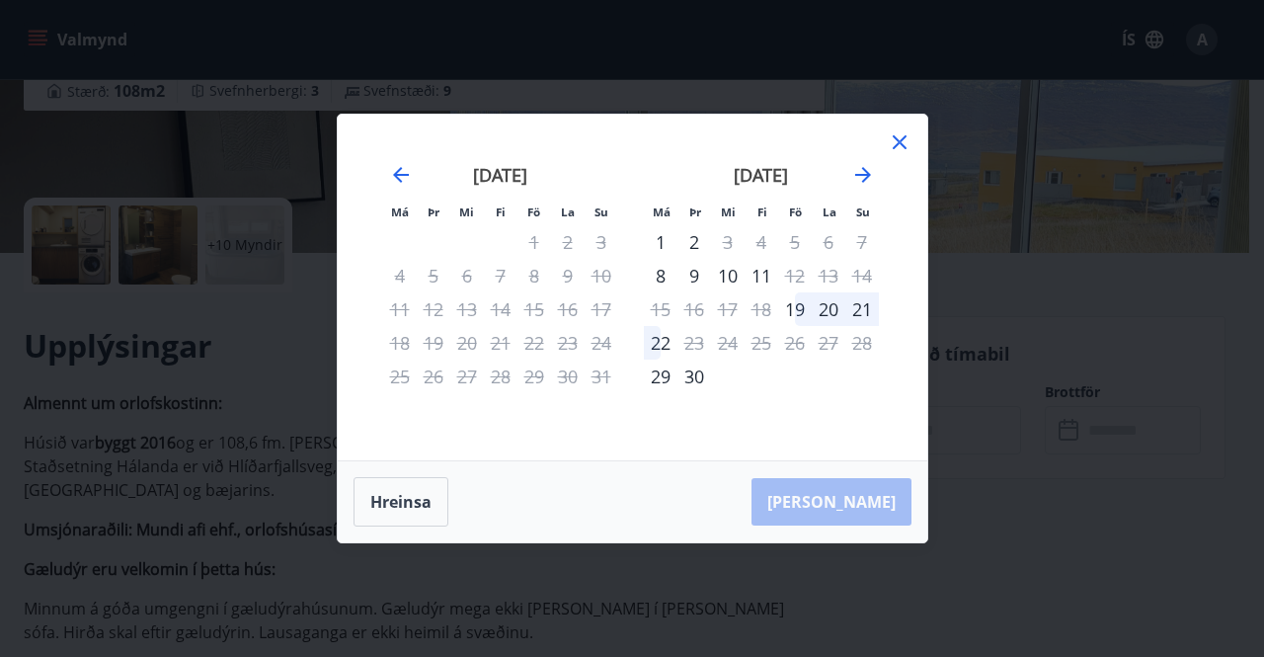
click at [896, 141] on icon at bounding box center [900, 142] width 24 height 24
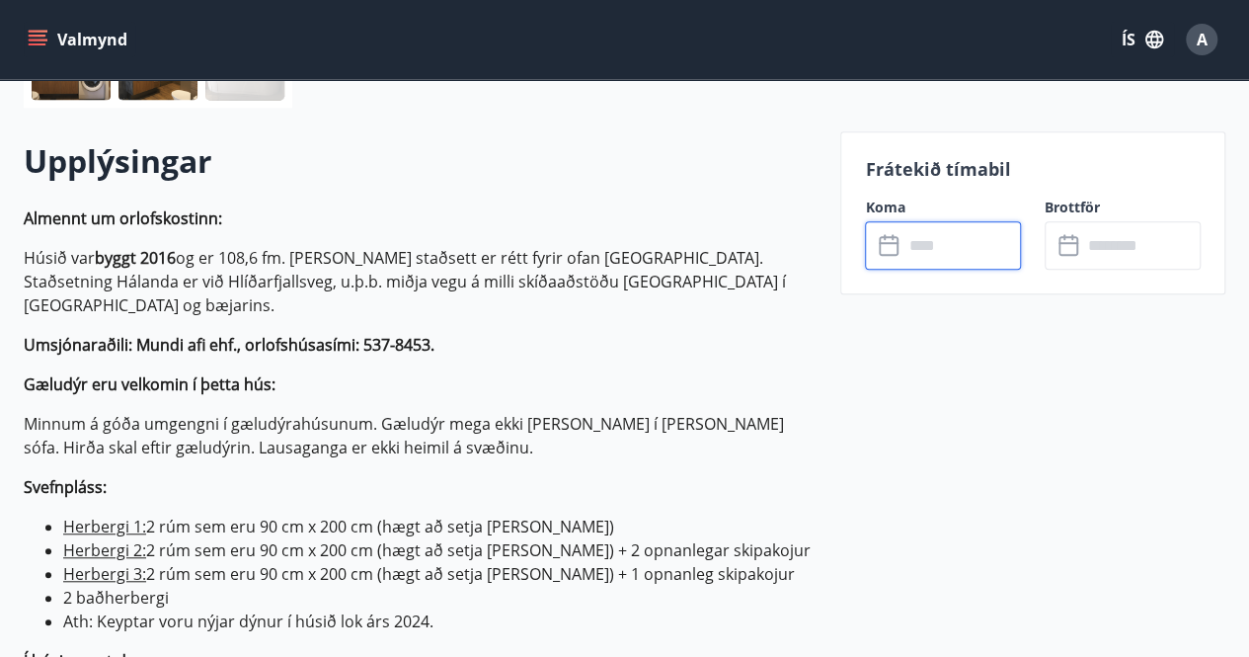
scroll to position [0, 0]
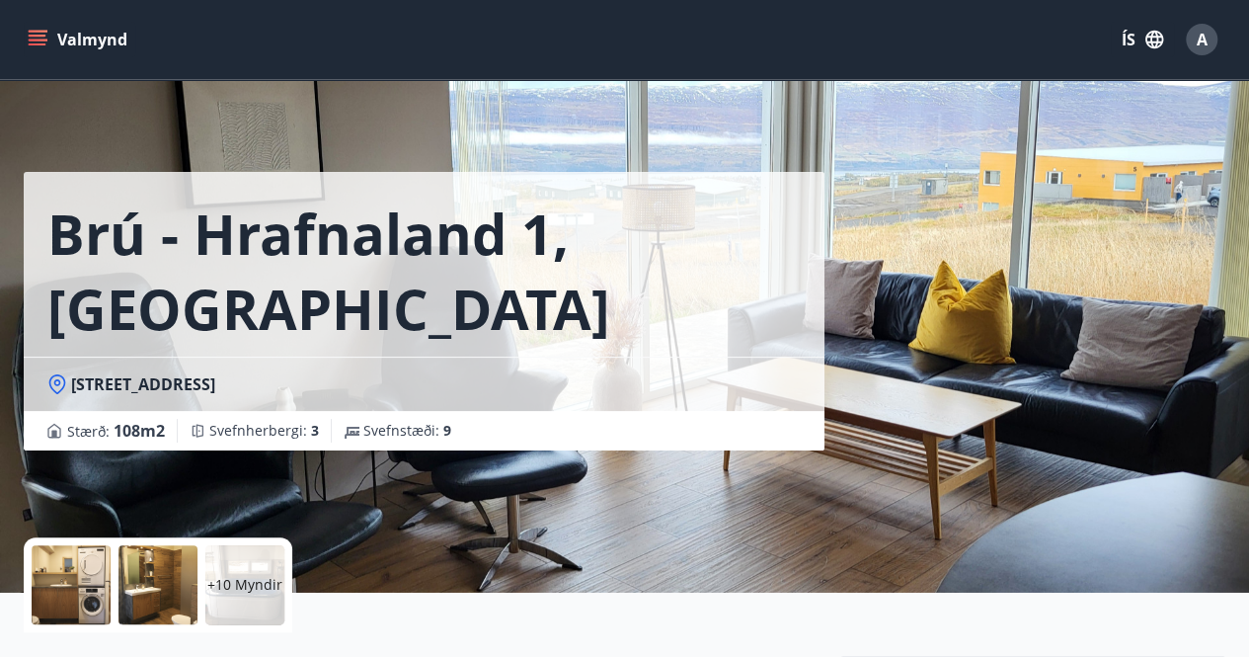
click at [36, 45] on icon "menu" at bounding box center [38, 40] width 20 height 20
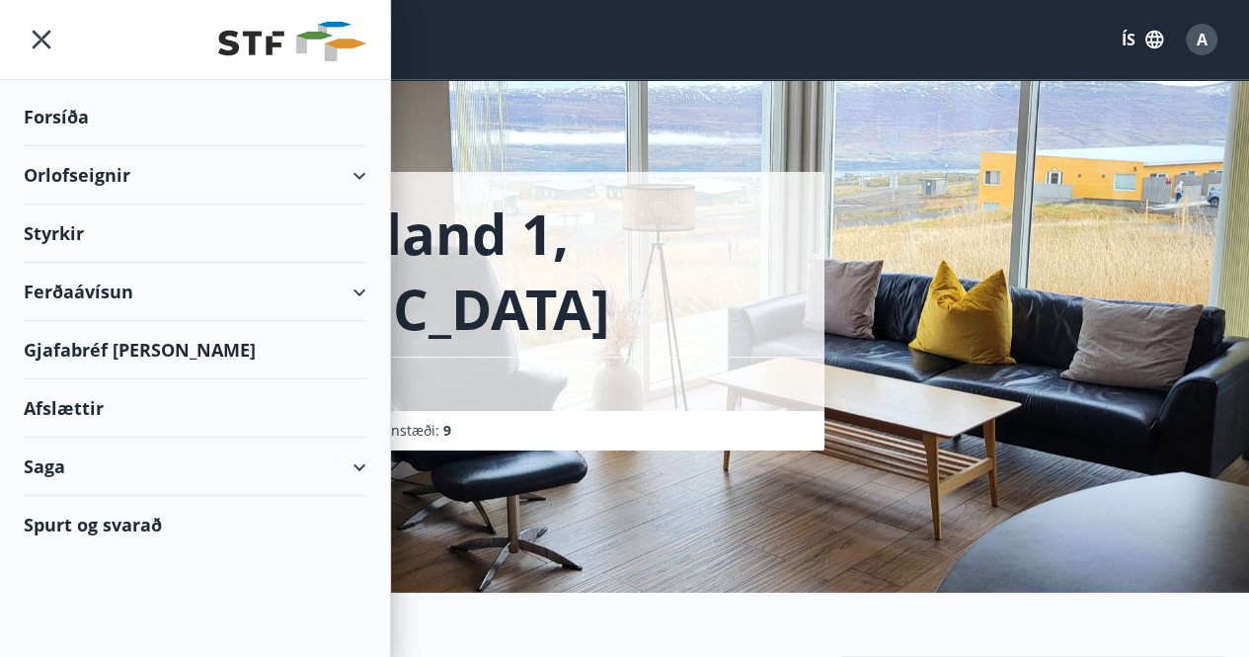
click at [65, 171] on div "Orlofseignir" at bounding box center [195, 175] width 343 height 58
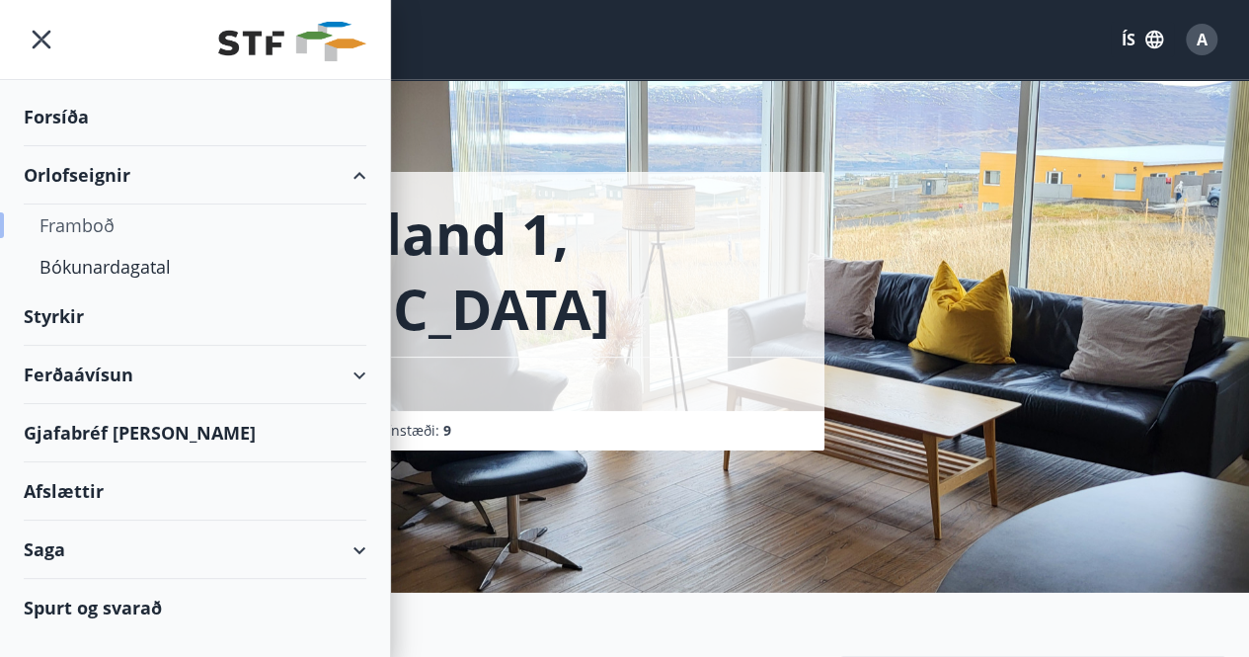
click at [77, 226] on div "Framboð" at bounding box center [194, 224] width 311 height 41
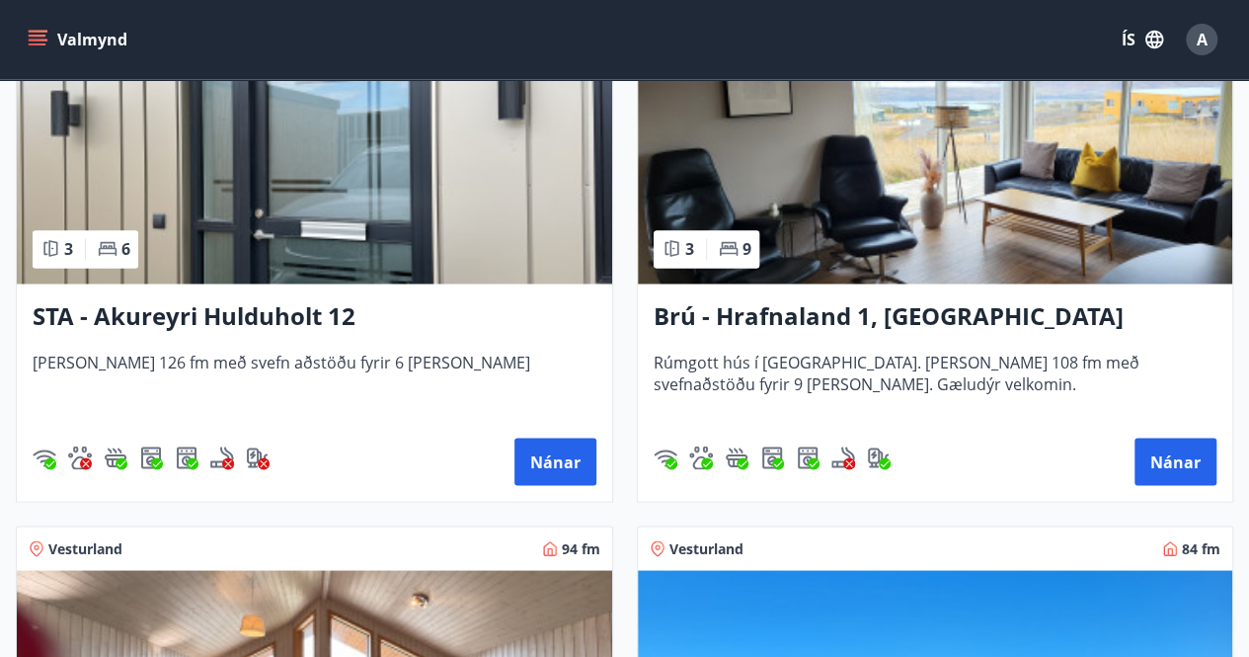
scroll to position [1526, 0]
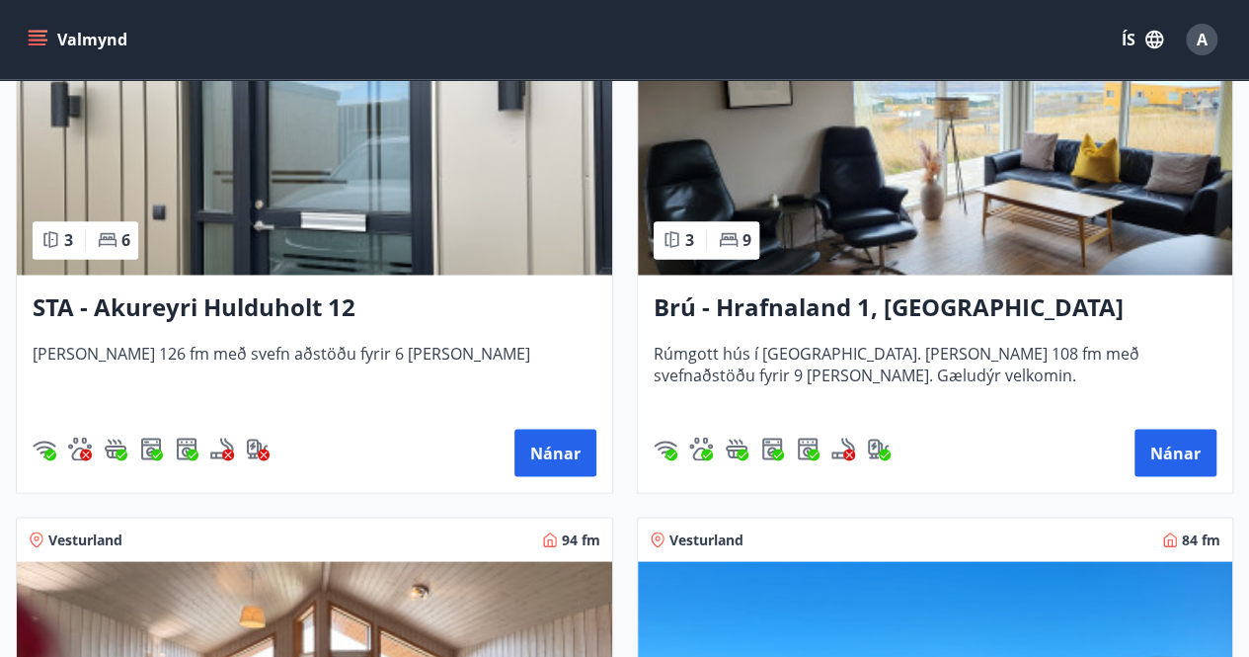
click at [245, 305] on h3 "STA - Akureyri Hulduholt 12" at bounding box center [315, 308] width 564 height 36
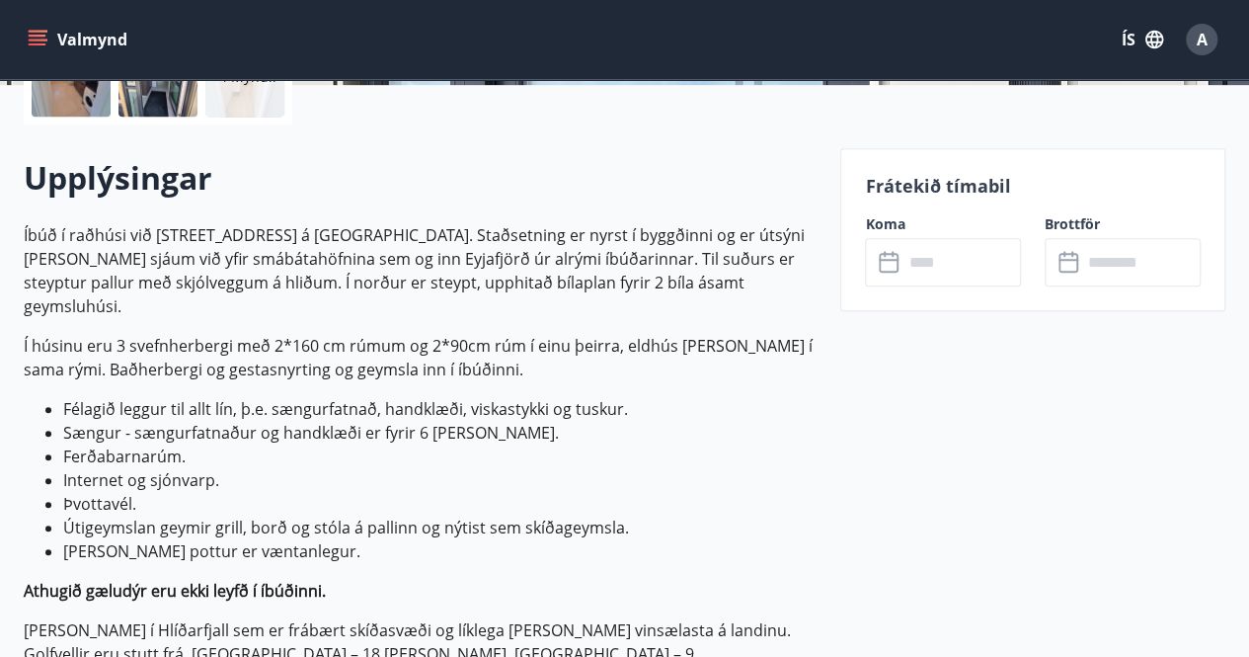
scroll to position [521, 0]
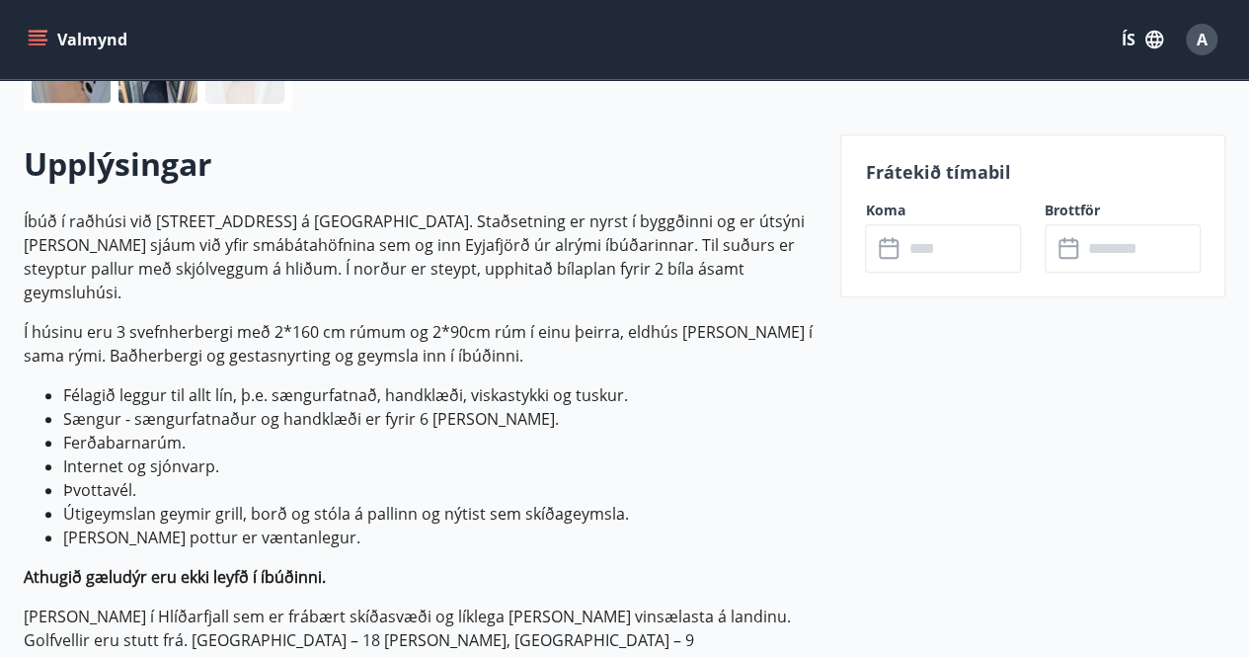
click at [907, 254] on input "text" at bounding box center [961, 248] width 118 height 48
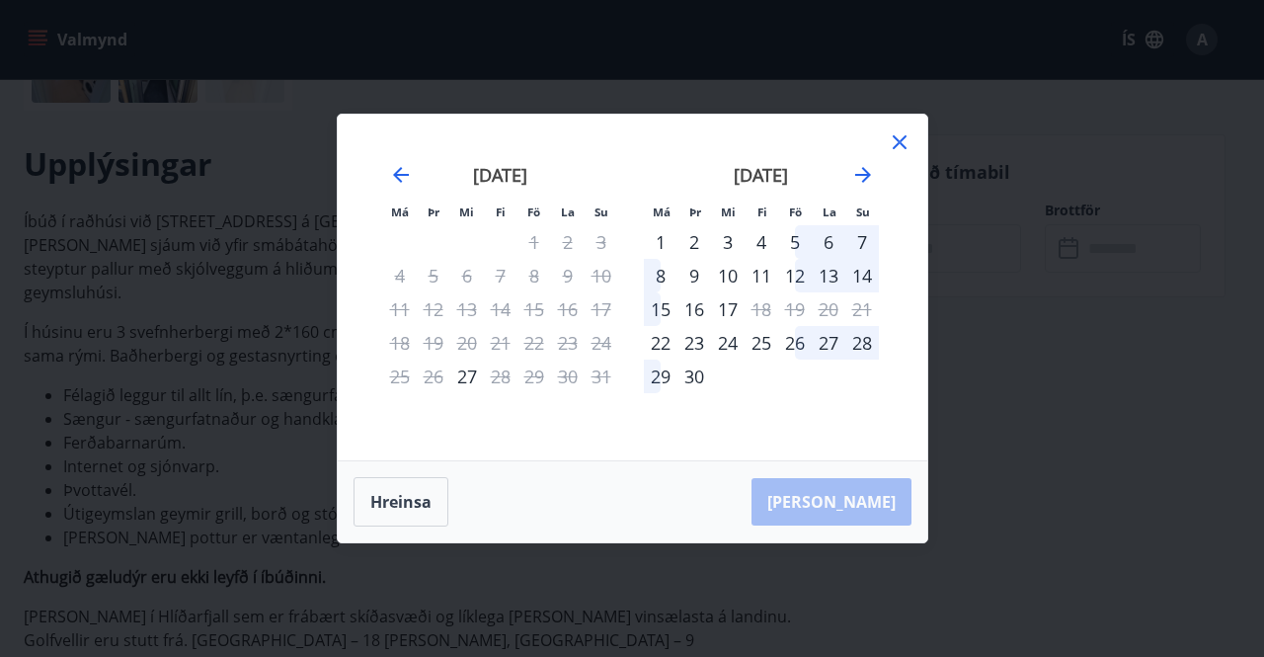
click at [898, 143] on icon at bounding box center [900, 142] width 24 height 24
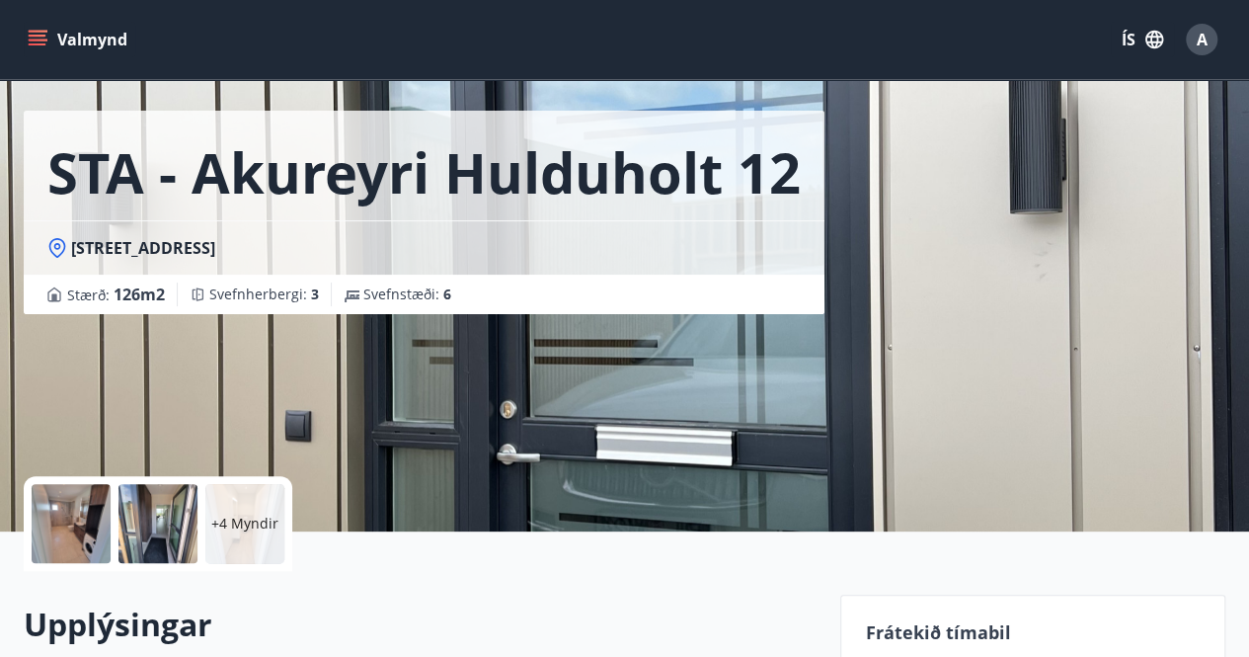
scroll to position [48, 0]
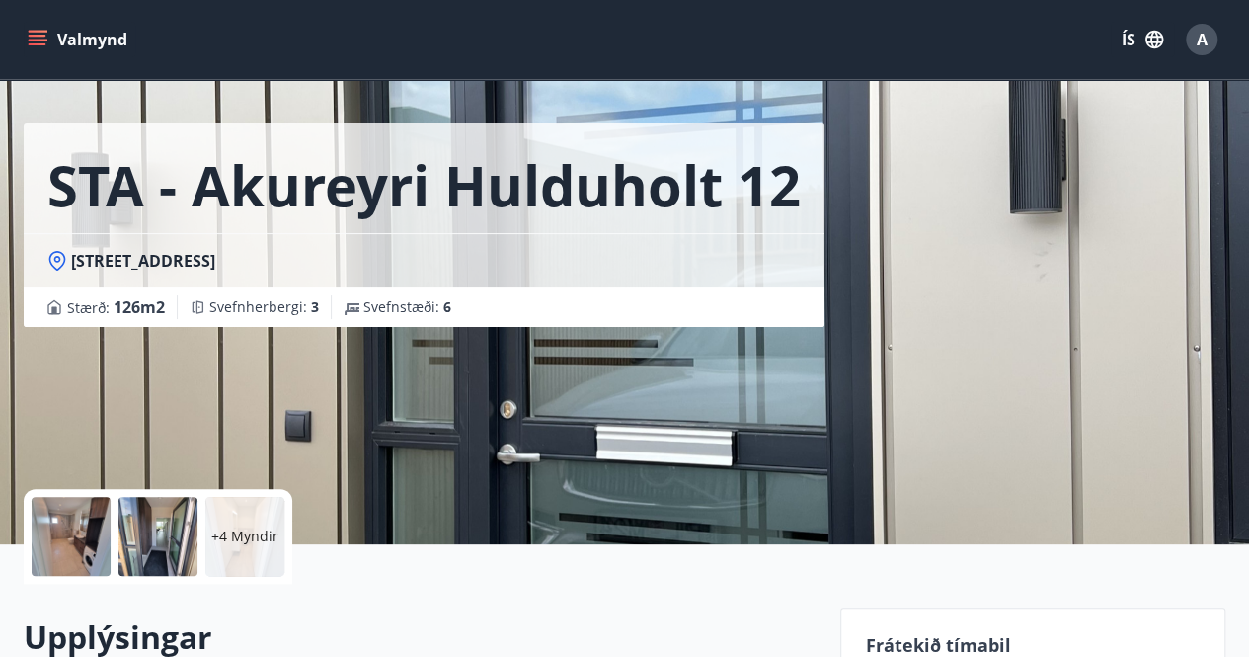
click at [57, 535] on div at bounding box center [71, 536] width 79 height 79
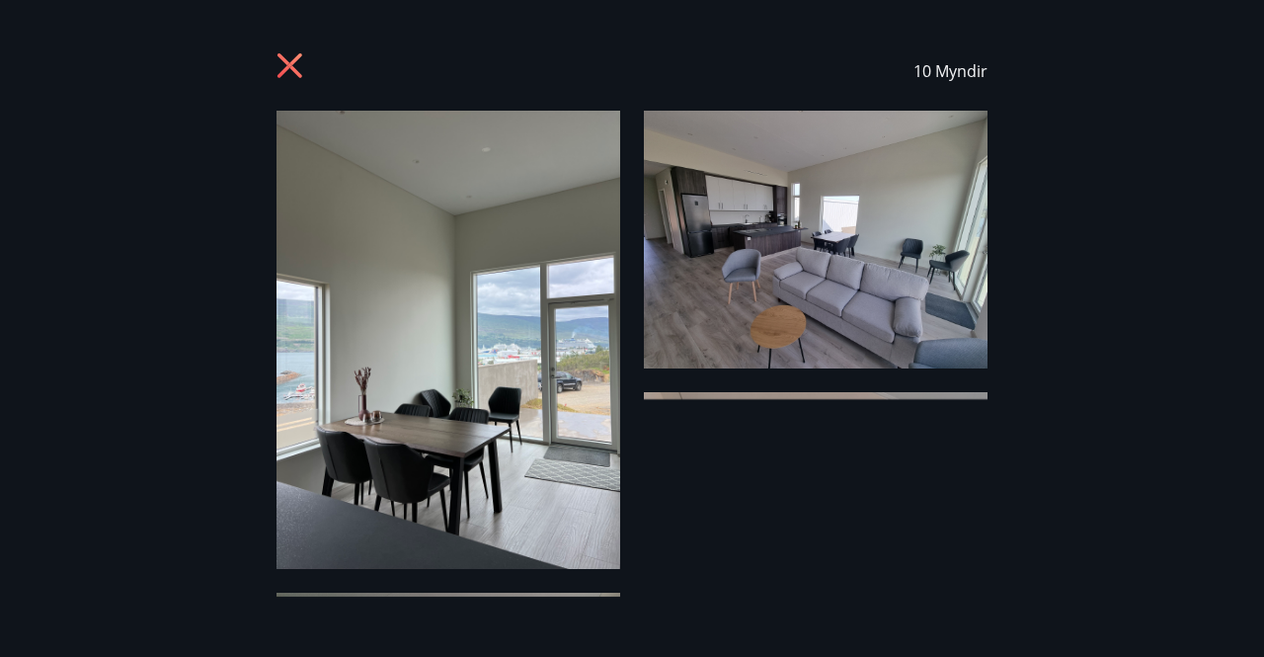
click at [438, 378] on img at bounding box center [448, 340] width 344 height 458
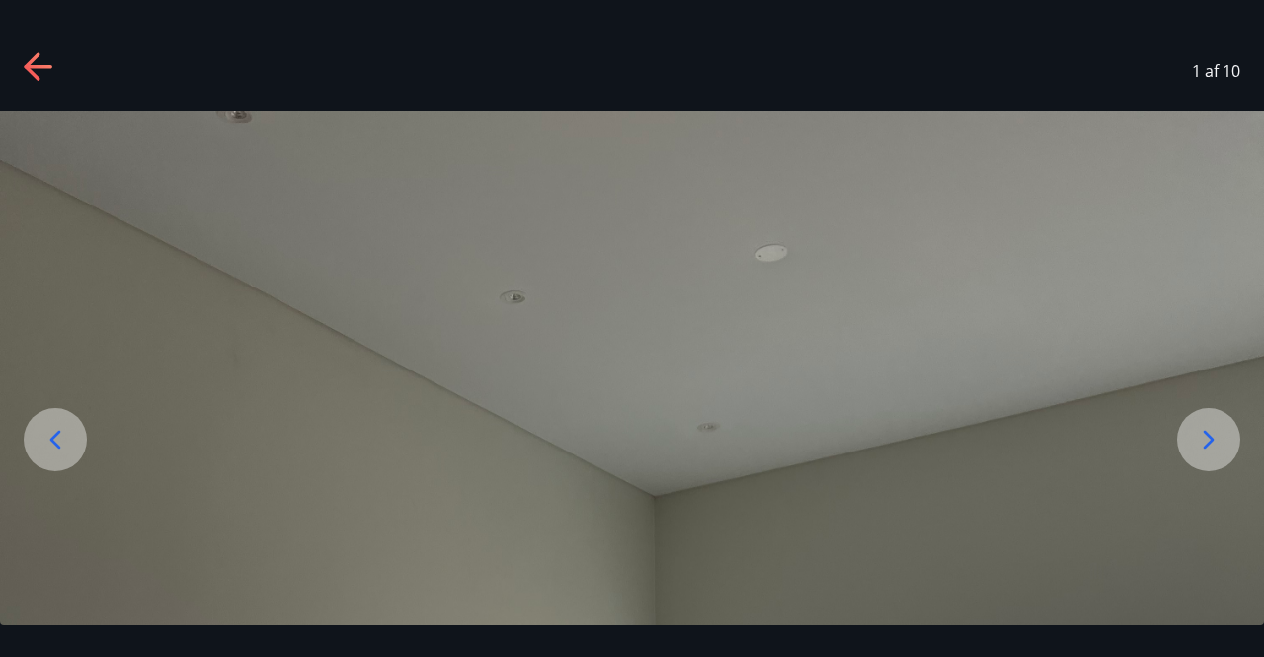
click at [1203, 428] on icon at bounding box center [1209, 440] width 32 height 32
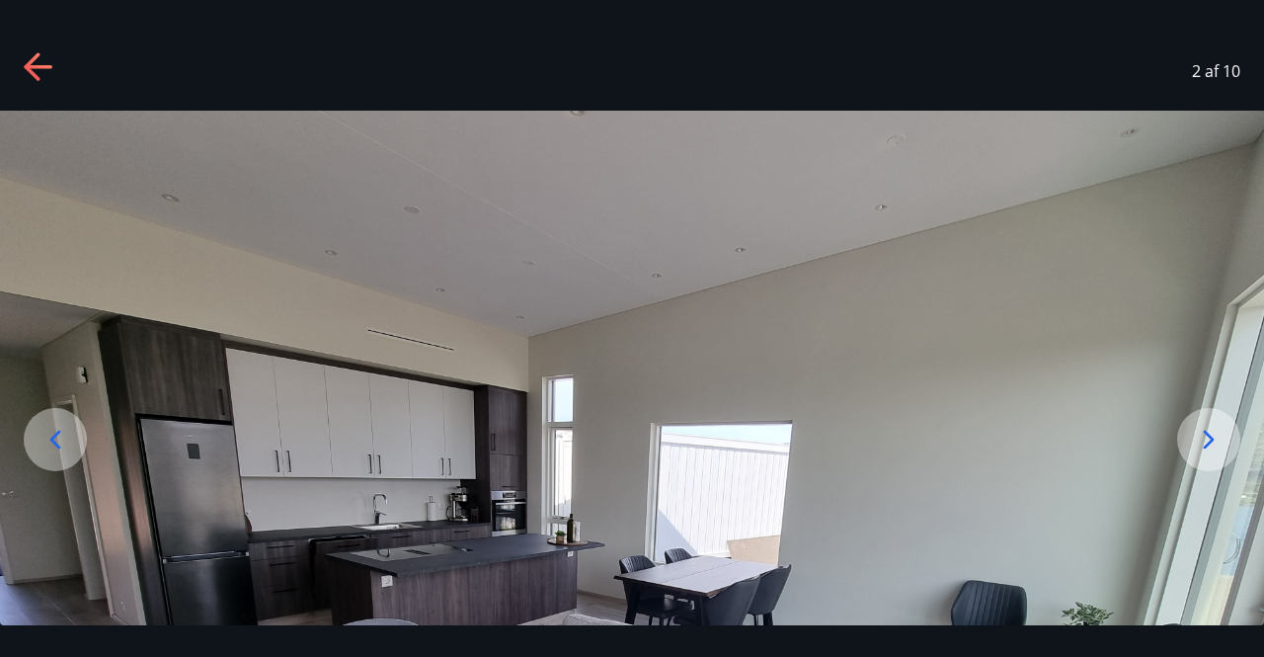
click at [1203, 428] on icon at bounding box center [1209, 440] width 32 height 32
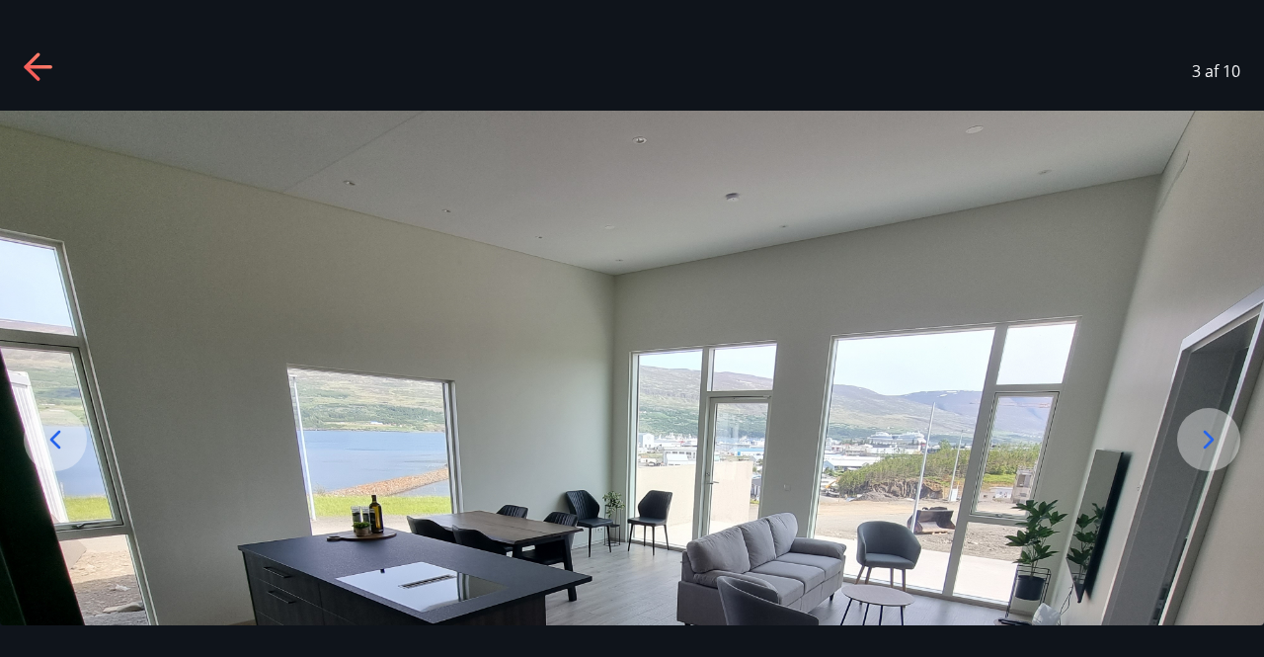
click at [1203, 428] on icon at bounding box center [1209, 440] width 32 height 32
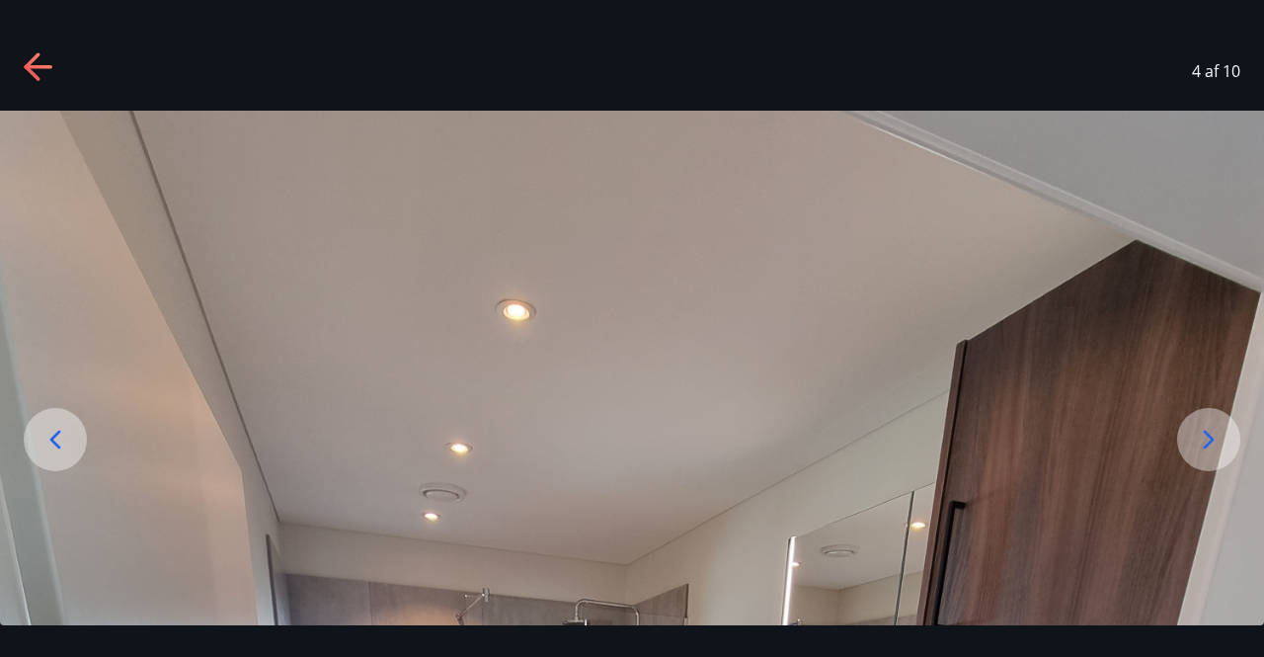
click at [1203, 428] on icon at bounding box center [1209, 440] width 32 height 32
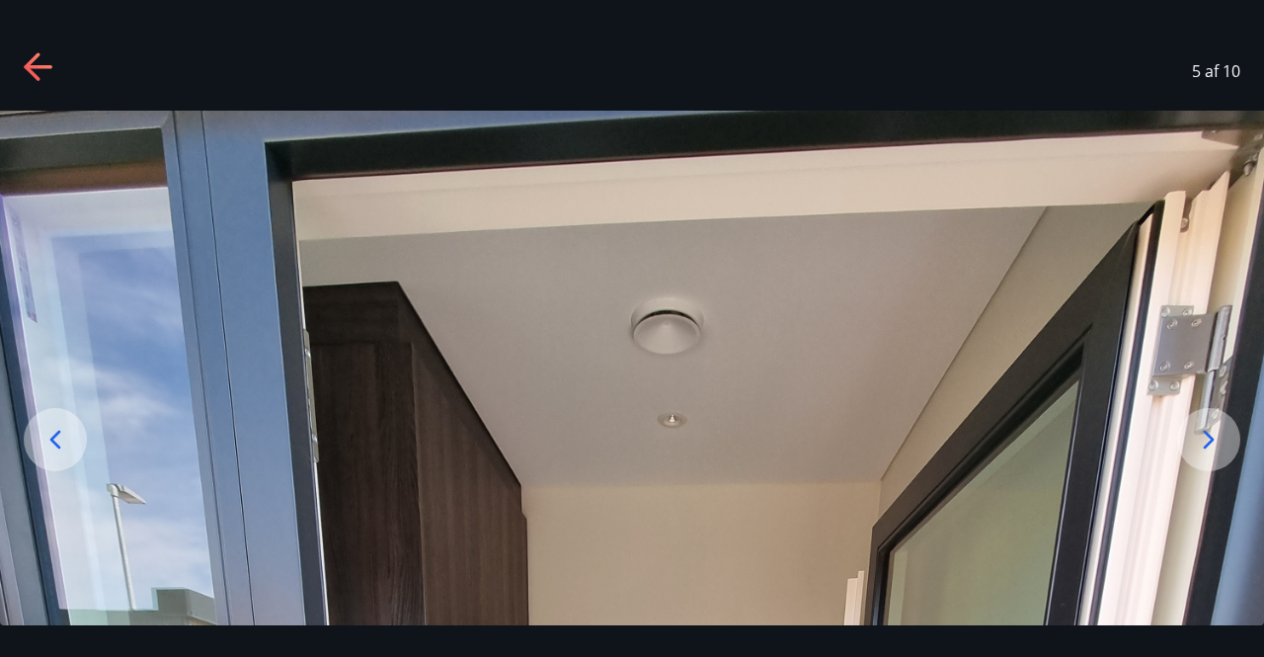
click at [1203, 428] on icon at bounding box center [1209, 440] width 32 height 32
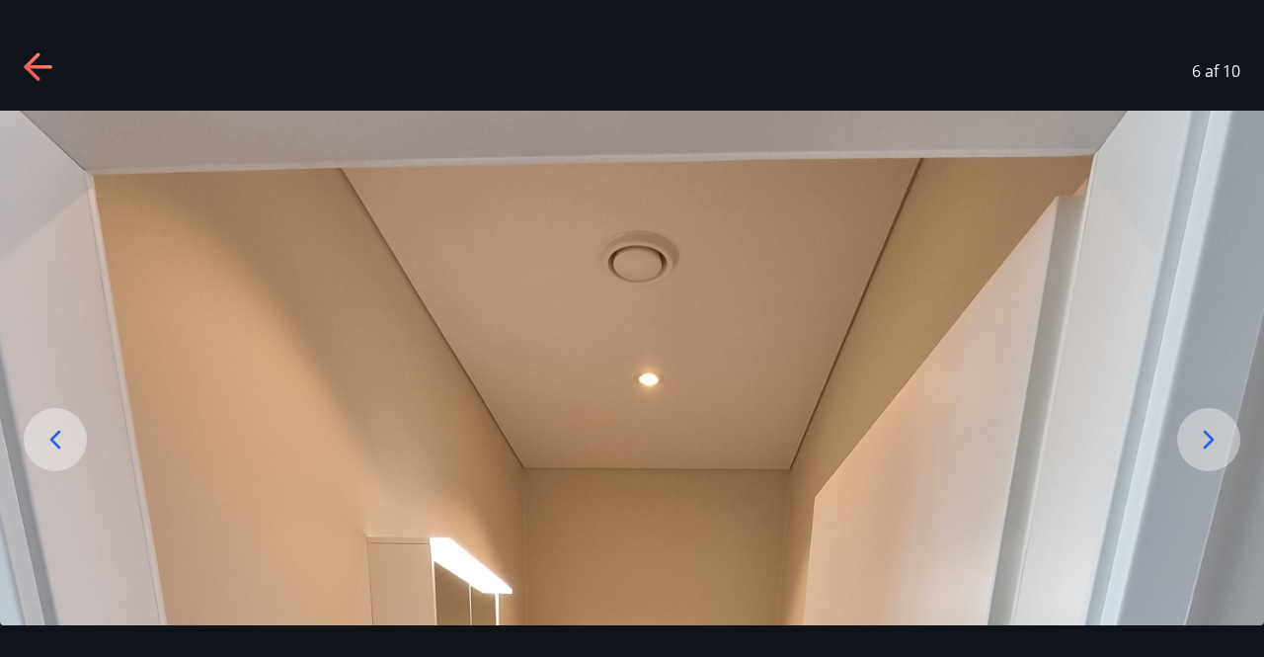
click at [36, 71] on icon at bounding box center [40, 68] width 32 height 32
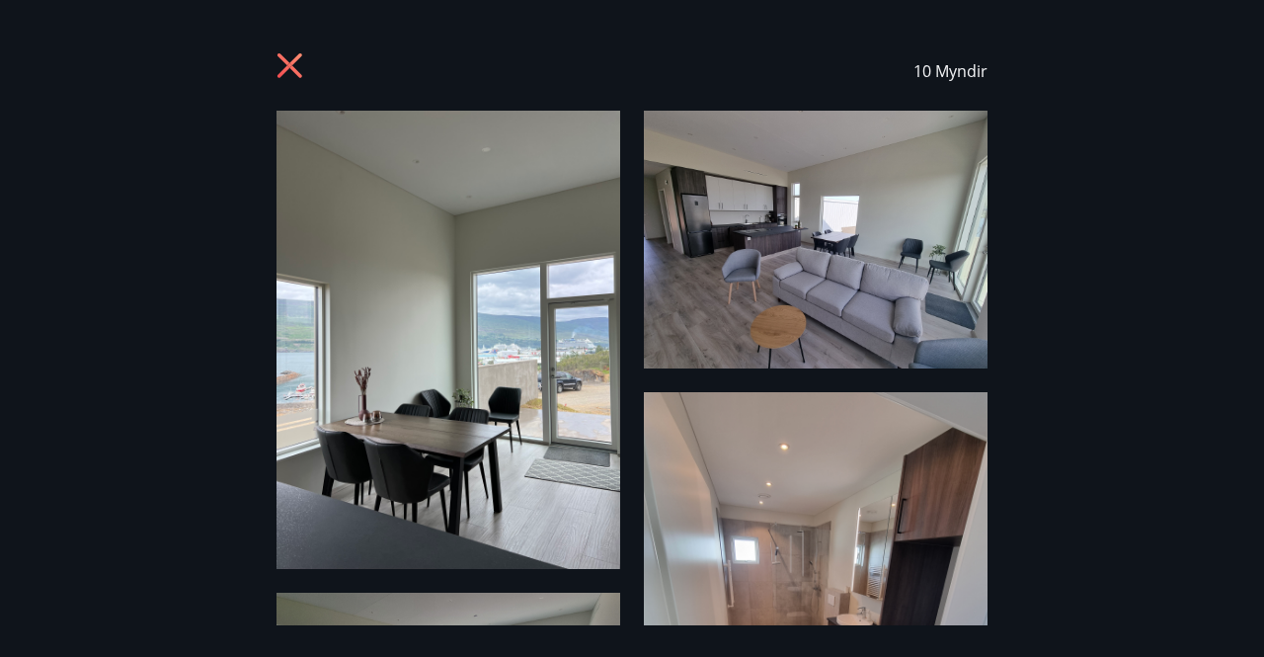
click at [297, 69] on icon at bounding box center [292, 68] width 32 height 32
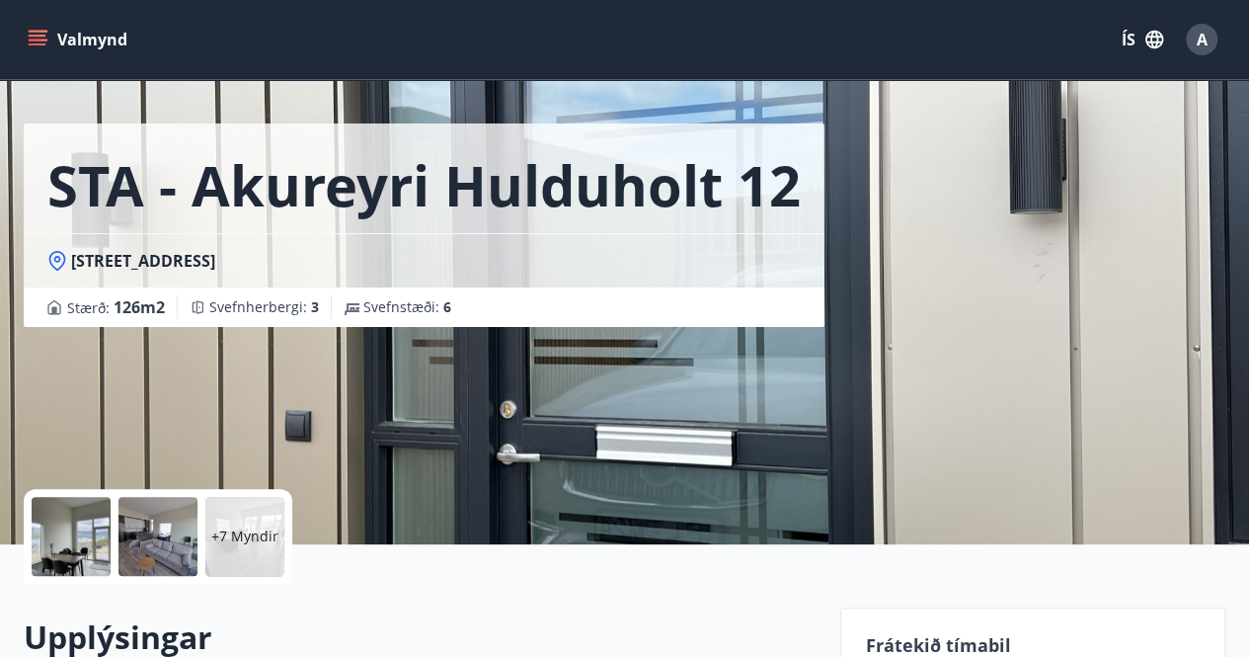
click at [32, 40] on icon "menu" at bounding box center [38, 40] width 20 height 20
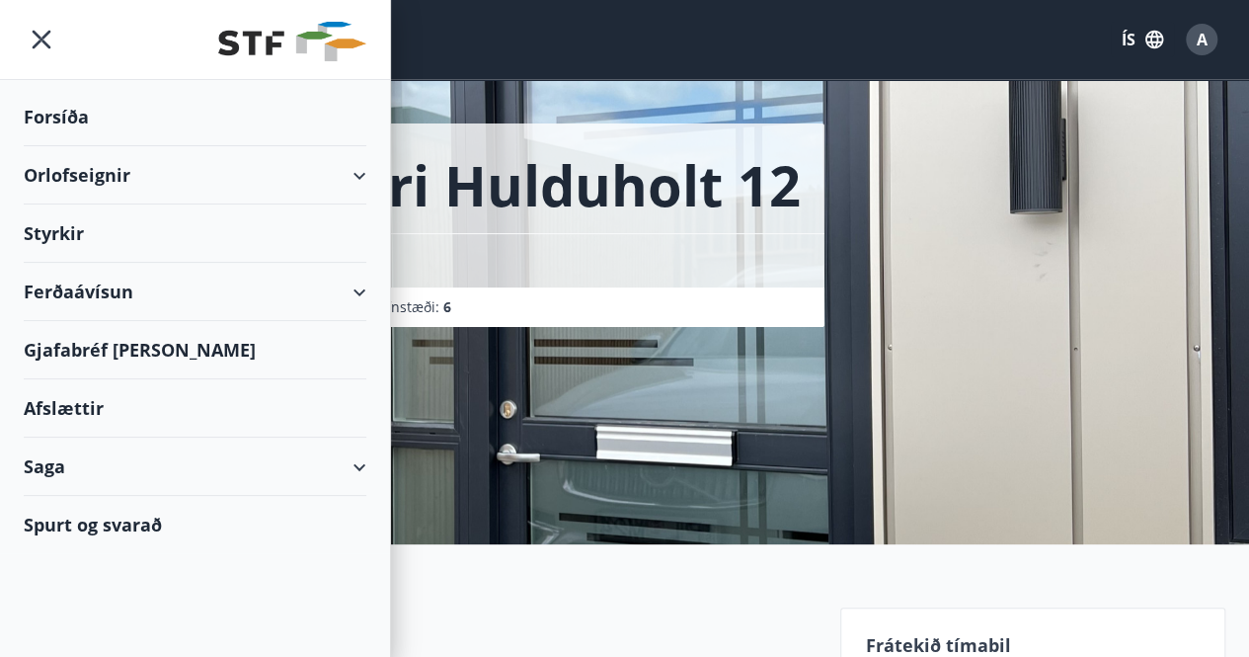
click at [77, 169] on div "Orlofseignir" at bounding box center [195, 175] width 343 height 58
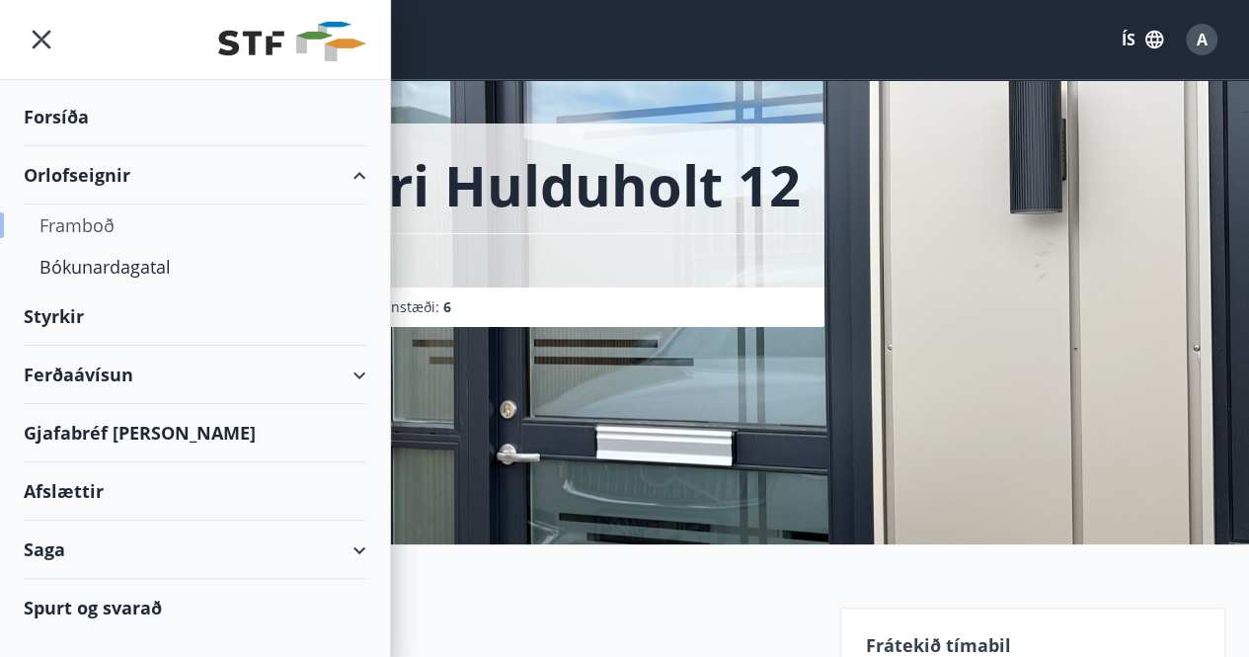
click at [86, 223] on div "Framboð" at bounding box center [194, 224] width 311 height 41
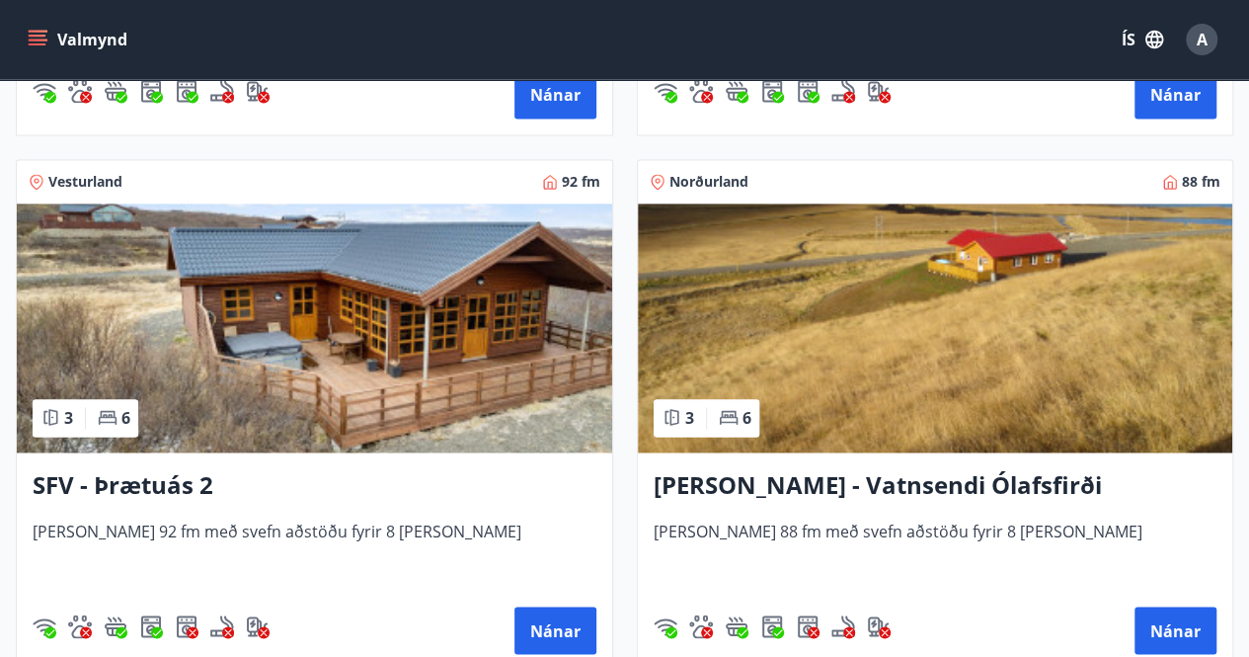
scroll to position [5111, 0]
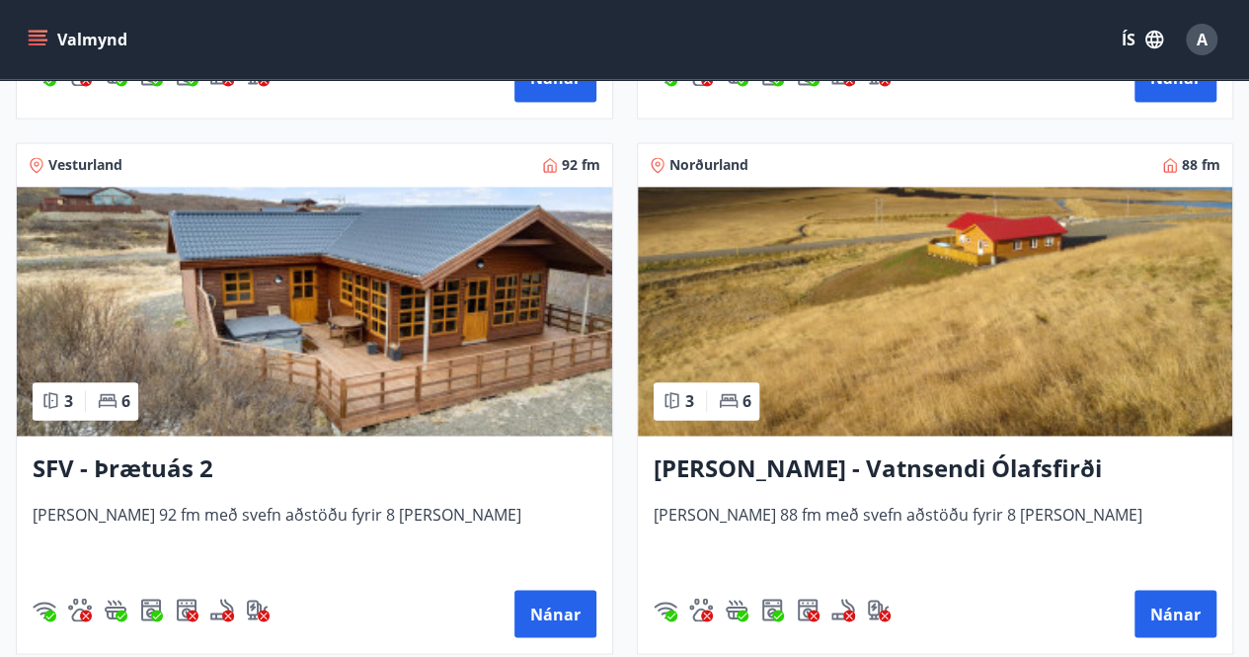
click at [170, 464] on h3 "SFV - Þrætuás 2" at bounding box center [315, 469] width 564 height 36
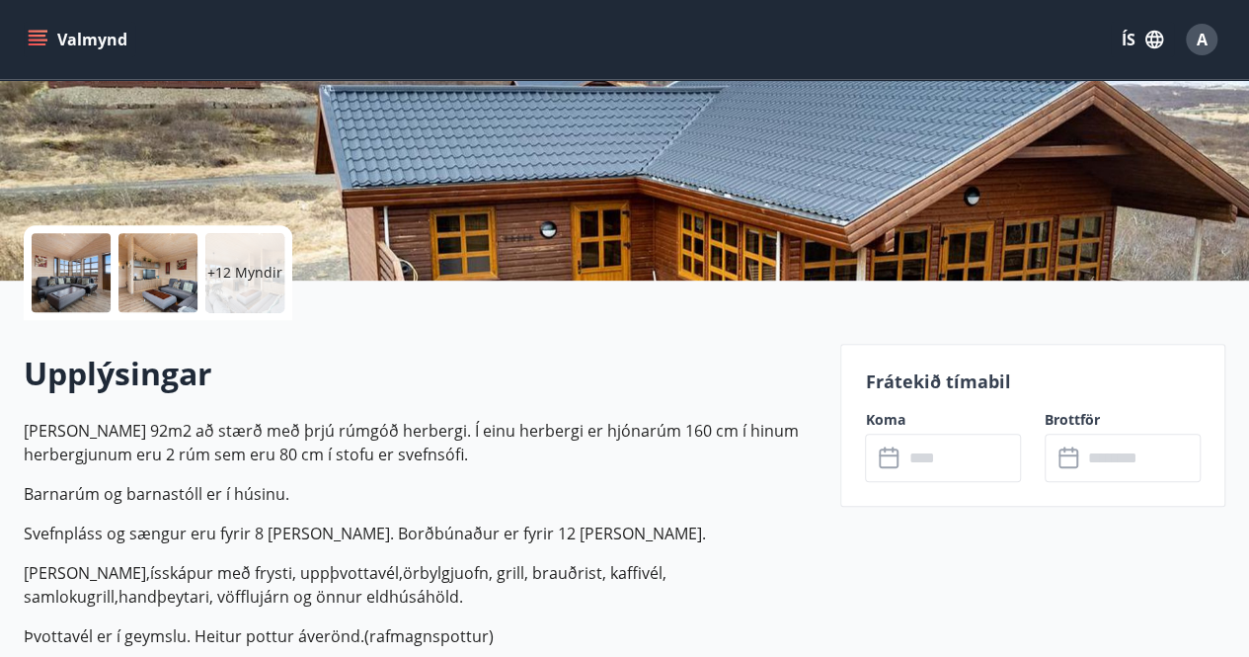
scroll to position [378, 0]
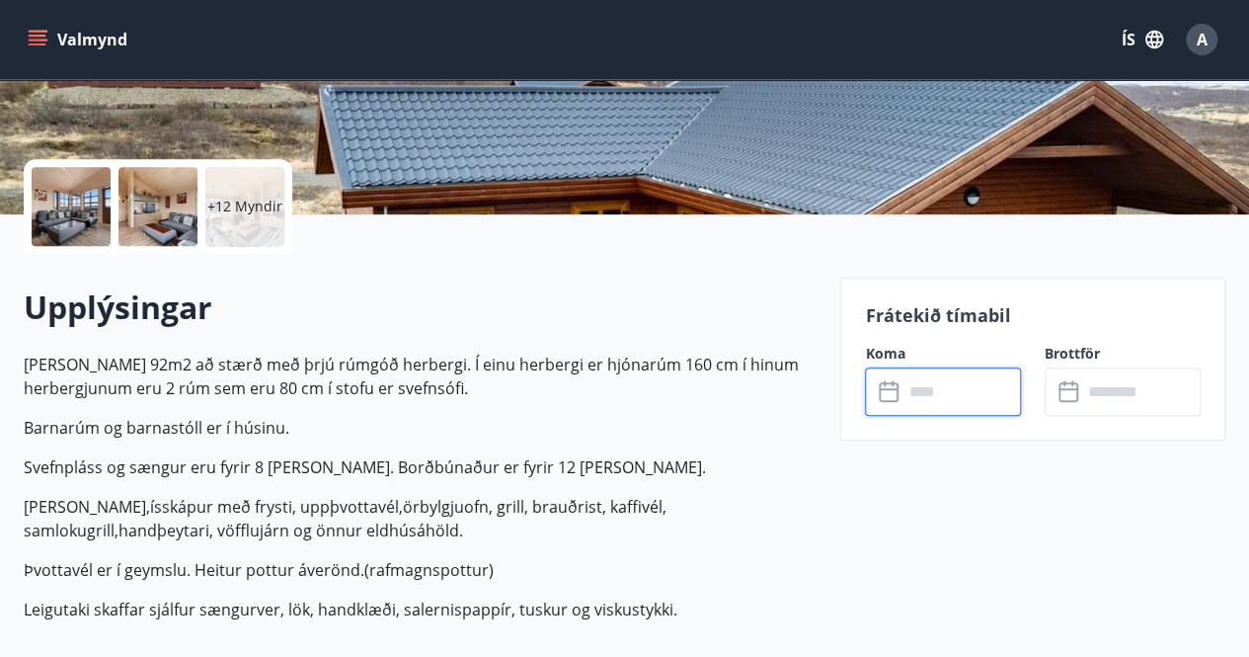
click at [927, 399] on input "text" at bounding box center [961, 391] width 118 height 48
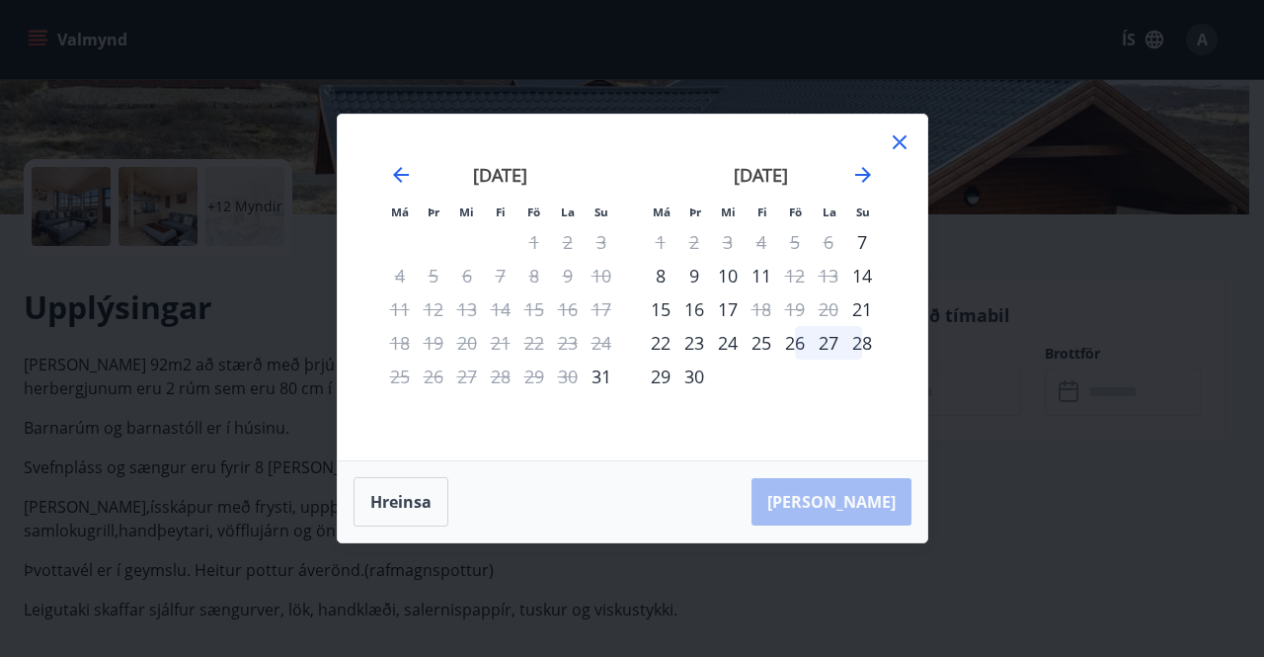
click at [908, 155] on div at bounding box center [900, 145] width 24 height 30
click at [898, 141] on icon at bounding box center [900, 142] width 24 height 24
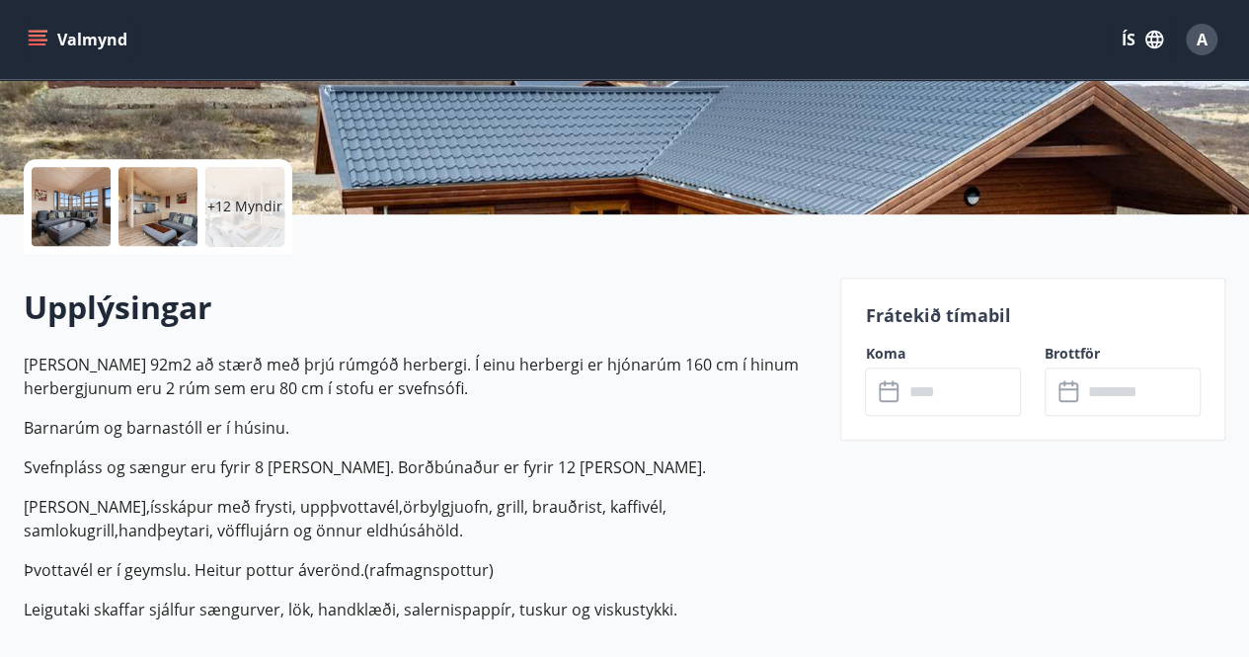
click at [41, 37] on icon "menu" at bounding box center [38, 40] width 20 height 20
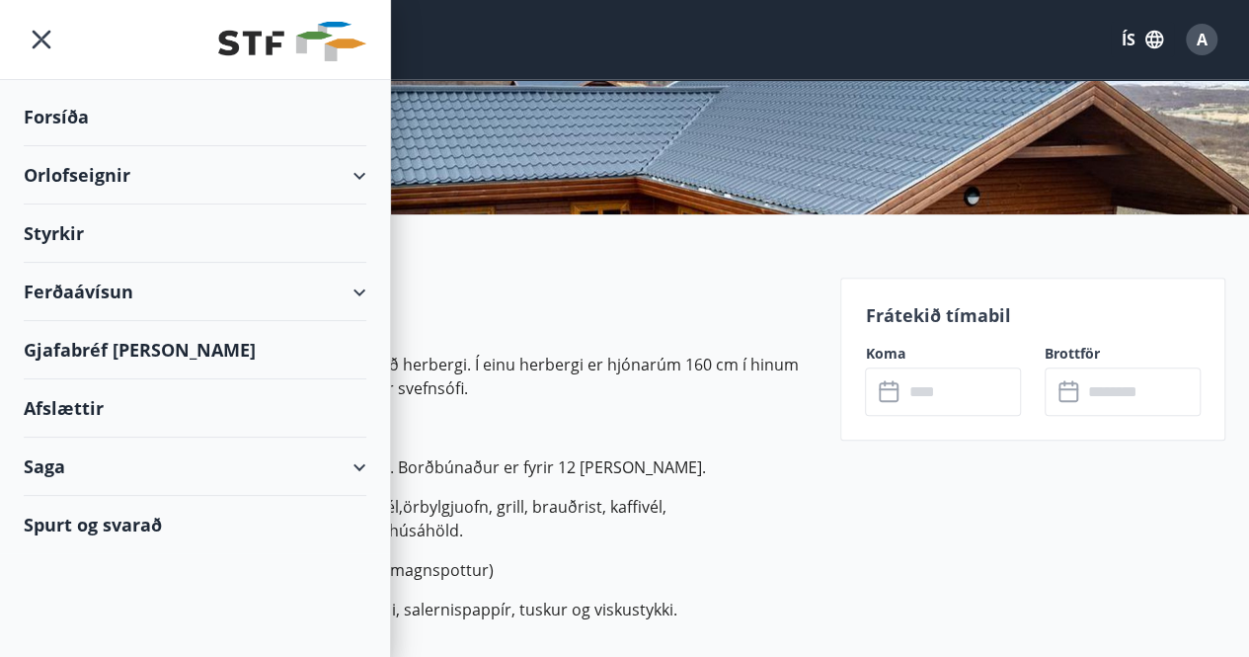
click at [82, 167] on div "Orlofseignir" at bounding box center [195, 175] width 343 height 58
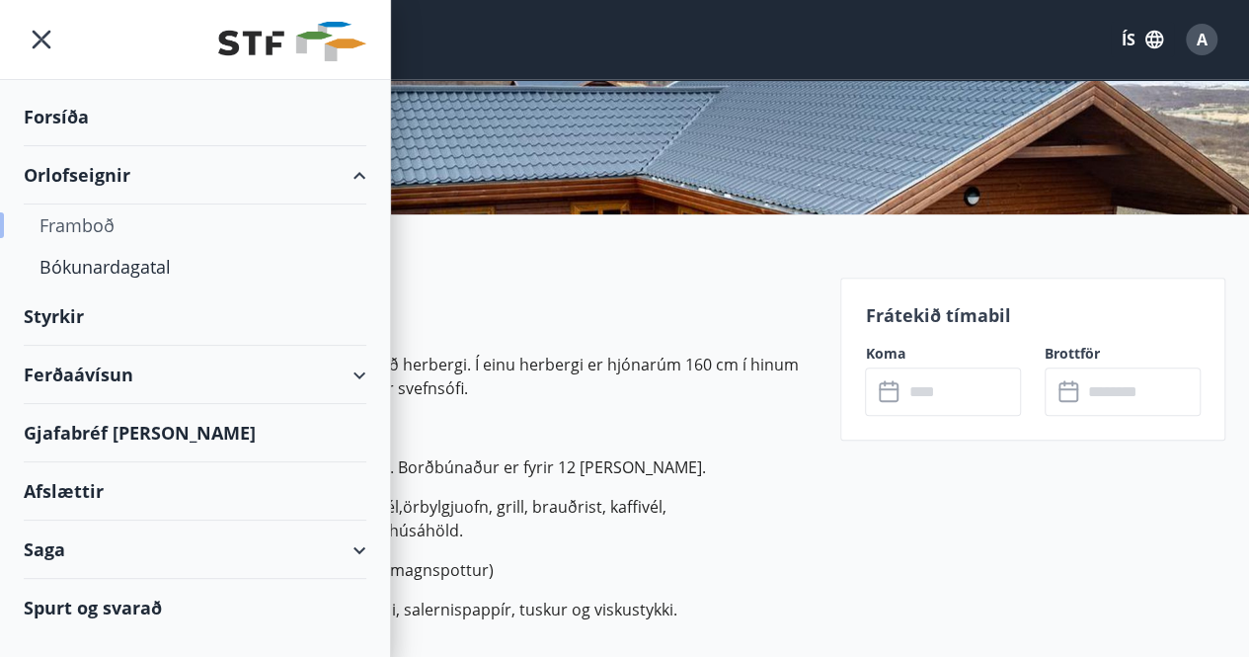
click at [91, 224] on div "Framboð" at bounding box center [194, 224] width 311 height 41
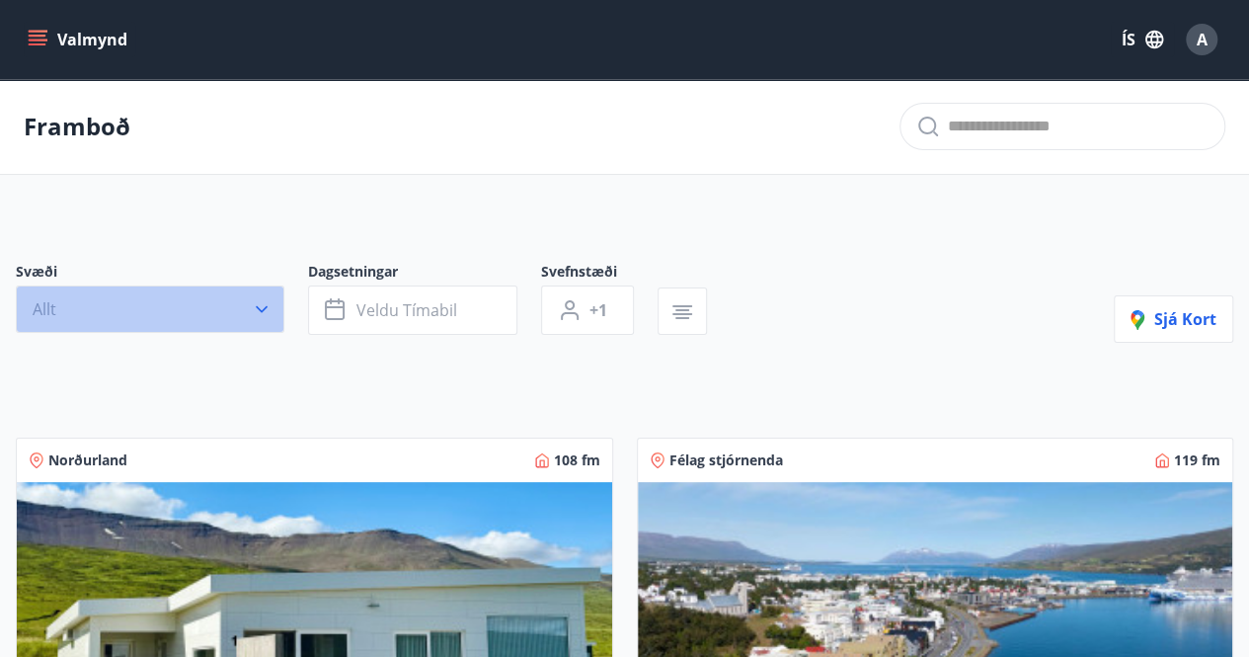
click at [263, 315] on icon "button" at bounding box center [262, 309] width 20 height 20
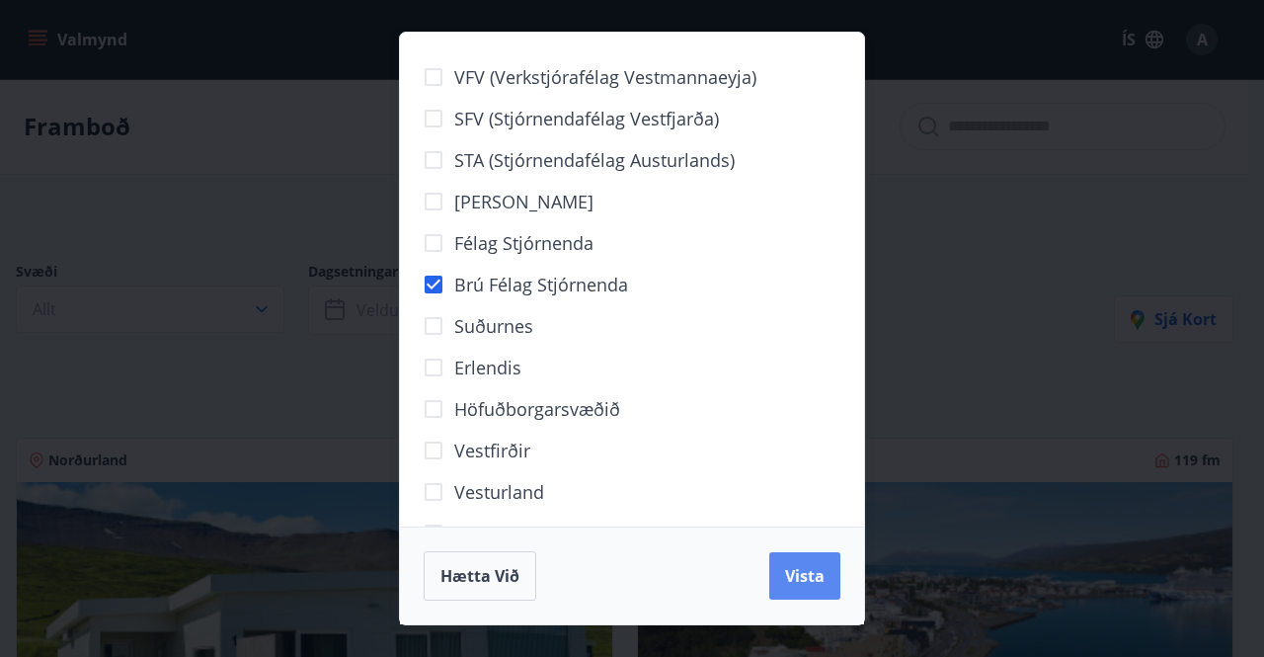
click at [819, 584] on span "Vista" at bounding box center [804, 576] width 39 height 22
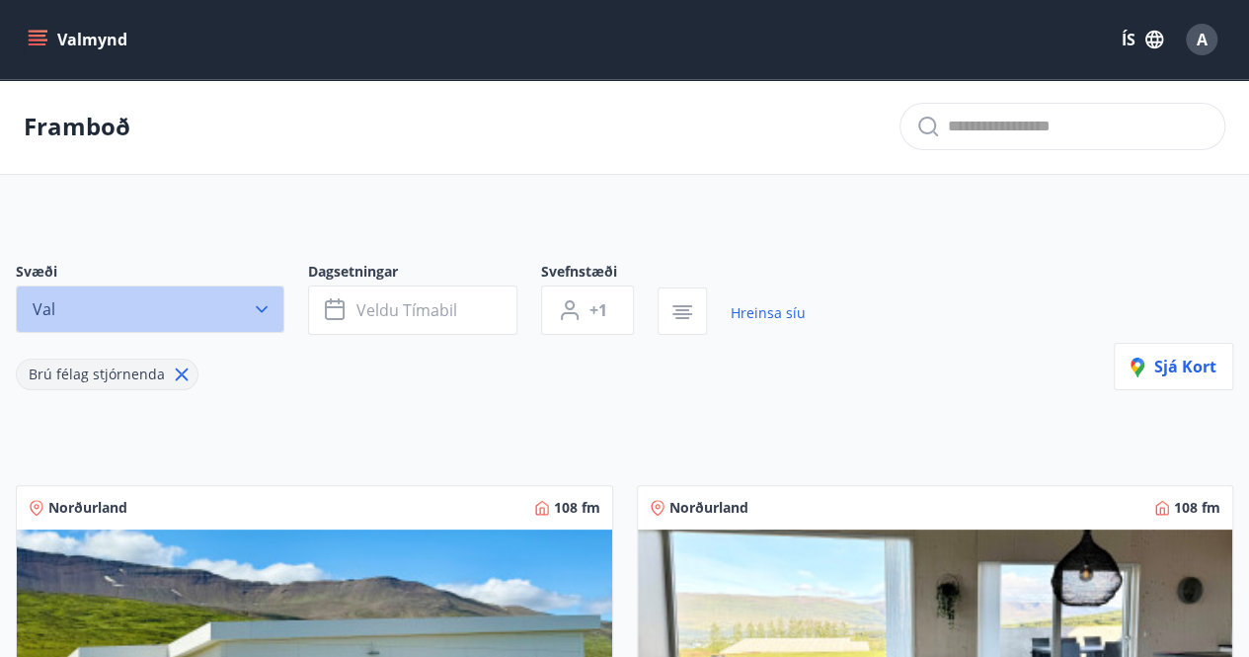
click at [261, 308] on icon "button" at bounding box center [262, 309] width 20 height 20
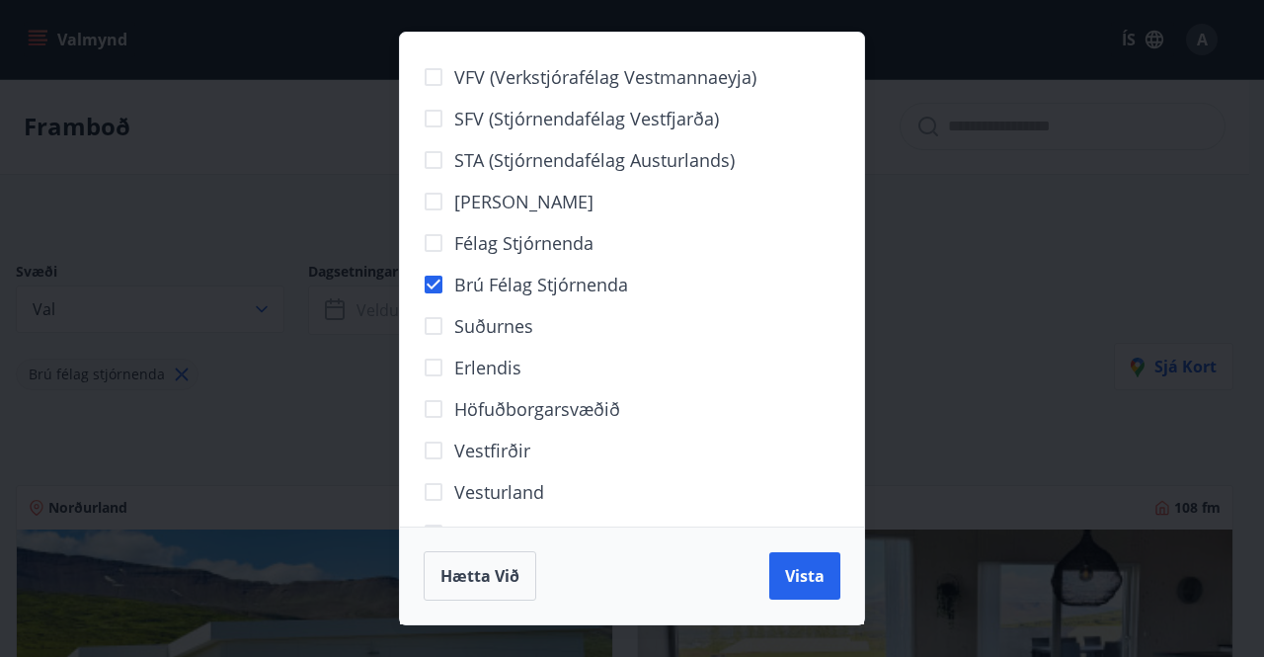
click at [1104, 296] on div "VFV (Verkstjórafélag Vestmannaeyja) SFV (Stjórnendafélag Vestfjarða) STA (Stjór…" at bounding box center [632, 328] width 1264 height 657
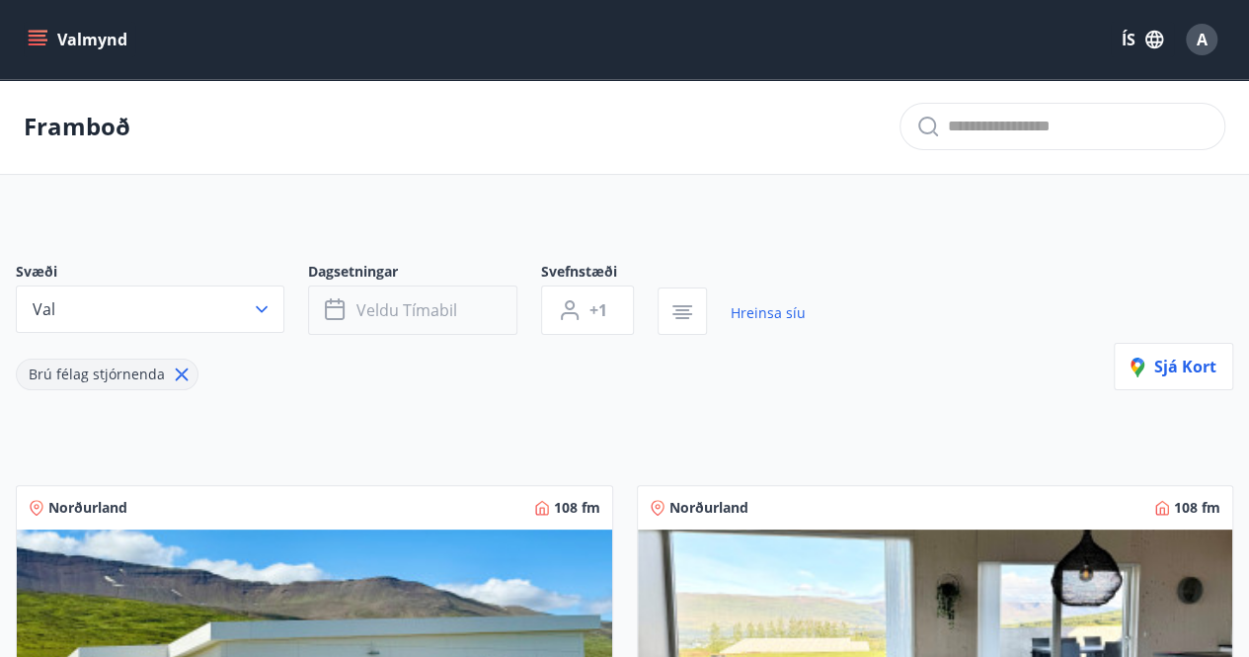
click at [413, 307] on span "Veldu tímabil" at bounding box center [406, 310] width 101 height 22
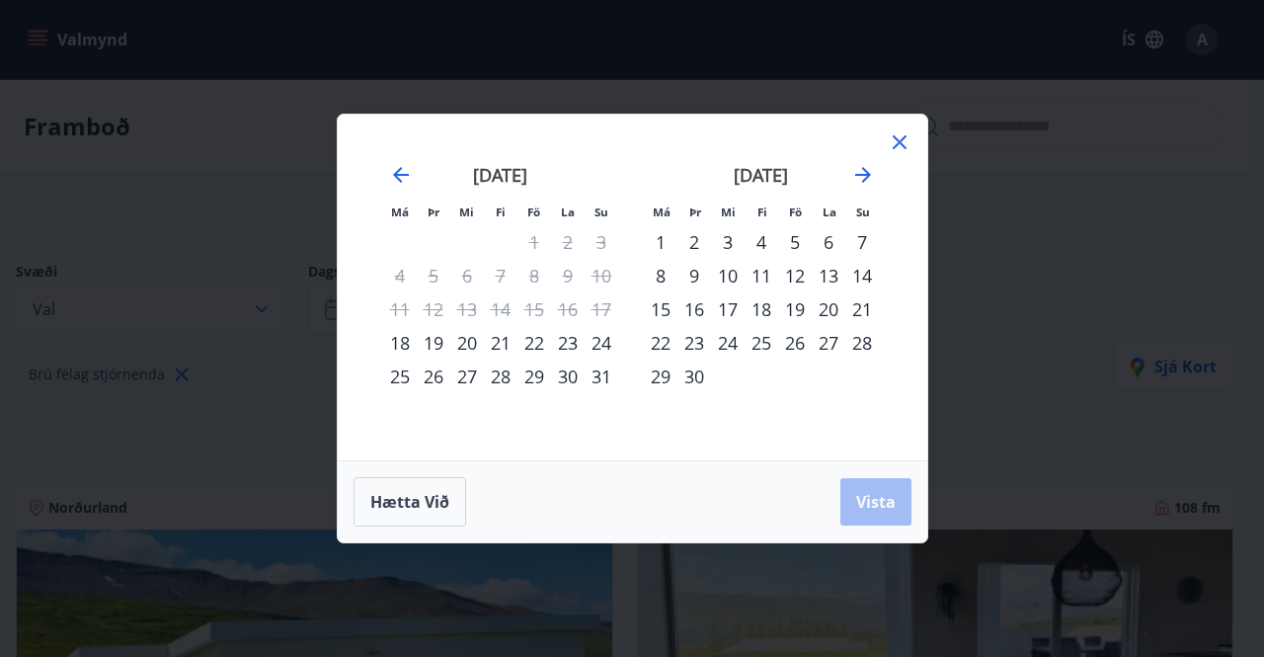
click at [562, 347] on div "23" at bounding box center [568, 343] width 34 height 34
click at [437, 376] on div "26" at bounding box center [434, 376] width 34 height 34
drag, startPoint x: 890, startPoint y: 501, endPoint x: 873, endPoint y: 461, distance: 42.9
click at [887, 498] on span "Vista" at bounding box center [875, 502] width 39 height 22
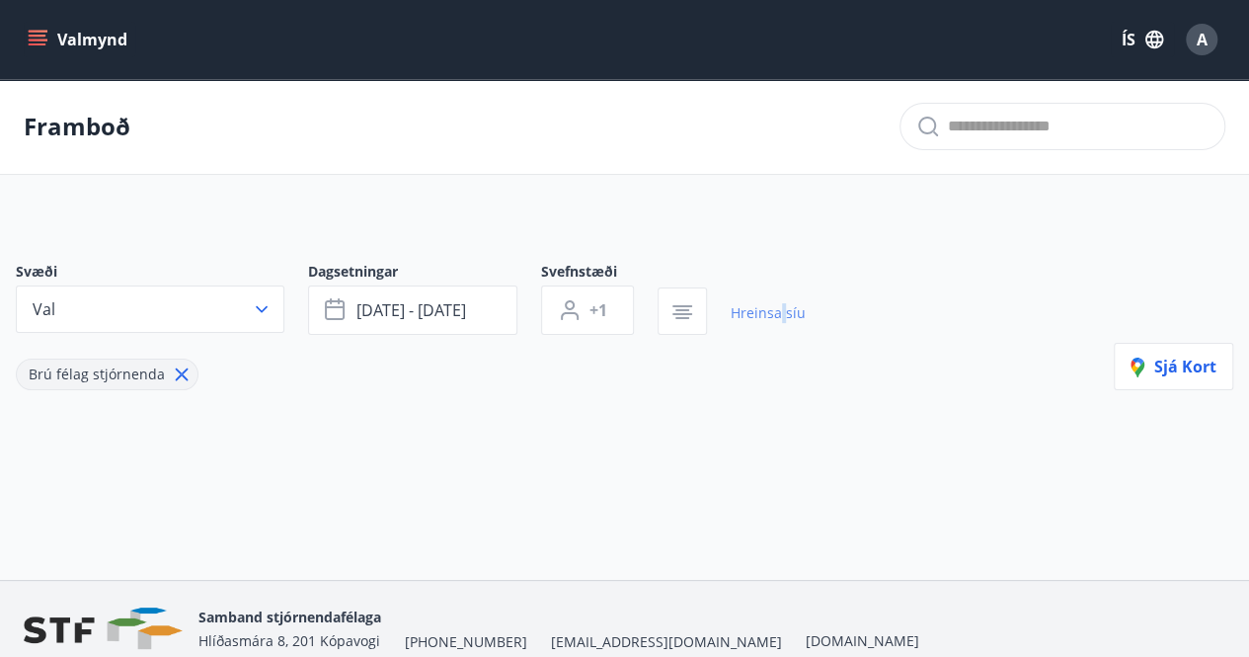
click at [783, 299] on link "Hreinsa síu" at bounding box center [768, 312] width 75 height 43
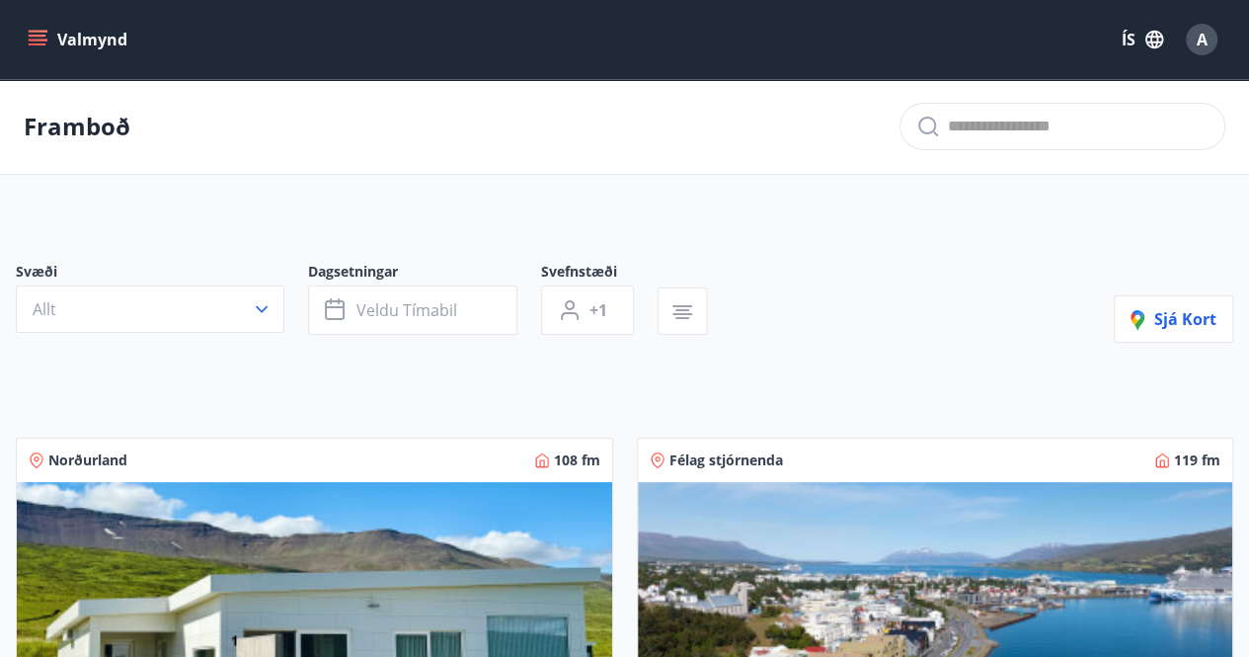
click at [38, 38] on icon "menu" at bounding box center [38, 40] width 20 height 20
